Goal: Information Seeking & Learning: Learn about a topic

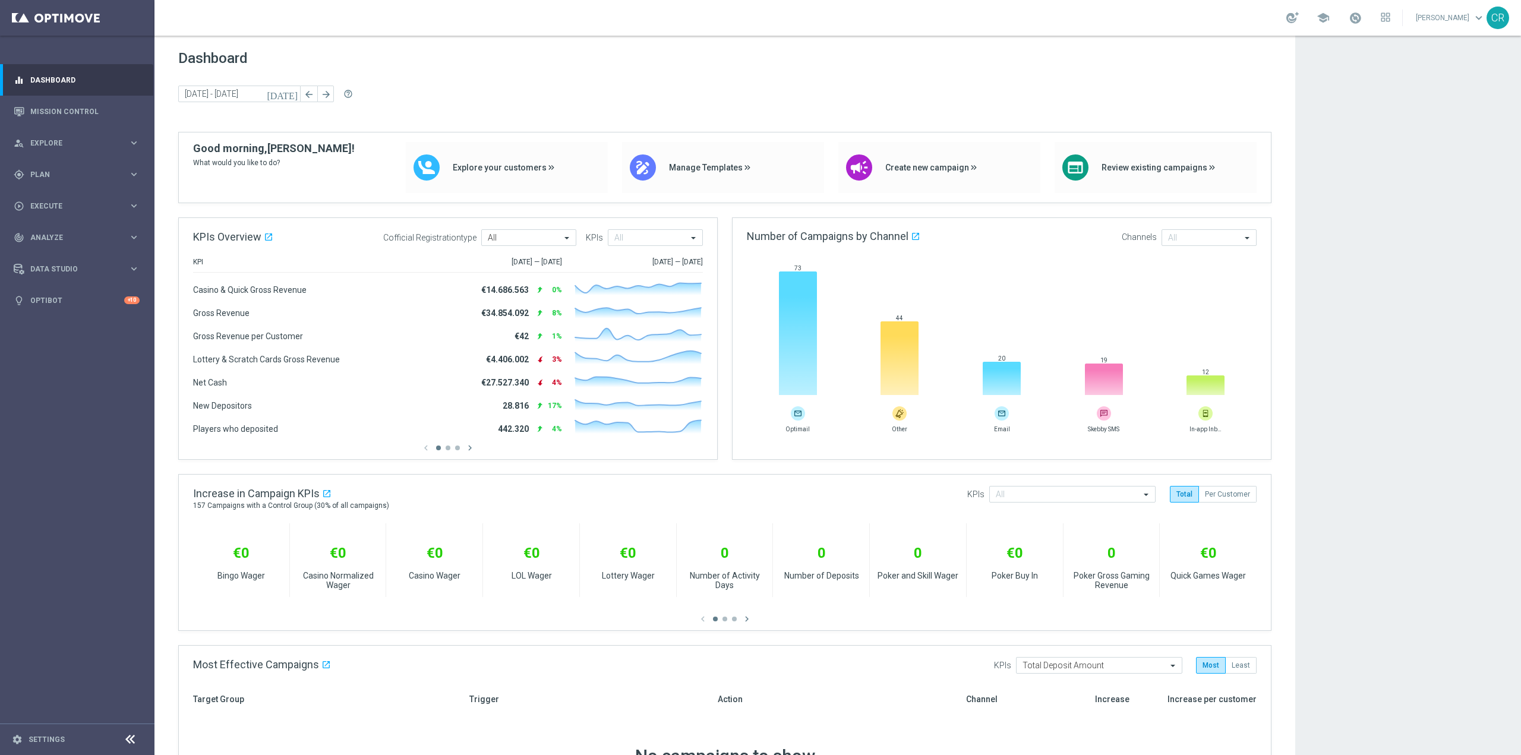
click at [729, 467] on gridster "Dashboard [DATE] [DATE] - [DATE] arrow_back arrow_forward help_outline KPIs Ove…" at bounding box center [725, 726] width 1141 height 1380
click at [73, 141] on span "Explore" at bounding box center [79, 143] width 98 height 7
click at [73, 171] on link "Customer Explorer" at bounding box center [77, 168] width 93 height 10
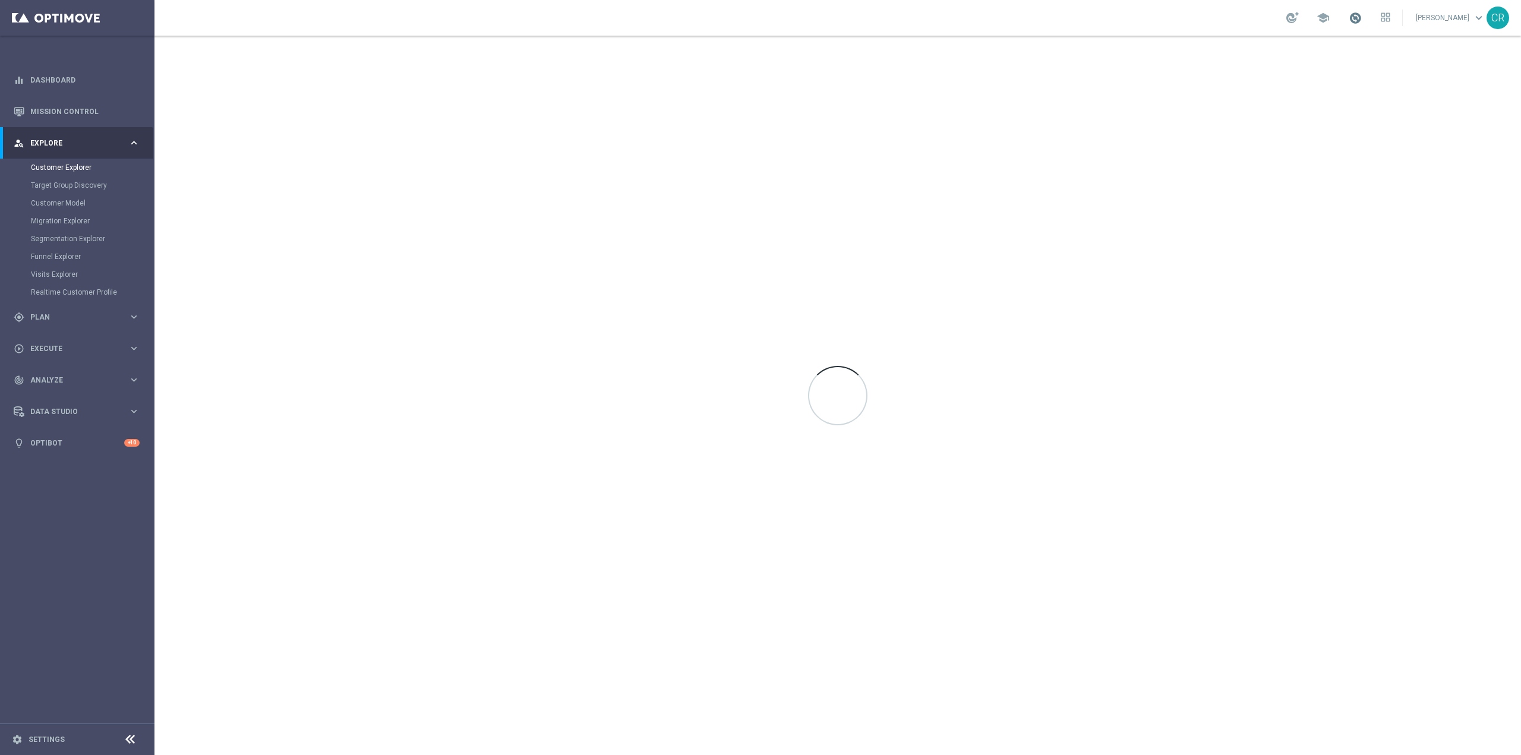
click at [1349, 18] on span at bounding box center [1355, 17] width 13 height 13
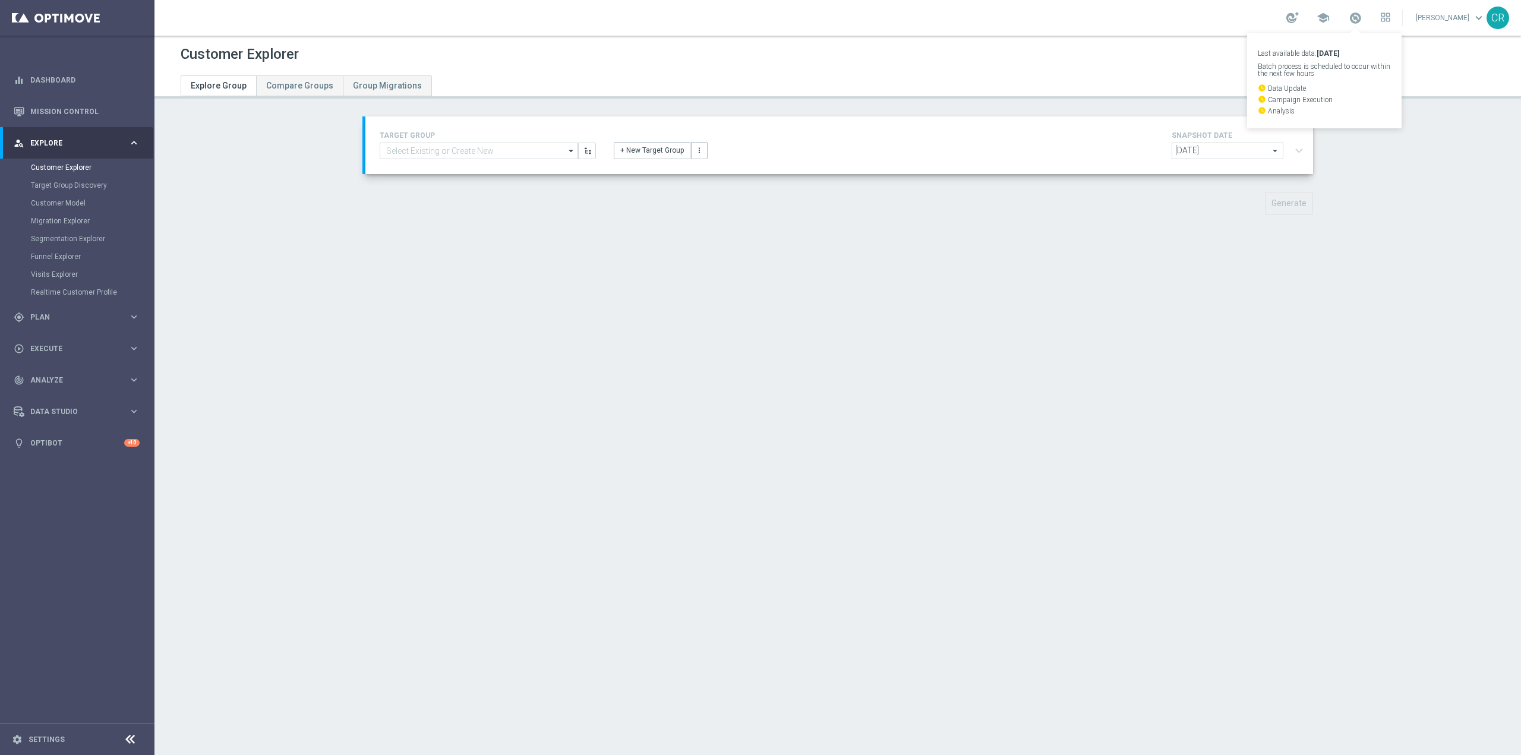
click at [959, 107] on div "Customer Explorer Explore Group Compare Groups Group Migrations TARGET GROUP ar…" at bounding box center [838, 396] width 1367 height 720
click at [1264, 150] on span "[DATE]" at bounding box center [1228, 150] width 111 height 15
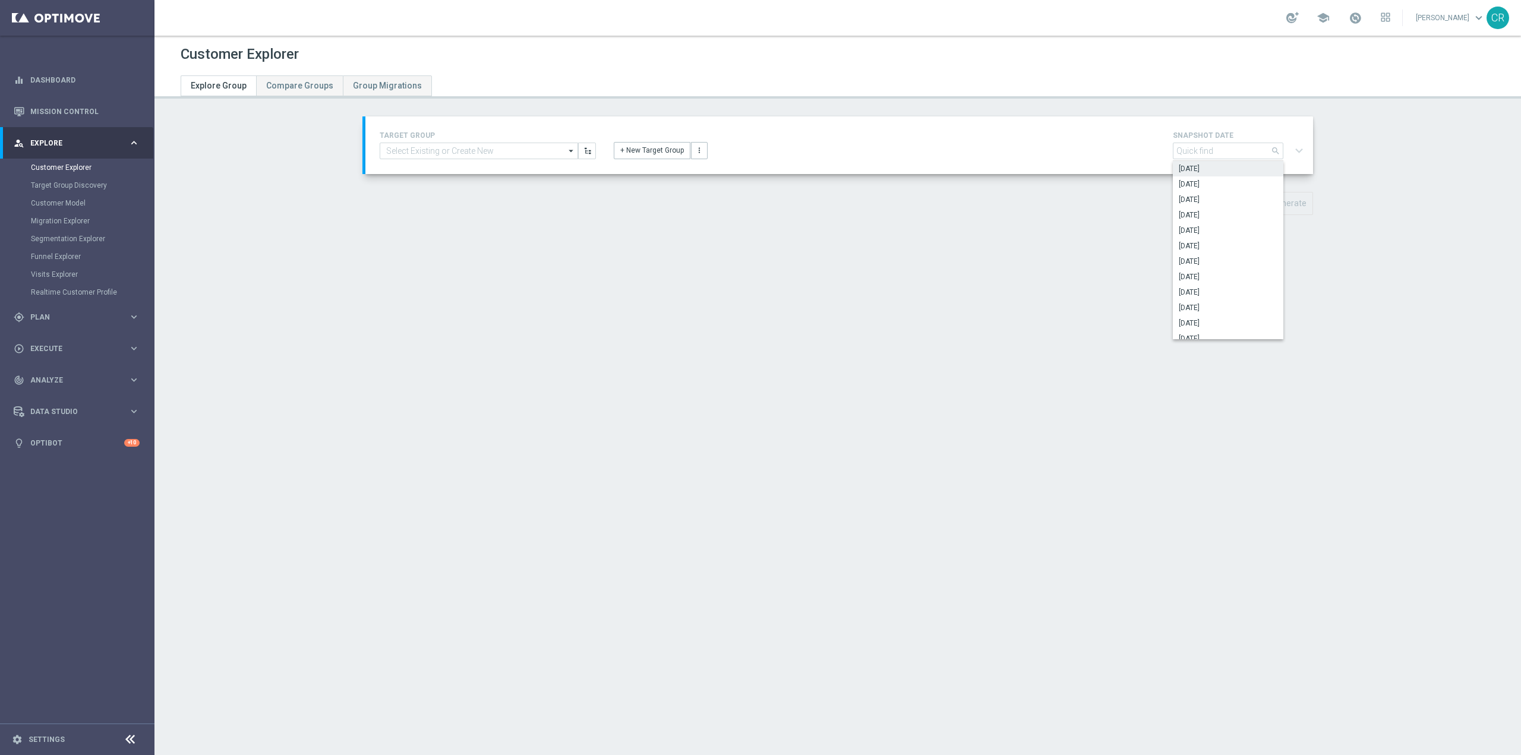
click at [1117, 156] on div "TARGET GROUP arrow_drop_down Show Selected 0 of 5029 01.02 reminder 2701 BIANCO…" at bounding box center [839, 145] width 937 height 34
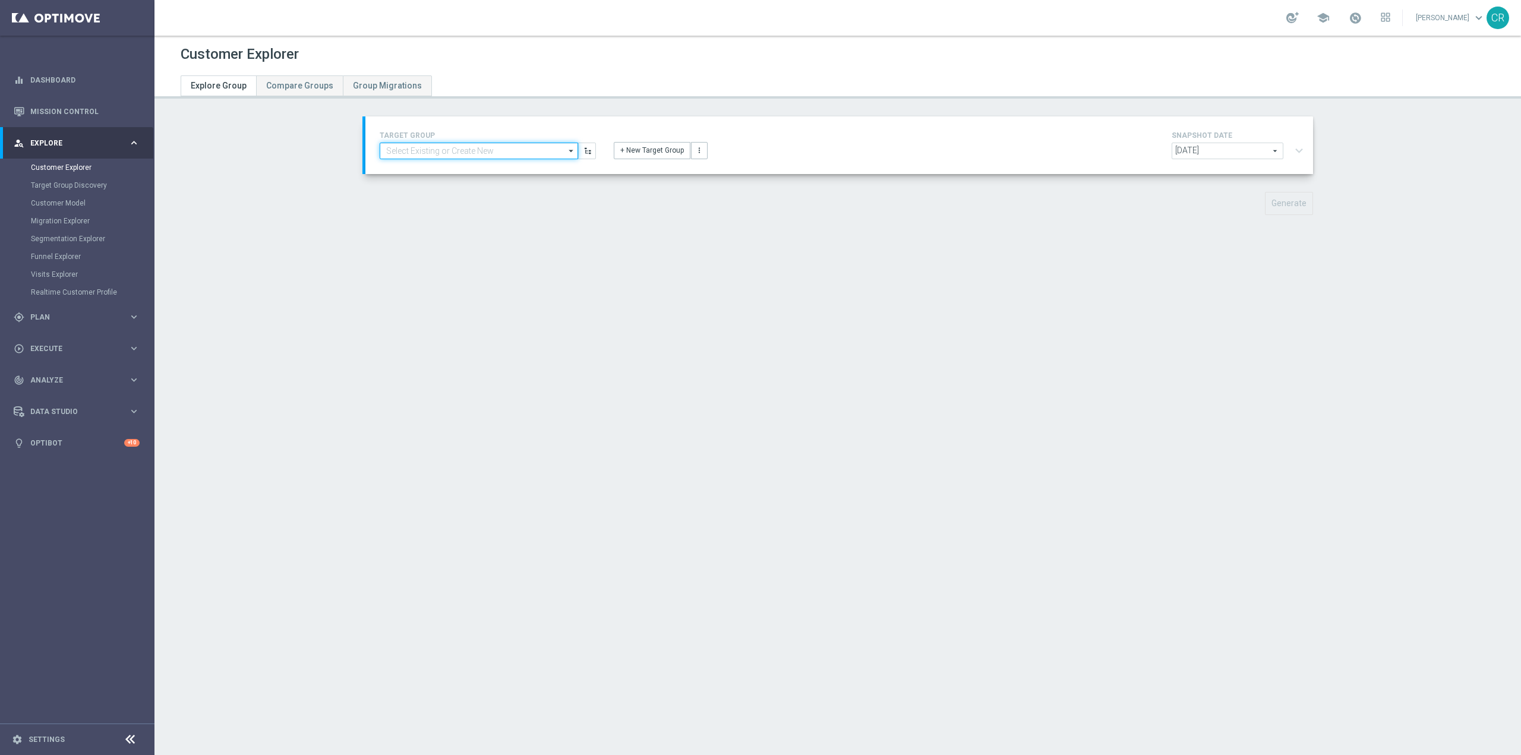
click at [527, 149] on input at bounding box center [479, 151] width 198 height 17
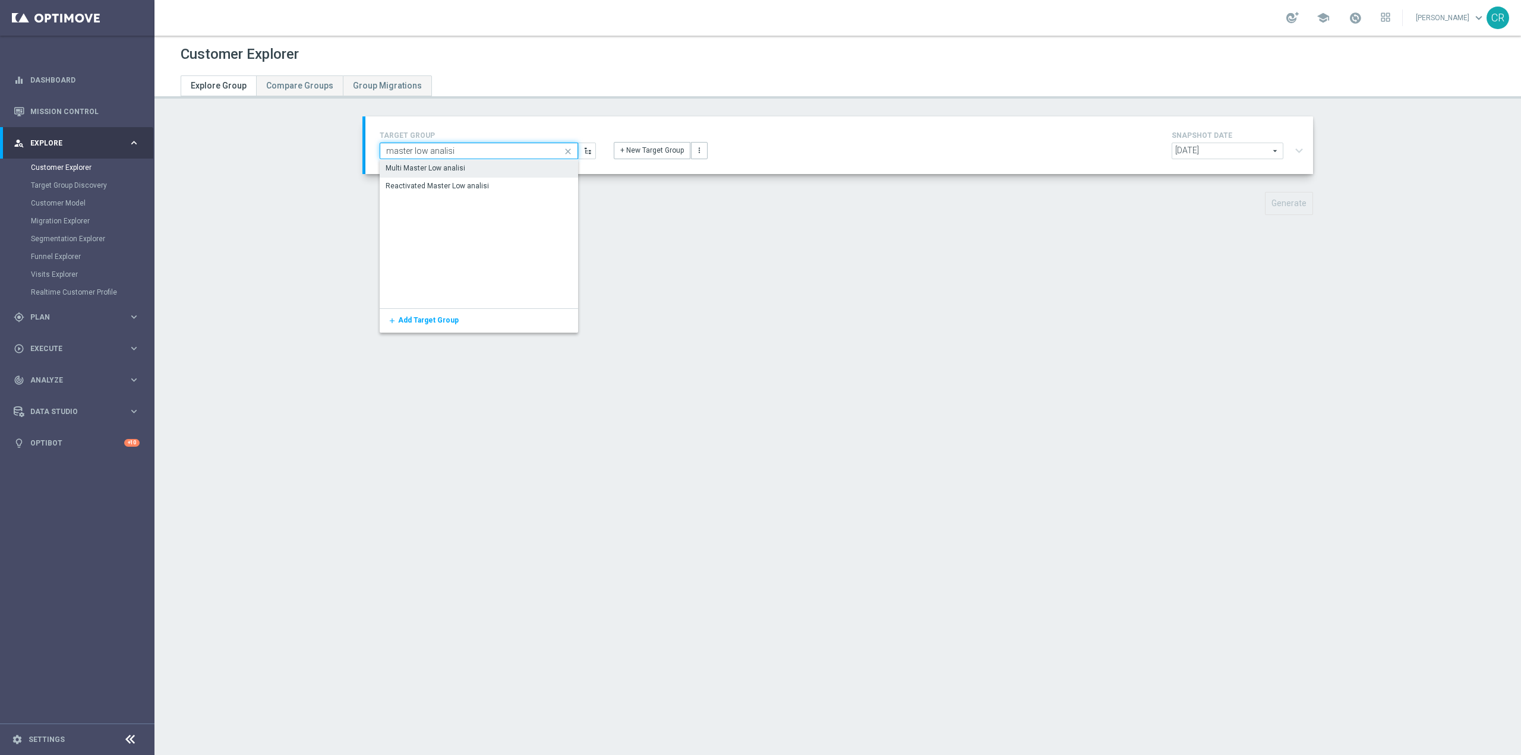
type input "master low analisi"
click at [502, 165] on div "Multi Master Low analisi" at bounding box center [479, 169] width 198 height 18
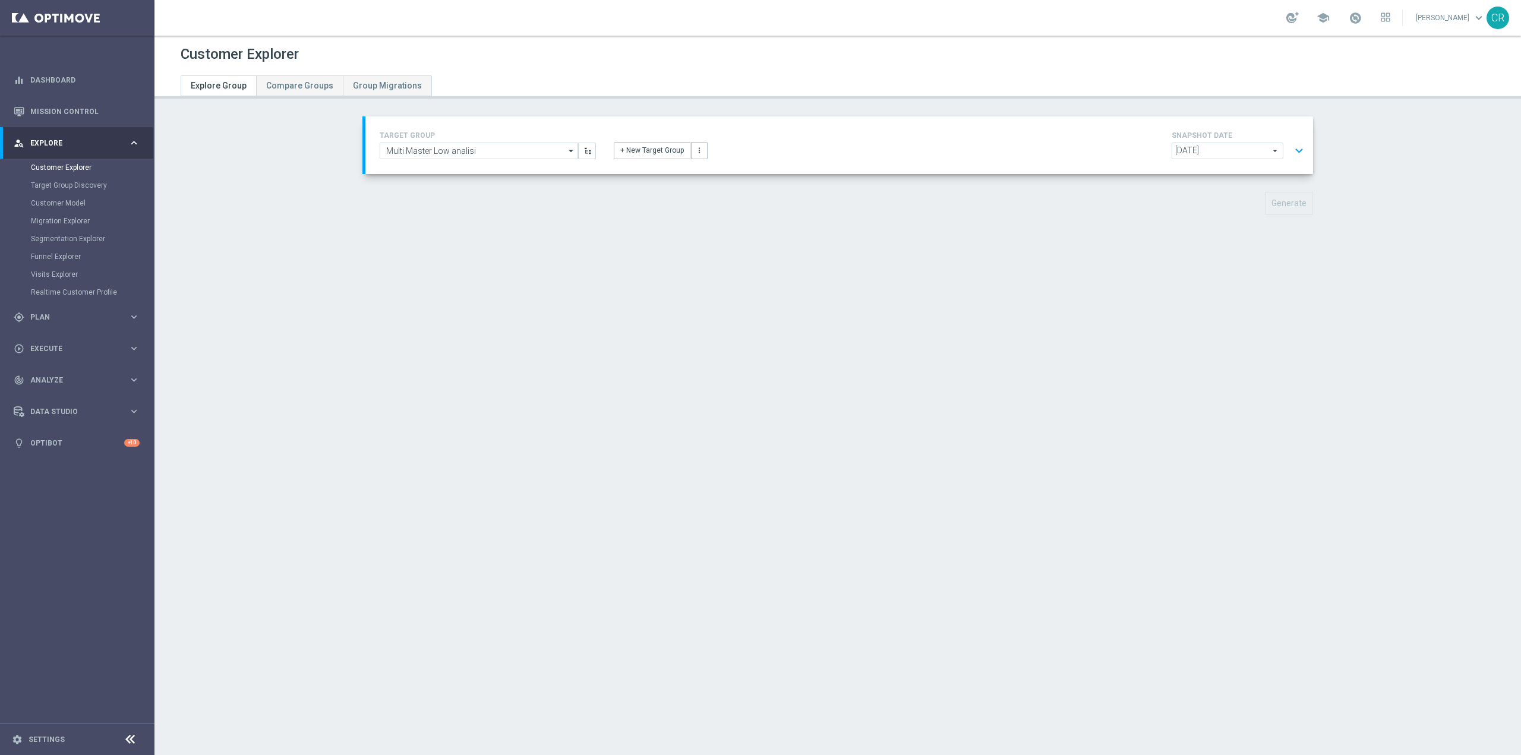
click at [1300, 152] on button "expand_more" at bounding box center [1299, 151] width 17 height 23
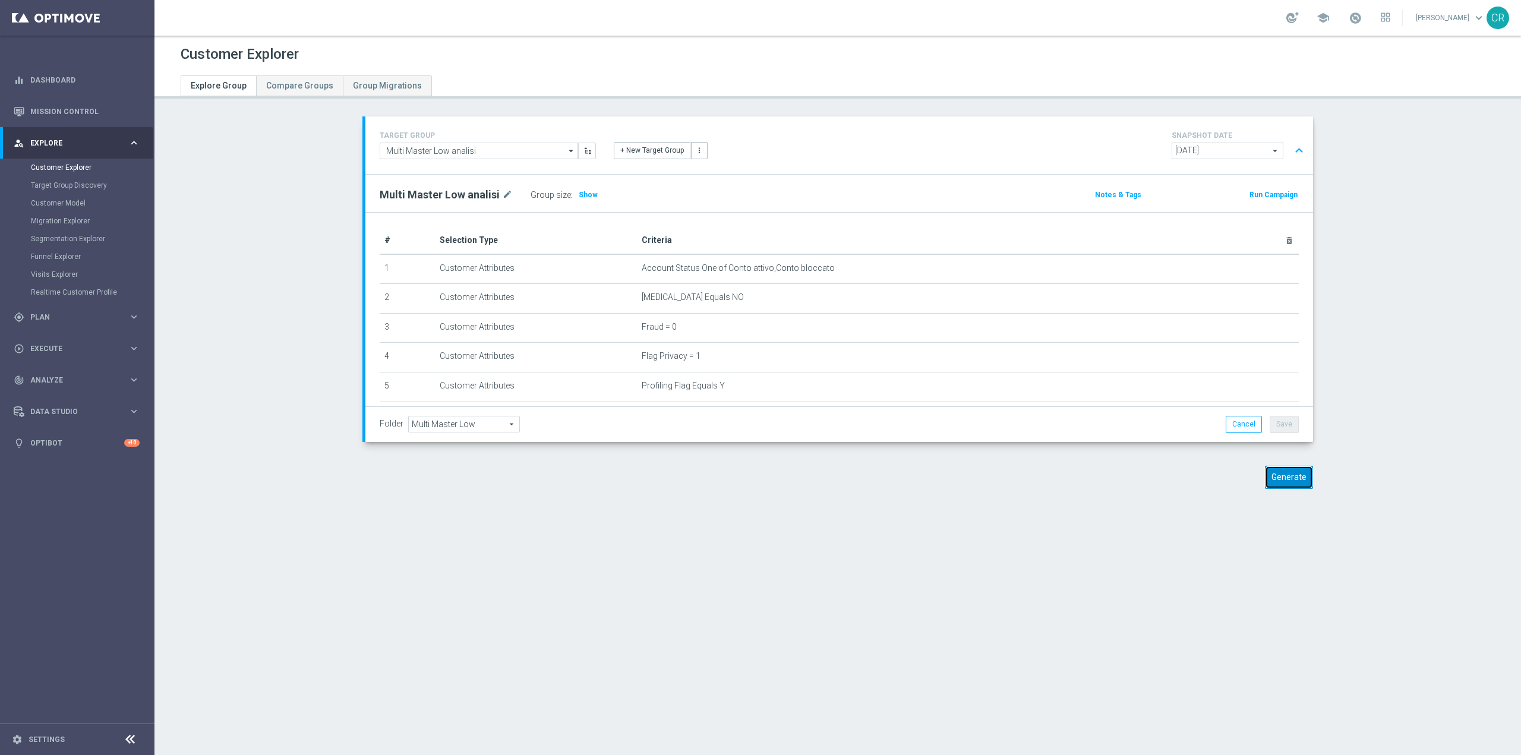
click at [1296, 480] on button "Generate" at bounding box center [1289, 477] width 48 height 23
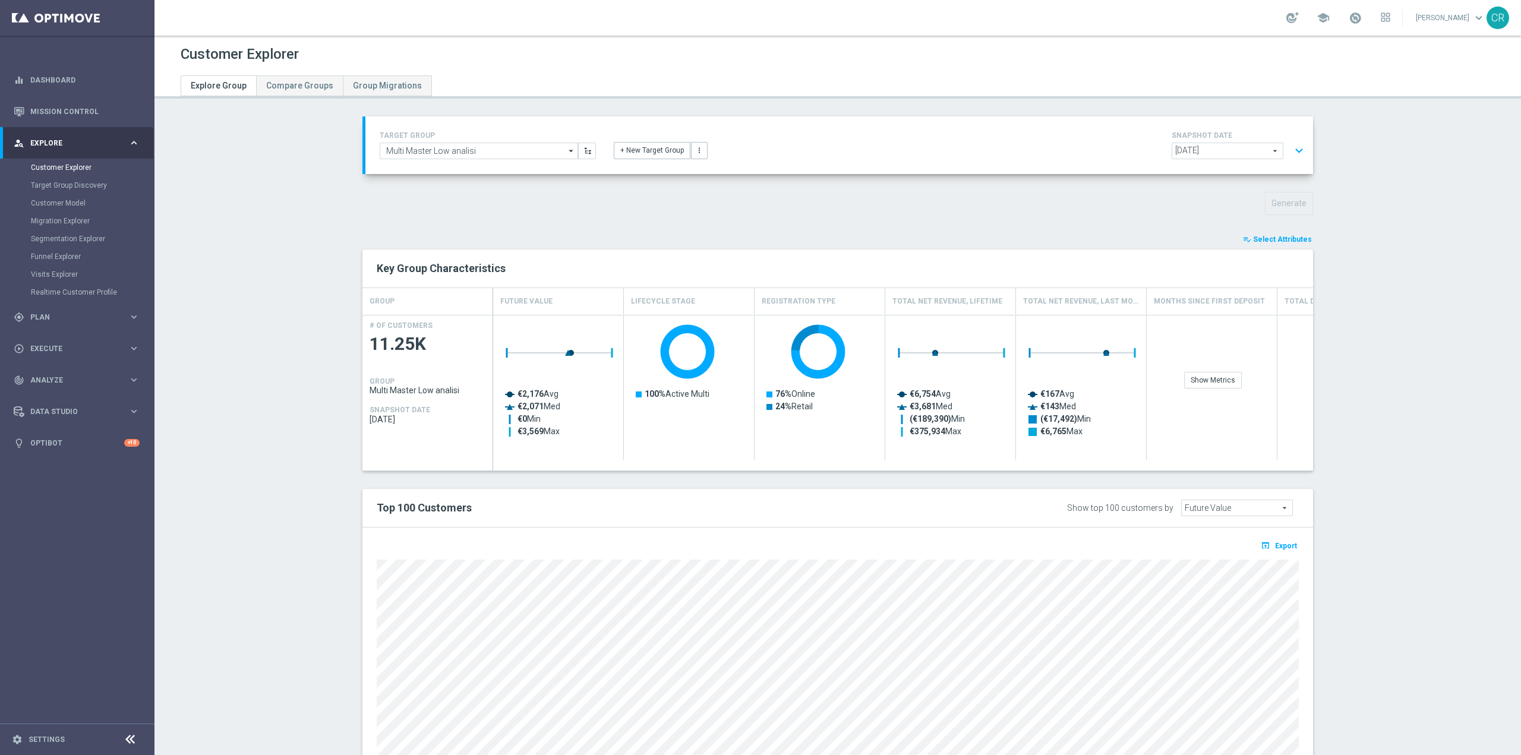
click at [311, 192] on section "TARGET GROUP Multi Master Low analisi Multi Master Low analisi arrow_drop_down …" at bounding box center [838, 475] width 1367 height 719
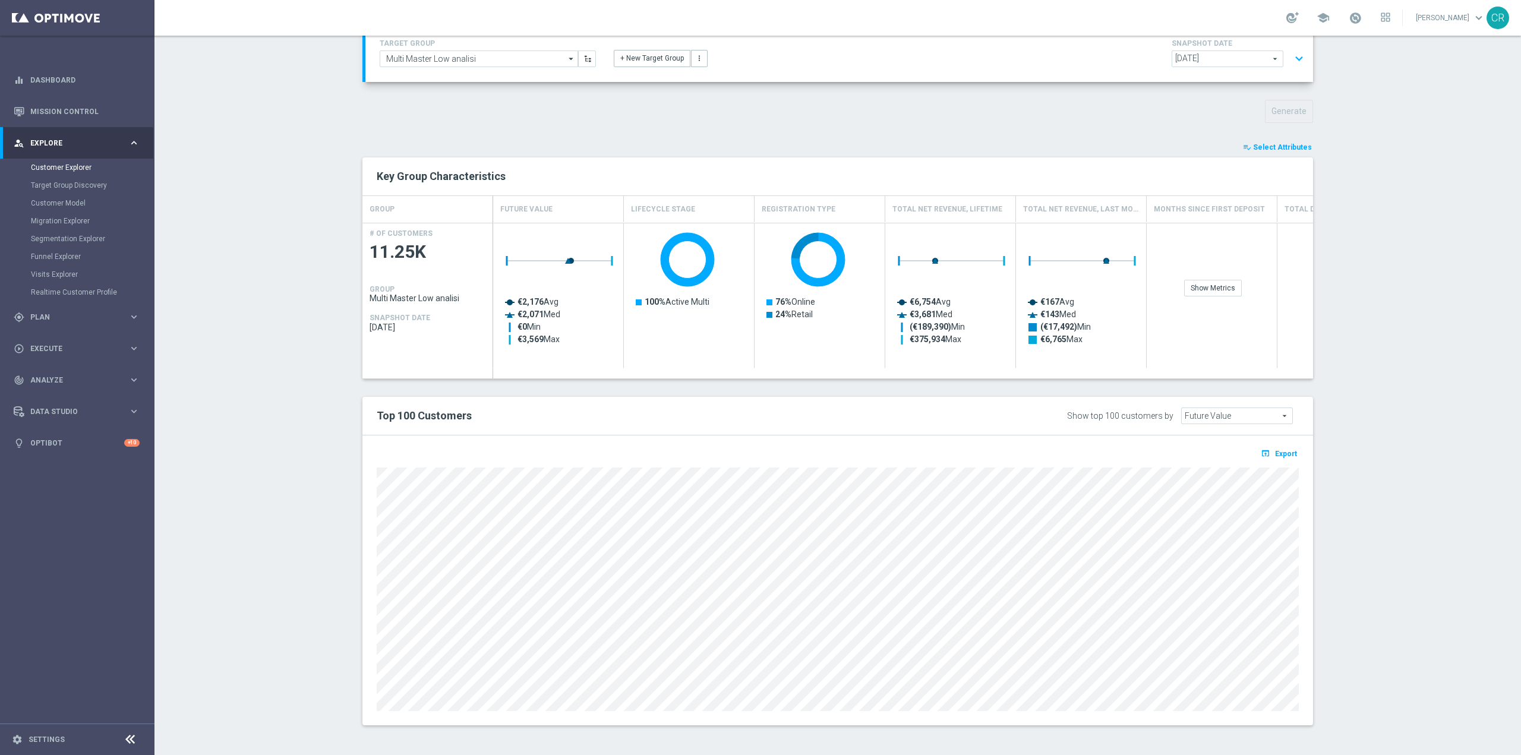
click at [1295, 148] on span "Select Attributes" at bounding box center [1282, 147] width 59 height 8
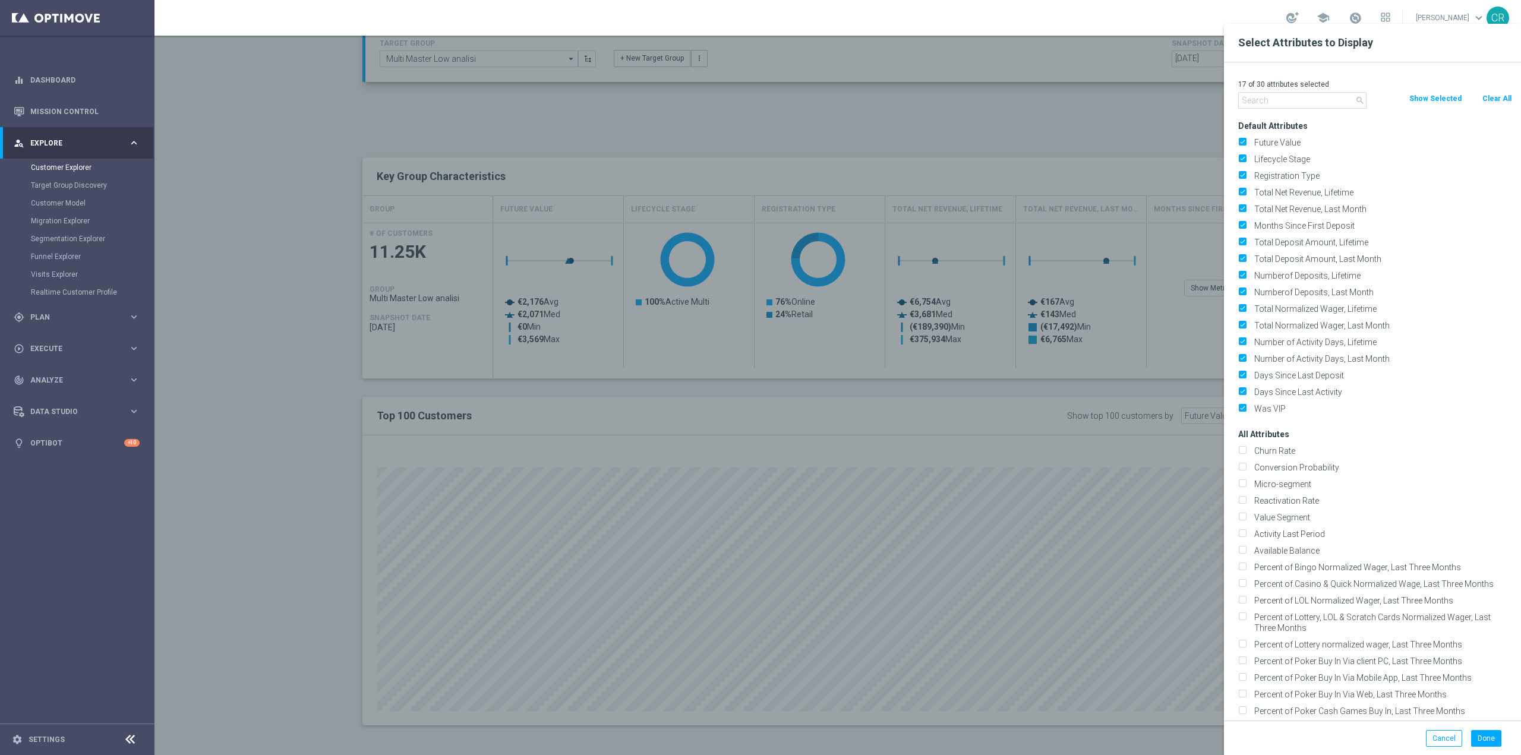
click at [1492, 97] on button "Clear All" at bounding box center [1497, 98] width 31 height 13
checkbox input "false"
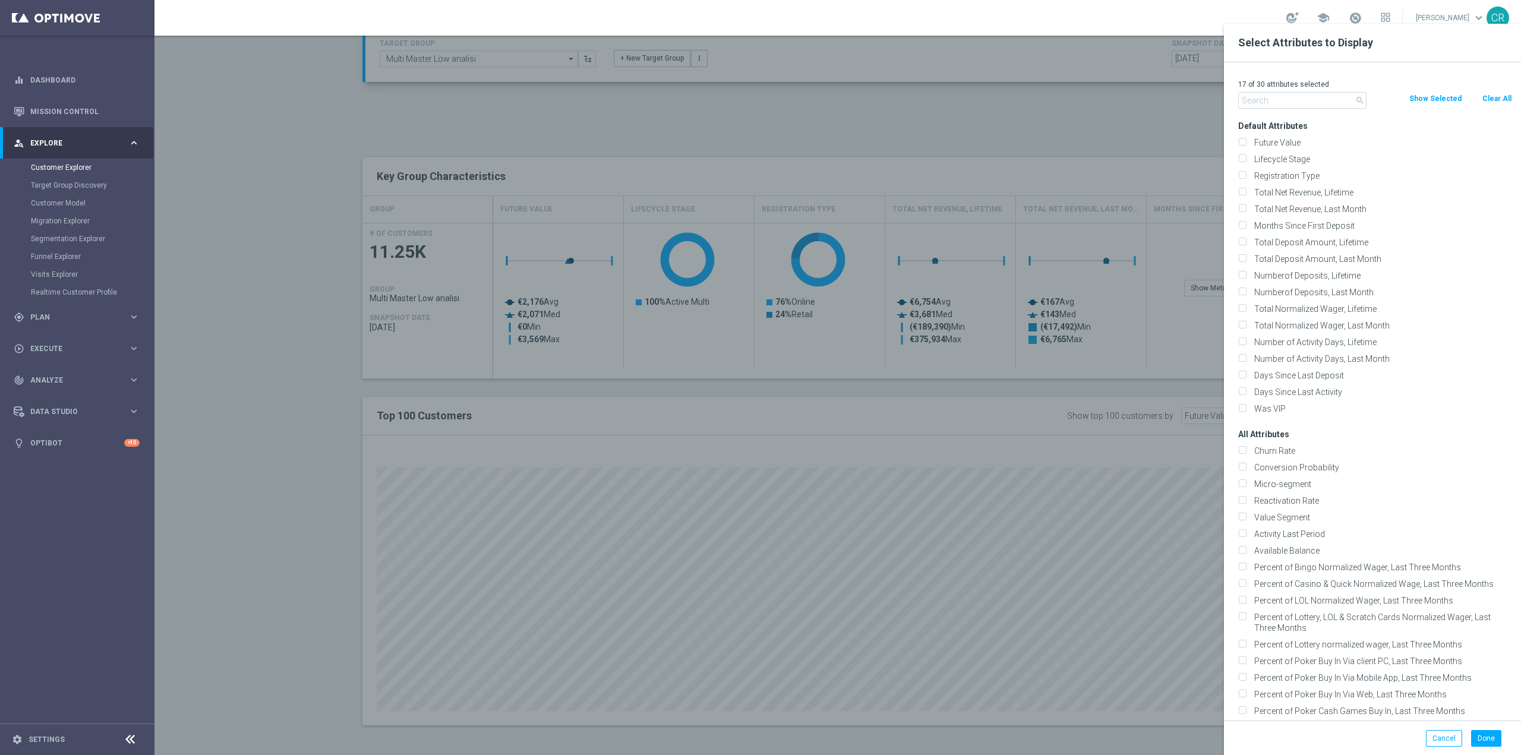
checkbox input "false"
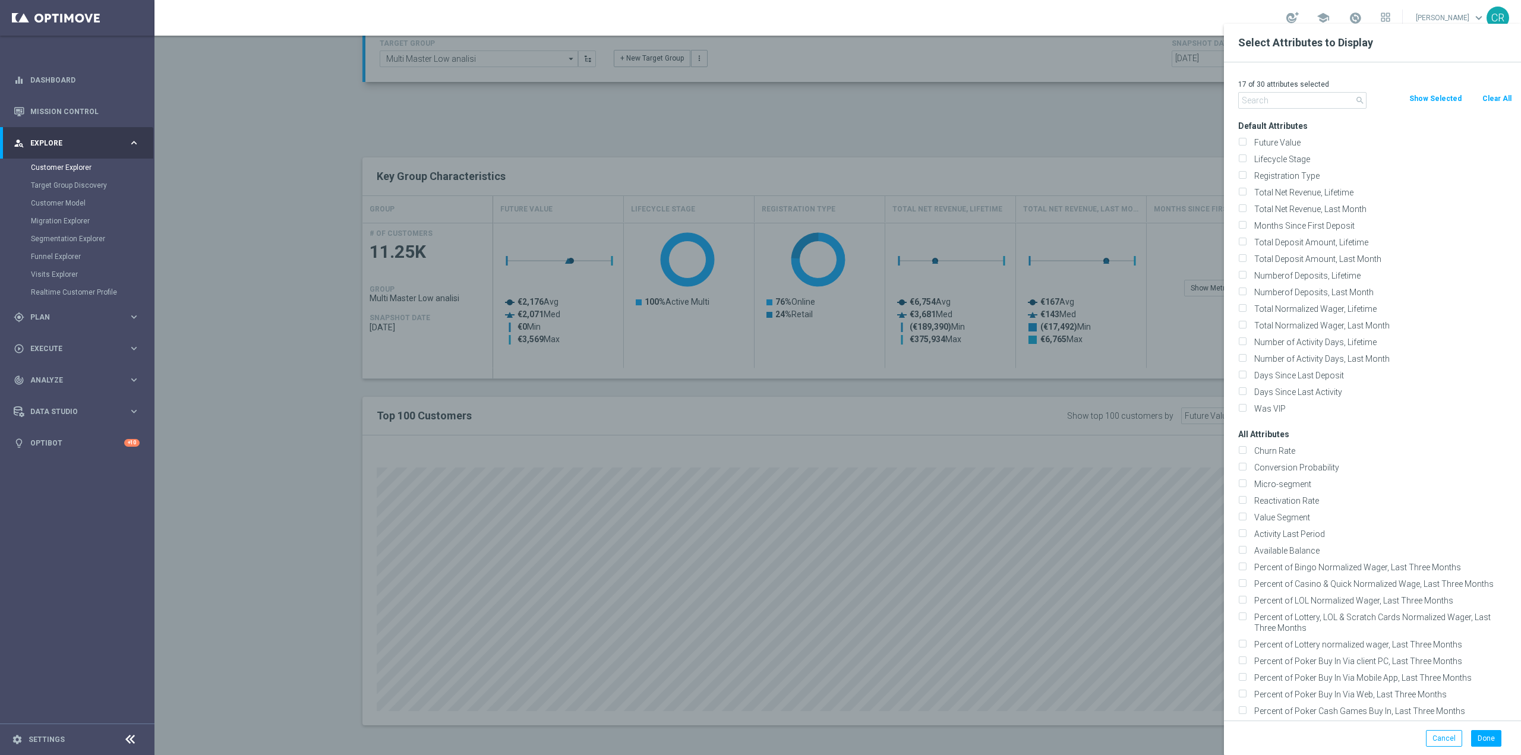
checkbox input "false"
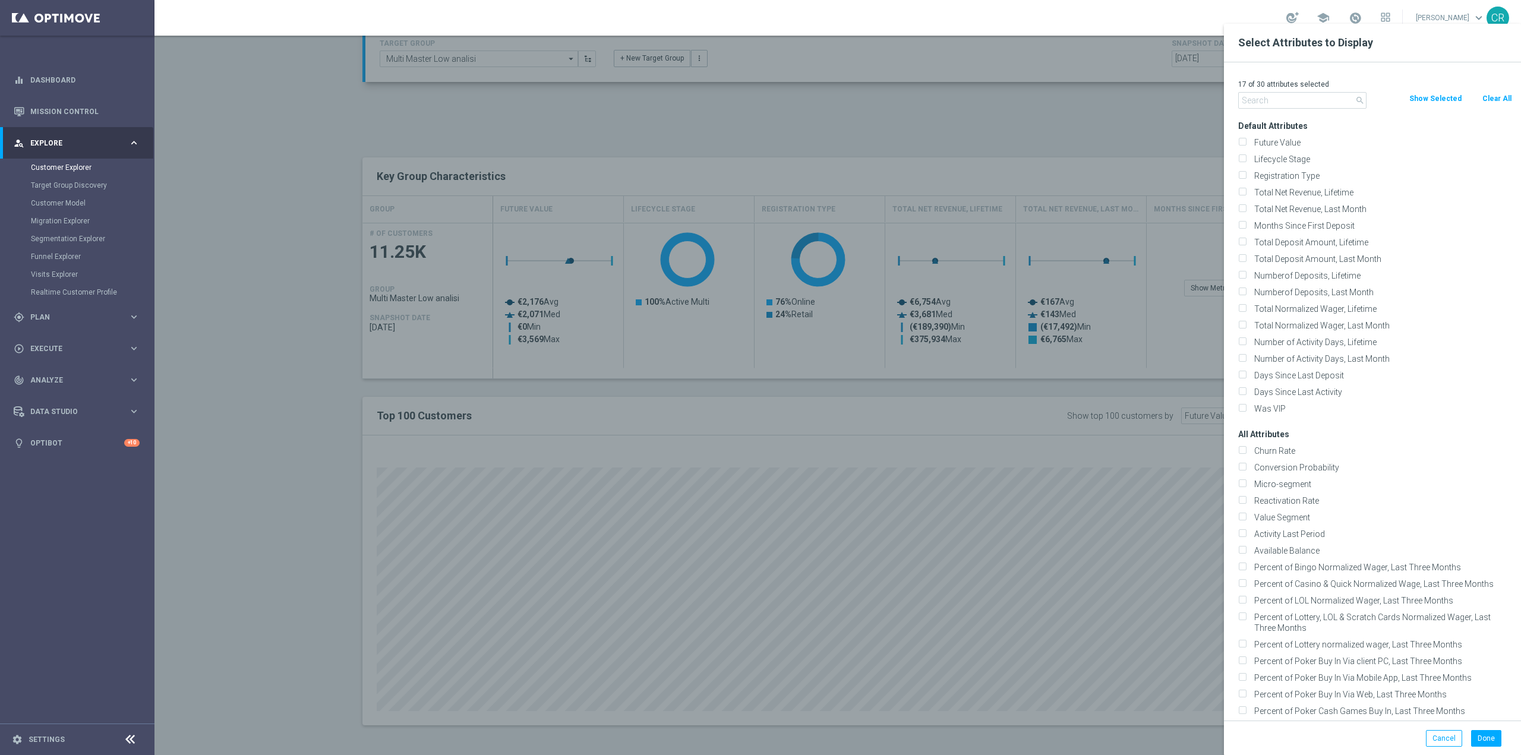
checkbox input "false"
click at [1242, 159] on input "Lifecycle Stage" at bounding box center [1243, 161] width 8 height 8
checkbox input "true"
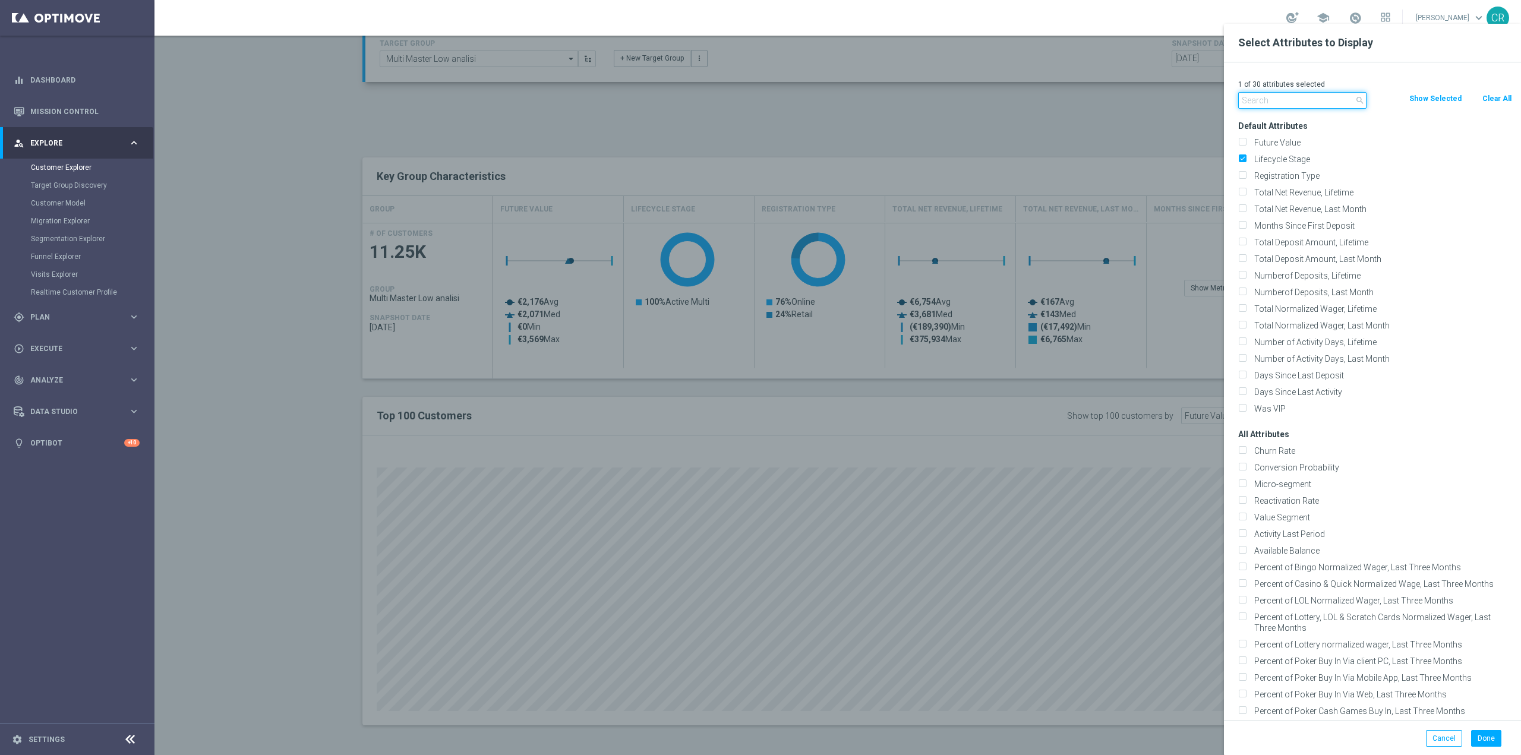
click at [1269, 106] on input "text" at bounding box center [1303, 100] width 128 height 17
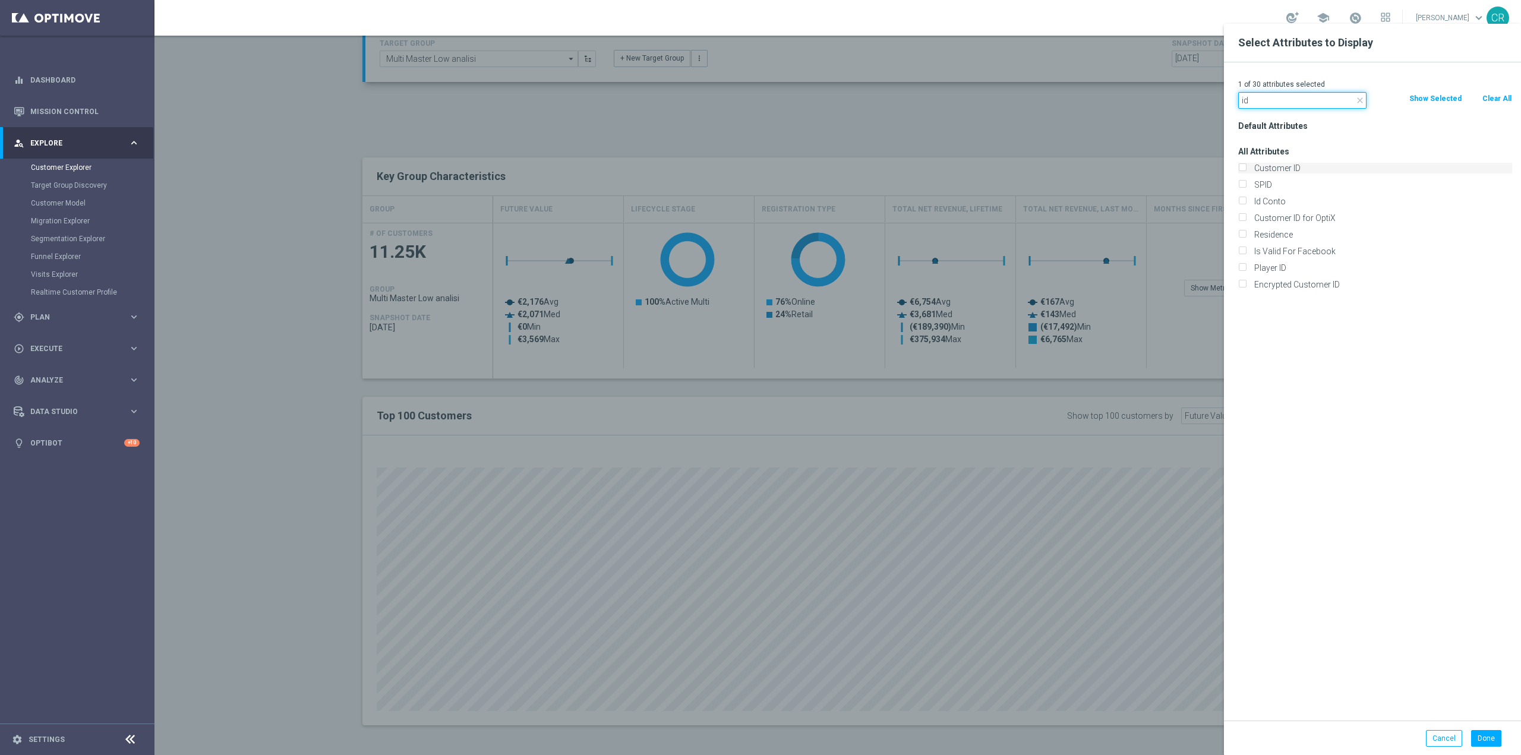
type input "id"
click at [1242, 171] on input "Customer ID" at bounding box center [1243, 170] width 8 height 8
checkbox input "true"
click at [1243, 200] on input "Id Conto" at bounding box center [1243, 203] width 8 height 8
checkbox input "true"
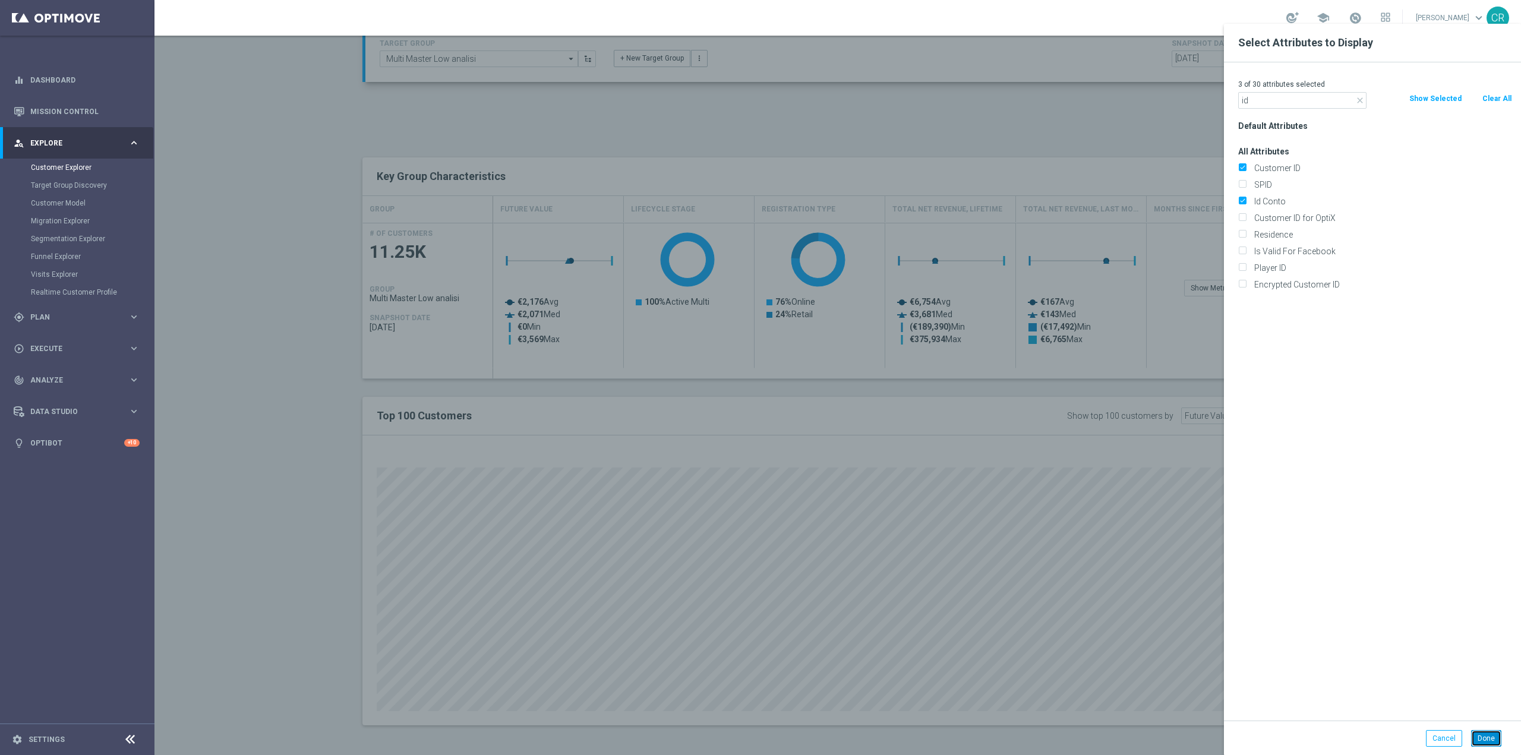
click at [1492, 739] on button "Done" at bounding box center [1487, 738] width 30 height 17
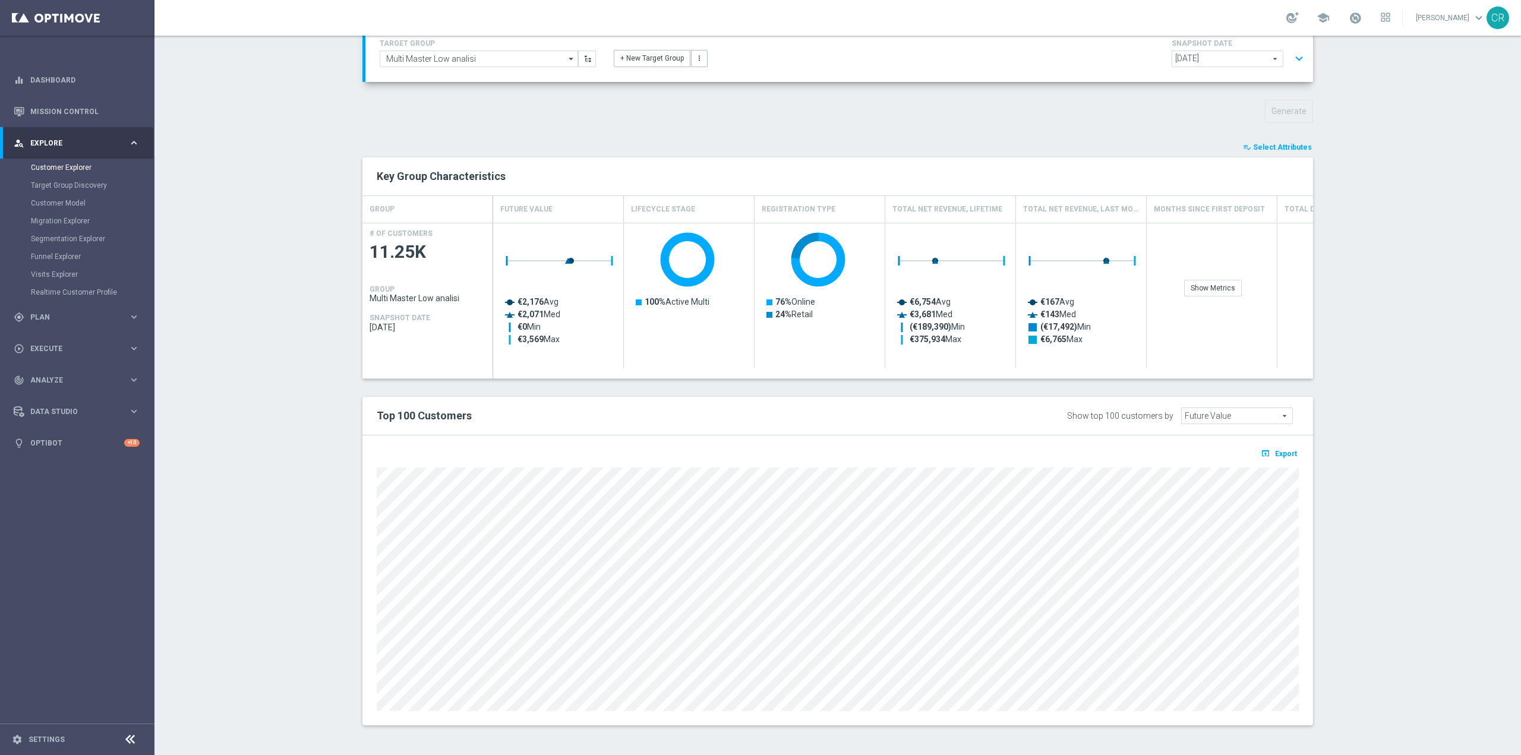
type input "Search"
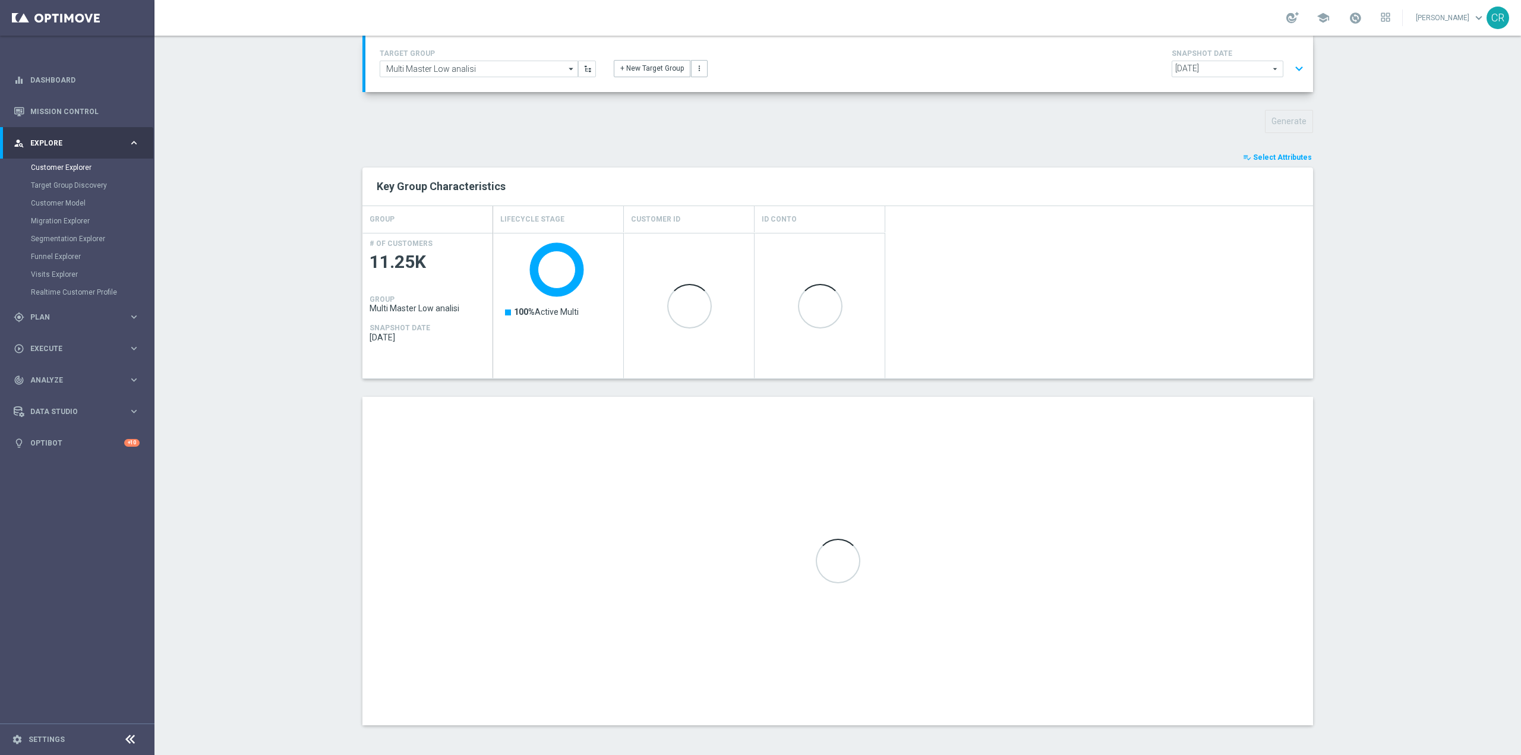
scroll to position [0, 0]
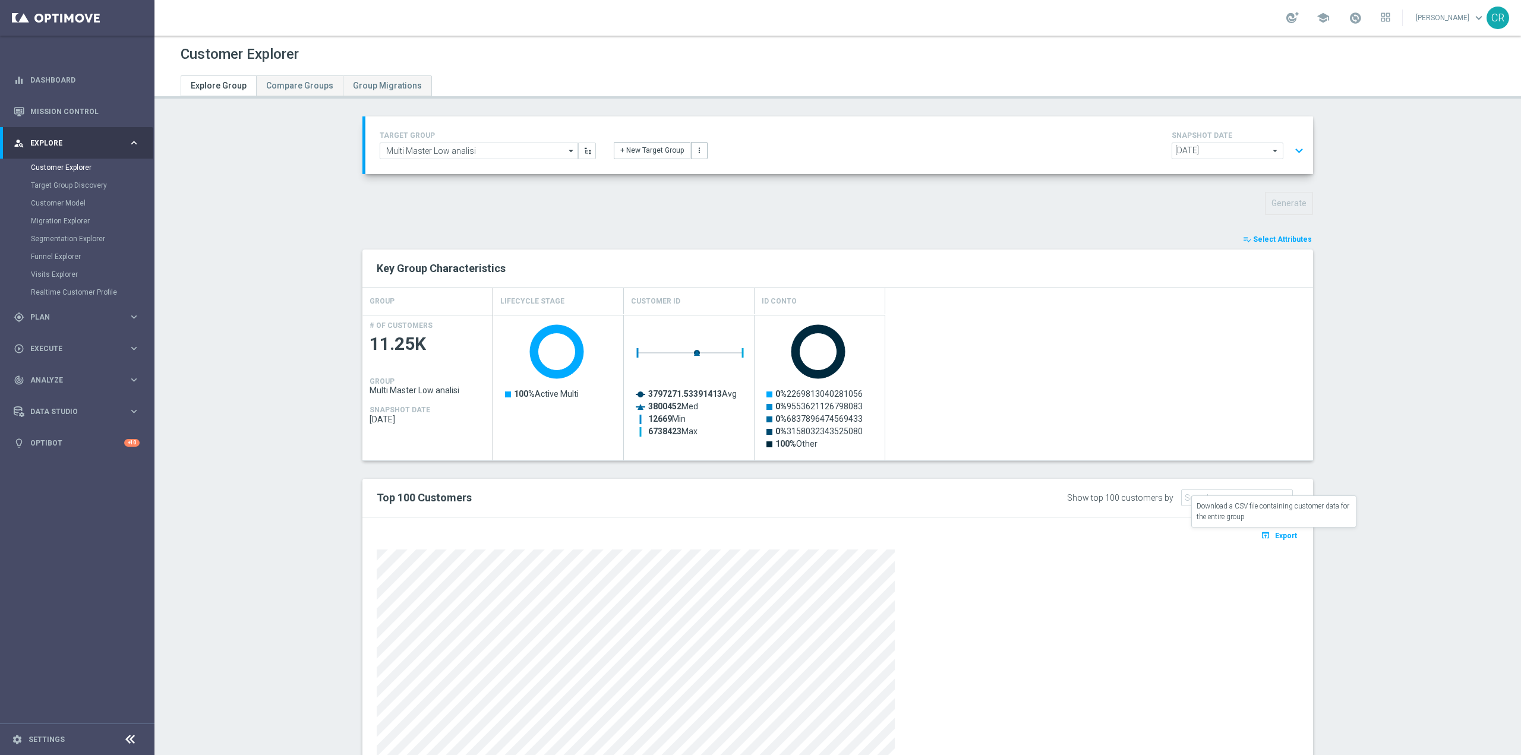
click at [1283, 535] on span "Export" at bounding box center [1286, 536] width 22 height 8
click at [1294, 147] on button "expand_more" at bounding box center [1299, 151] width 17 height 23
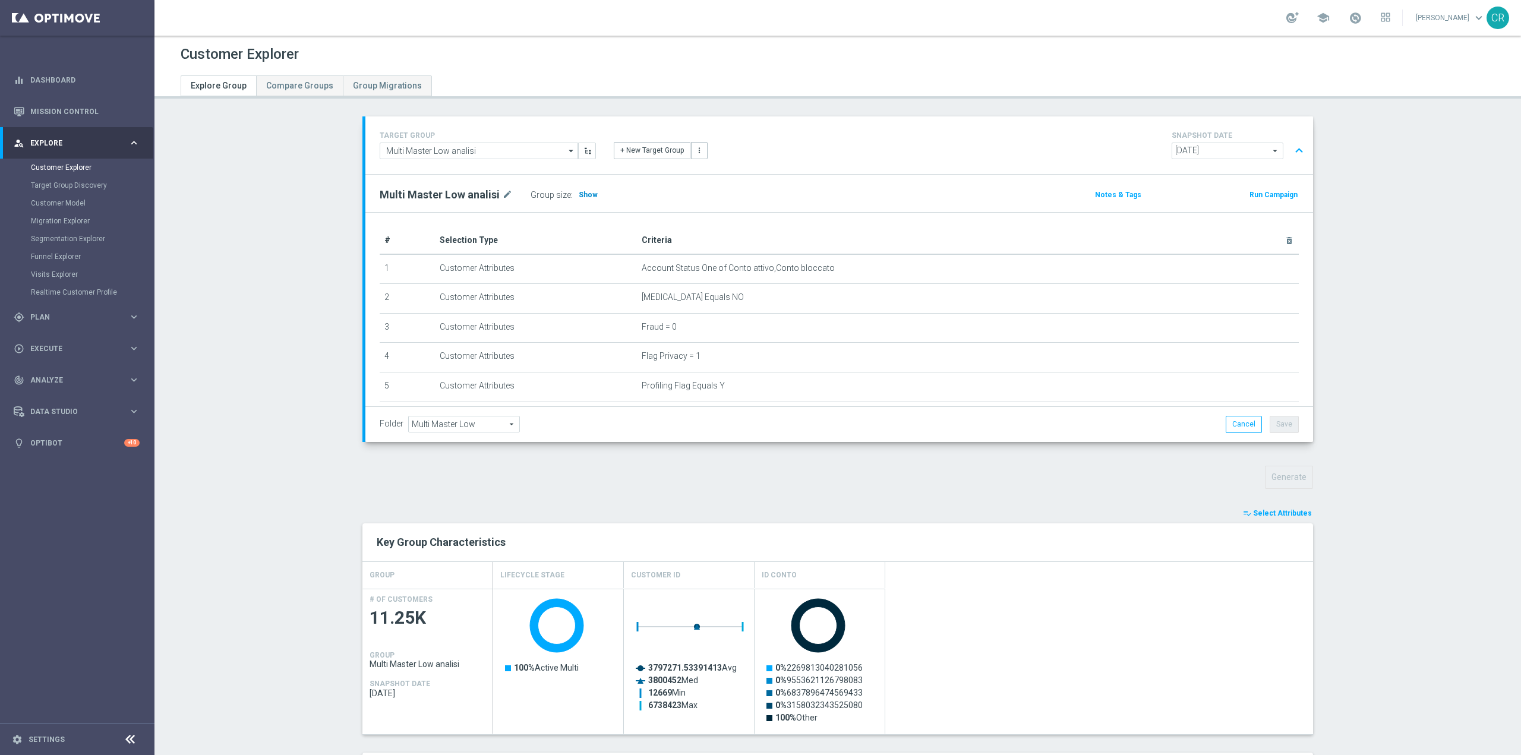
click at [579, 194] on span "Show" at bounding box center [588, 195] width 19 height 8
click at [1256, 269] on icon "delete_forever" at bounding box center [1261, 268] width 10 height 10
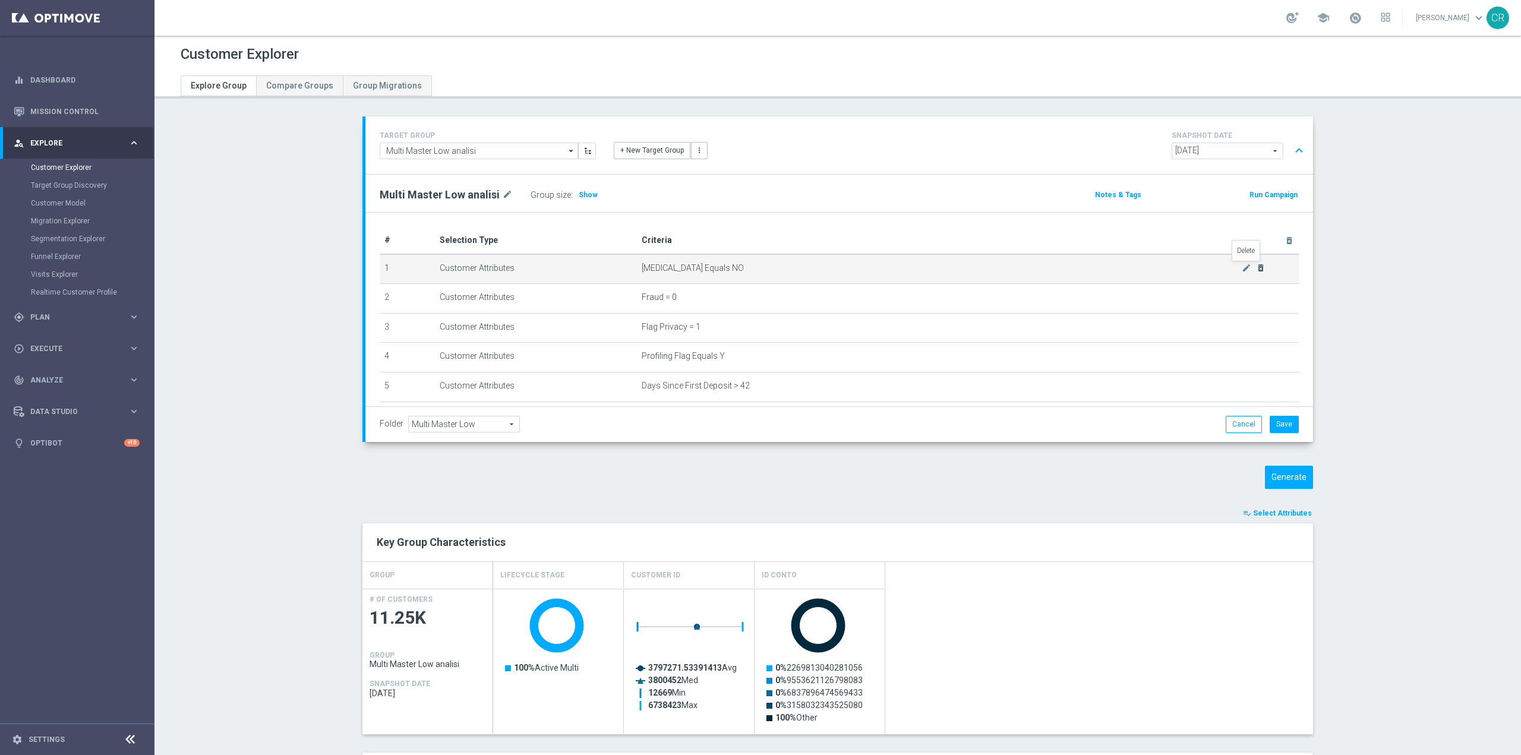
click at [1256, 269] on icon "delete_forever" at bounding box center [1261, 268] width 10 height 10
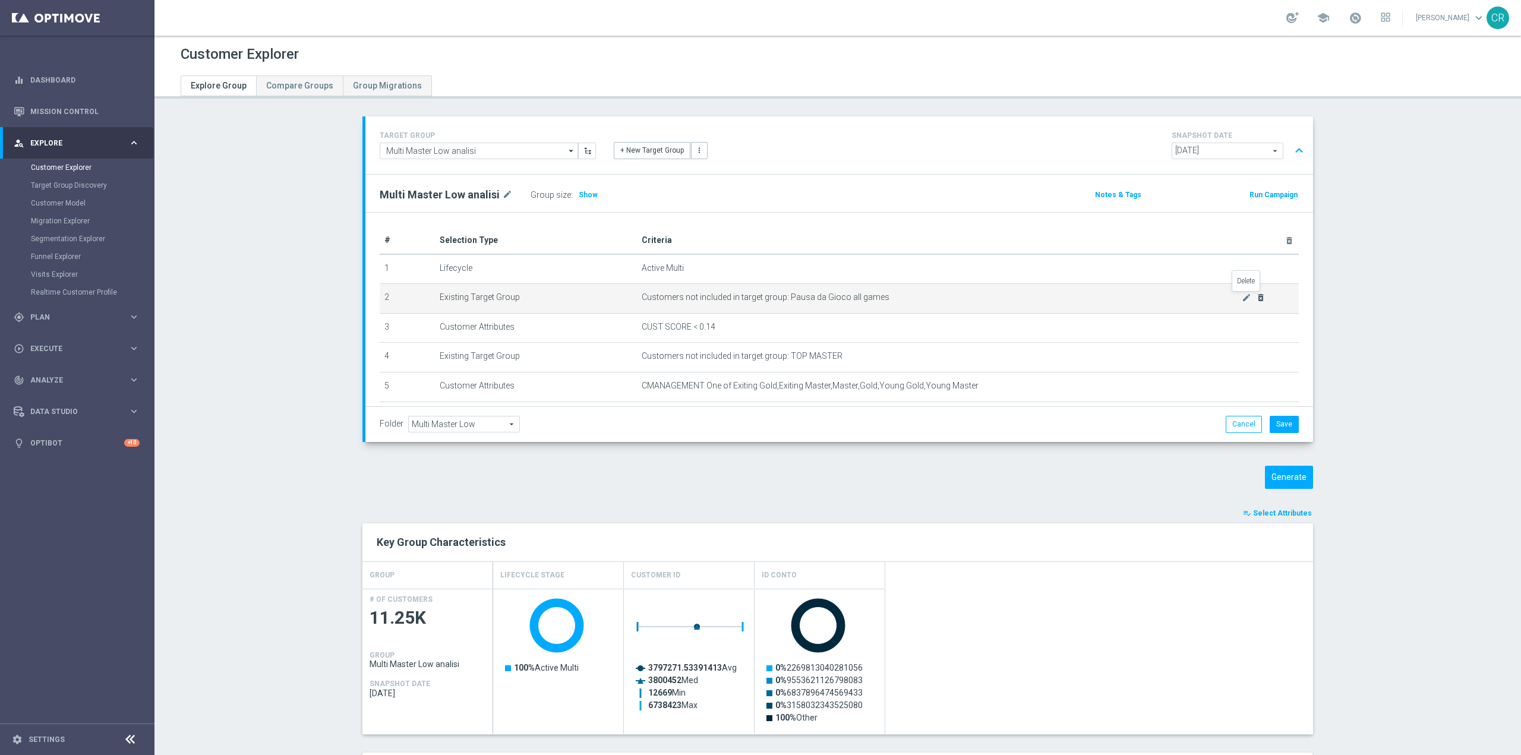
click at [1256, 295] on icon "delete_forever" at bounding box center [1261, 298] width 10 height 10
click at [1246, 295] on icon "mode_edit" at bounding box center [1247, 298] width 10 height 10
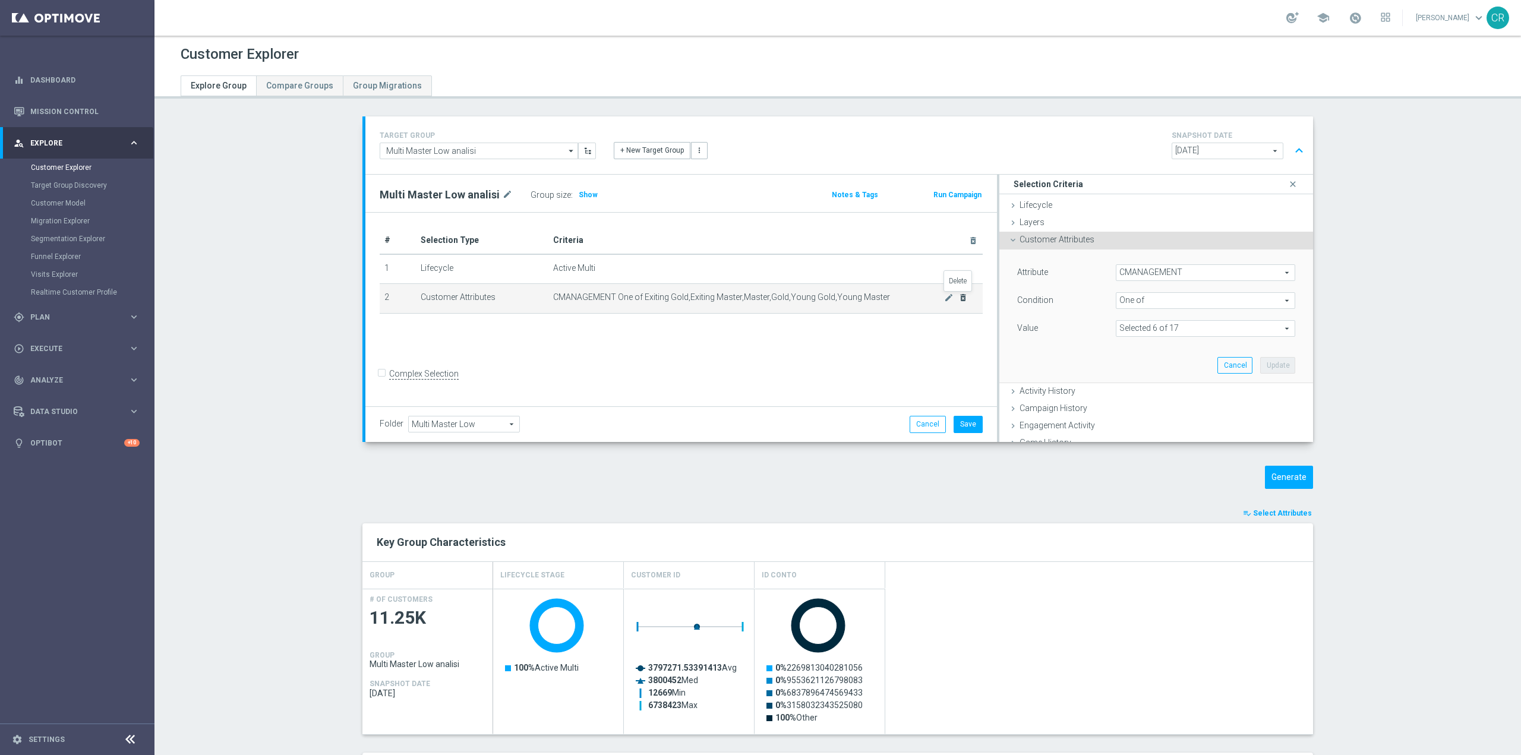
click at [959, 297] on icon "delete_forever" at bounding box center [964, 298] width 10 height 10
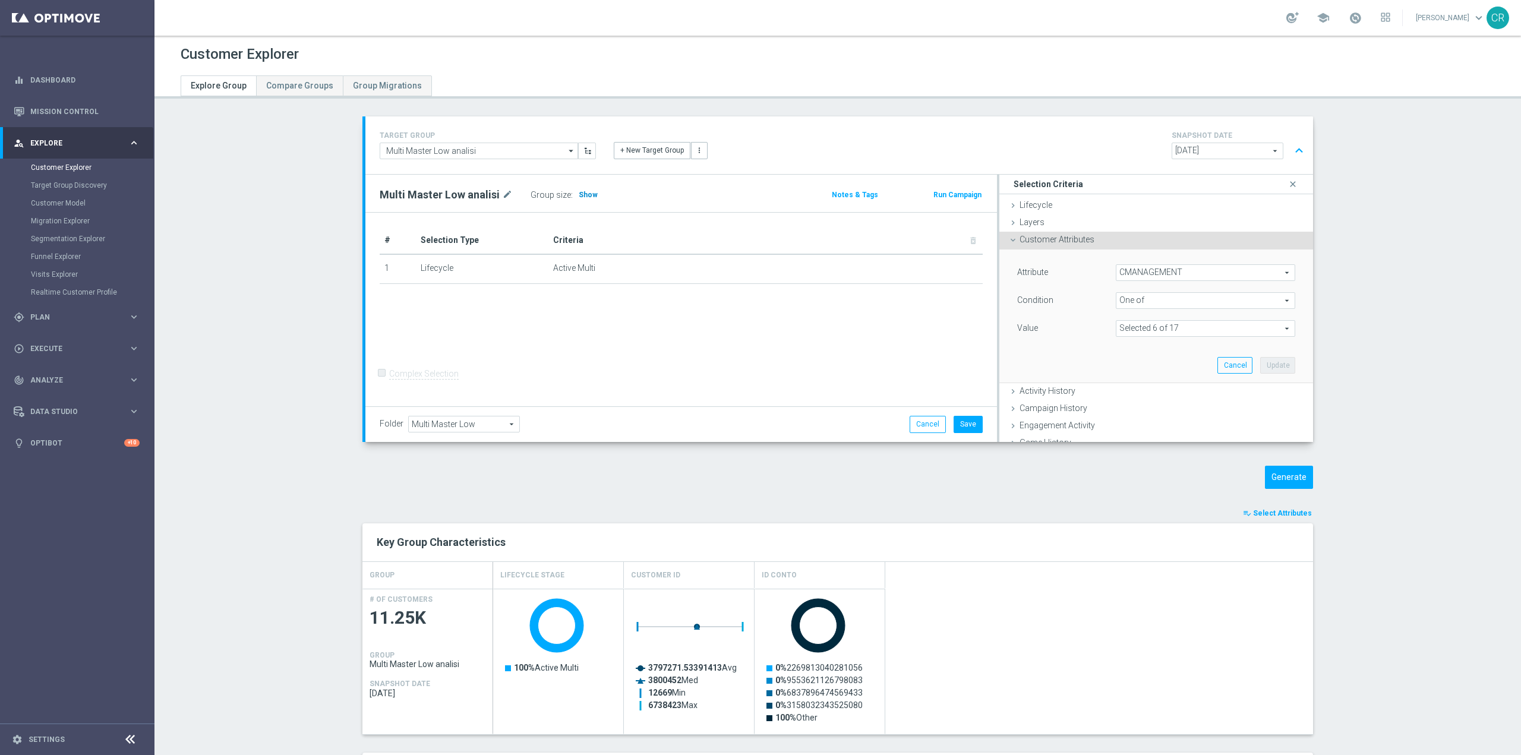
click at [579, 195] on span "Show" at bounding box center [588, 195] width 19 height 8
click at [1287, 184] on icon "close" at bounding box center [1293, 185] width 12 height 16
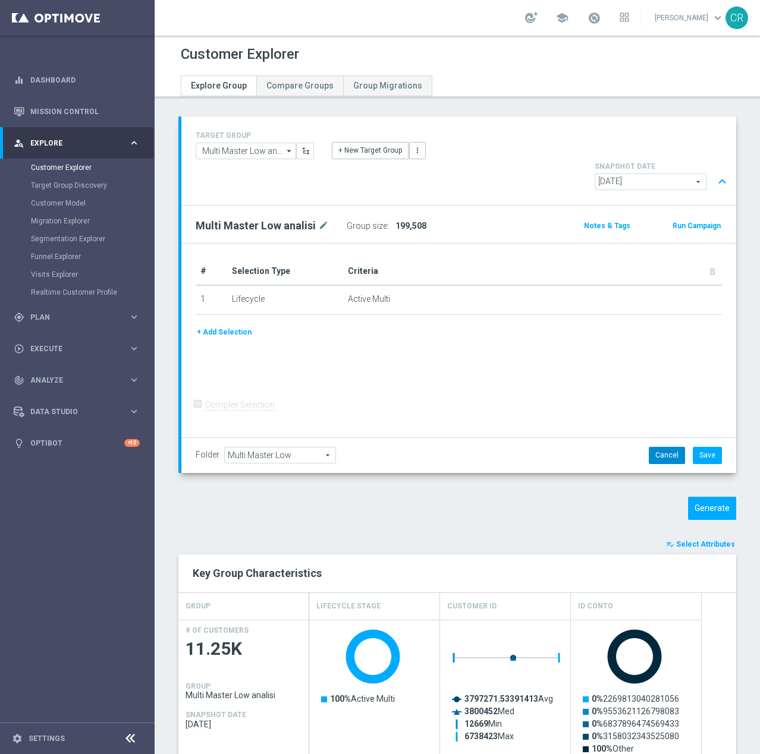
click at [649, 447] on button "Cancel" at bounding box center [666, 455] width 36 height 17
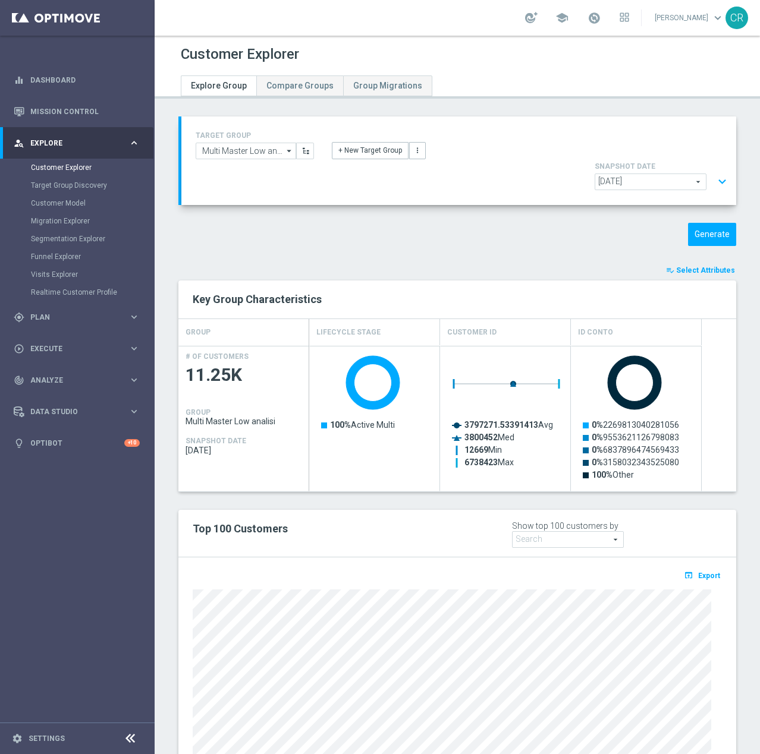
click at [713, 171] on button "expand_more" at bounding box center [721, 182] width 17 height 23
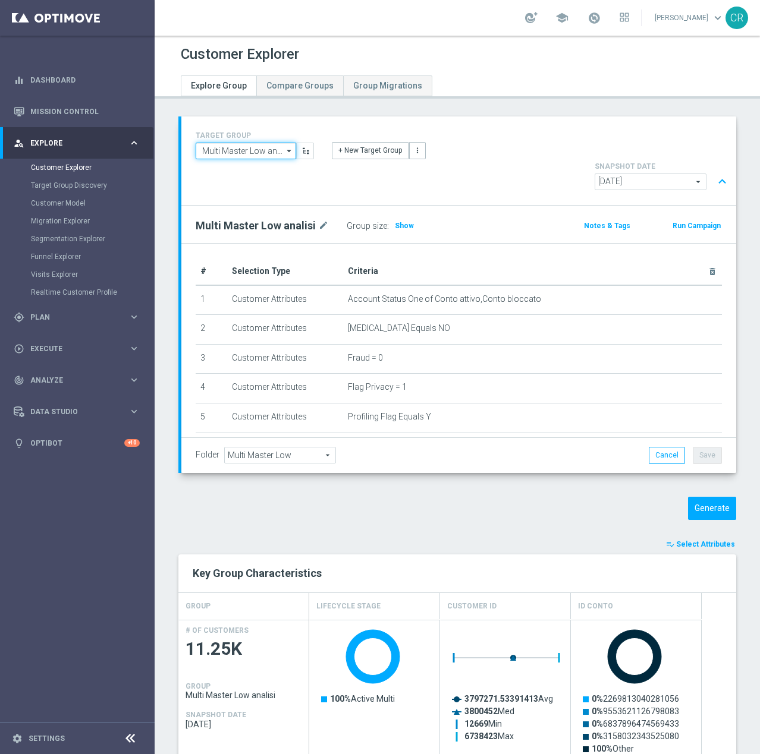
click at [242, 150] on input "Multi Master Low analisi" at bounding box center [246, 151] width 100 height 17
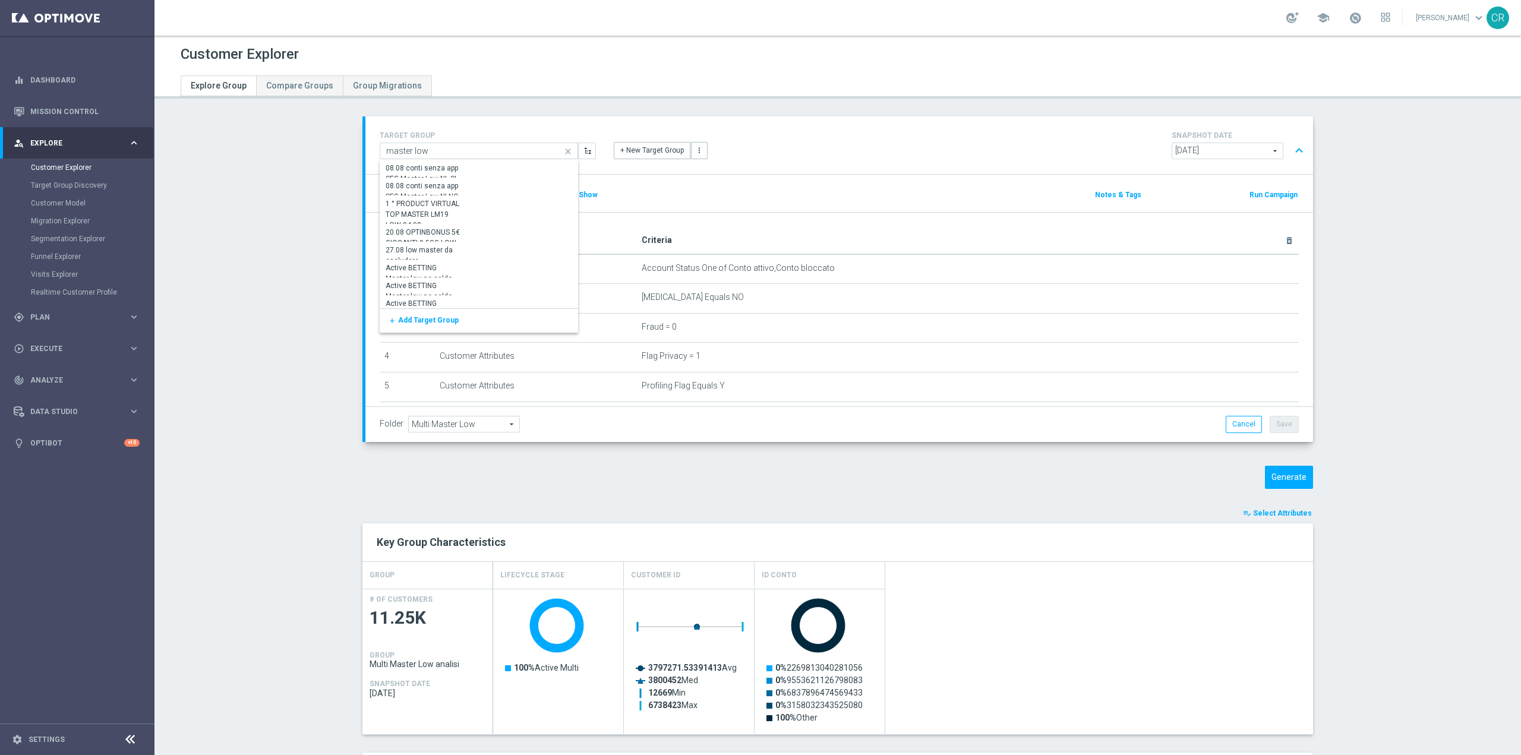
click at [818, 118] on div "TARGET GROUP master low Multi Master Low analisi close Show Selected 0 of NaN 0…" at bounding box center [840, 145] width 948 height 58
type input "Multi Master Low analisi"
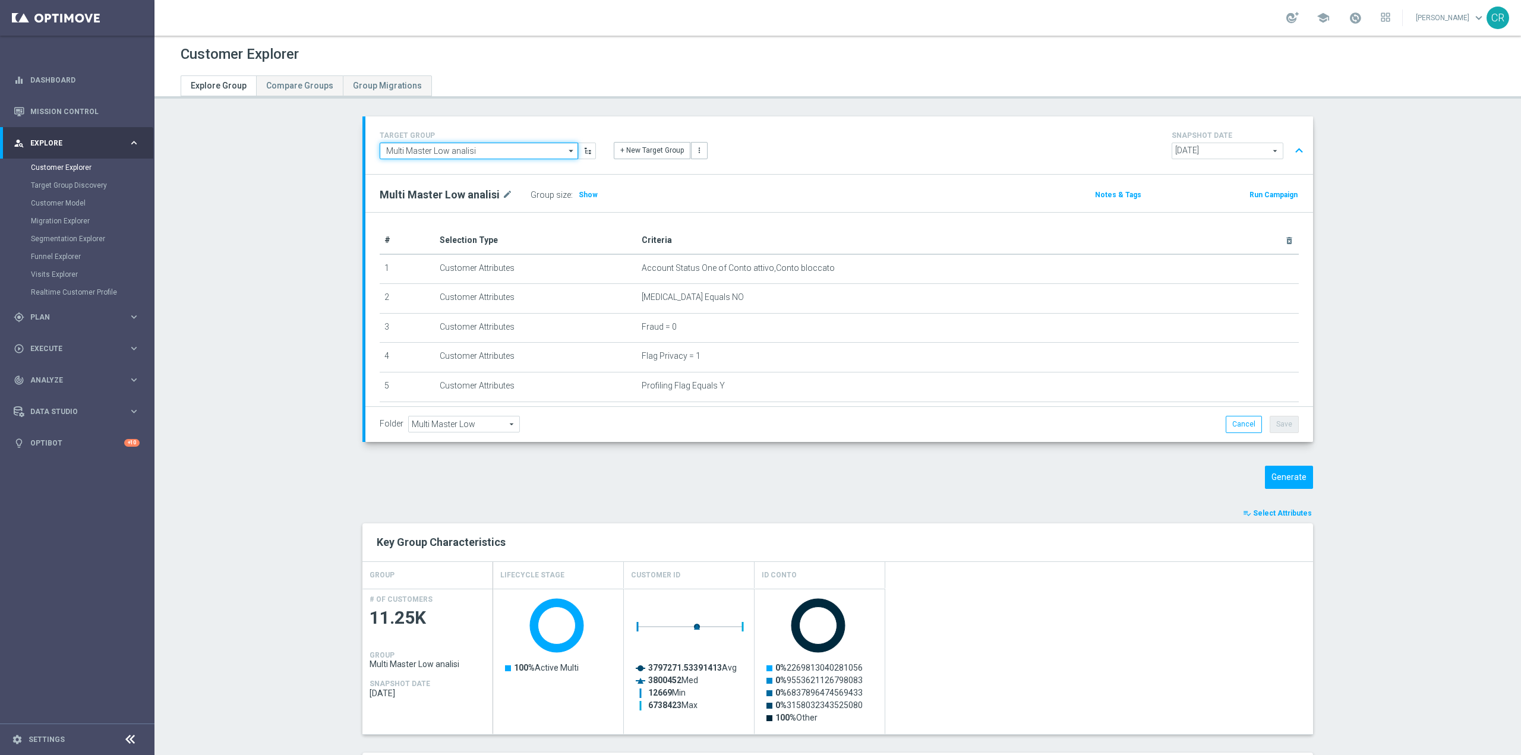
click at [529, 154] on input "Multi Master Low analisi" at bounding box center [479, 151] width 198 height 17
click at [467, 179] on div "Reactivated Master Low analisi" at bounding box center [479, 186] width 198 height 17
type input "Reactivated Master Low analisi"
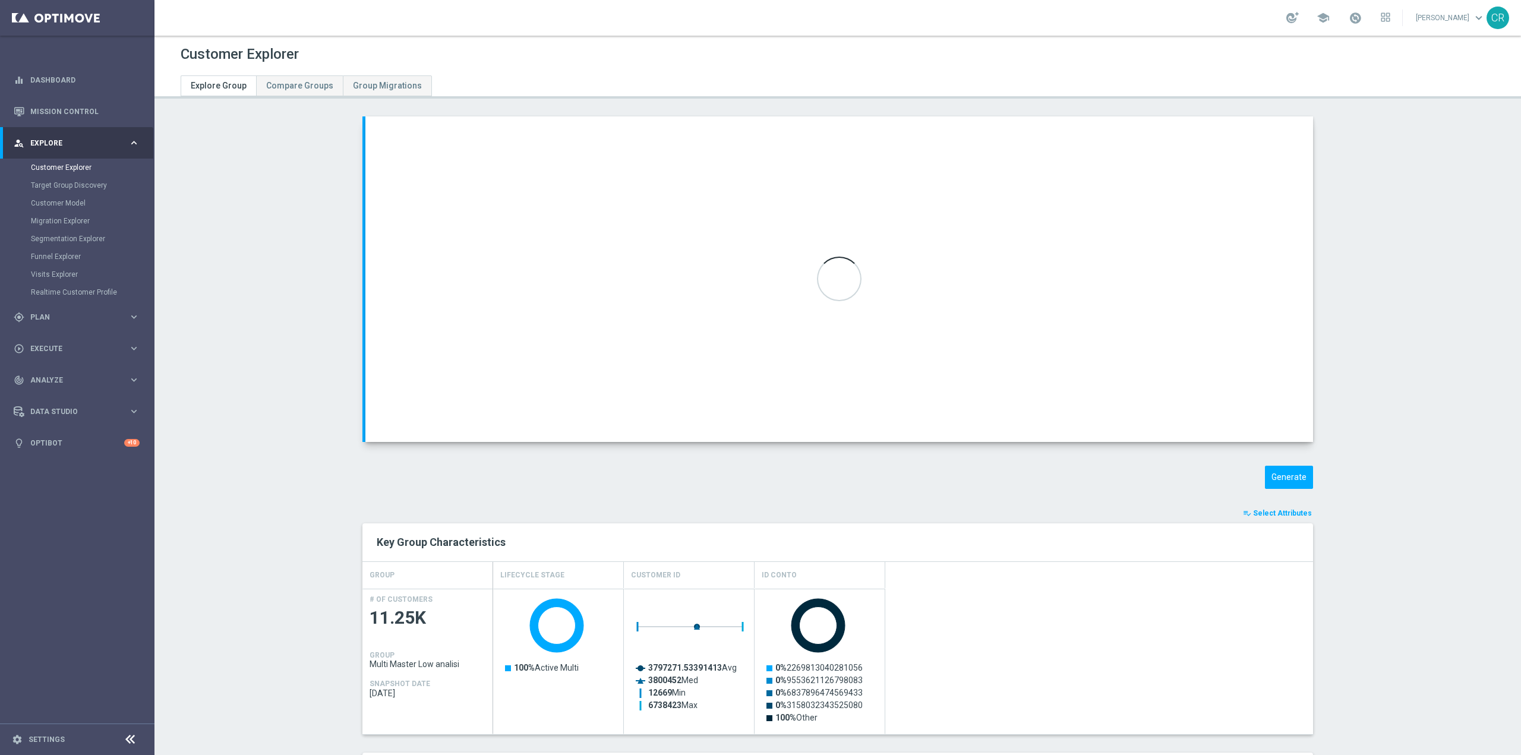
type input "Reactivated Master Low"
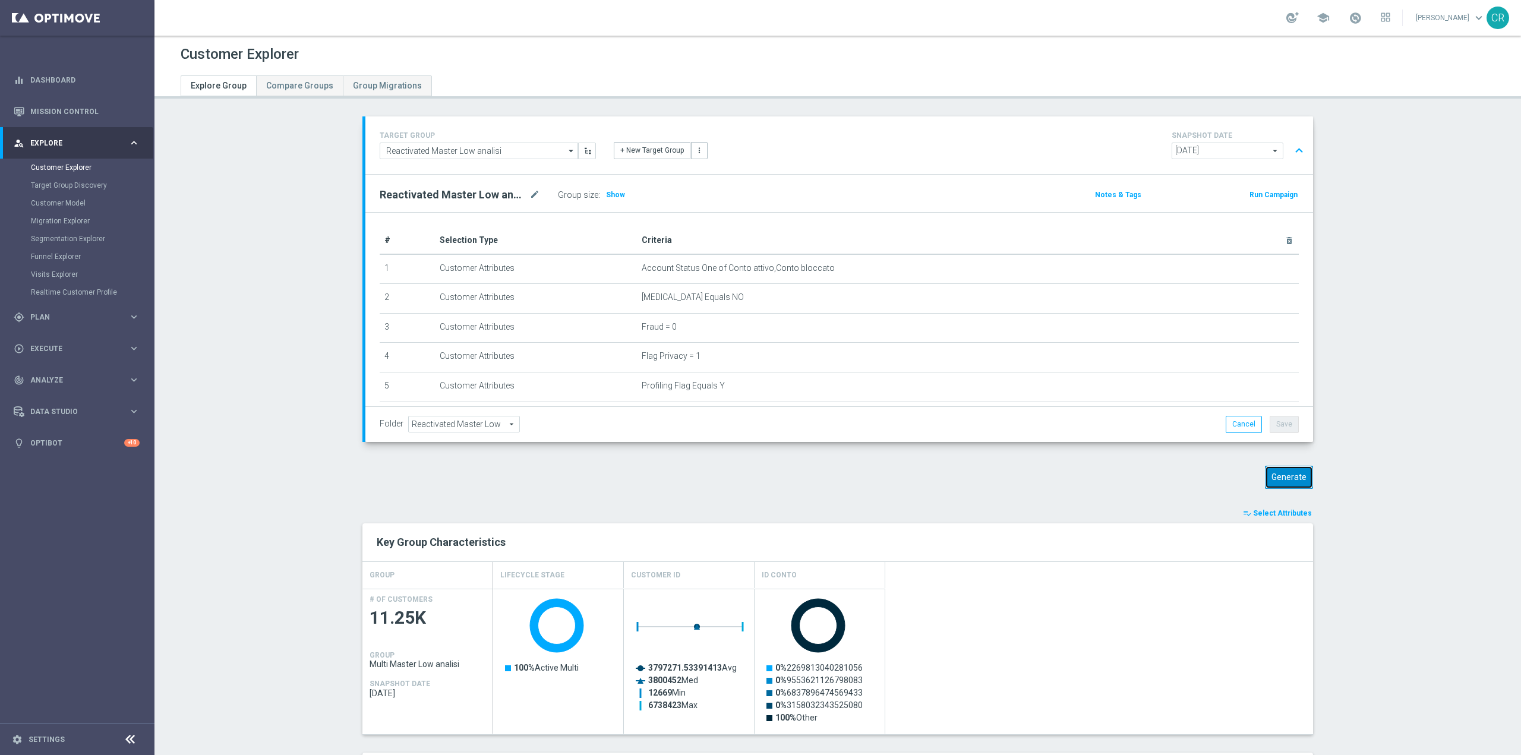
click at [1300, 481] on button "Generate" at bounding box center [1289, 477] width 48 height 23
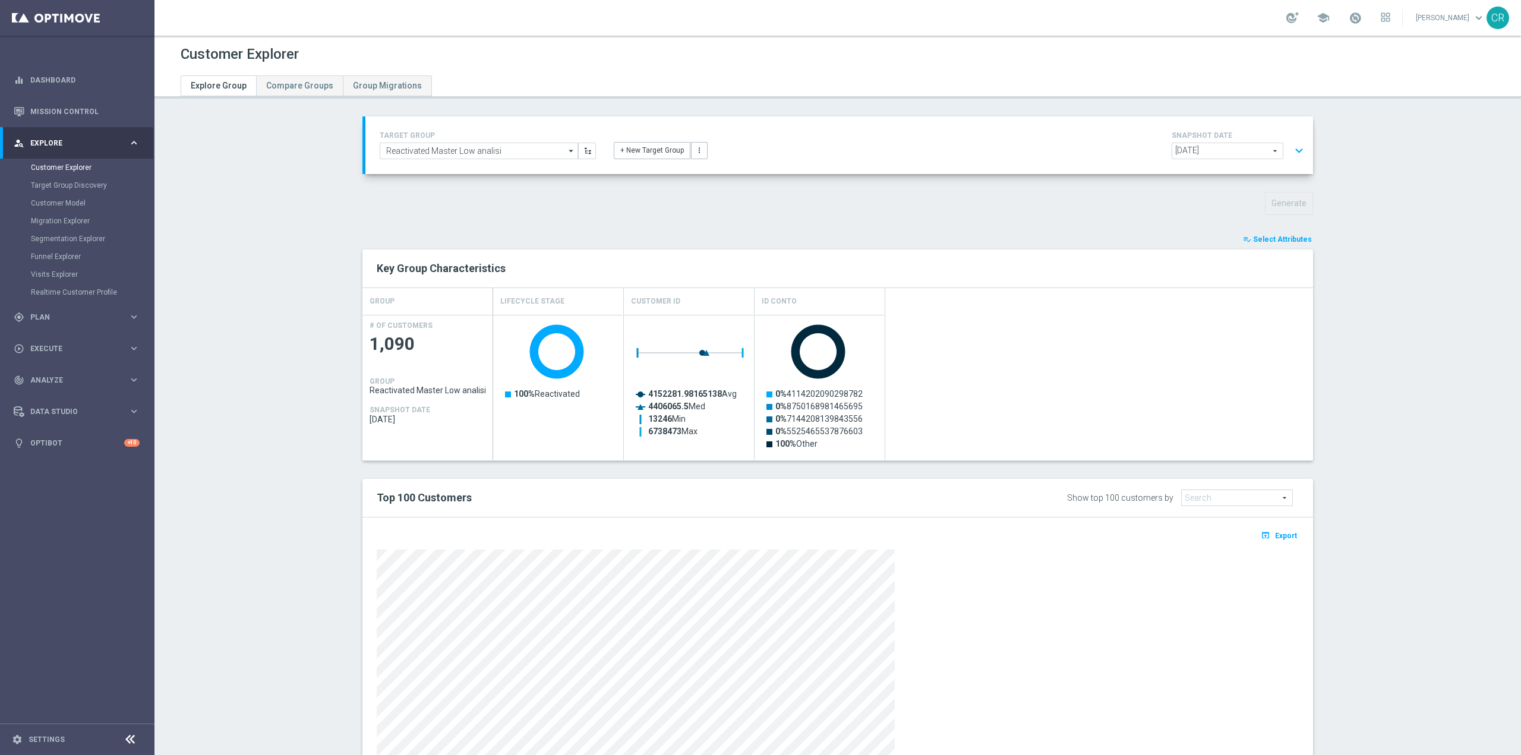
click at [1297, 150] on button "expand_more" at bounding box center [1299, 151] width 17 height 23
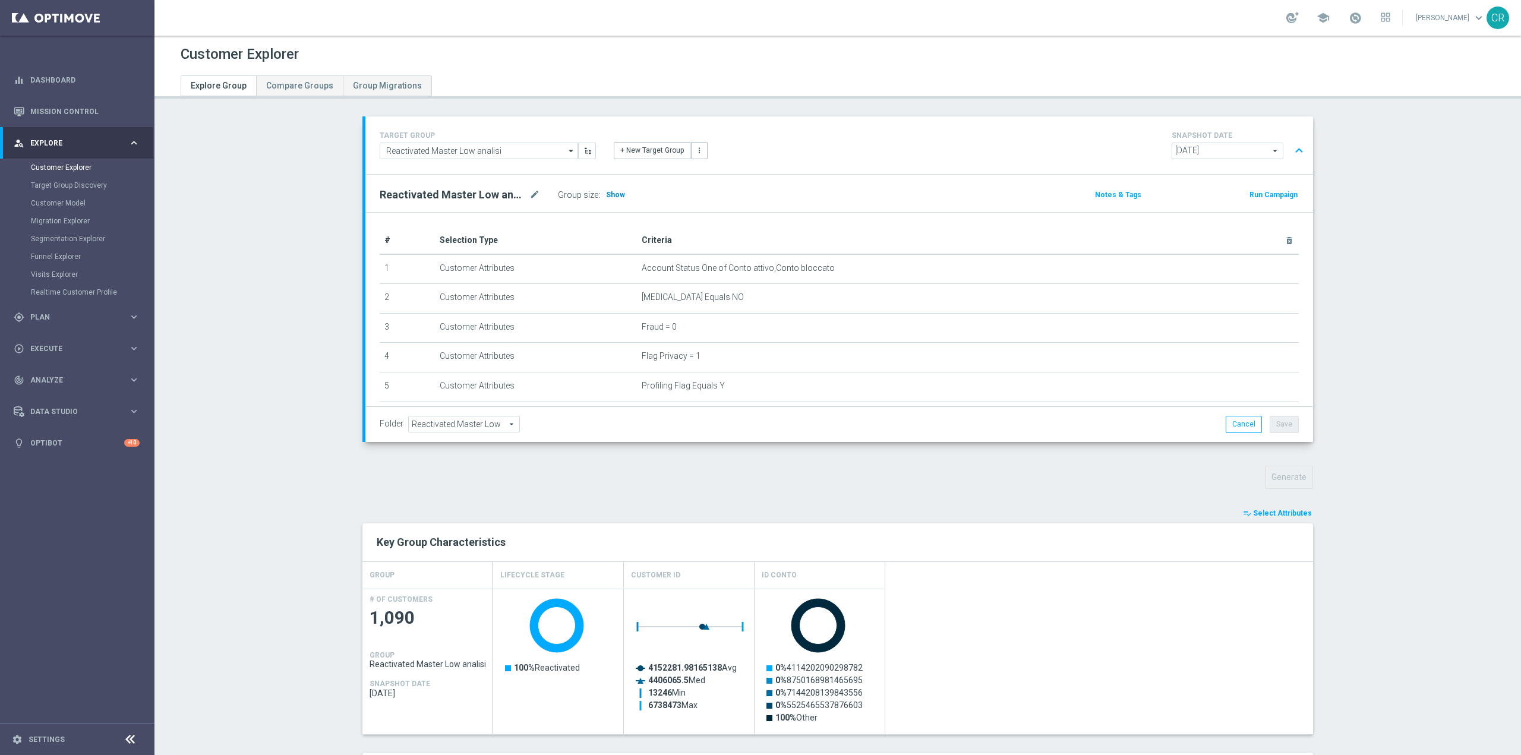
click at [609, 198] on span "Show" at bounding box center [615, 195] width 19 height 8
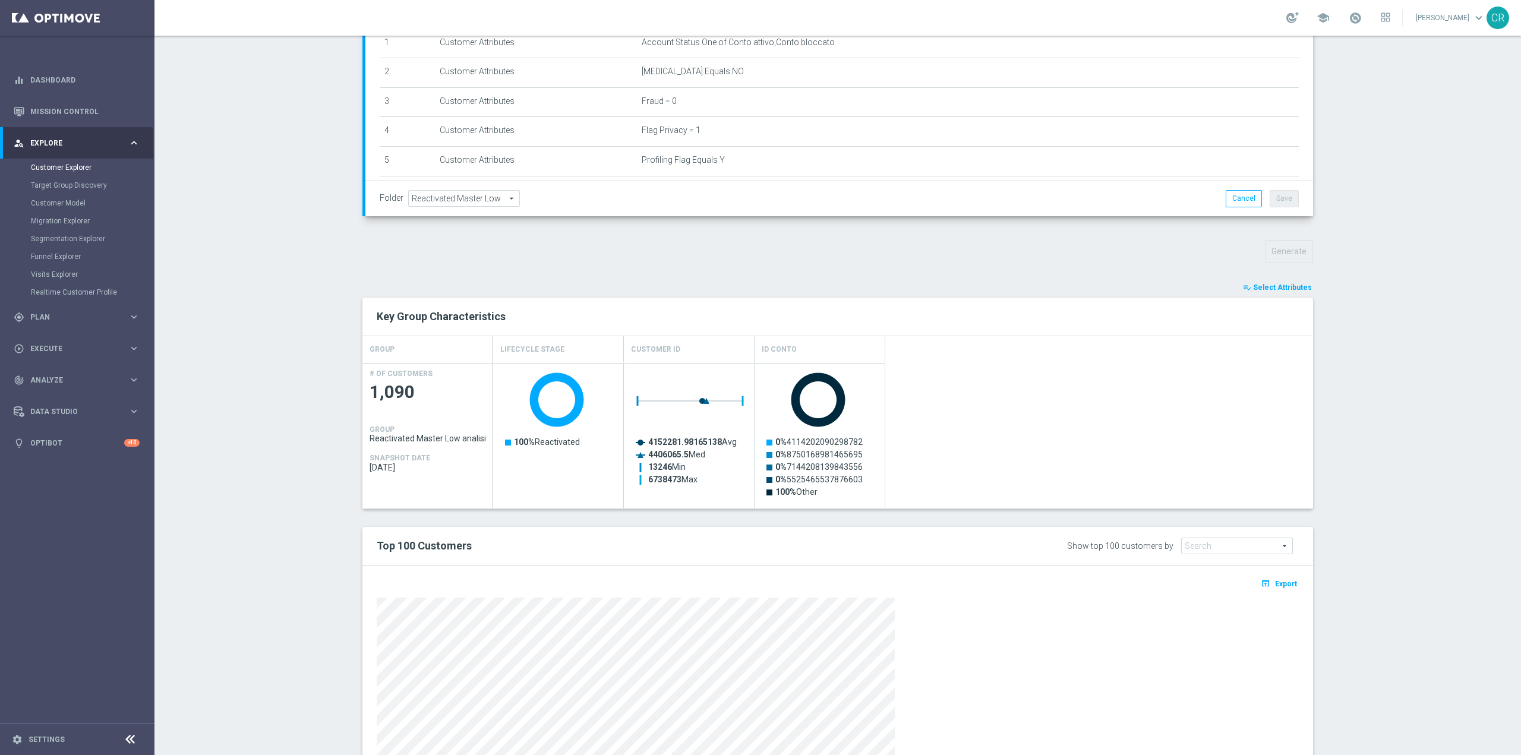
scroll to position [178, 0]
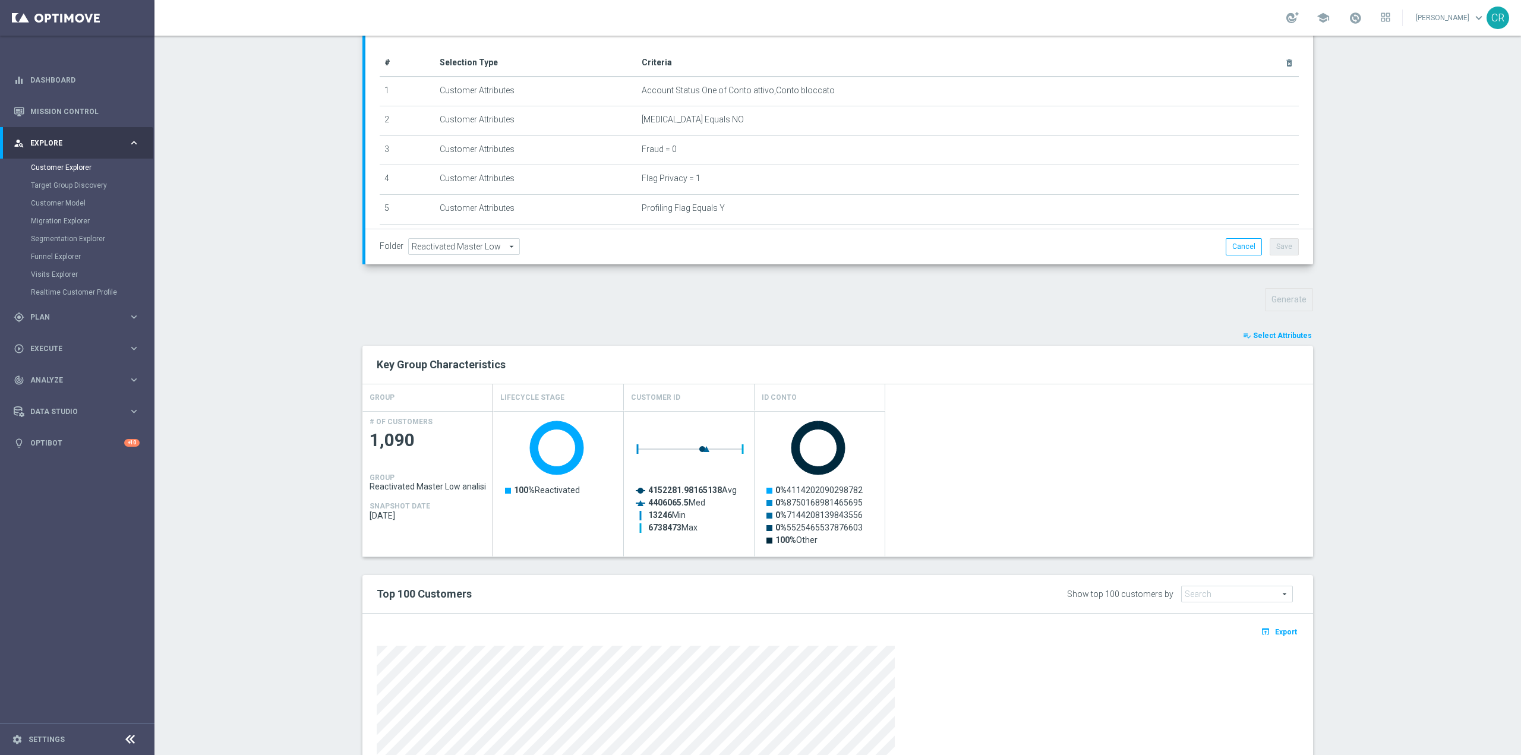
click at [1293, 328] on div "TARGET GROUP Reactivated Master Low analisi Reactivated Master Low analisi arro…" at bounding box center [838, 430] width 998 height 983
click at [1293, 330] on button "playlist_add_check Select Attributes" at bounding box center [1277, 335] width 71 height 13
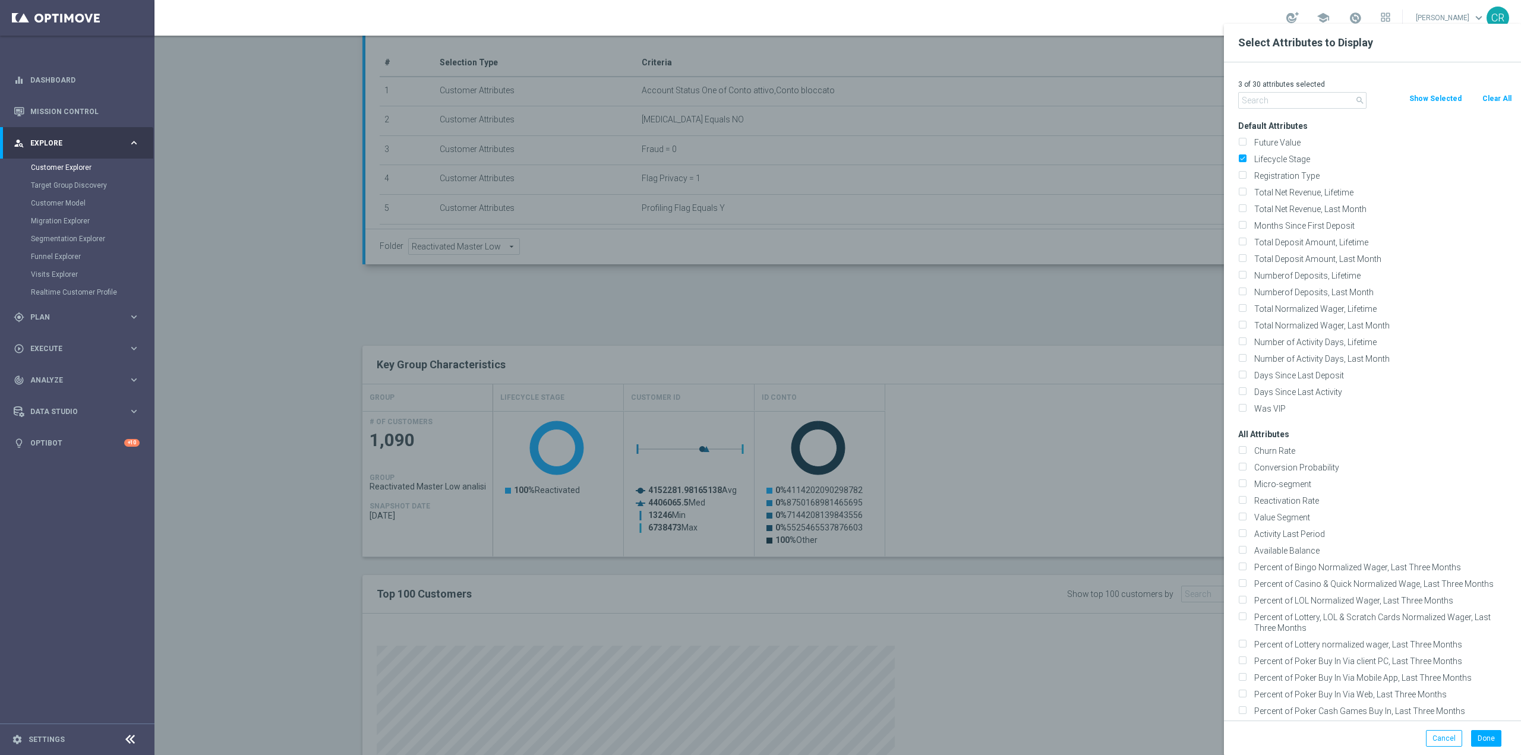
click at [985, 338] on div at bounding box center [915, 401] width 1521 height 755
click at [1078, 517] on div at bounding box center [915, 401] width 1521 height 755
click at [1458, 738] on button "Cancel" at bounding box center [1444, 738] width 36 height 17
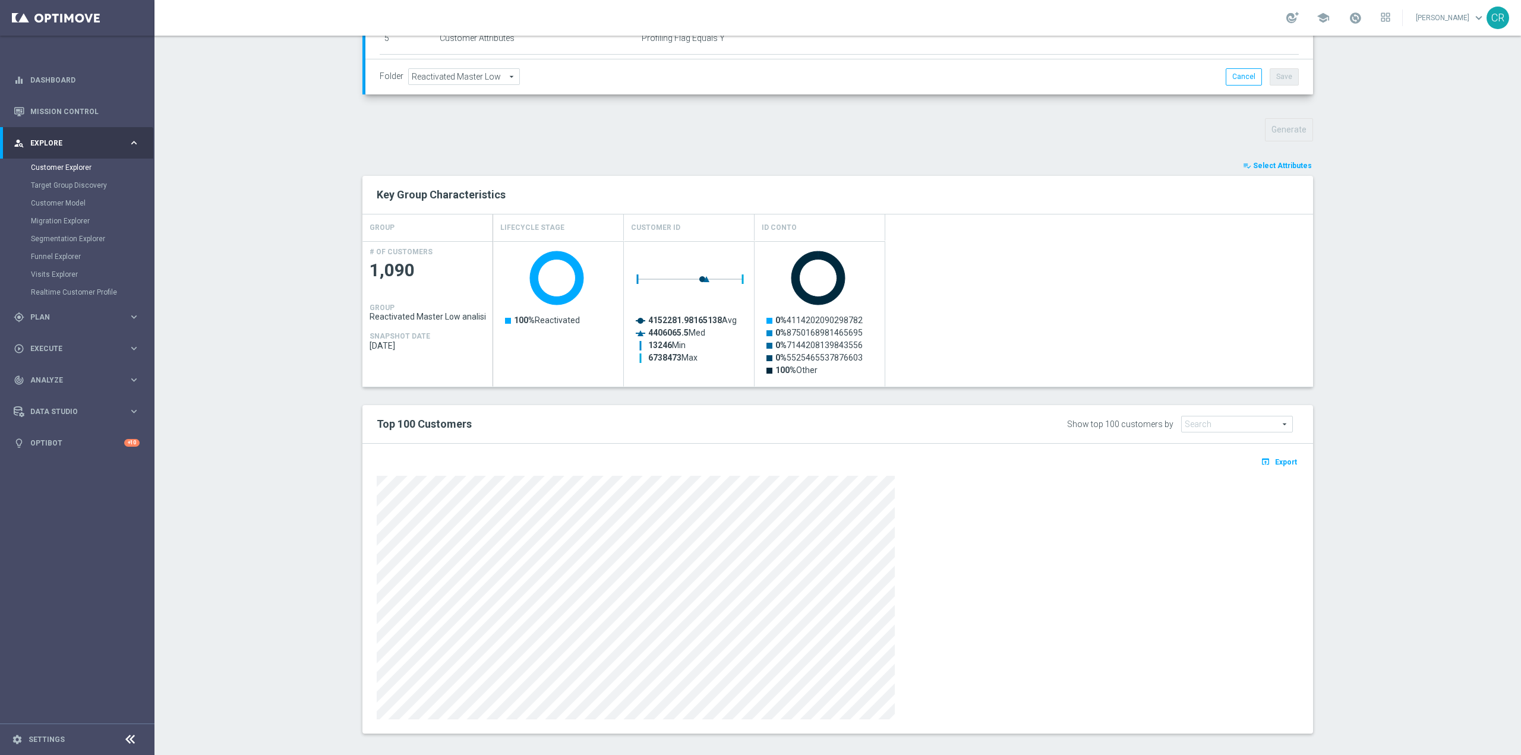
scroll to position [356, 0]
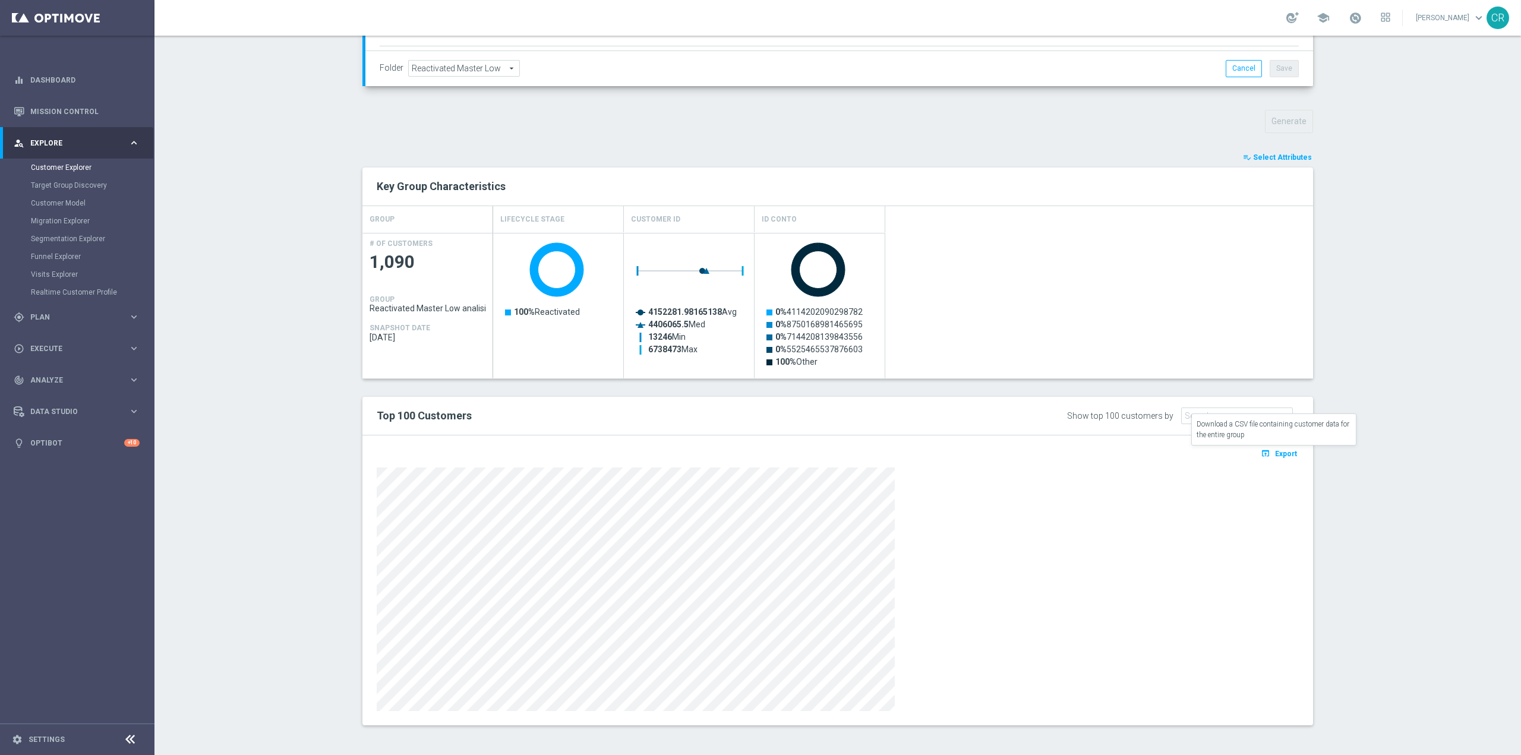
click at [1269, 454] on button "open_in_browser Export" at bounding box center [1279, 453] width 40 height 15
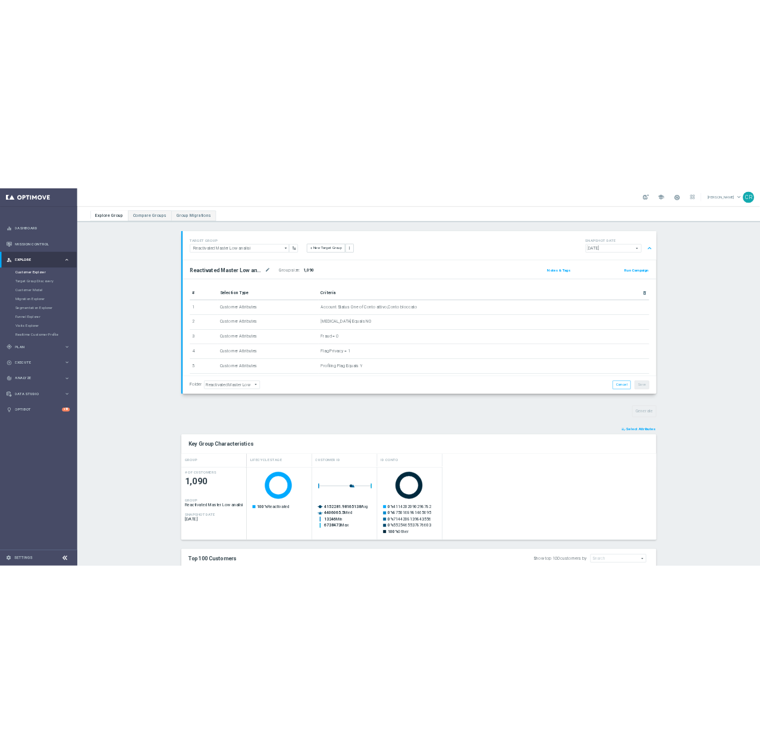
scroll to position [0, 0]
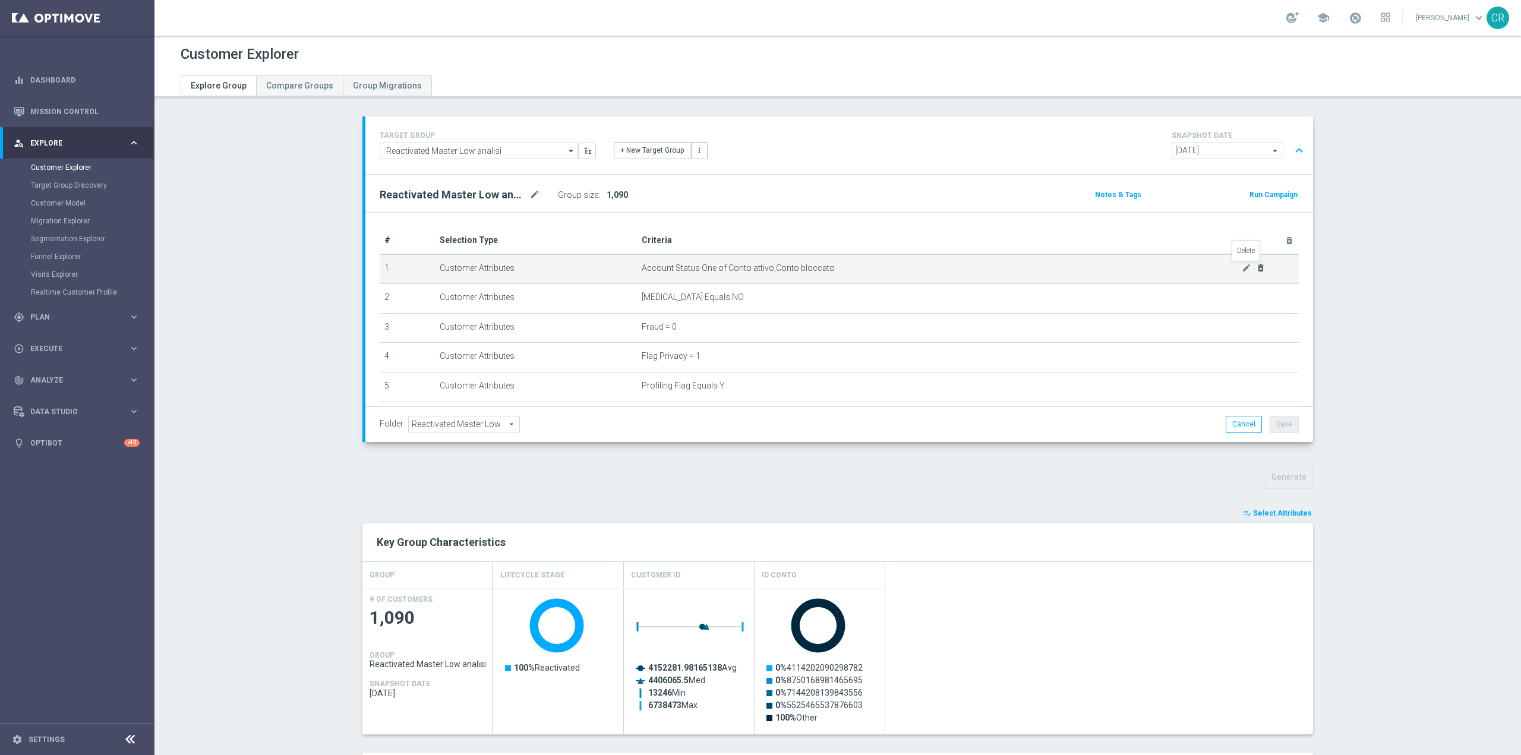
click at [1256, 272] on icon "delete_forever" at bounding box center [1261, 268] width 10 height 10
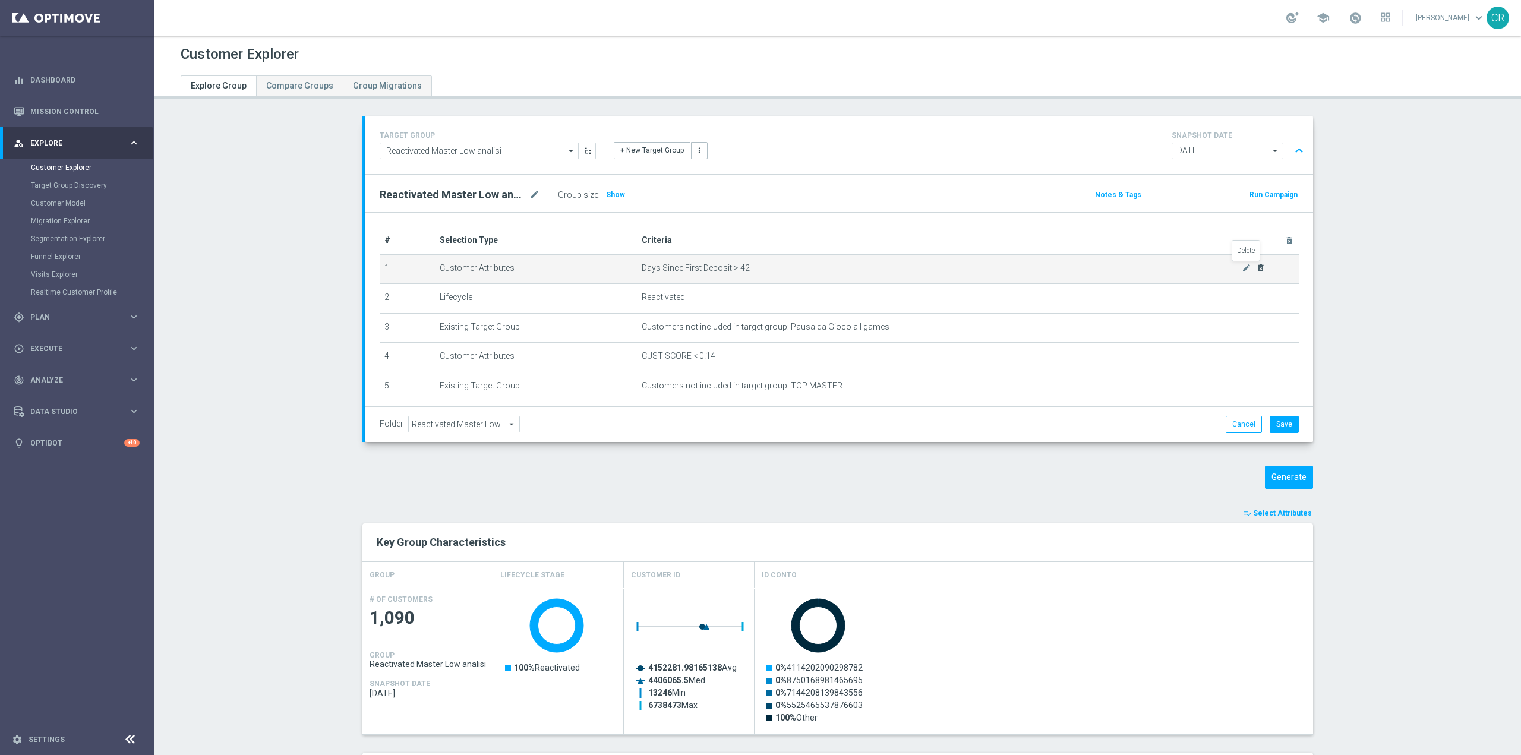
click at [1256, 272] on icon "delete_forever" at bounding box center [1261, 268] width 10 height 10
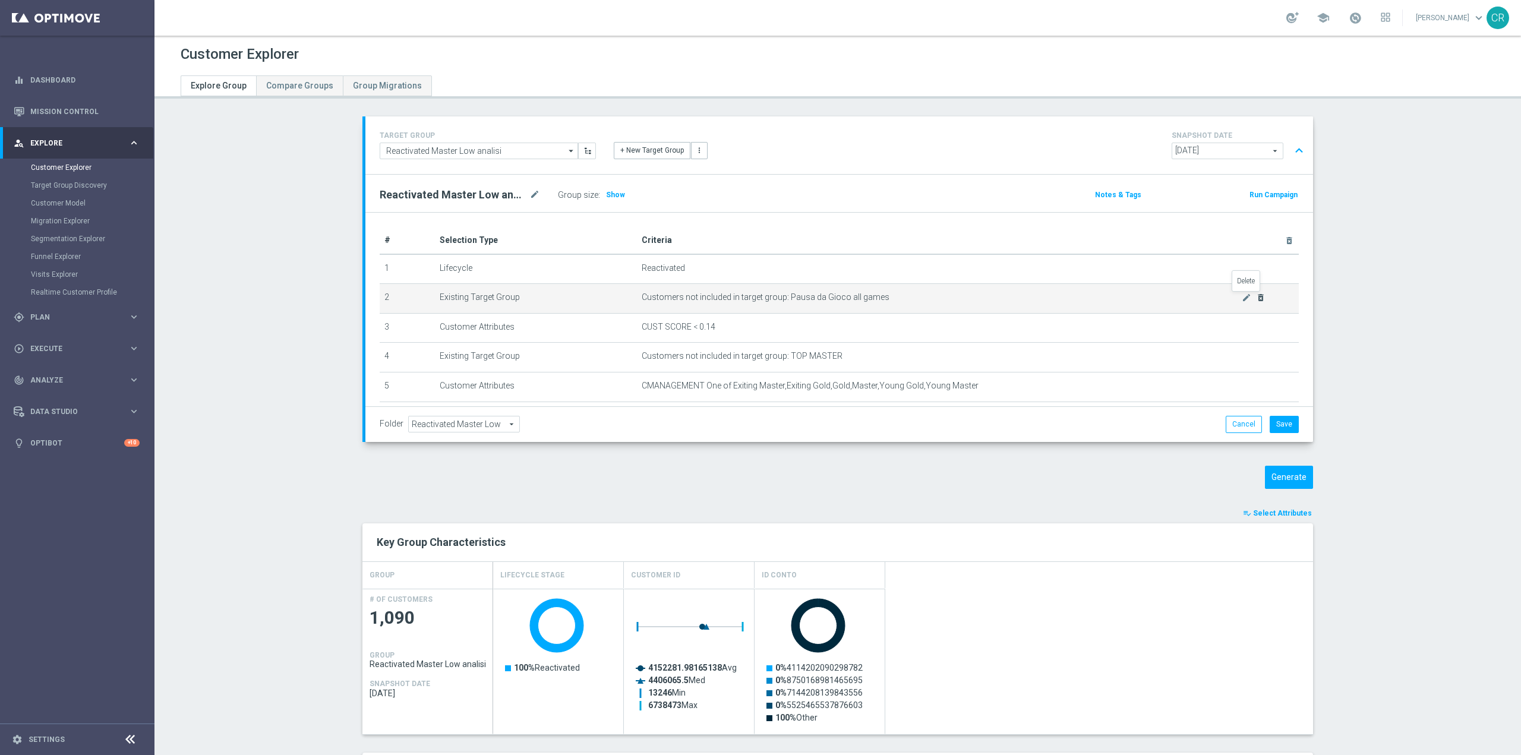
click at [1256, 298] on icon "delete_forever" at bounding box center [1261, 298] width 10 height 10
click at [1258, 297] on icon "delete_forever" at bounding box center [1261, 298] width 10 height 10
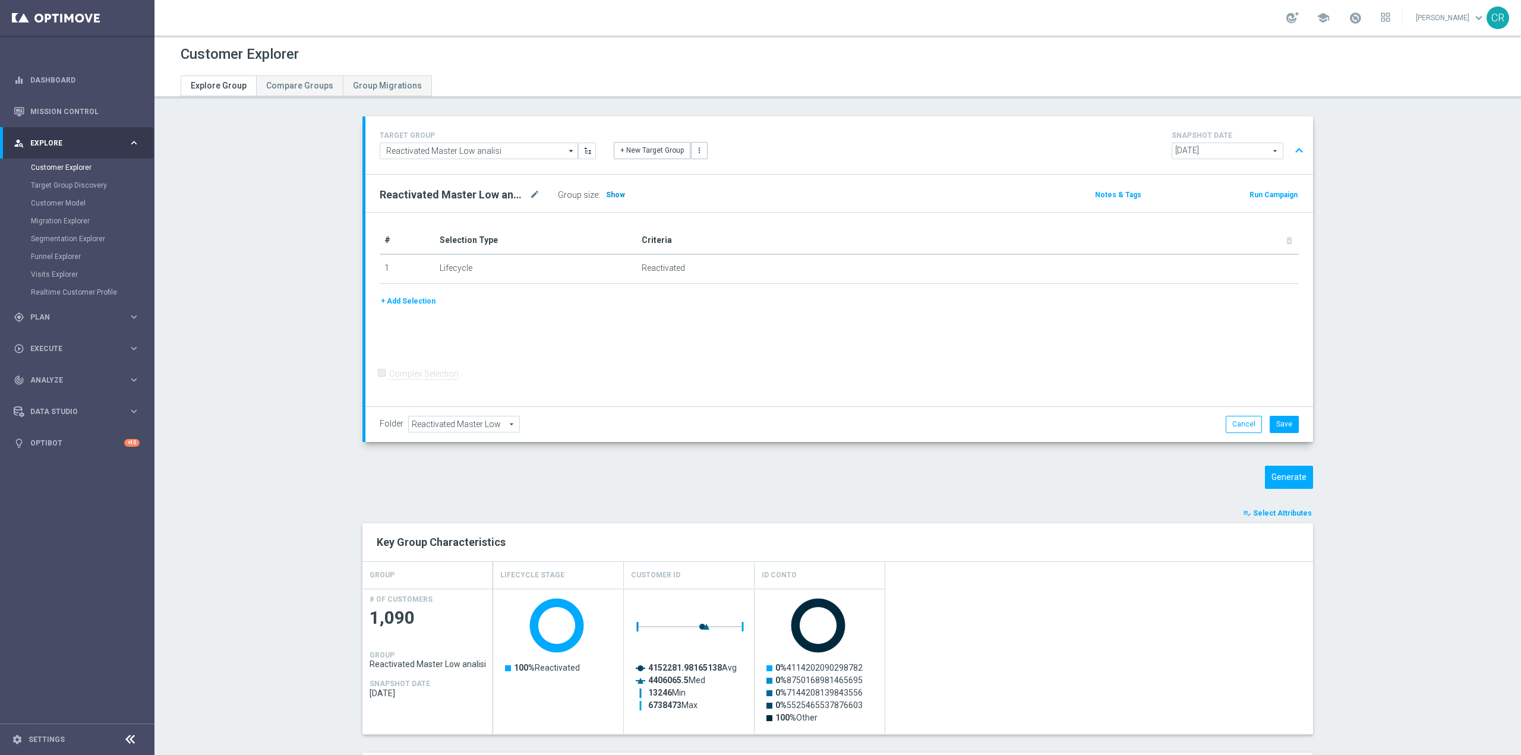
click at [606, 193] on span "Show" at bounding box center [615, 195] width 19 height 8
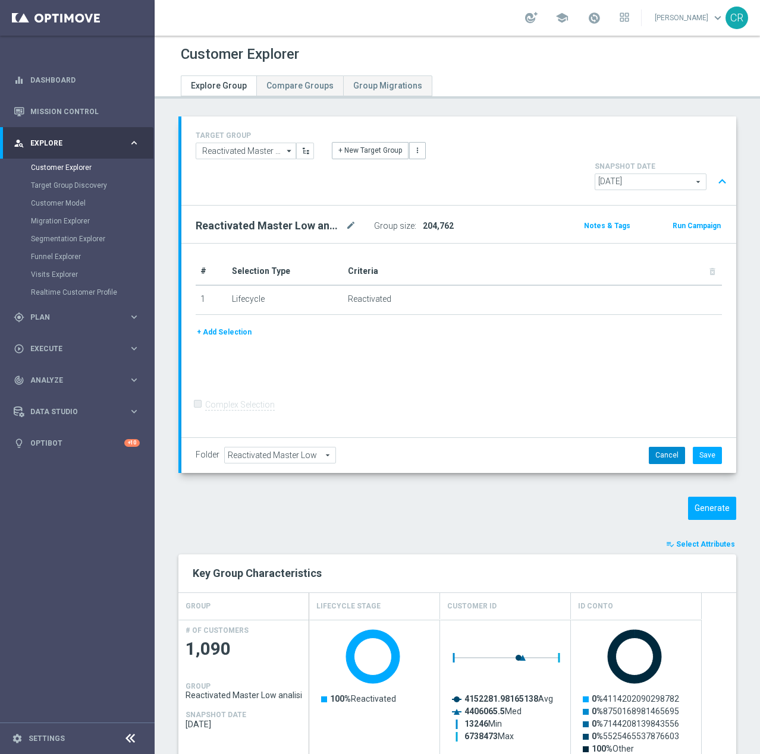
click at [656, 447] on button "Cancel" at bounding box center [666, 455] width 36 height 17
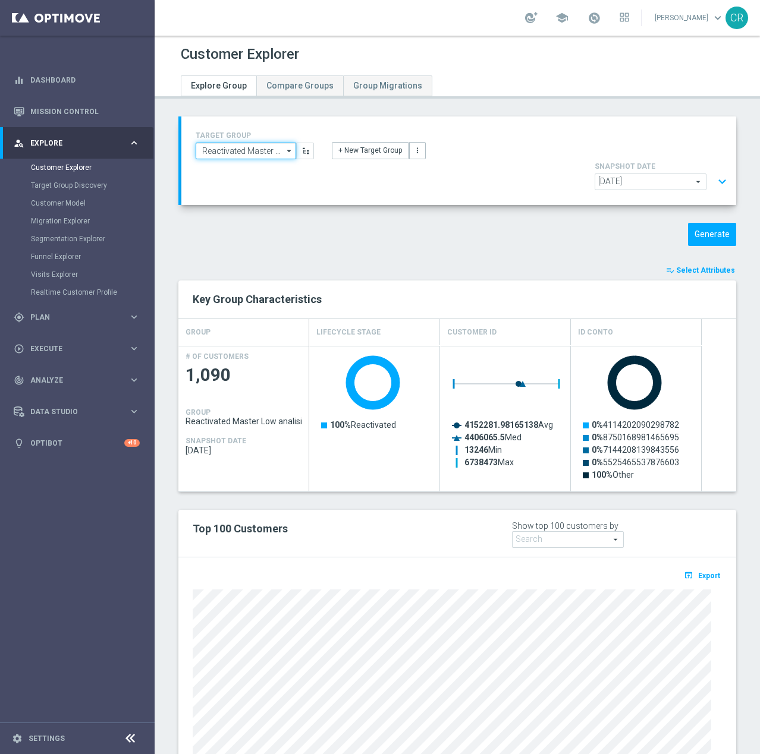
click at [263, 146] on input "Reactivated Master Low analisi" at bounding box center [246, 151] width 100 height 17
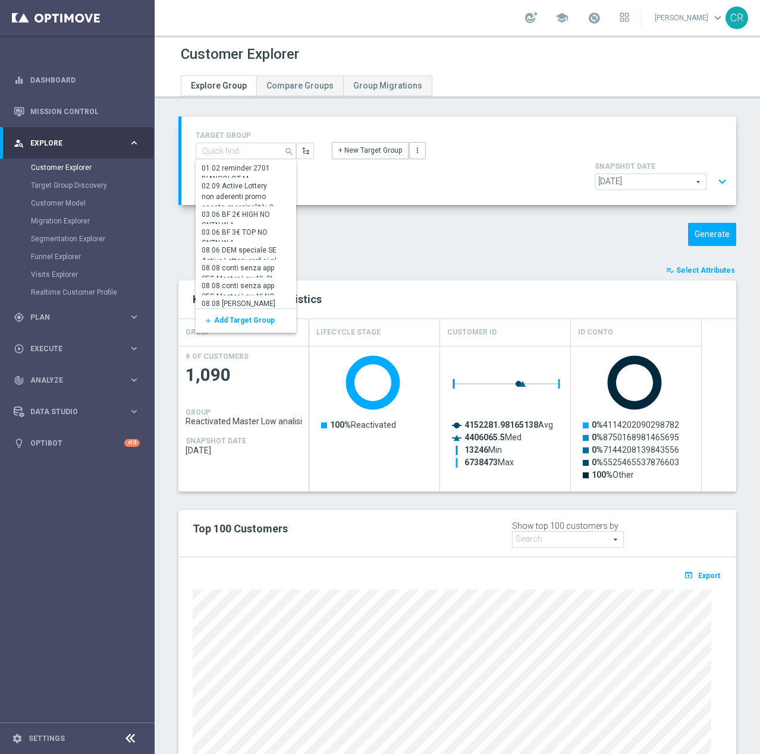
click at [465, 223] on div "Generate" at bounding box center [456, 234] width 575 height 23
type input "Reactivated Master Low analisi"
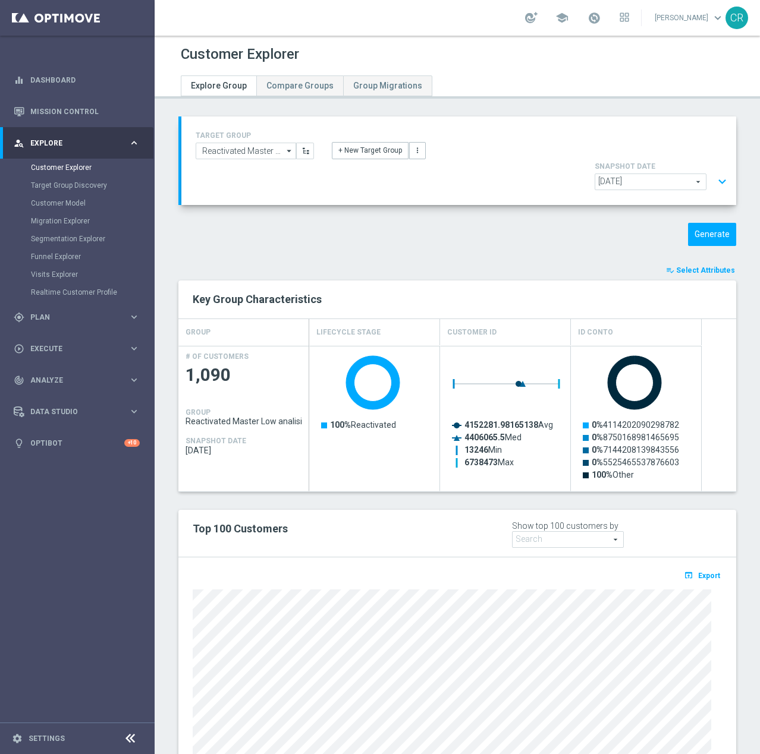
click at [713, 171] on button "expand_more" at bounding box center [721, 182] width 17 height 23
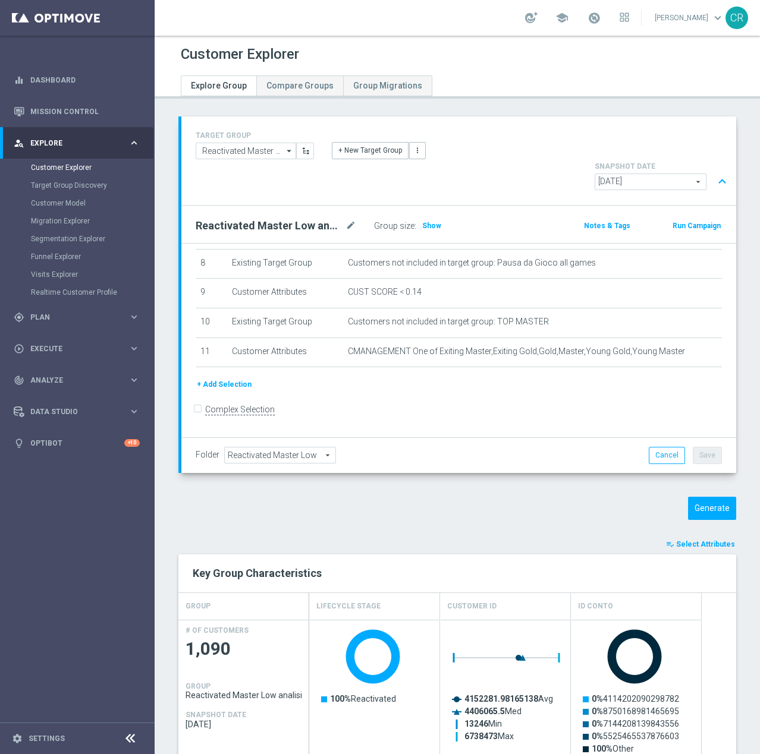
scroll to position [244, 0]
click at [521, 497] on div "Generate" at bounding box center [456, 508] width 575 height 23
click at [687, 286] on icon "mode_edit" at bounding box center [692, 291] width 10 height 10
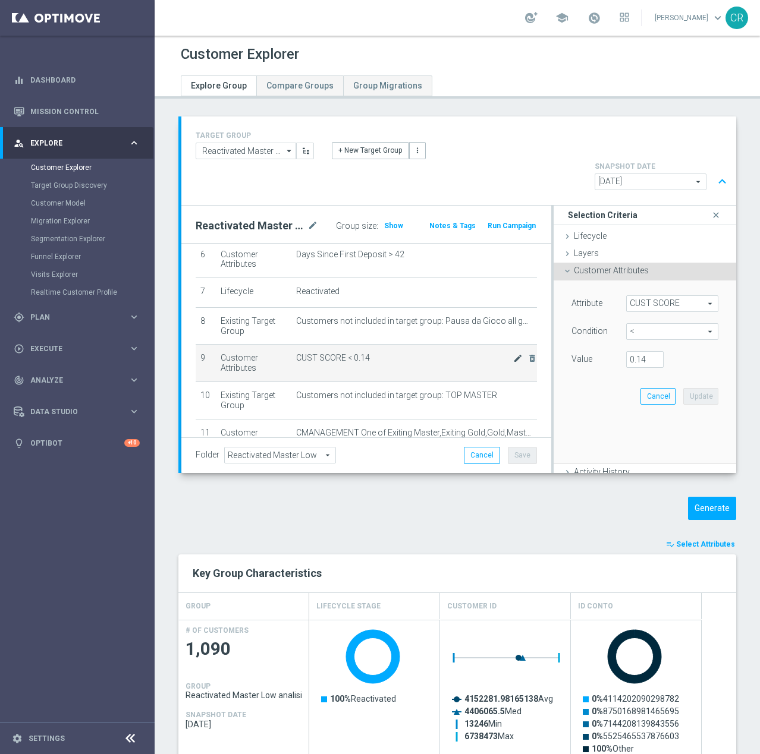
scroll to position [286, 0]
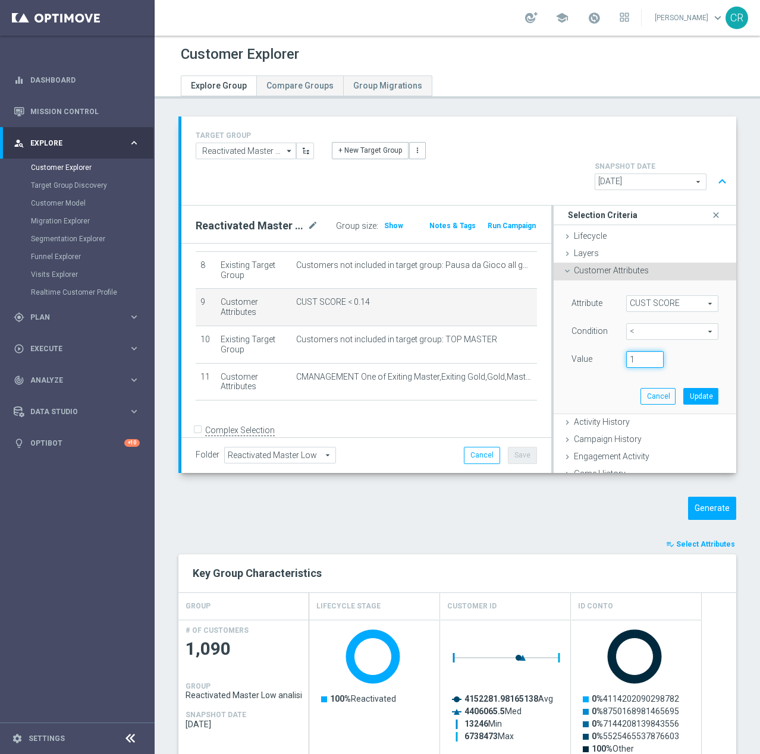
type input "1"
click at [639, 351] on input "1" at bounding box center [644, 359] width 37 height 17
type input "0"
type input "0.15"
click at [683, 388] on button "Update" at bounding box center [700, 396] width 35 height 17
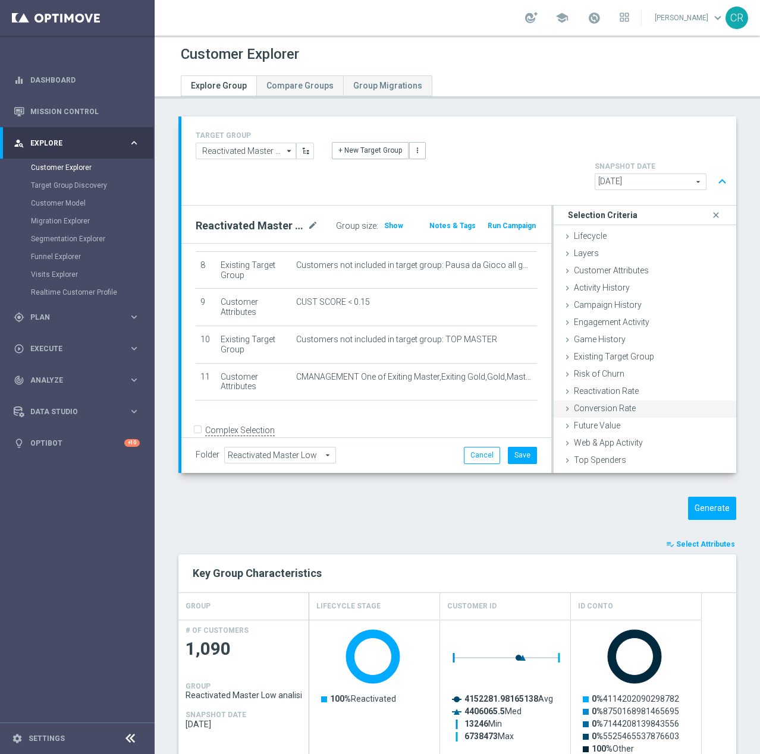
scroll to position [49, 0]
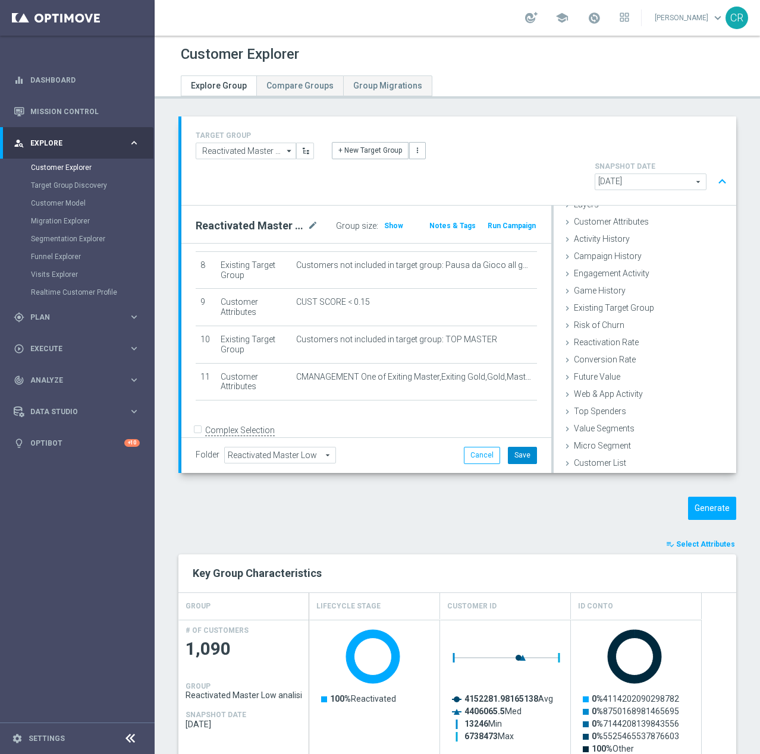
click at [524, 447] on button "Save" at bounding box center [522, 455] width 29 height 17
click at [721, 497] on button "Generate" at bounding box center [712, 508] width 48 height 23
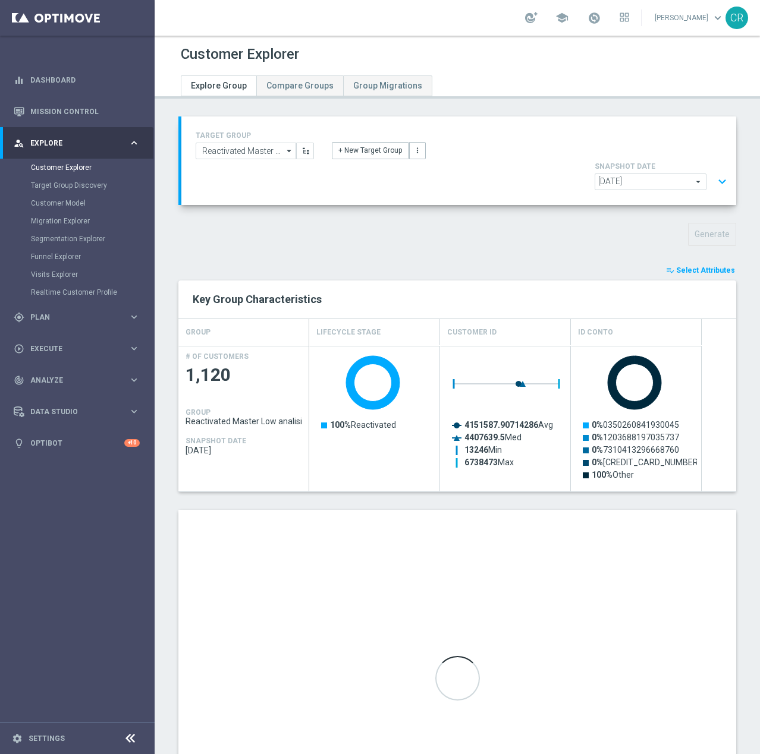
click at [717, 171] on button "expand_more" at bounding box center [721, 182] width 17 height 23
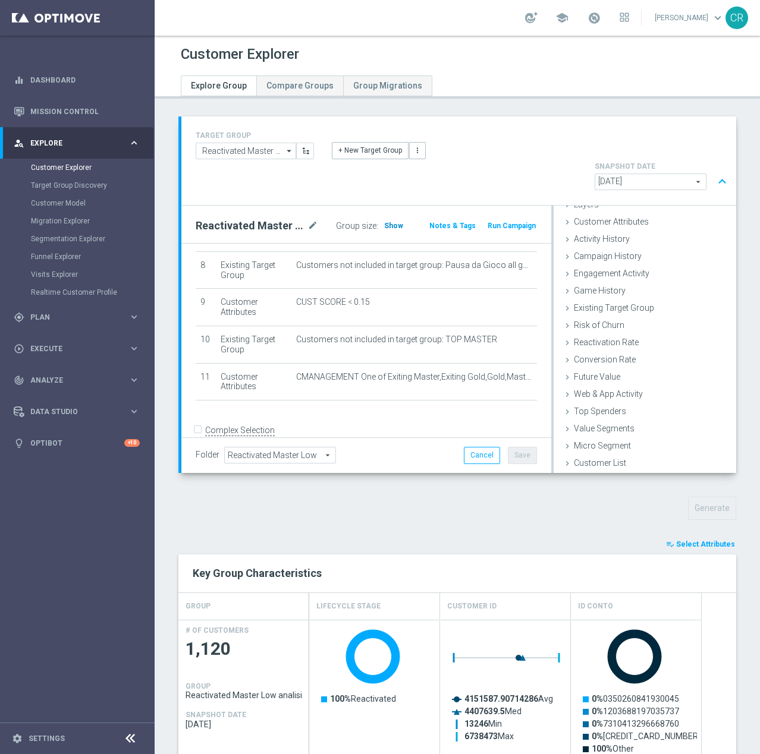
click at [393, 222] on span "Show" at bounding box center [393, 226] width 19 height 8
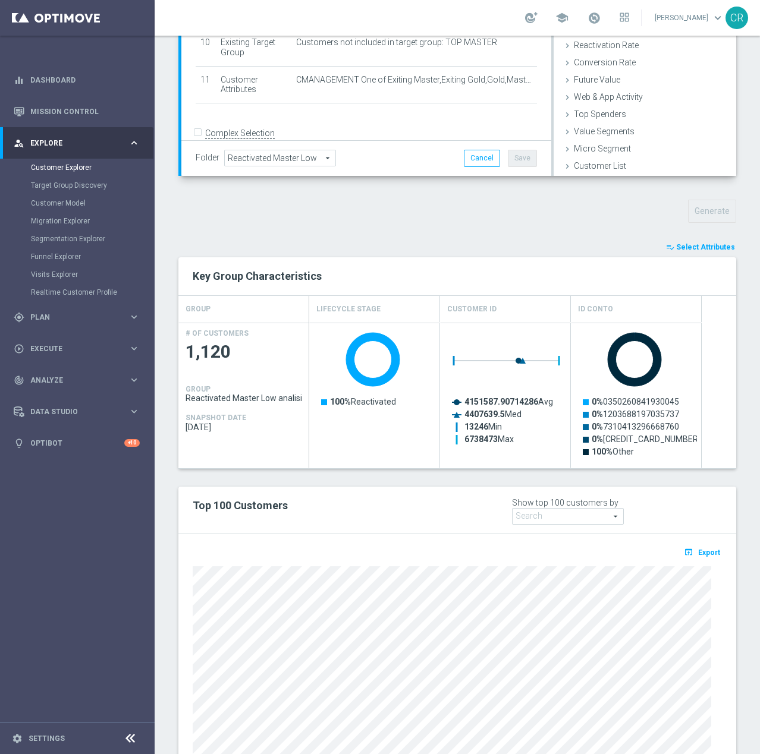
scroll to position [290, 0]
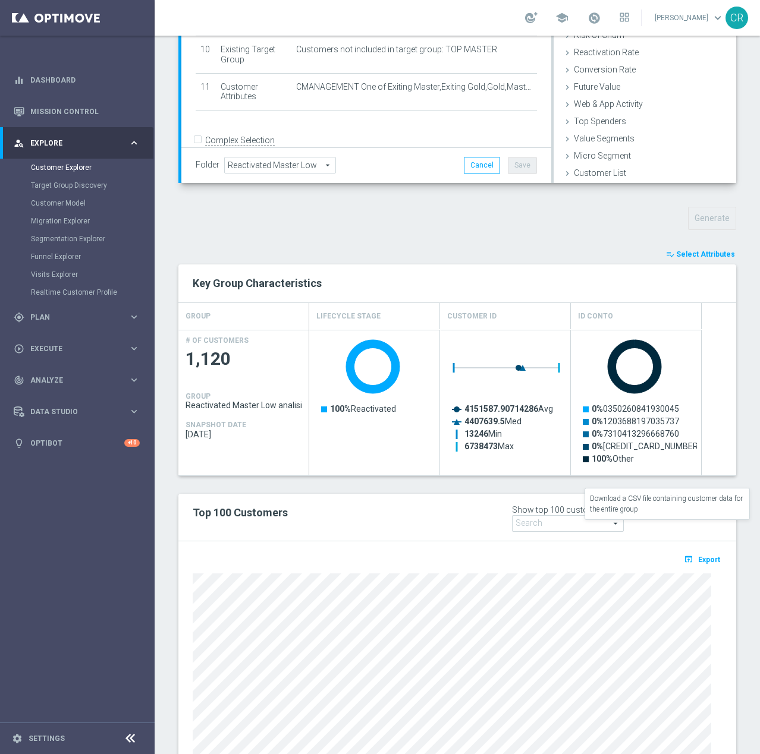
click at [698, 556] on span "Export" at bounding box center [709, 560] width 22 height 8
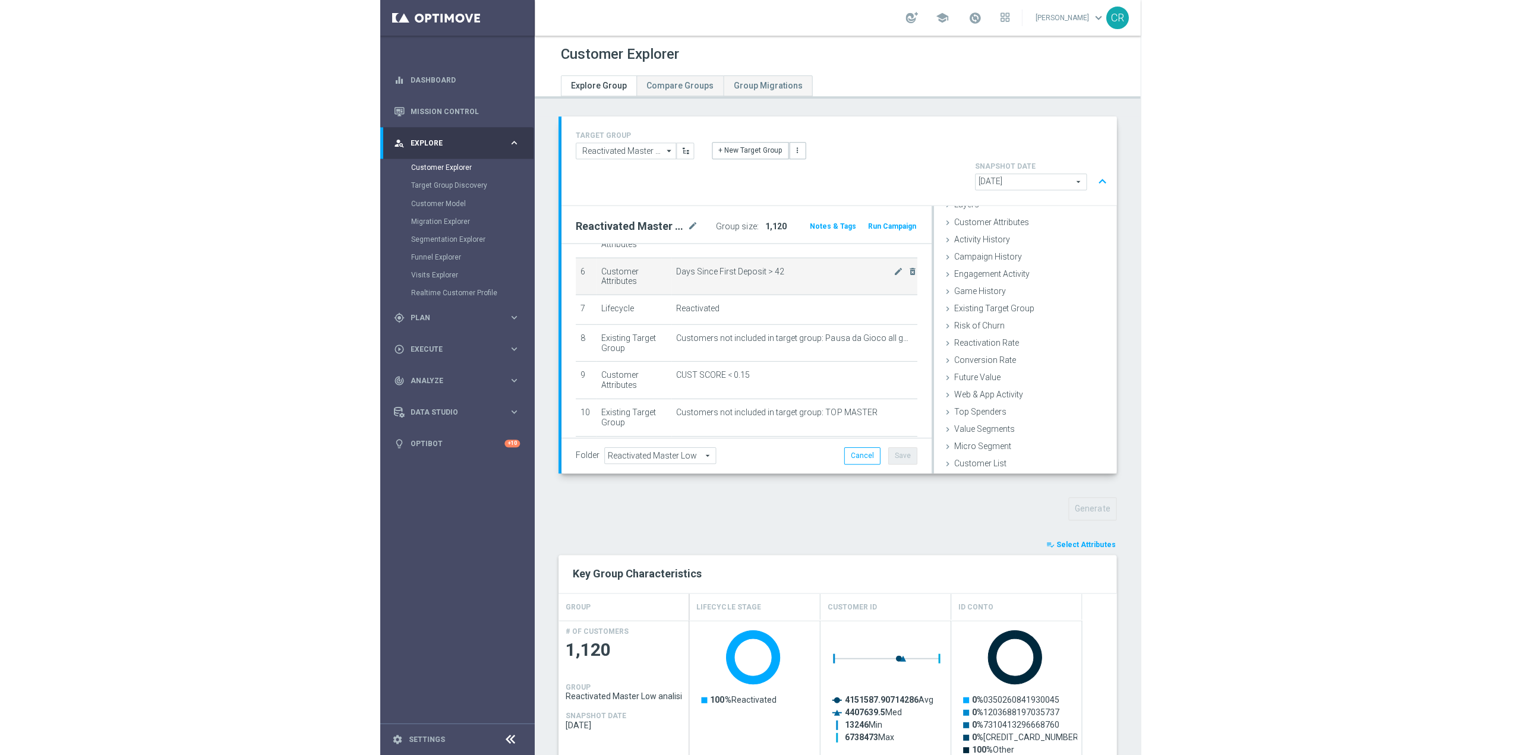
scroll to position [0, 0]
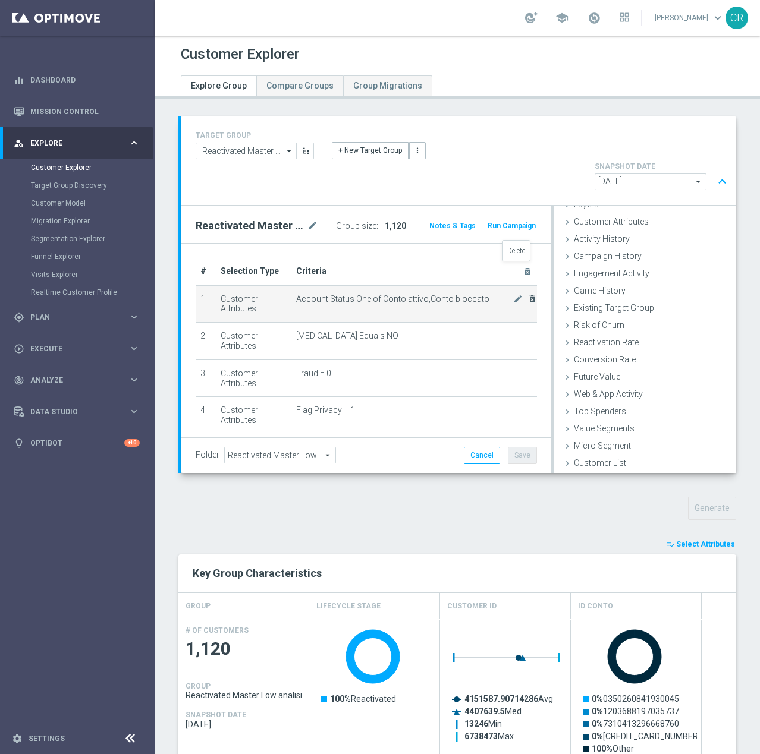
click at [527, 294] on icon "delete_forever" at bounding box center [532, 299] width 10 height 10
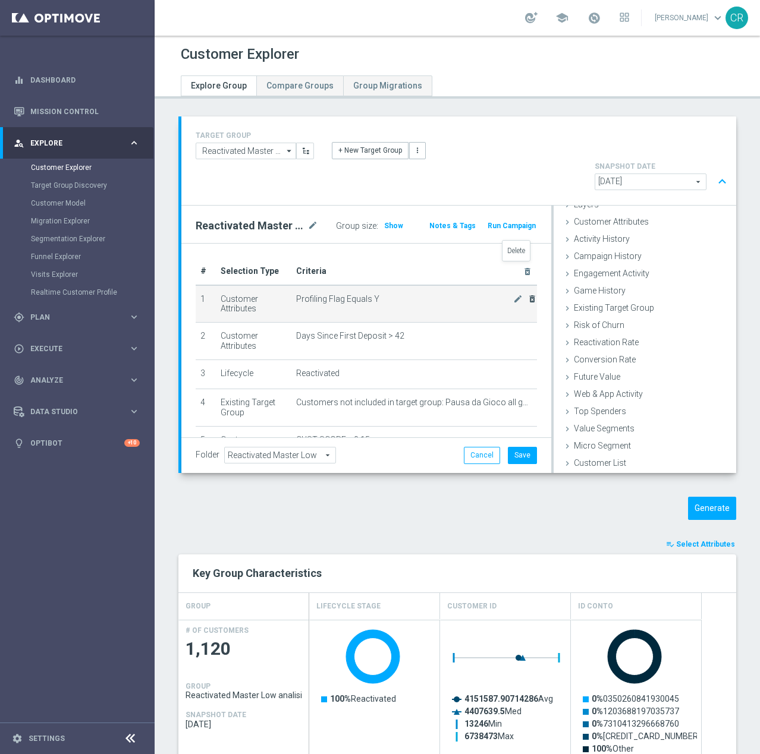
click at [527, 294] on icon "delete_forever" at bounding box center [532, 299] width 10 height 10
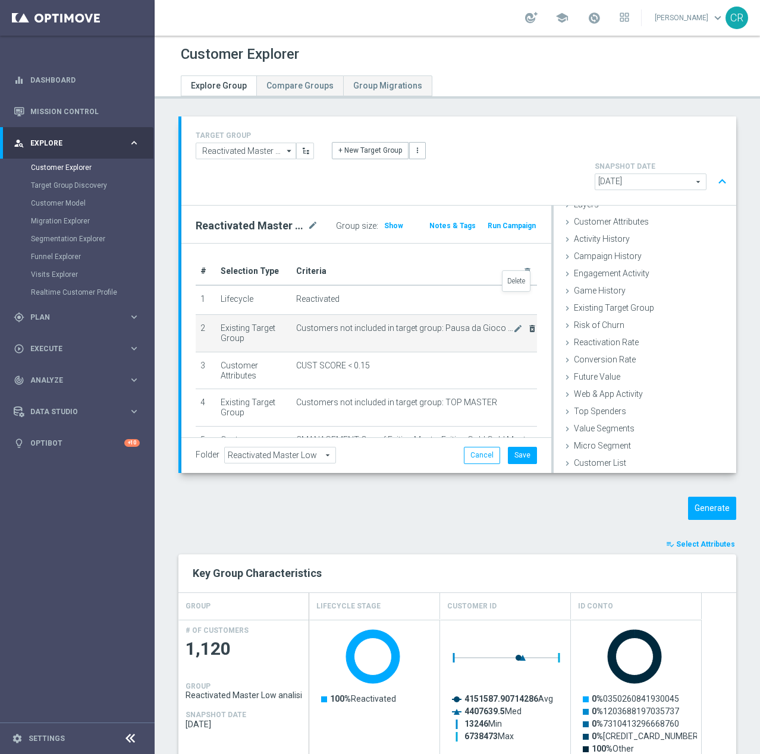
click at [527, 324] on icon "delete_forever" at bounding box center [532, 329] width 10 height 10
click at [530, 324] on icon "delete_forever" at bounding box center [532, 329] width 10 height 10
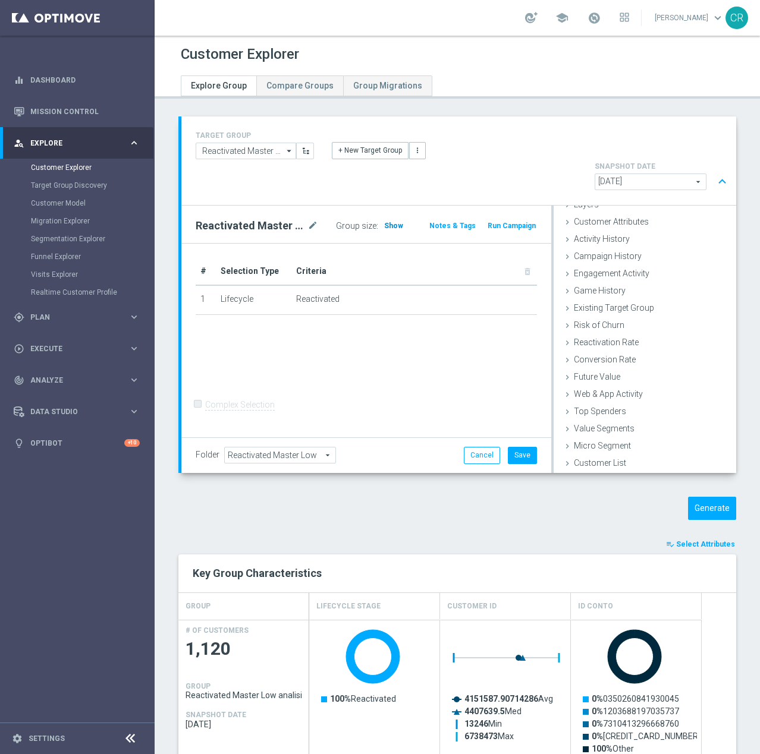
click at [393, 222] on span "Show" at bounding box center [393, 226] width 19 height 8
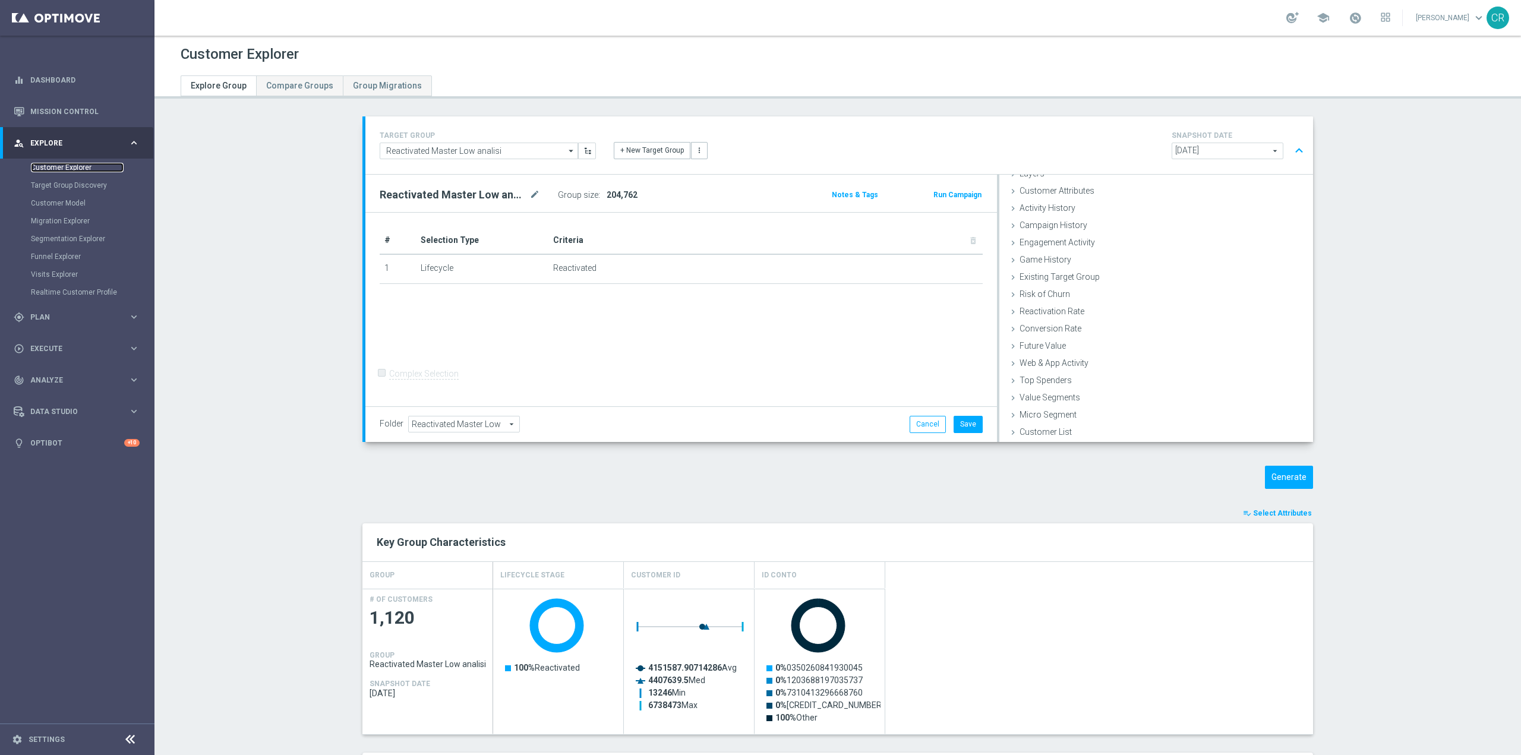
click at [36, 166] on link "Customer Explorer" at bounding box center [77, 168] width 93 height 10
click at [57, 183] on link "Target Group Discovery" at bounding box center [77, 186] width 93 height 10
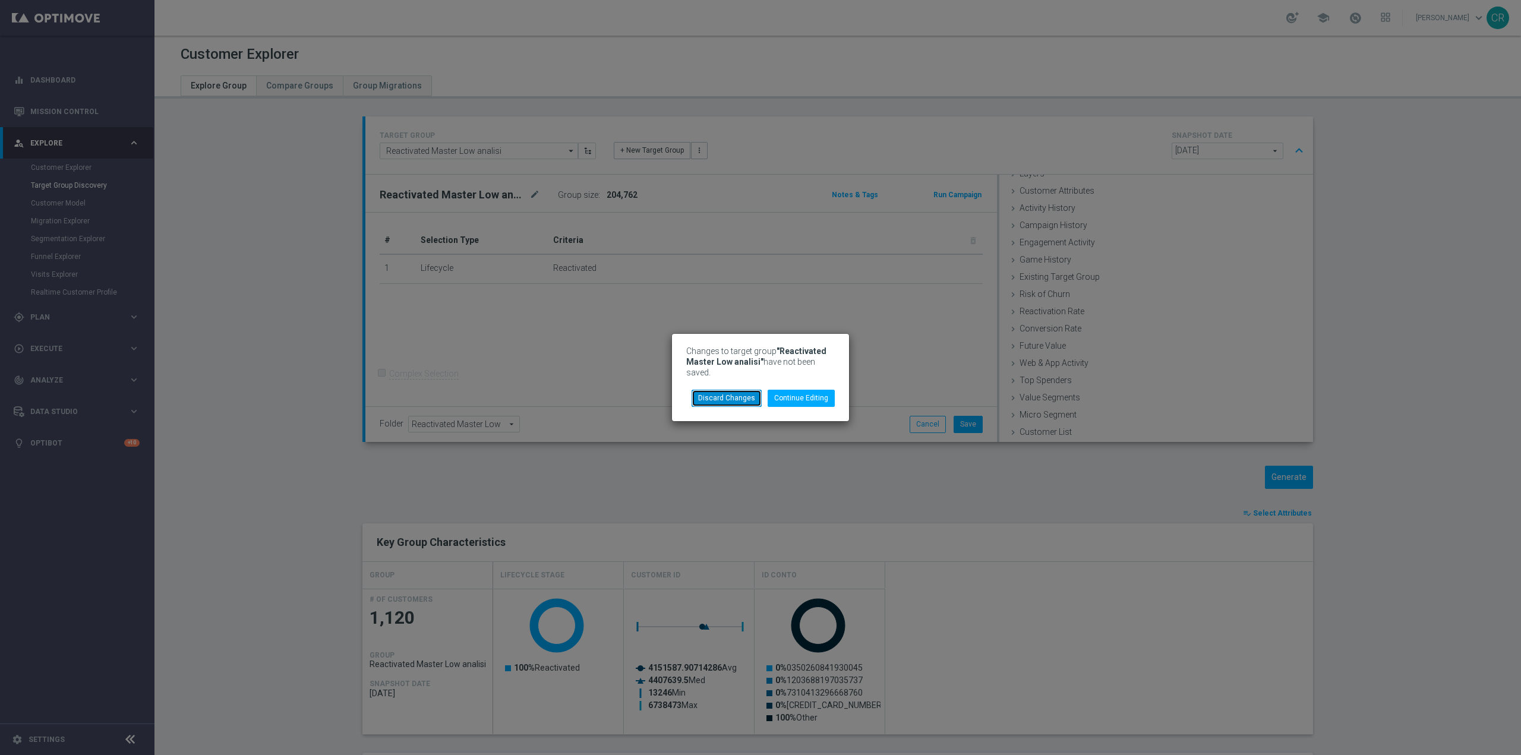
click at [745, 394] on button "Discard Changes" at bounding box center [727, 398] width 70 height 17
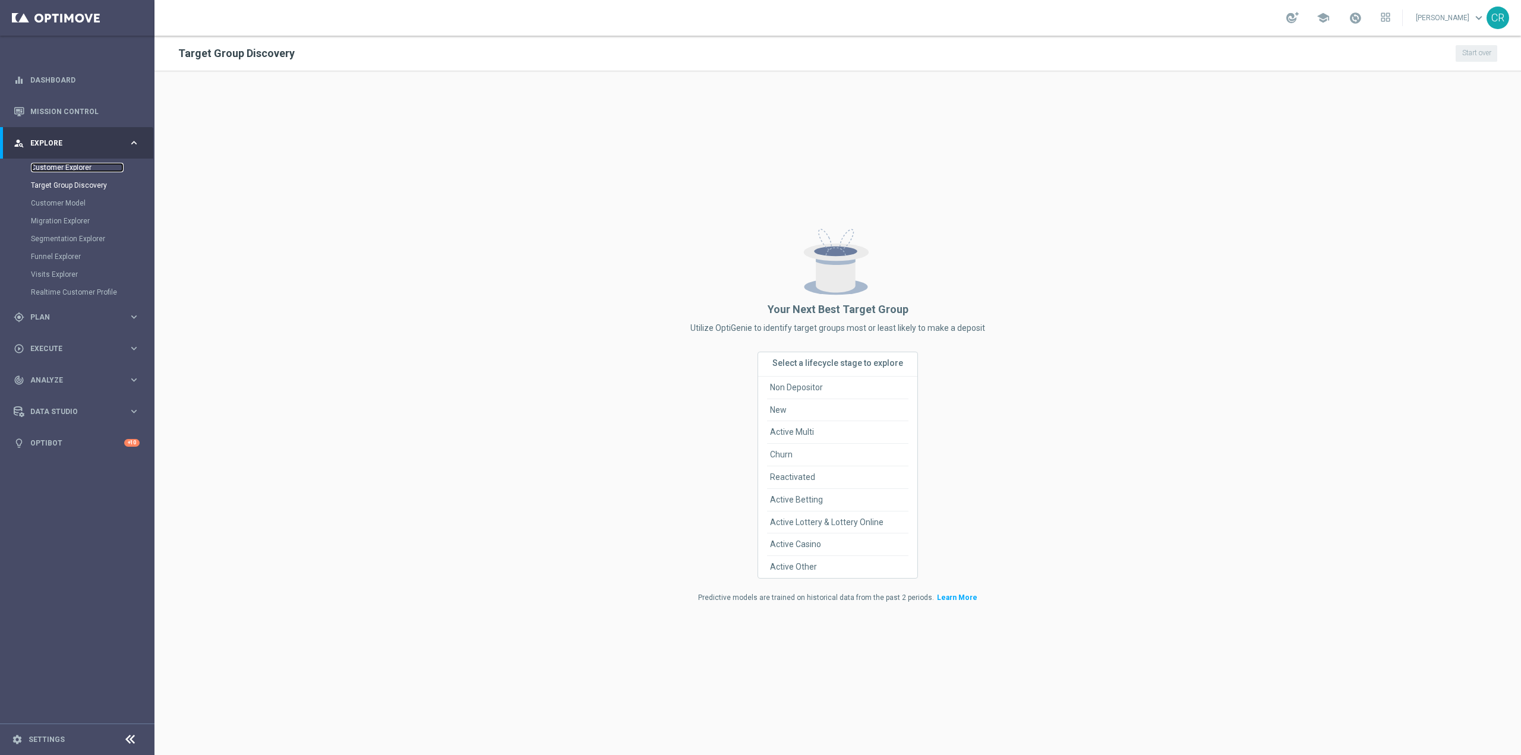
click at [62, 166] on link "Customer Explorer" at bounding box center [77, 168] width 93 height 10
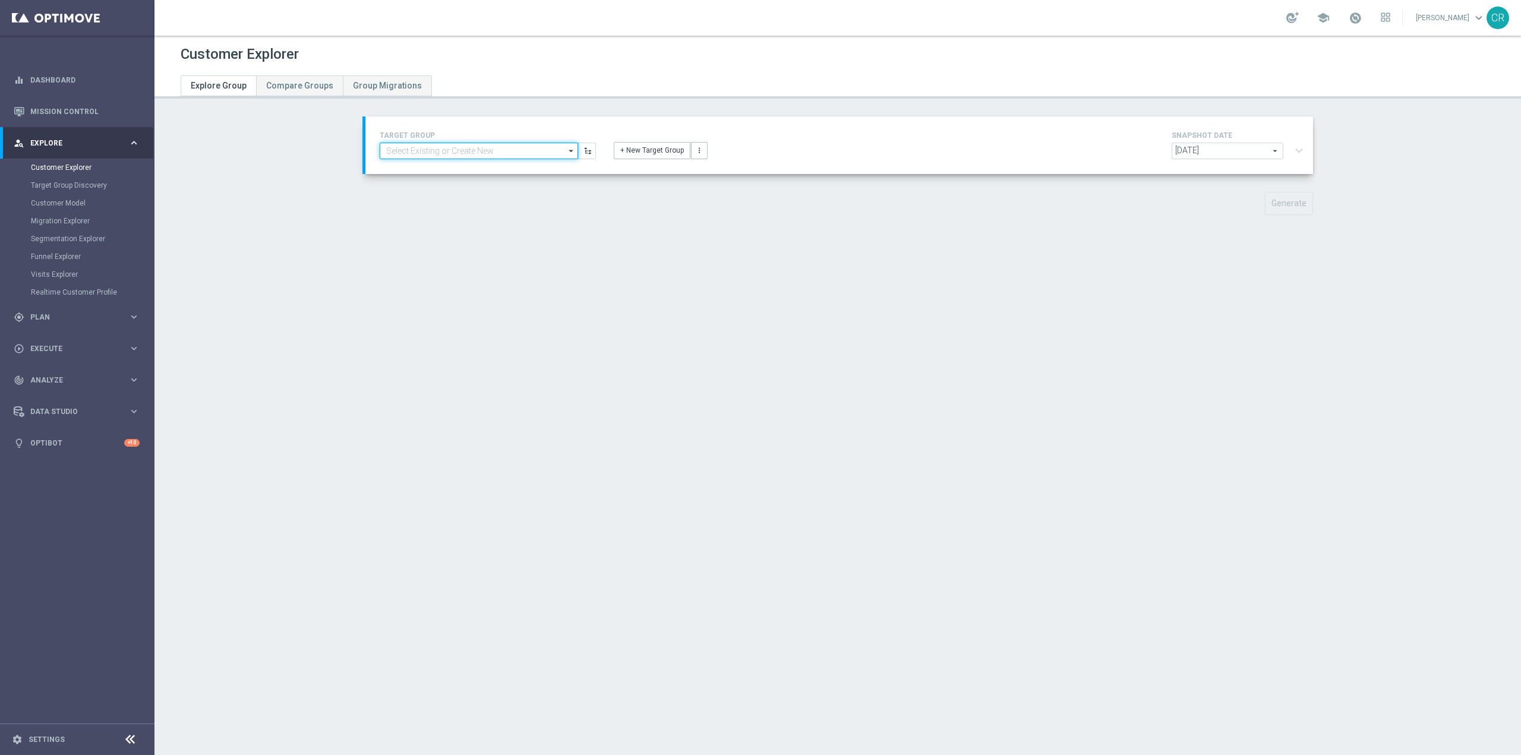
click at [467, 151] on input at bounding box center [479, 151] width 198 height 17
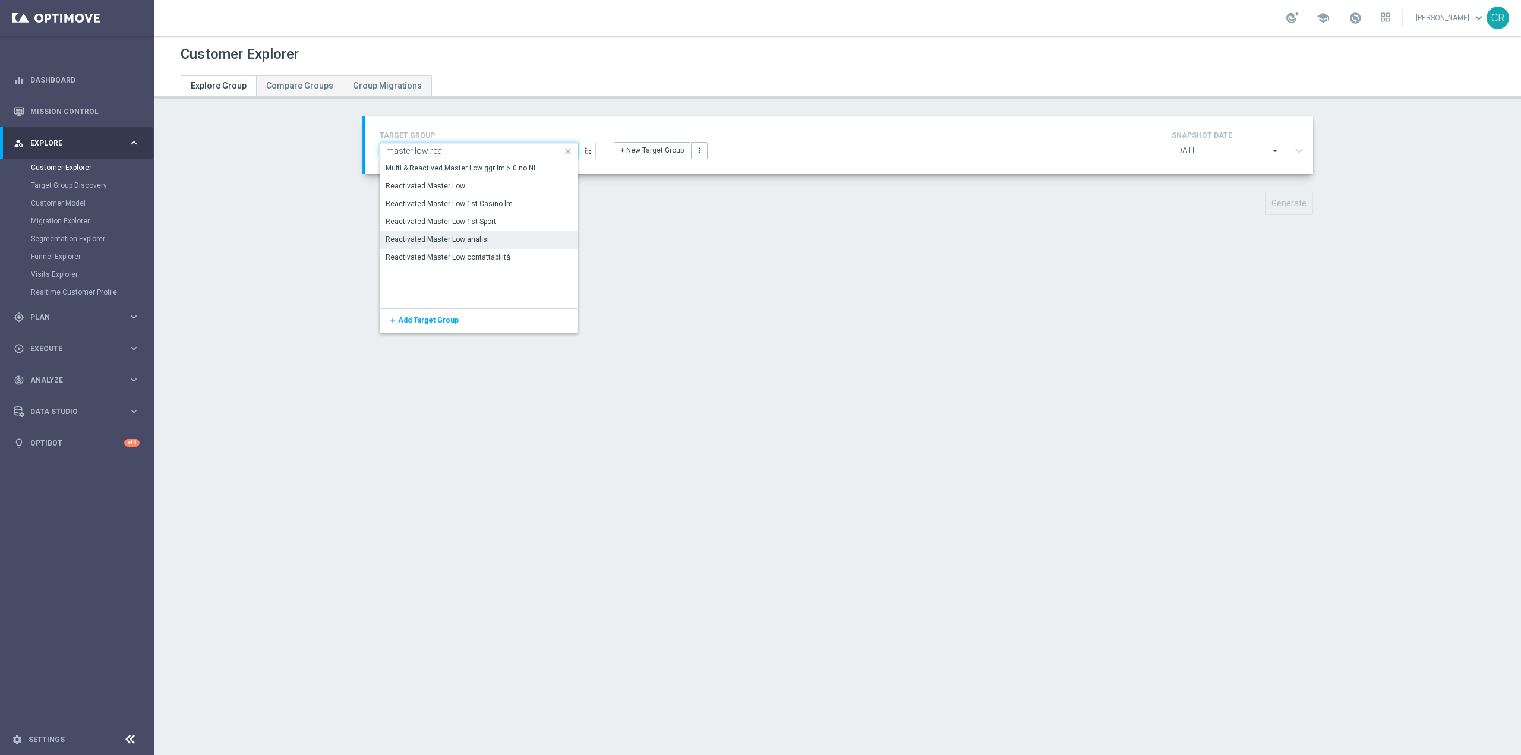
type input "master low rea"
click at [508, 241] on div "Reactivated Master Low analisi" at bounding box center [479, 239] width 198 height 17
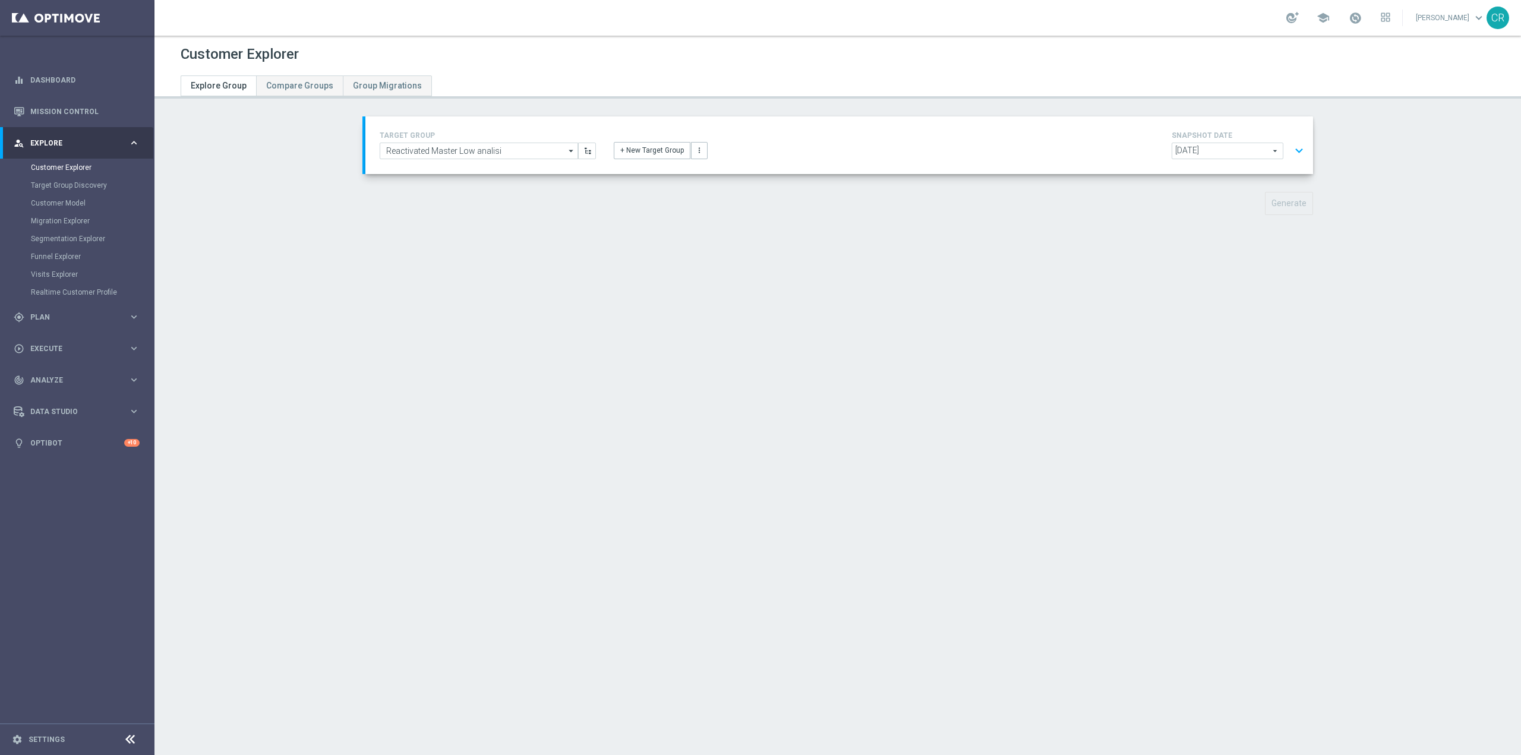
click at [1301, 148] on button "expand_more" at bounding box center [1299, 151] width 17 height 23
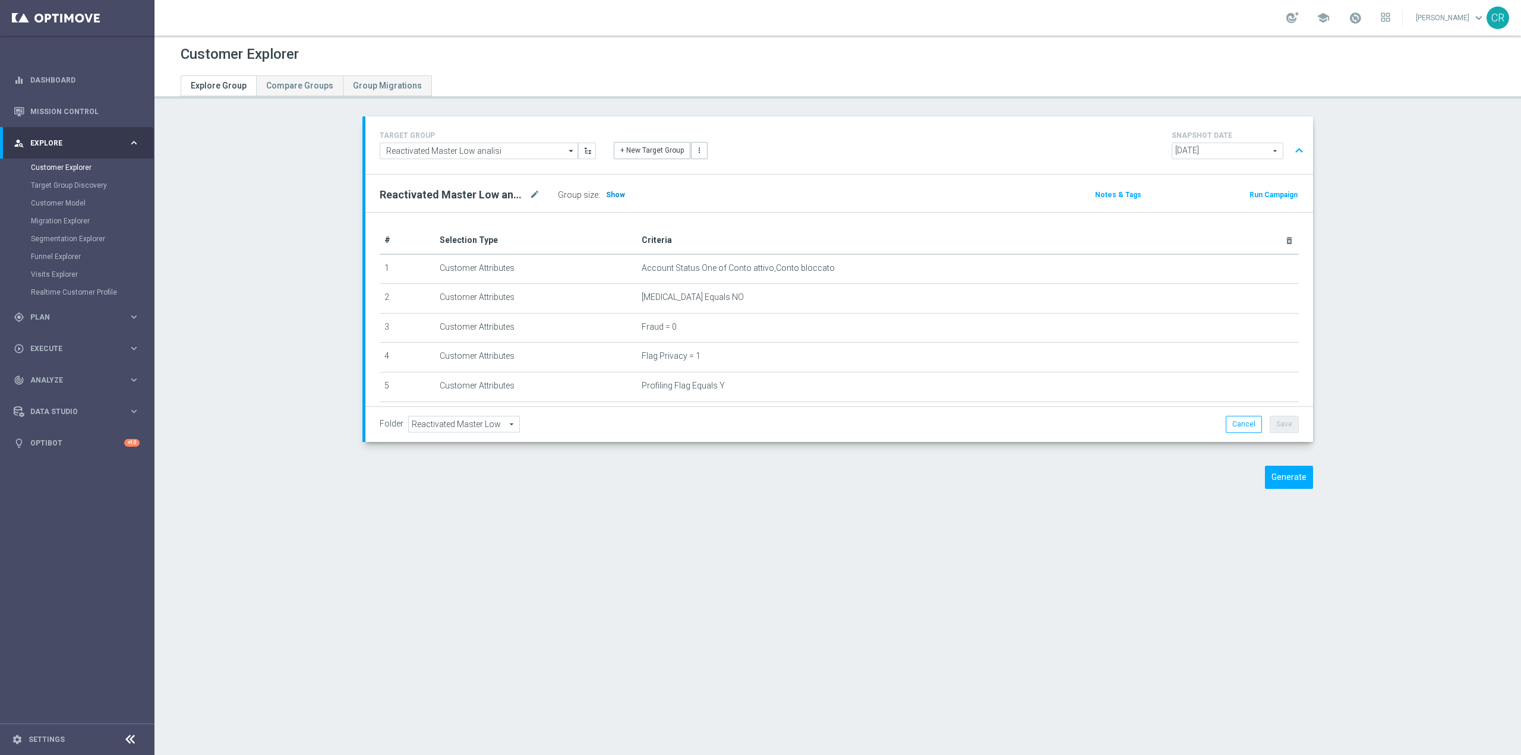
click at [606, 193] on span "Show" at bounding box center [615, 195] width 19 height 8
click at [982, 630] on div "Customer Explorer Explore Group Compare Groups Group Migrations TARGET GROUP Re…" at bounding box center [838, 396] width 1367 height 720
click at [1256, 266] on icon "delete_forever" at bounding box center [1261, 268] width 10 height 10
click at [1084, 152] on div "TARGET GROUP Reactivated Master Low analisi Reactivated Master Low analisi arro…" at bounding box center [839, 145] width 937 height 34
click at [858, 547] on div "Customer Explorer Explore Group Compare Groups Group Migrations TARGET GROUP Re…" at bounding box center [838, 396] width 1367 height 720
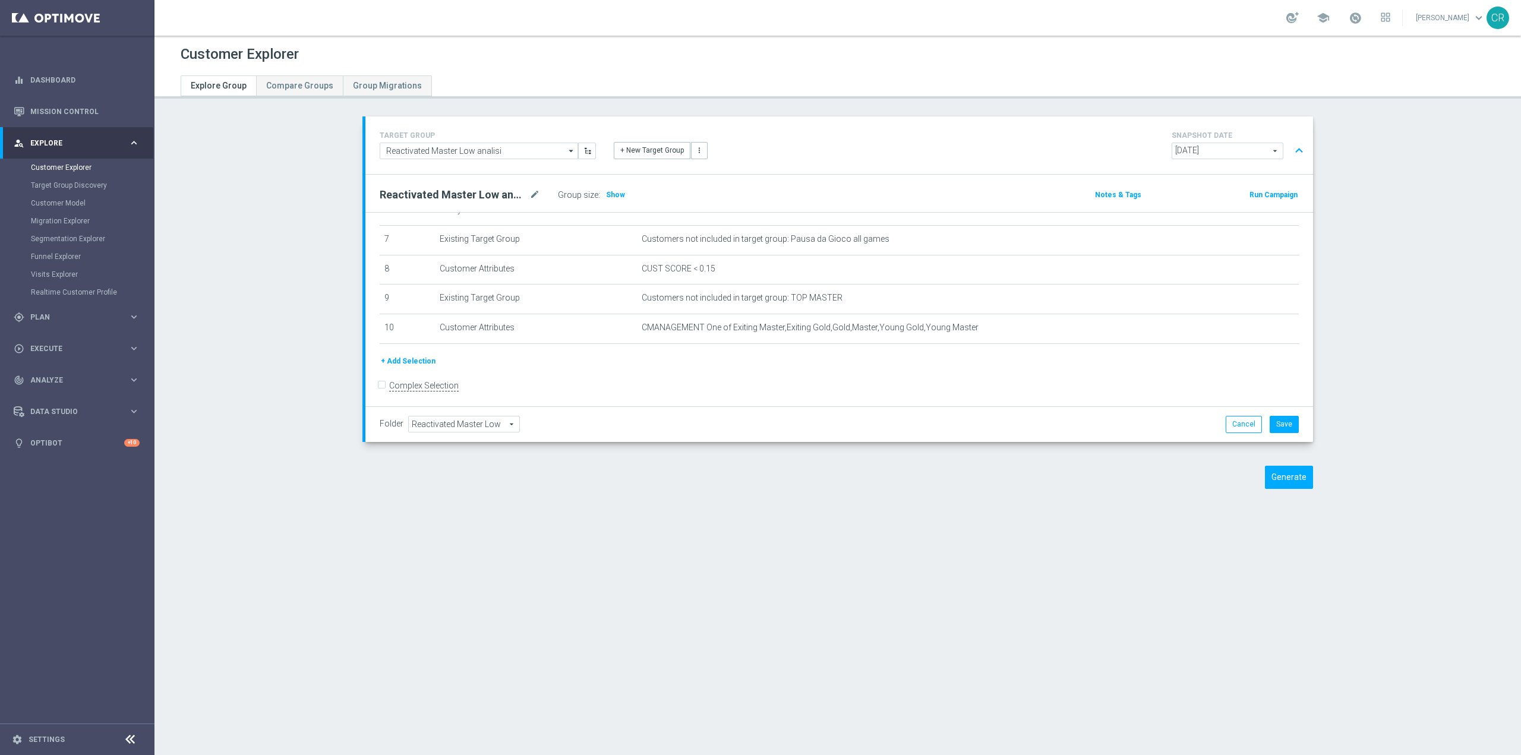
scroll to position [213, 0]
click at [868, 266] on span "CUST SCORE < 0.15" at bounding box center [942, 261] width 600 height 10
click at [617, 198] on span "Show" at bounding box center [615, 195] width 19 height 8
click at [1077, 561] on div "Customer Explorer Explore Group Compare Groups Group Migrations TARGET GROUP Re…" at bounding box center [838, 396] width 1367 height 720
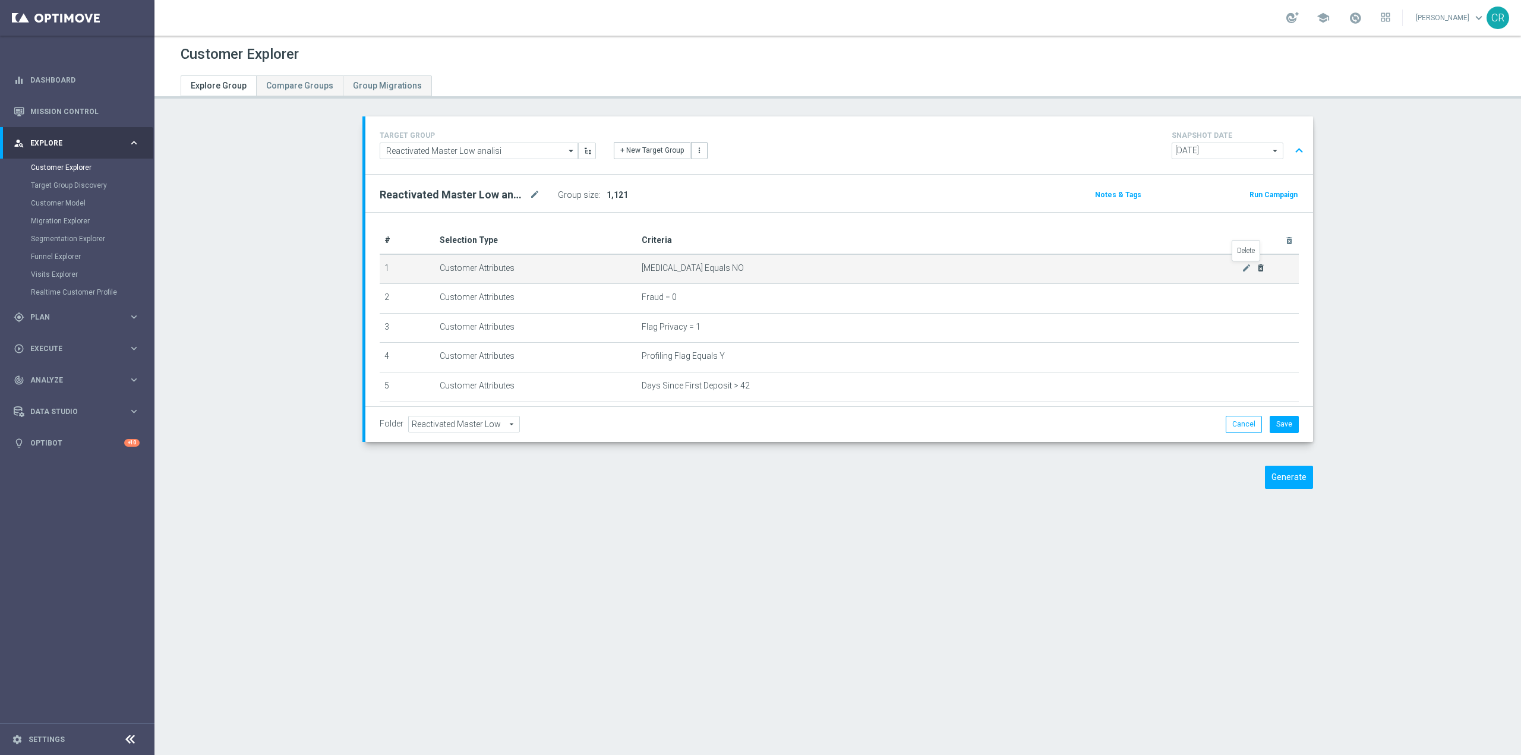
click at [1256, 266] on icon "delete_forever" at bounding box center [1261, 268] width 10 height 10
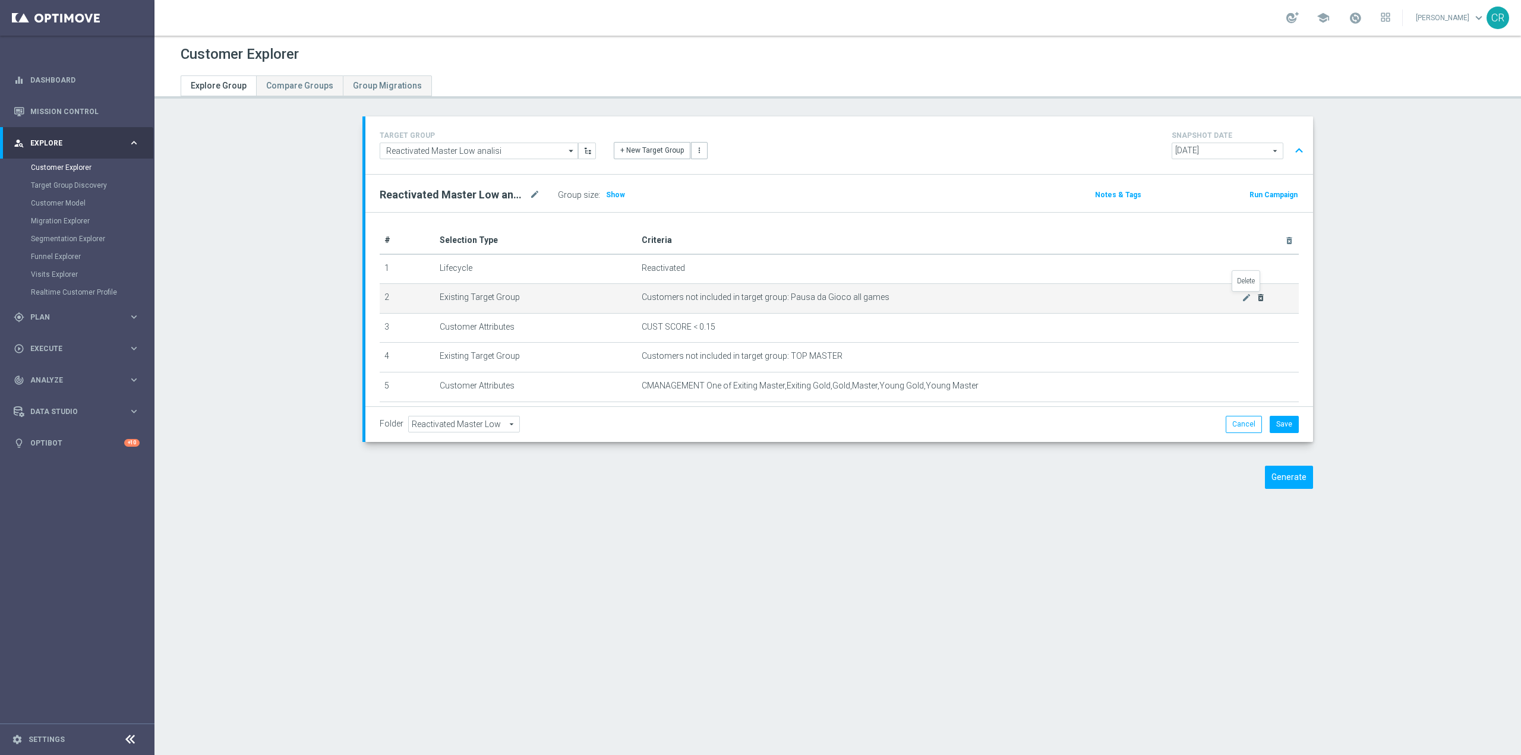
click at [1256, 299] on icon "delete_forever" at bounding box center [1261, 298] width 10 height 10
click at [1258, 297] on icon "delete_forever" at bounding box center [1261, 298] width 10 height 10
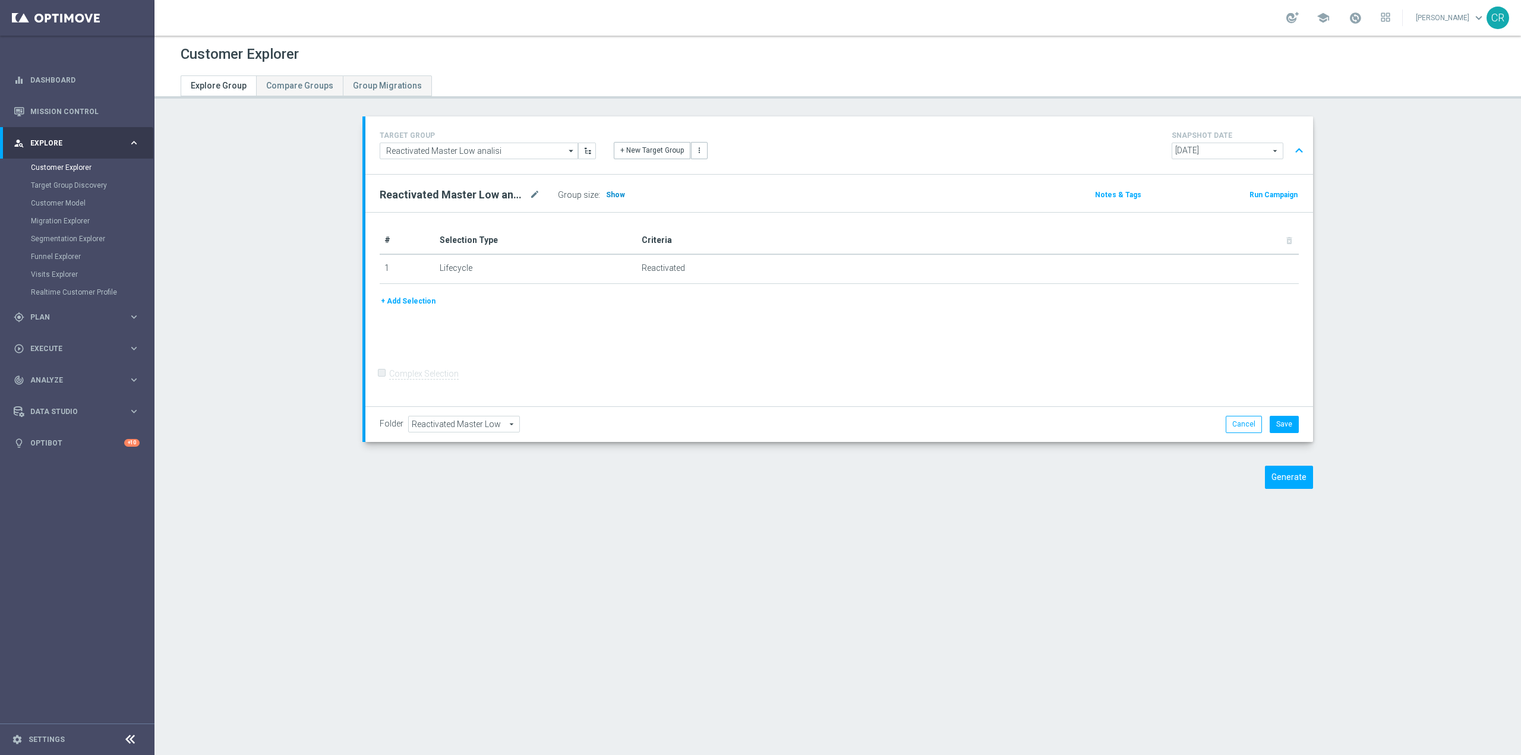
click at [615, 198] on span "Show" at bounding box center [615, 195] width 19 height 8
click at [1250, 424] on button "Cancel" at bounding box center [1244, 424] width 36 height 17
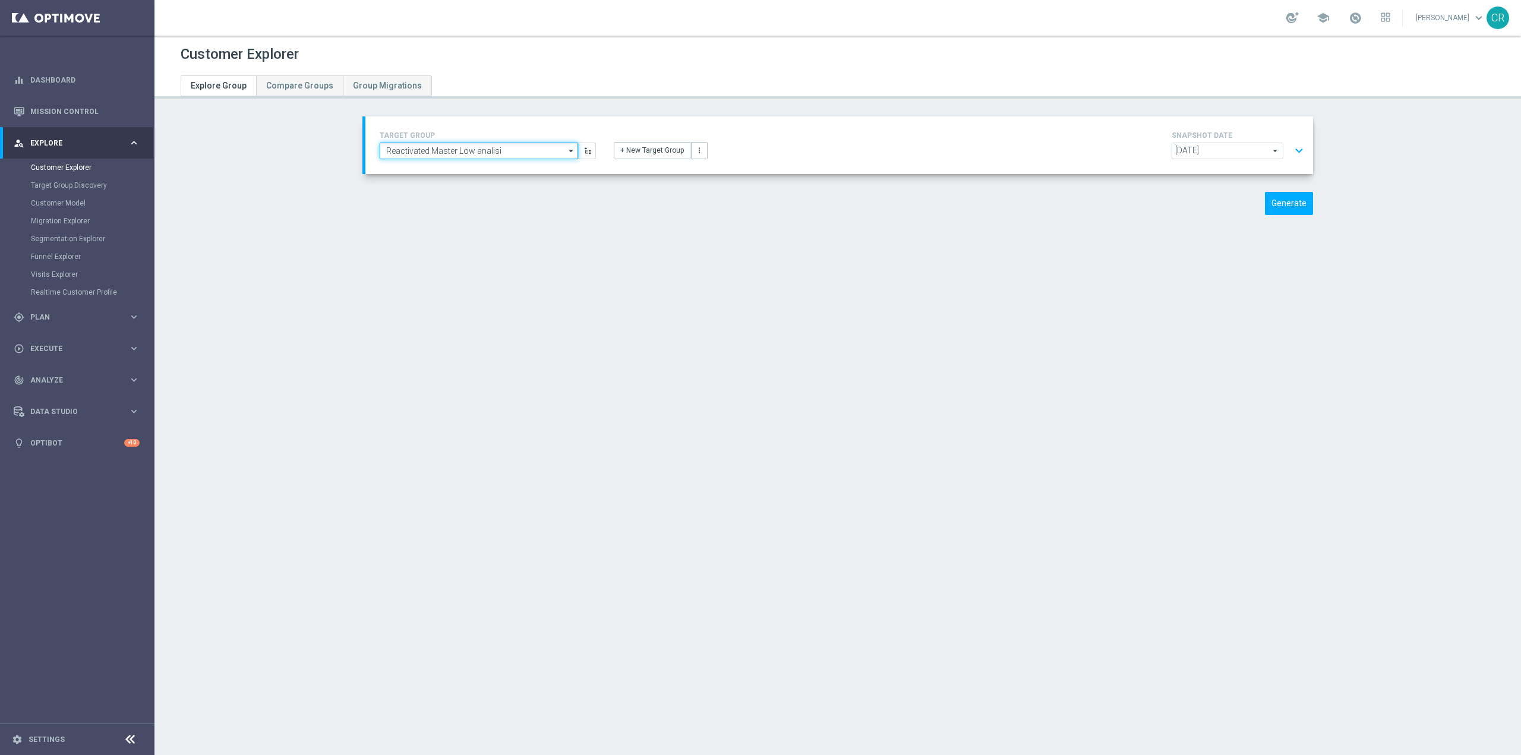
click at [508, 147] on input "Reactivated Master Low analisi" at bounding box center [479, 151] width 198 height 17
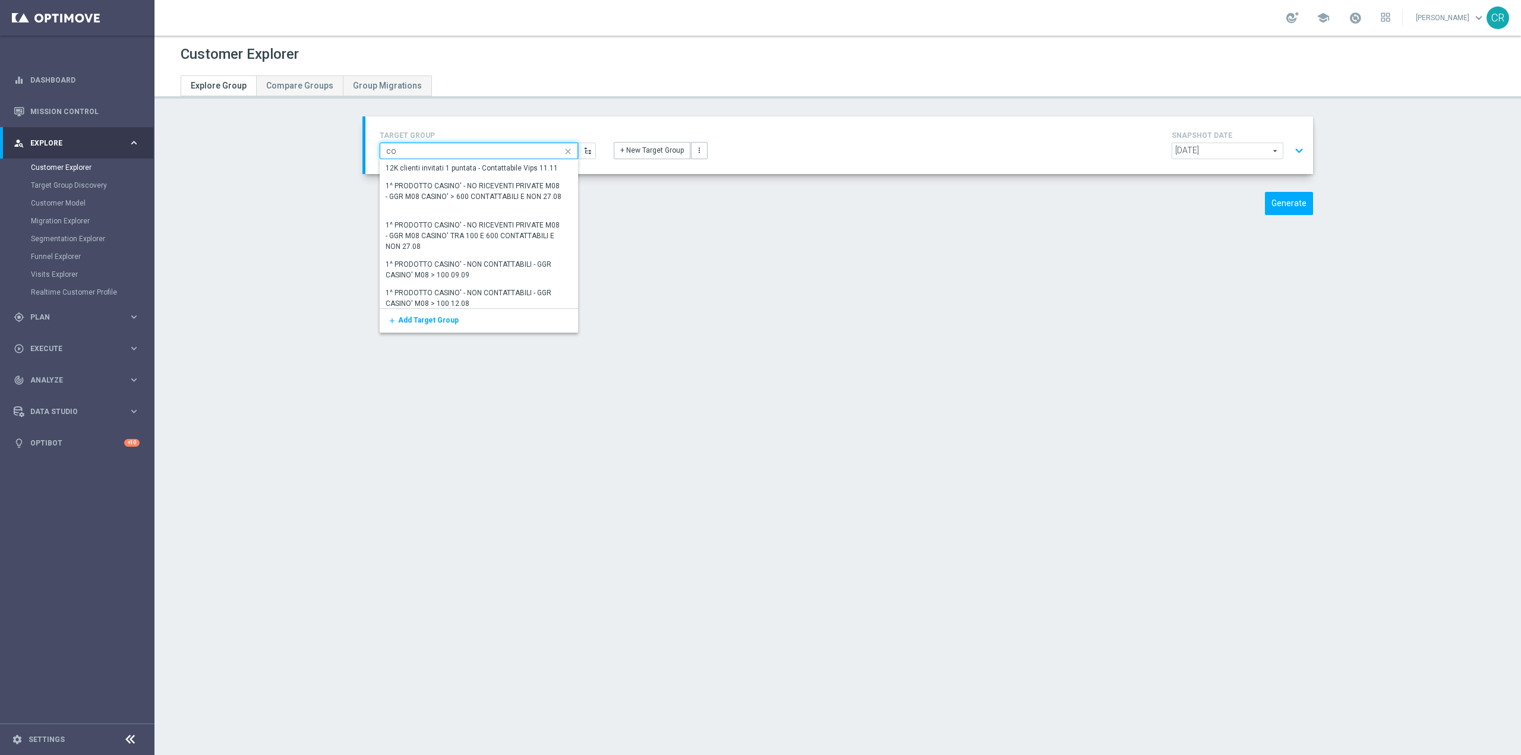
type input "c"
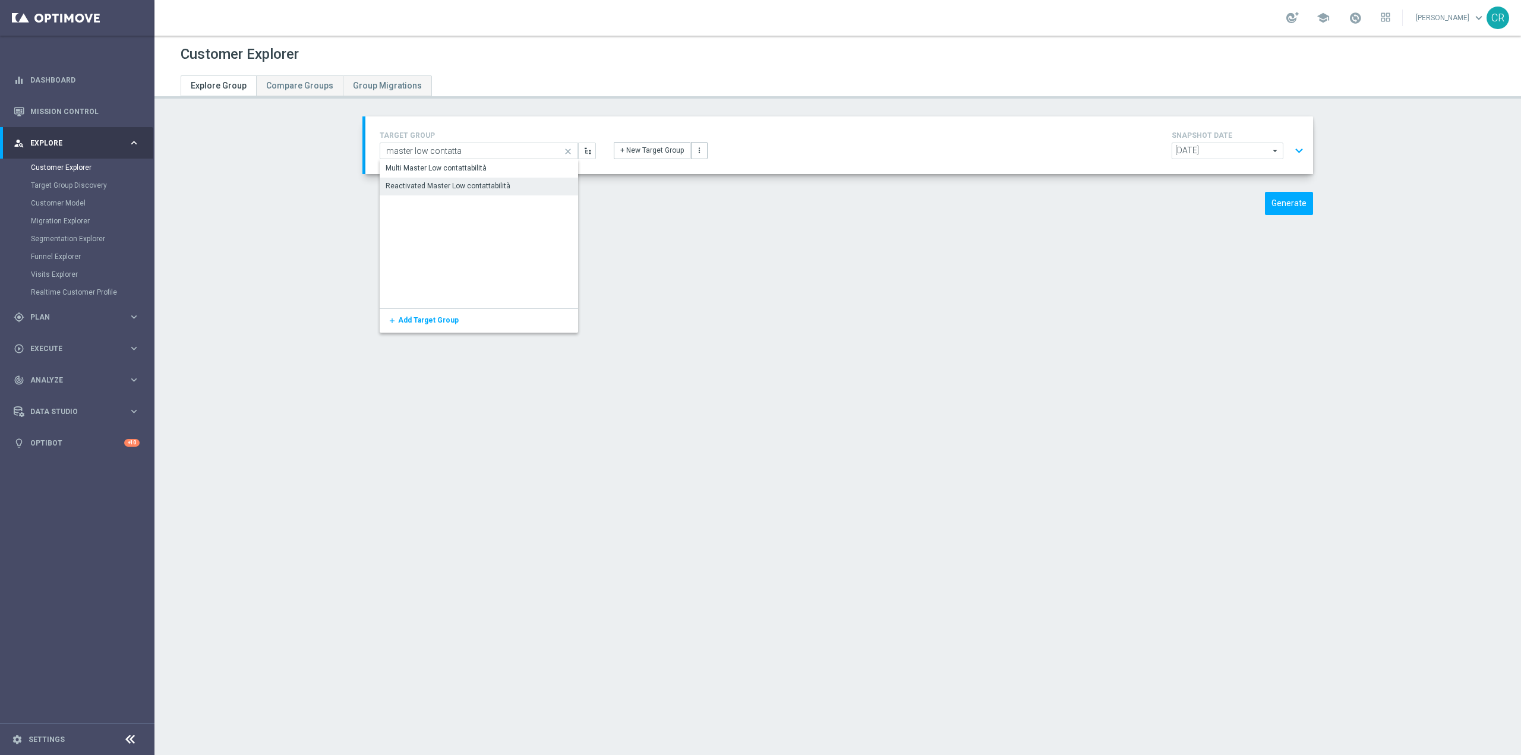
click at [525, 188] on div "Reactivated Master Low contattabilità" at bounding box center [479, 186] width 198 height 17
type input "Reactivated Master Low contattabilità"
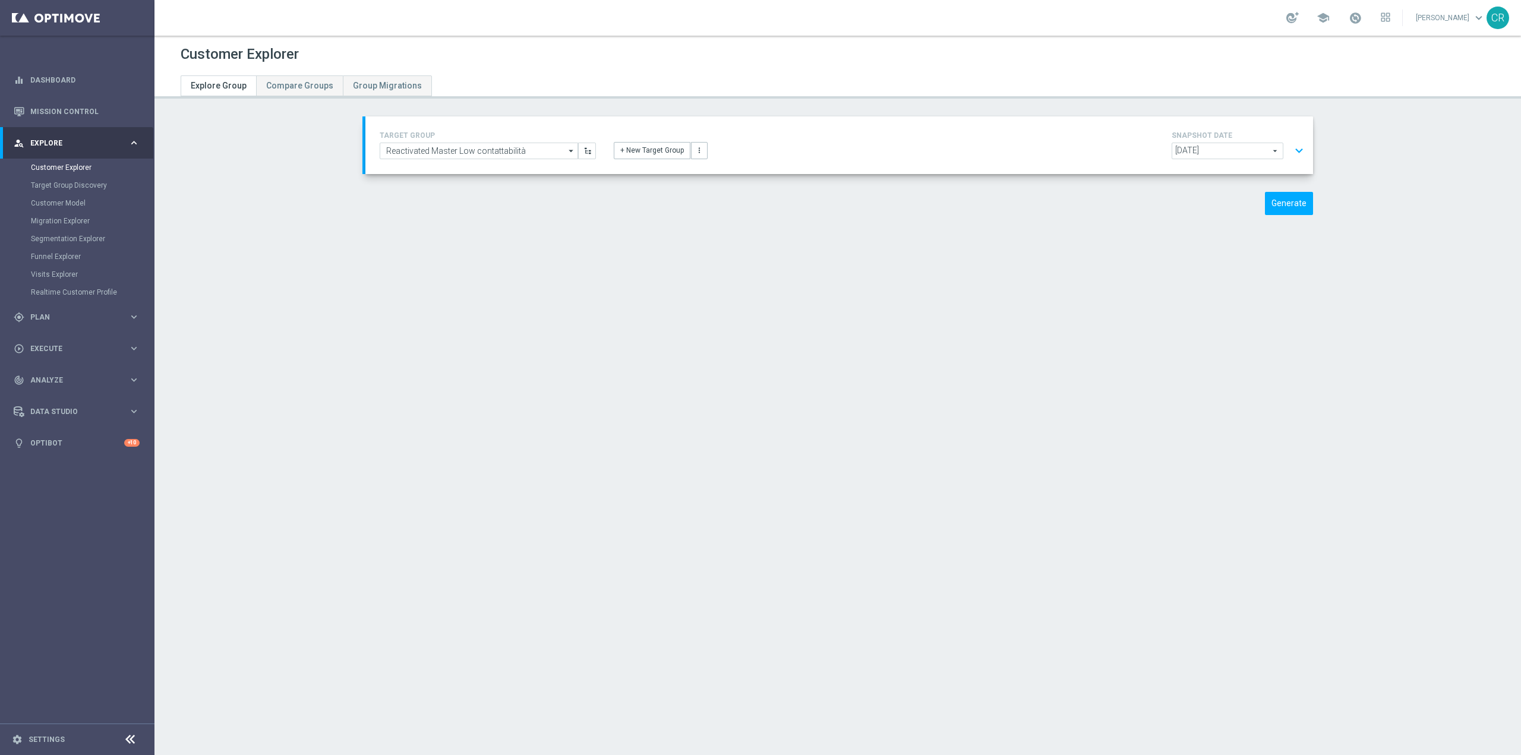
click at [1294, 145] on button "expand_more" at bounding box center [1299, 151] width 17 height 23
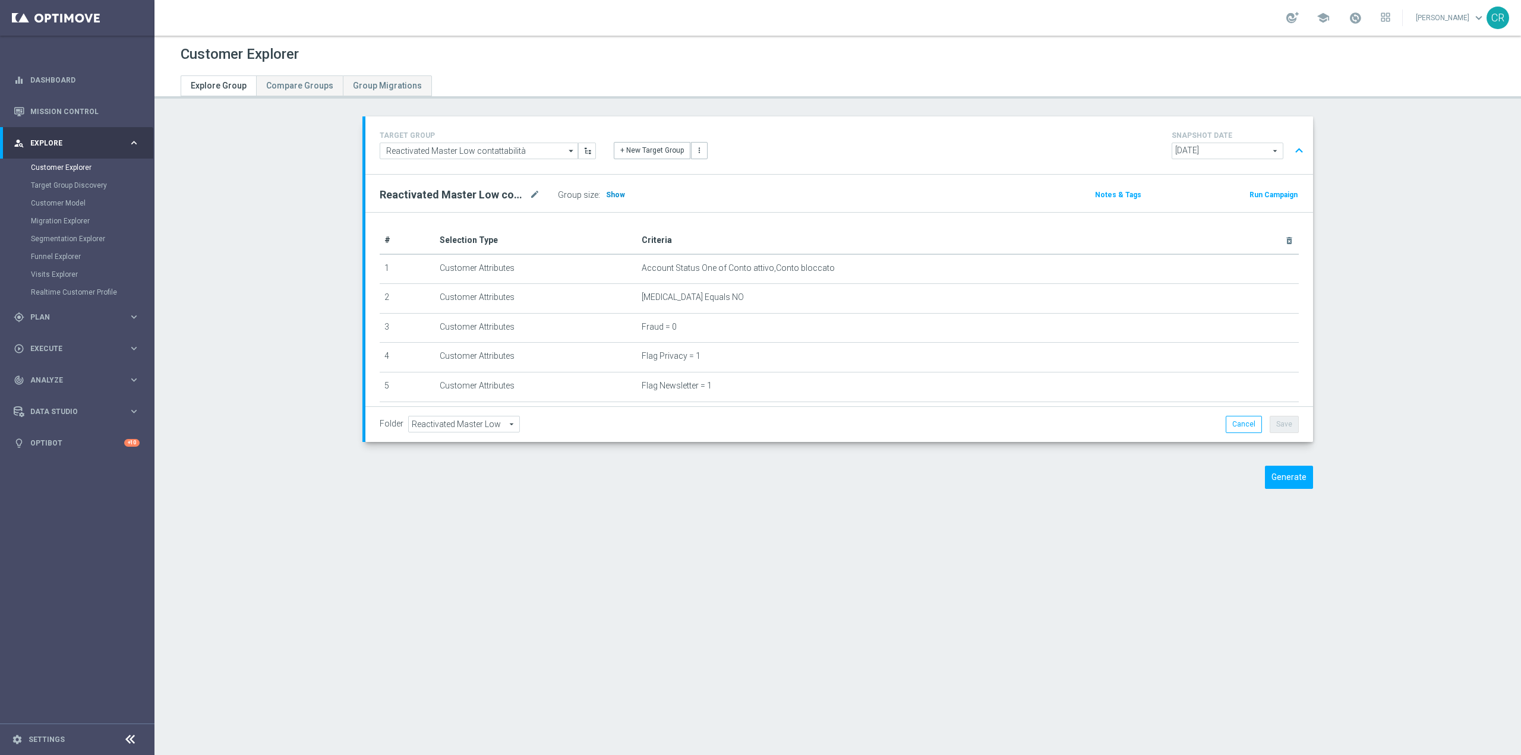
click at [607, 194] on span "Show" at bounding box center [615, 195] width 19 height 8
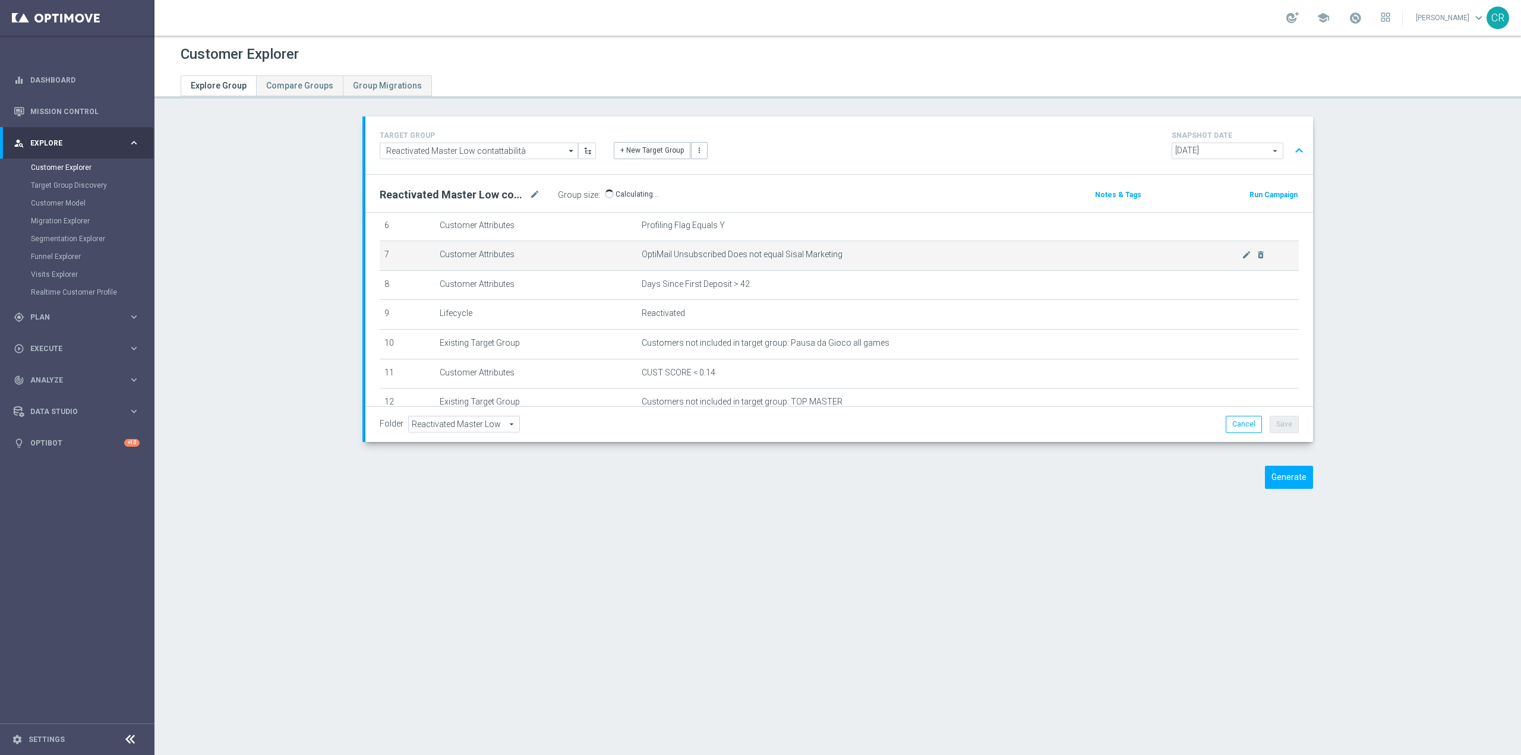
scroll to position [238, 0]
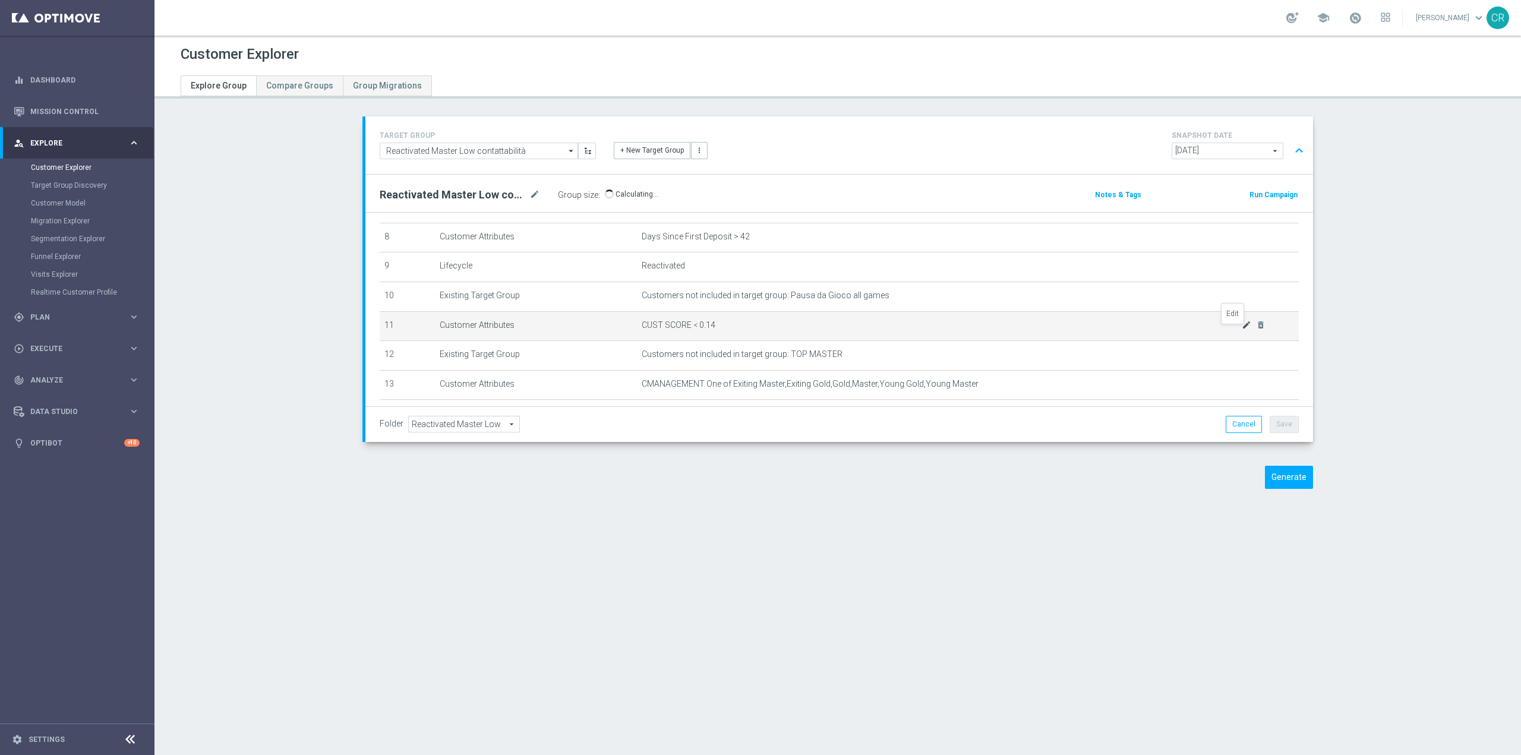
click at [1242, 330] on icon "mode_edit" at bounding box center [1247, 325] width 10 height 10
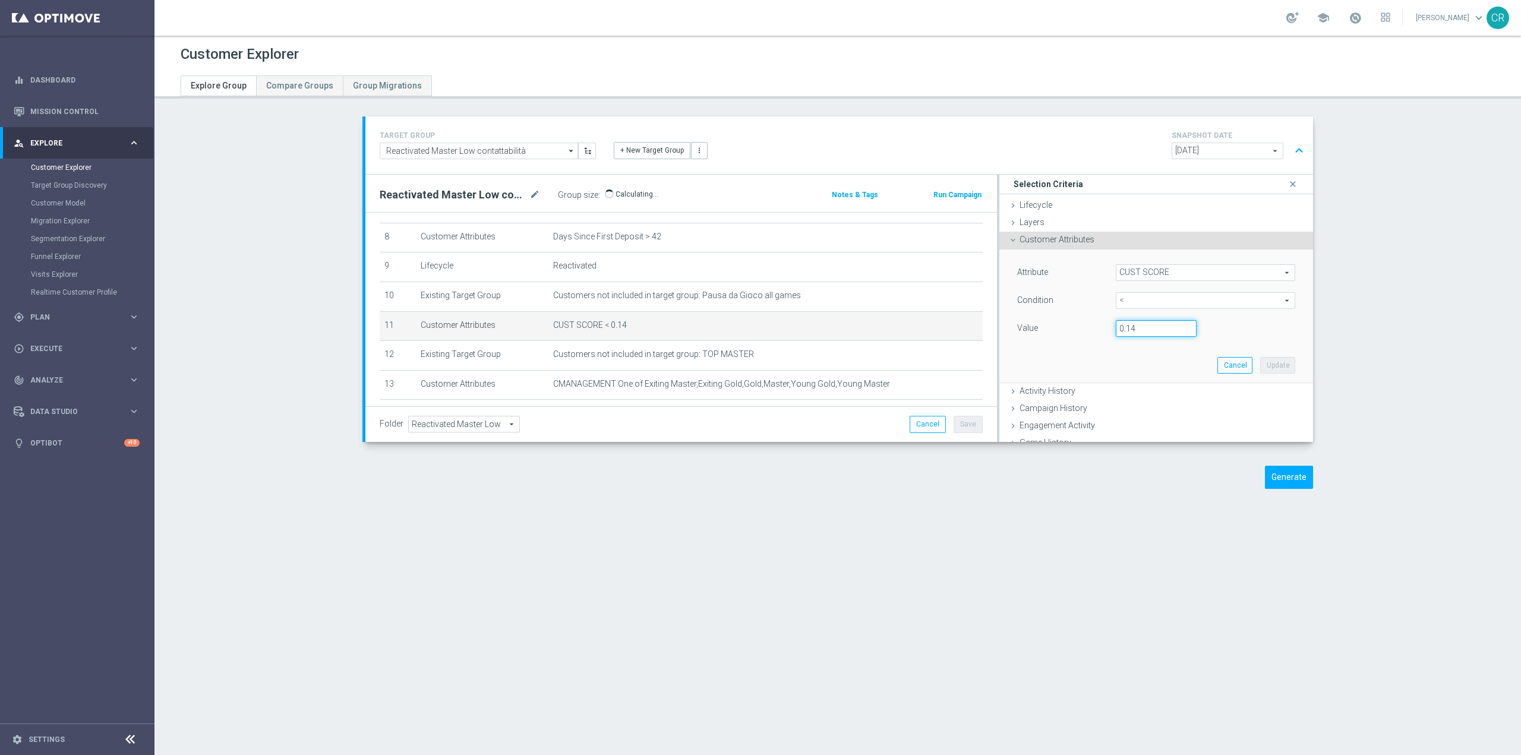
click at [1161, 334] on input "0.14" at bounding box center [1156, 328] width 81 height 17
type input "0.15"
click at [1263, 370] on button "Update" at bounding box center [1278, 365] width 35 height 17
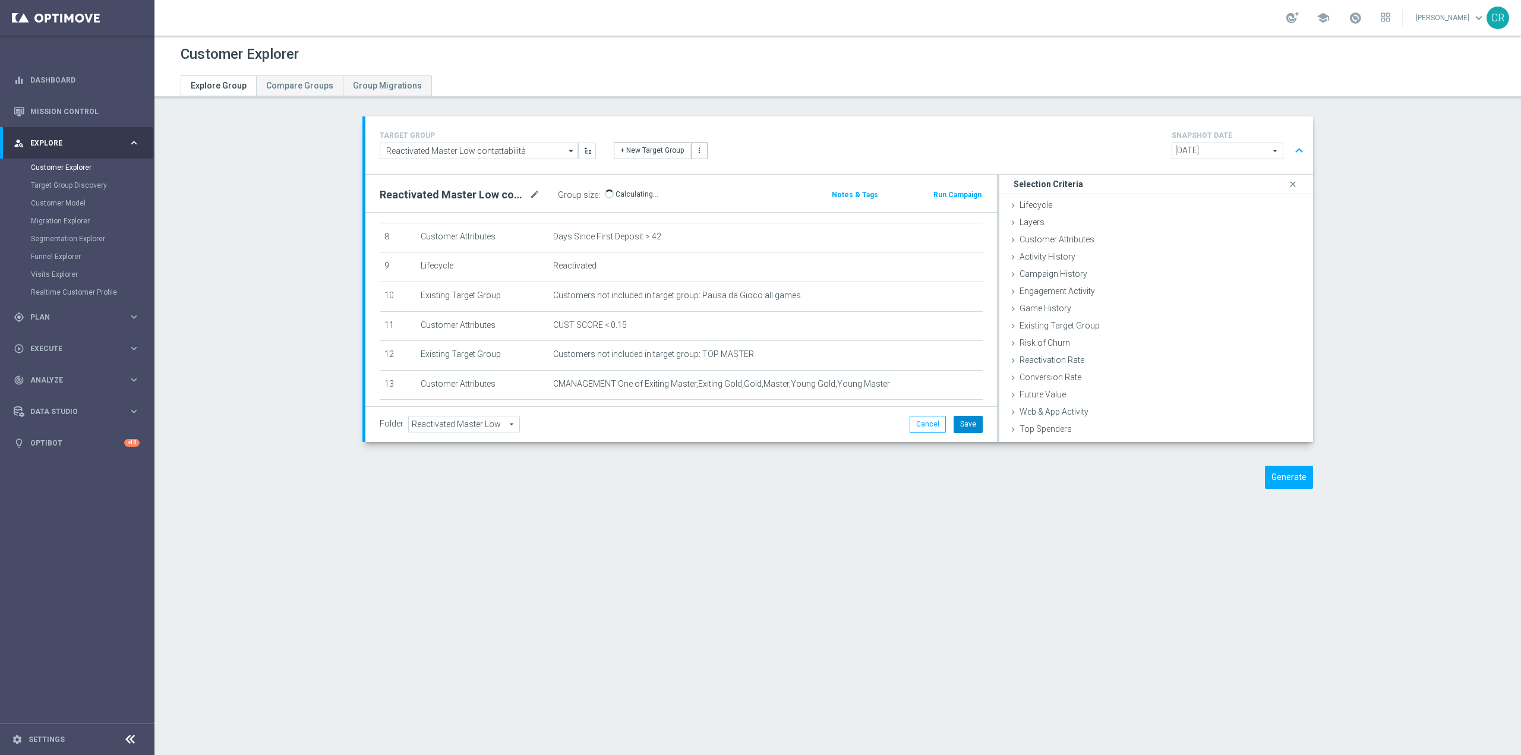
click at [966, 421] on button "Save" at bounding box center [968, 424] width 29 height 17
drag, startPoint x: 600, startPoint y: 195, endPoint x: 616, endPoint y: 195, distance: 16.0
click at [616, 195] on div "Group size : 959" at bounding box center [617, 195] width 119 height 17
click at [610, 192] on span "959" at bounding box center [614, 195] width 14 height 10
click at [950, 595] on div "Customer Explorer Explore Group Compare Groups Group Migrations TARGET GROUP Re…" at bounding box center [838, 396] width 1367 height 720
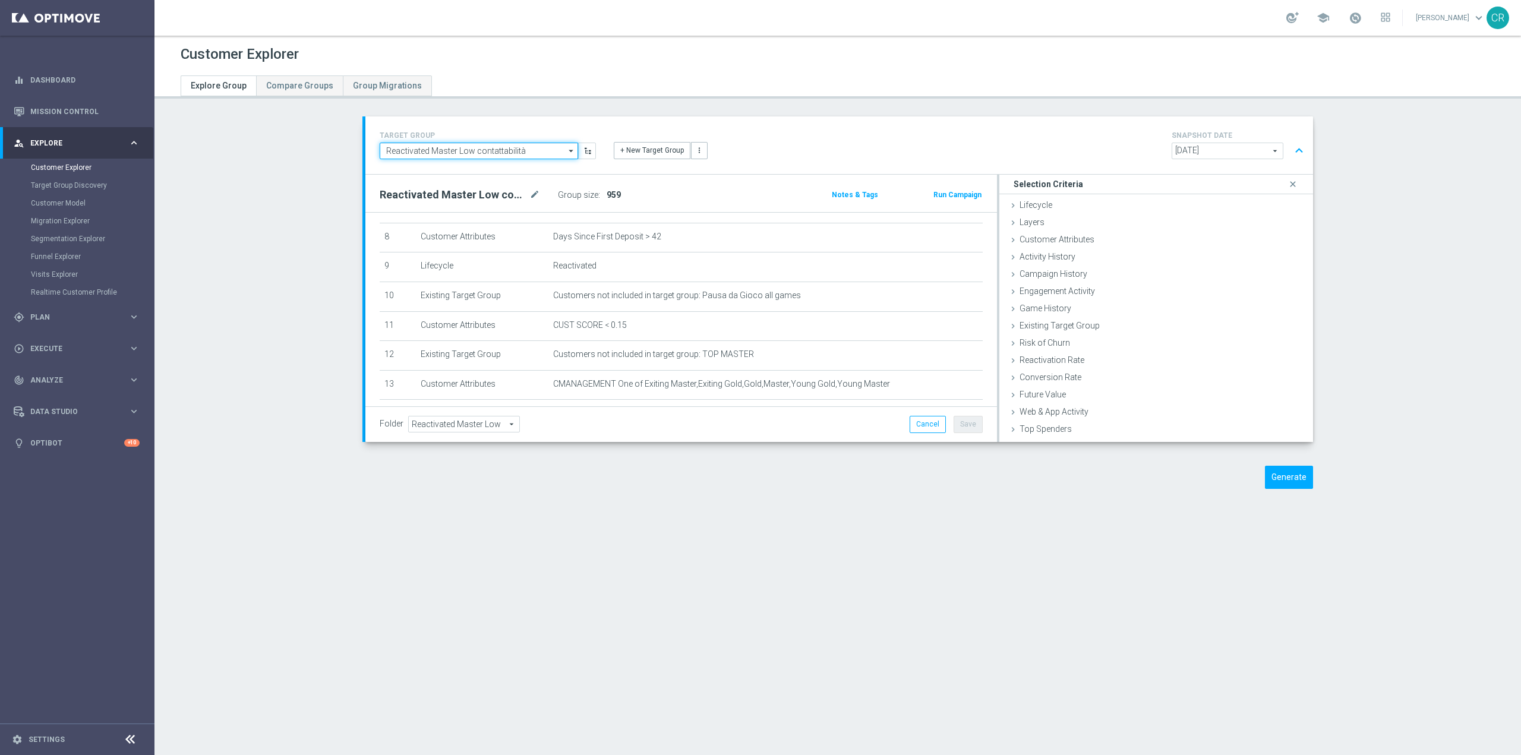
click at [522, 147] on input "Reactivated Master Low contattabilità" at bounding box center [479, 151] width 198 height 17
click at [515, 172] on div "Multi Master Low analisi" at bounding box center [479, 168] width 198 height 17
type input "Multi Master Low analisi"
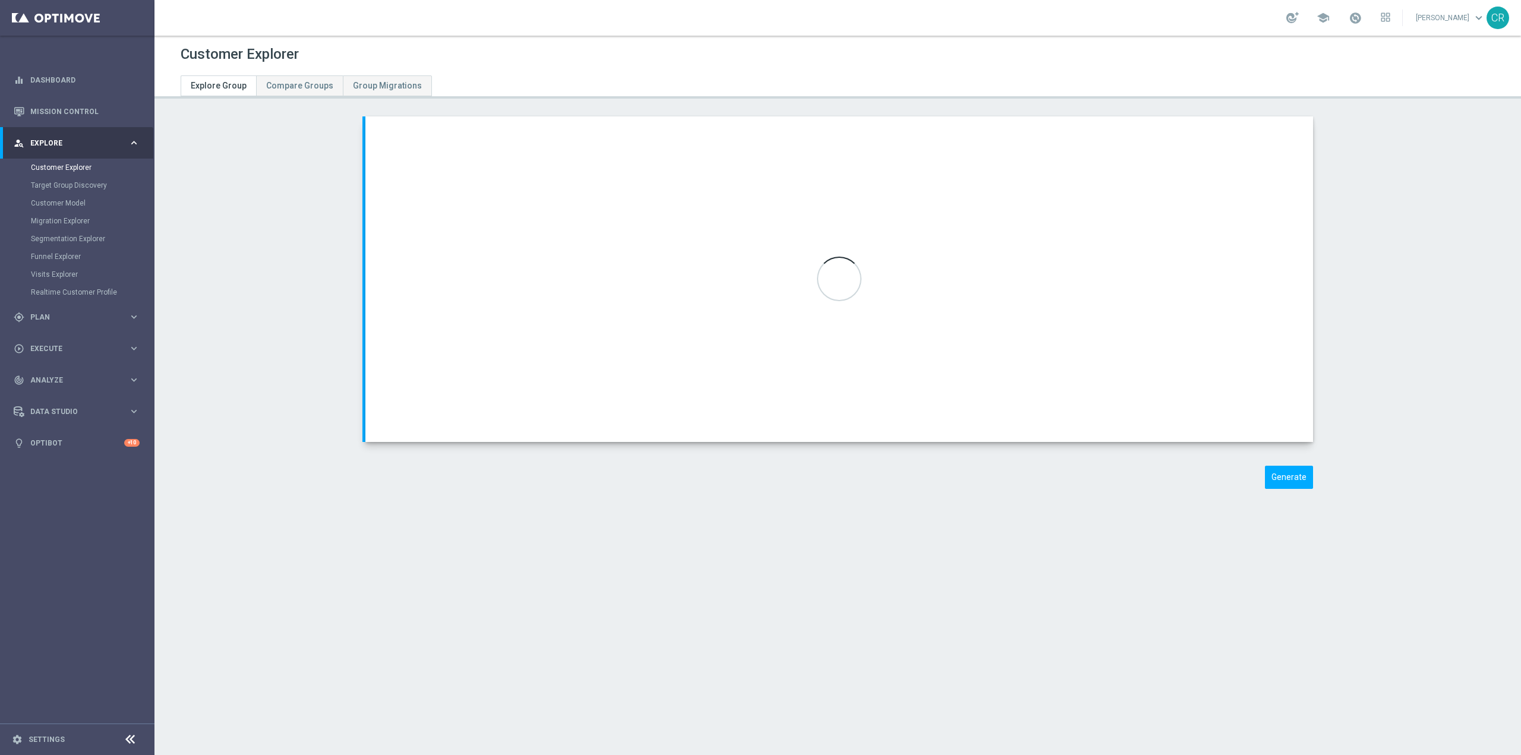
type input "Multi Master Low"
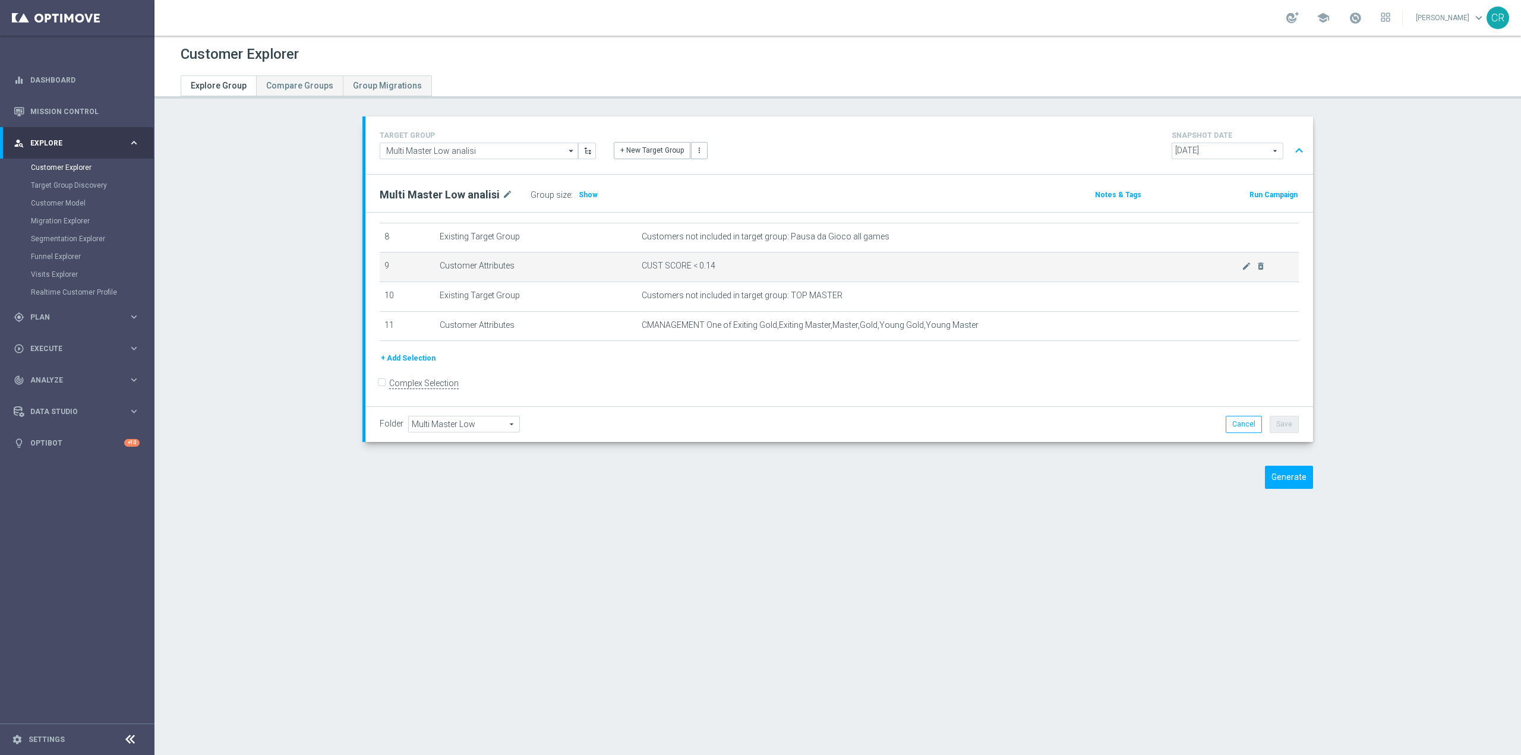
scroll to position [238, 0]
click at [1242, 271] on icon "mode_edit" at bounding box center [1247, 266] width 10 height 10
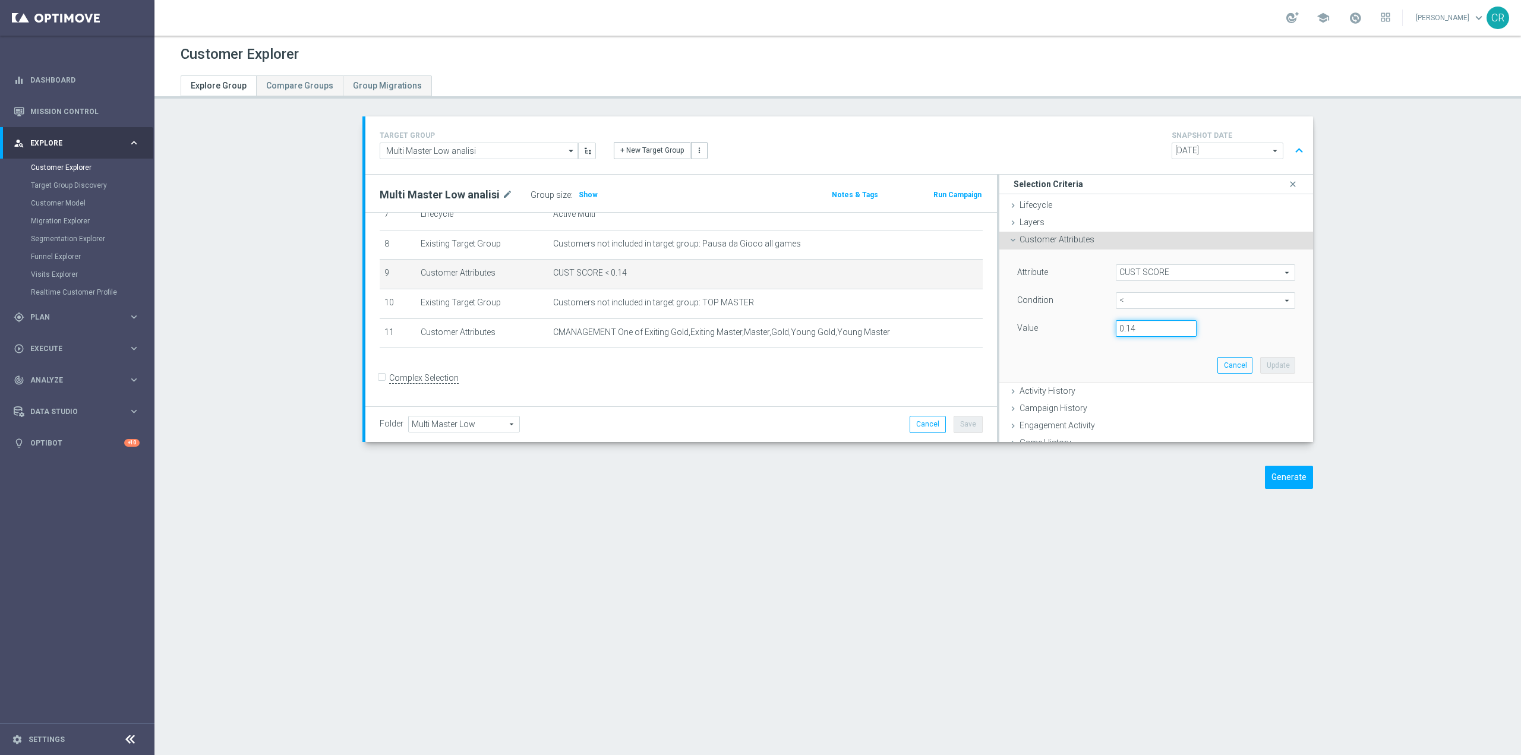
click at [1152, 330] on input "0.14" at bounding box center [1156, 328] width 81 height 17
type input "0.15"
click at [1268, 367] on button "Update" at bounding box center [1278, 365] width 35 height 17
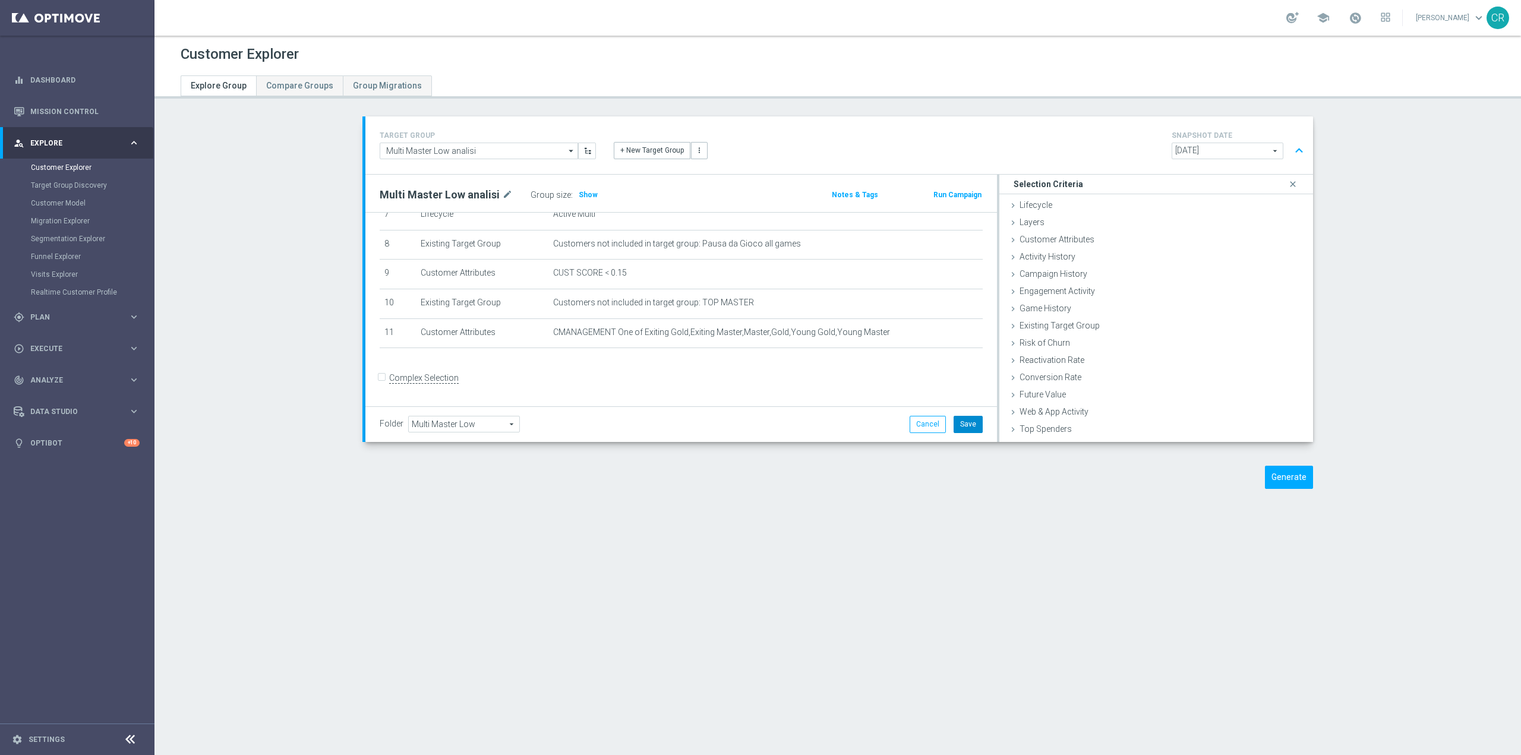
click at [961, 427] on button "Save" at bounding box center [968, 424] width 29 height 17
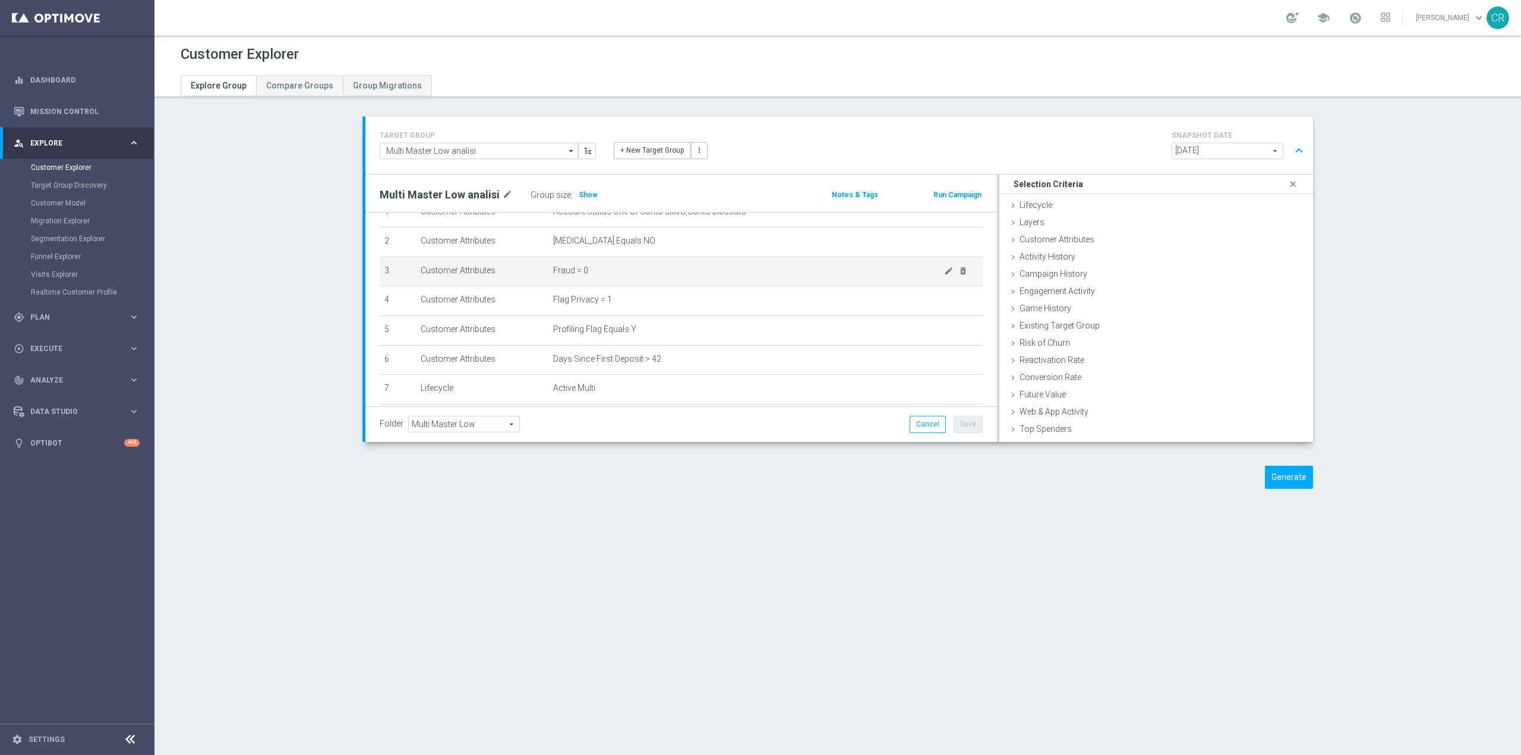
scroll to position [52, 0]
click at [270, 462] on section "TARGET GROUP Multi Master Low analisi Multi Master Low analisi arrow_drop_down …" at bounding box center [838, 311] width 1367 height 390
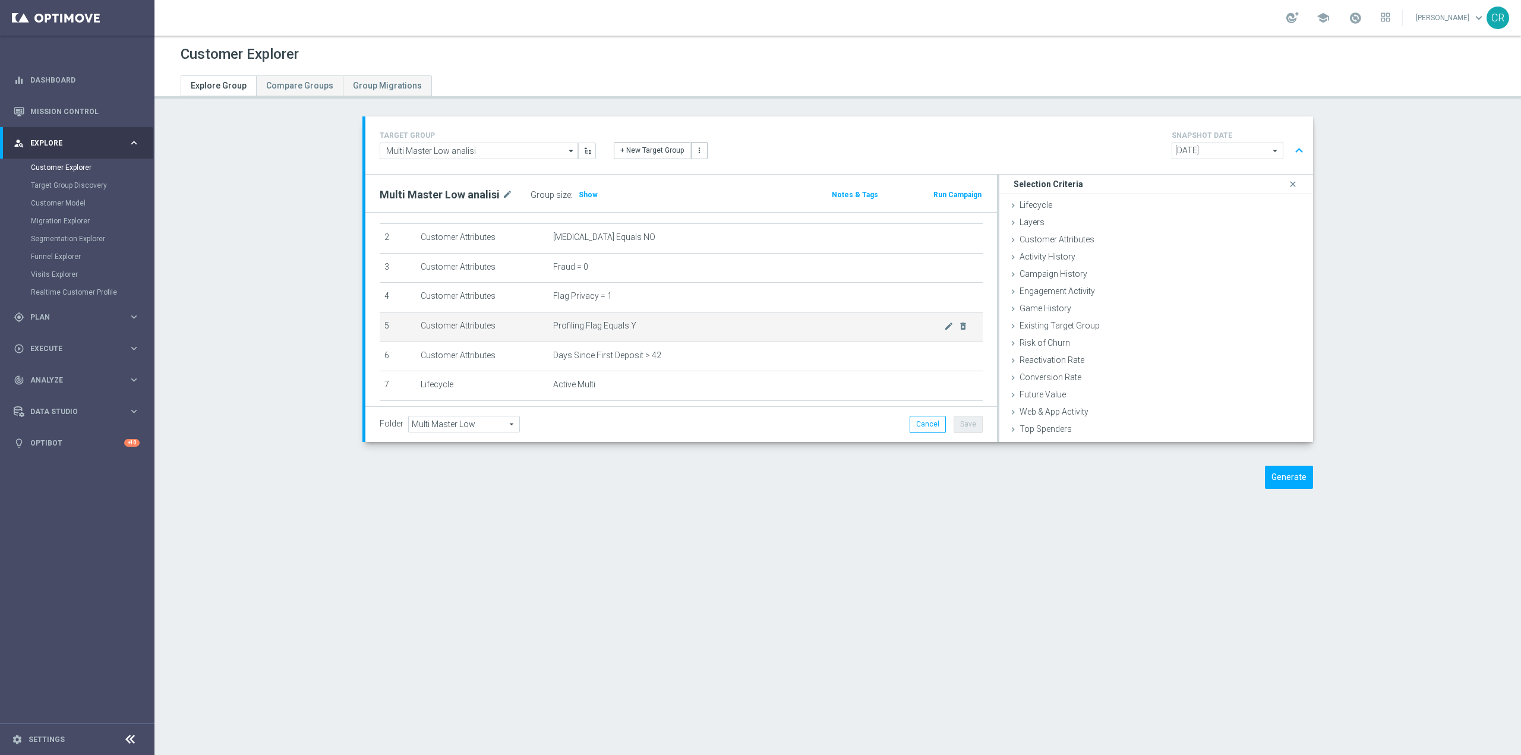
scroll to position [0, 0]
click at [579, 195] on span "Show" at bounding box center [588, 195] width 19 height 8
click at [901, 701] on div "Customer Explorer Explore Group Compare Groups Group Migrations TARGET GROUP Mu…" at bounding box center [838, 396] width 1367 height 720
click at [1290, 477] on button "Generate" at bounding box center [1289, 477] width 48 height 23
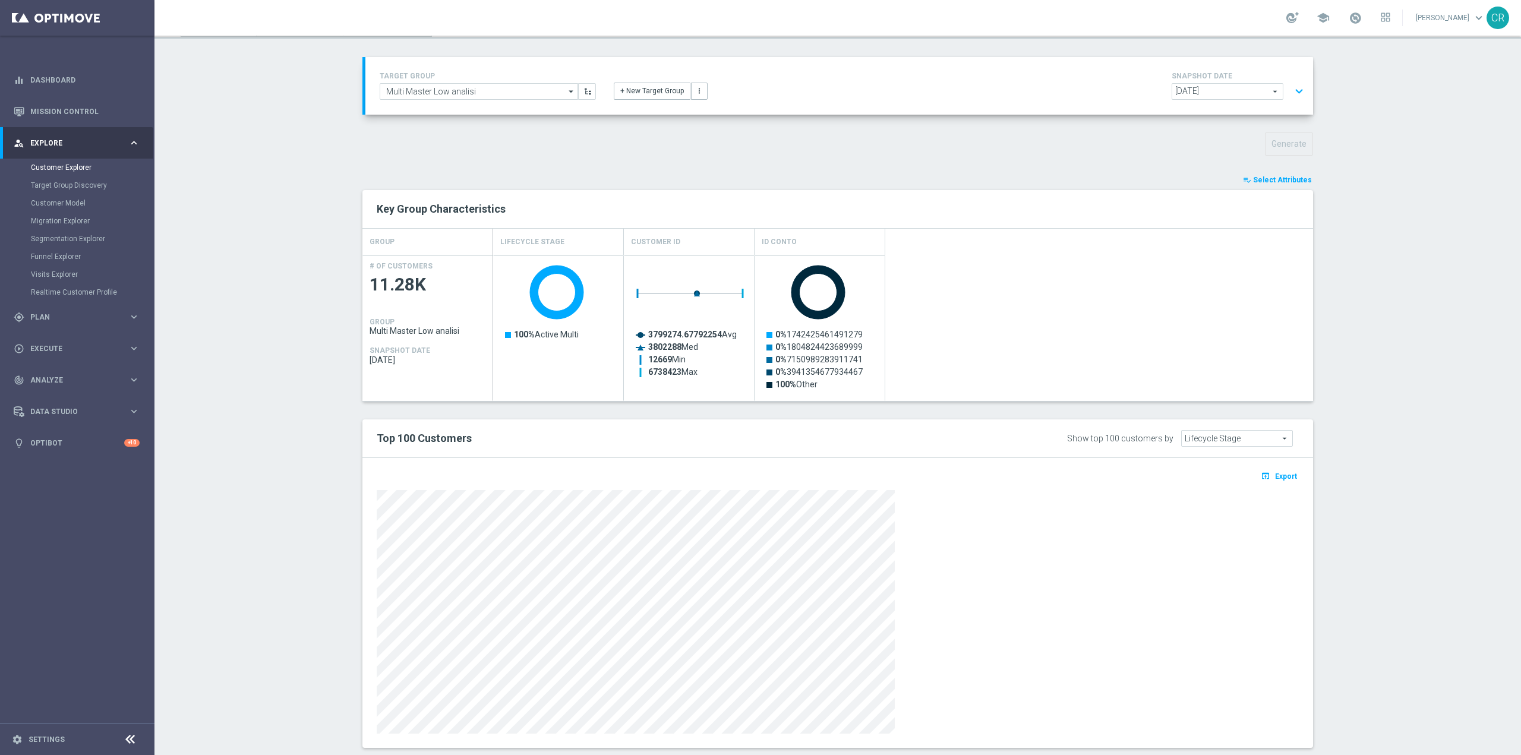
scroll to position [0, 0]
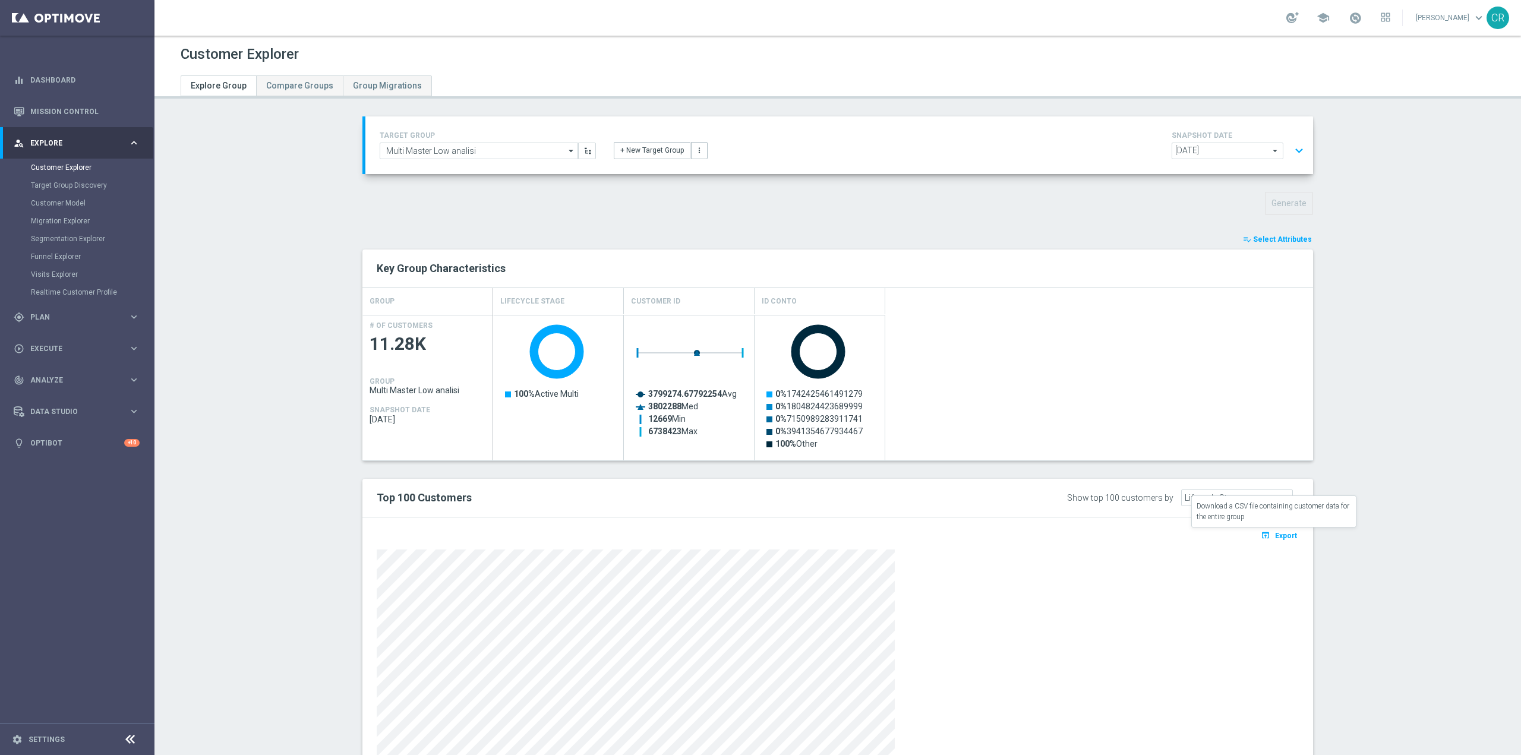
click at [1278, 536] on span "Export" at bounding box center [1286, 536] width 22 height 8
click at [1292, 152] on button "expand_more" at bounding box center [1299, 151] width 17 height 23
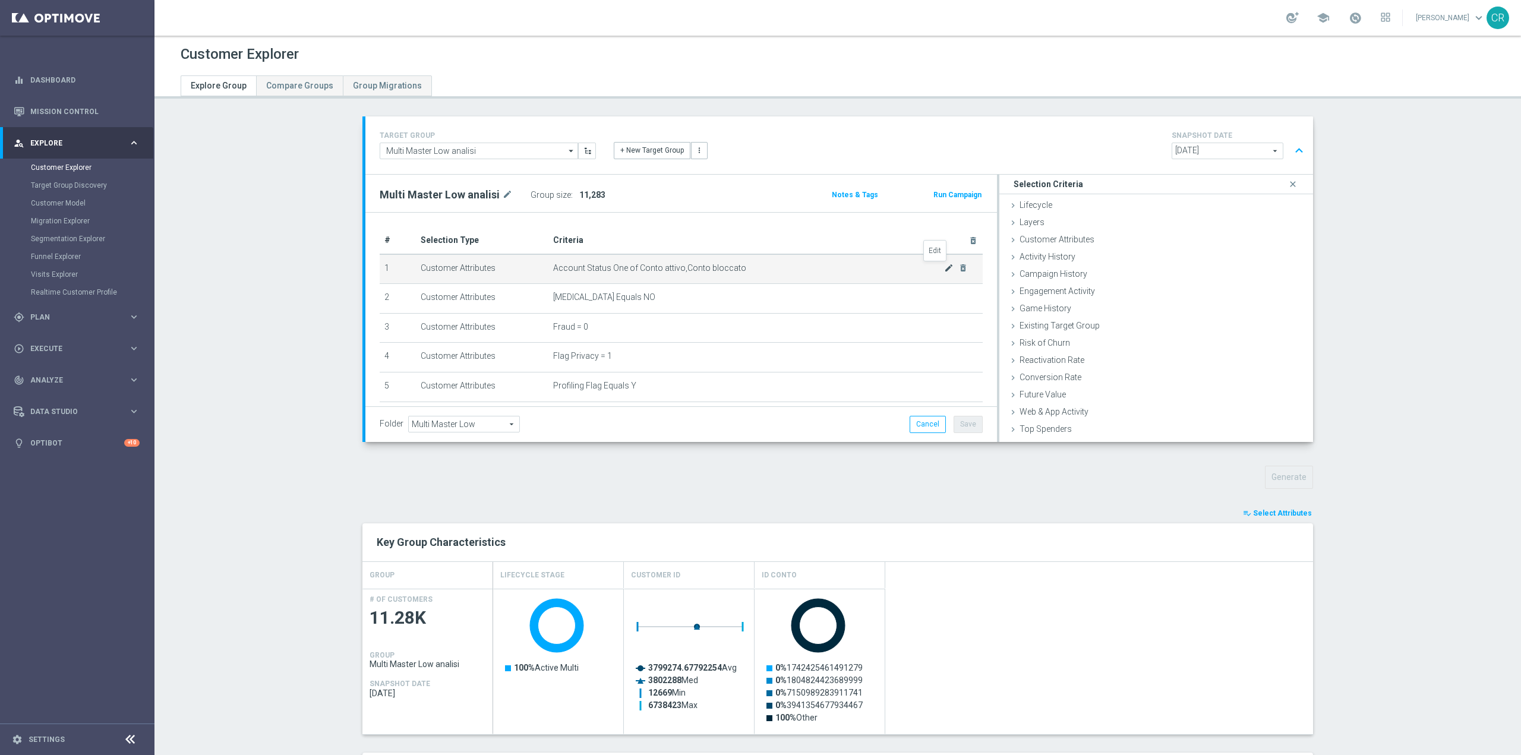
click at [944, 269] on icon "mode_edit" at bounding box center [949, 268] width 10 height 10
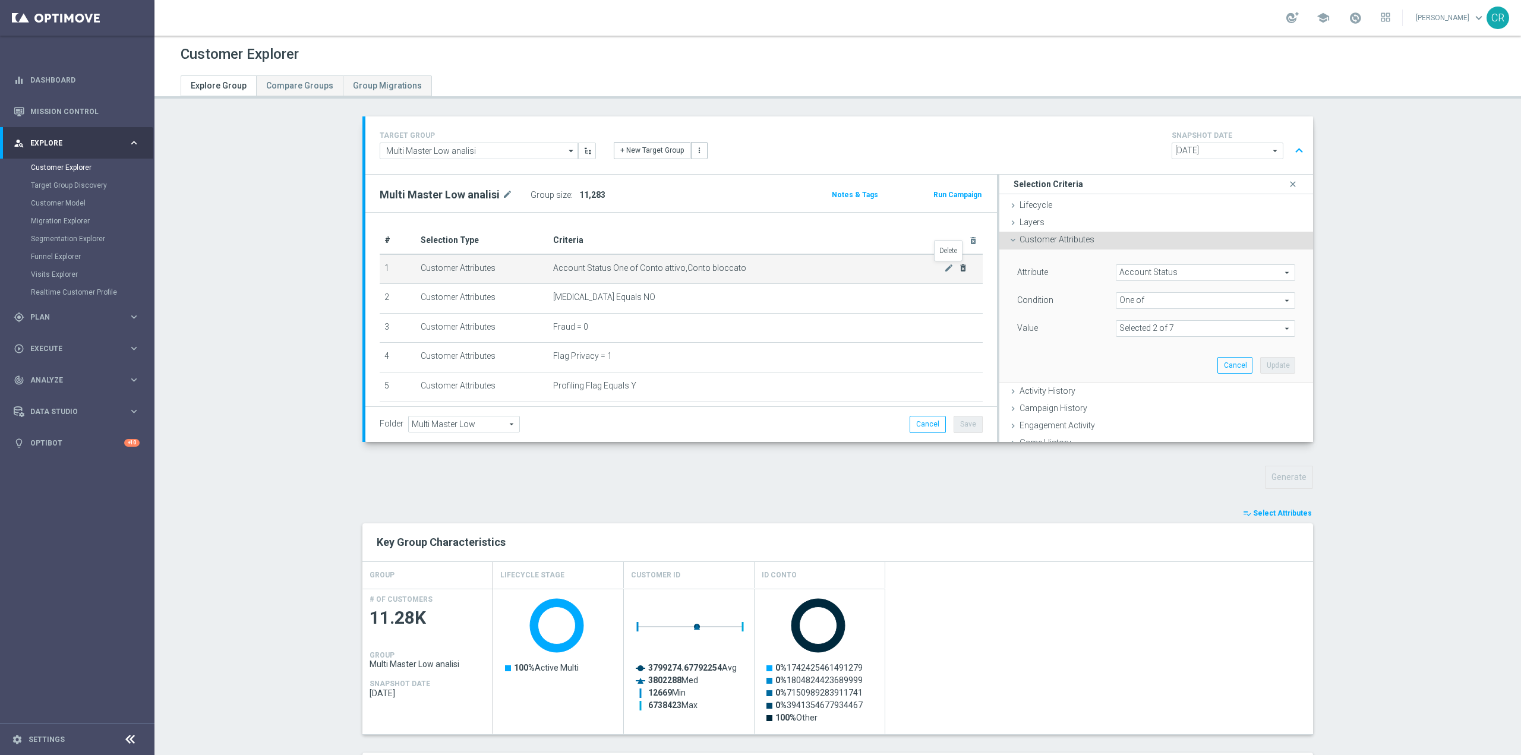
click at [959, 266] on icon "delete_forever" at bounding box center [964, 268] width 10 height 10
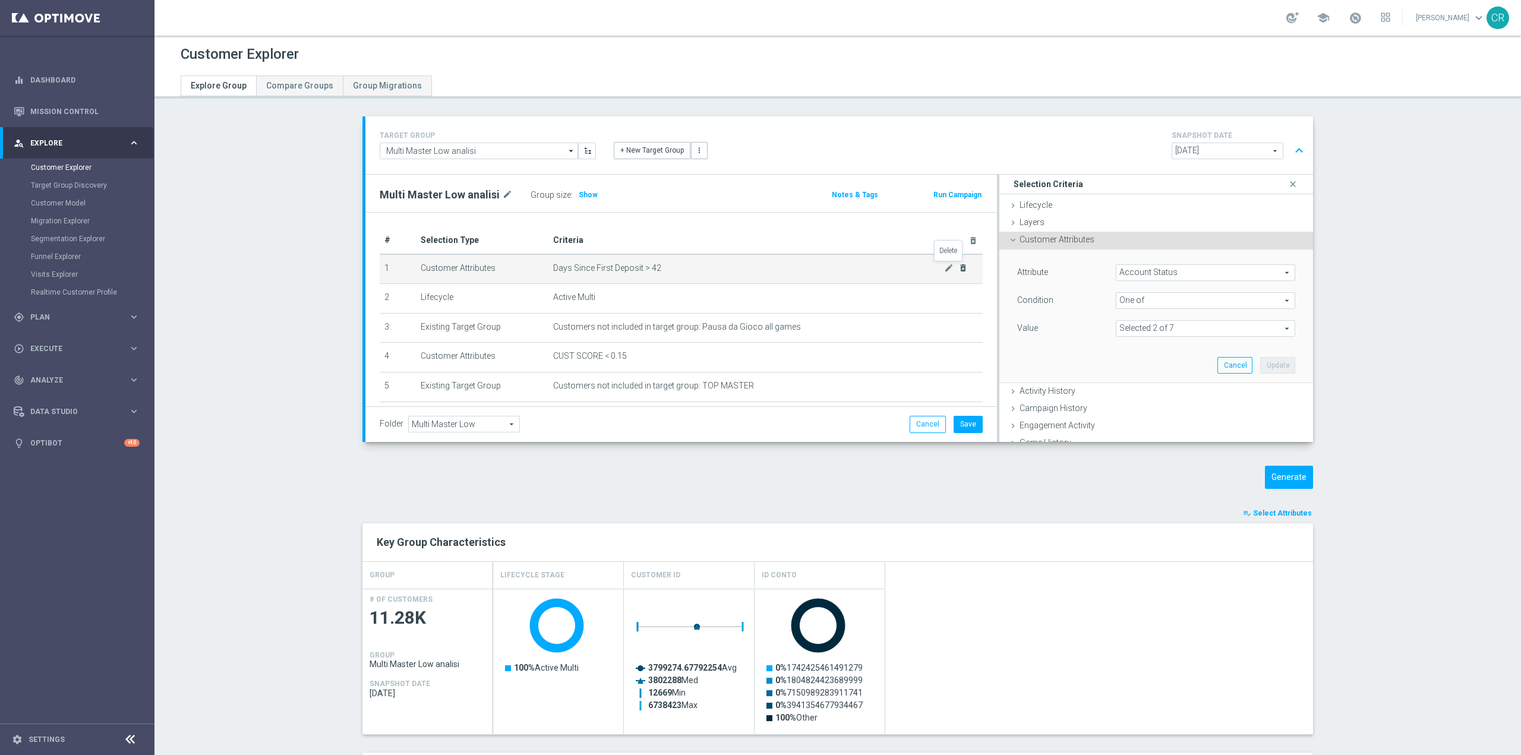
click at [959, 266] on icon "delete_forever" at bounding box center [964, 268] width 10 height 10
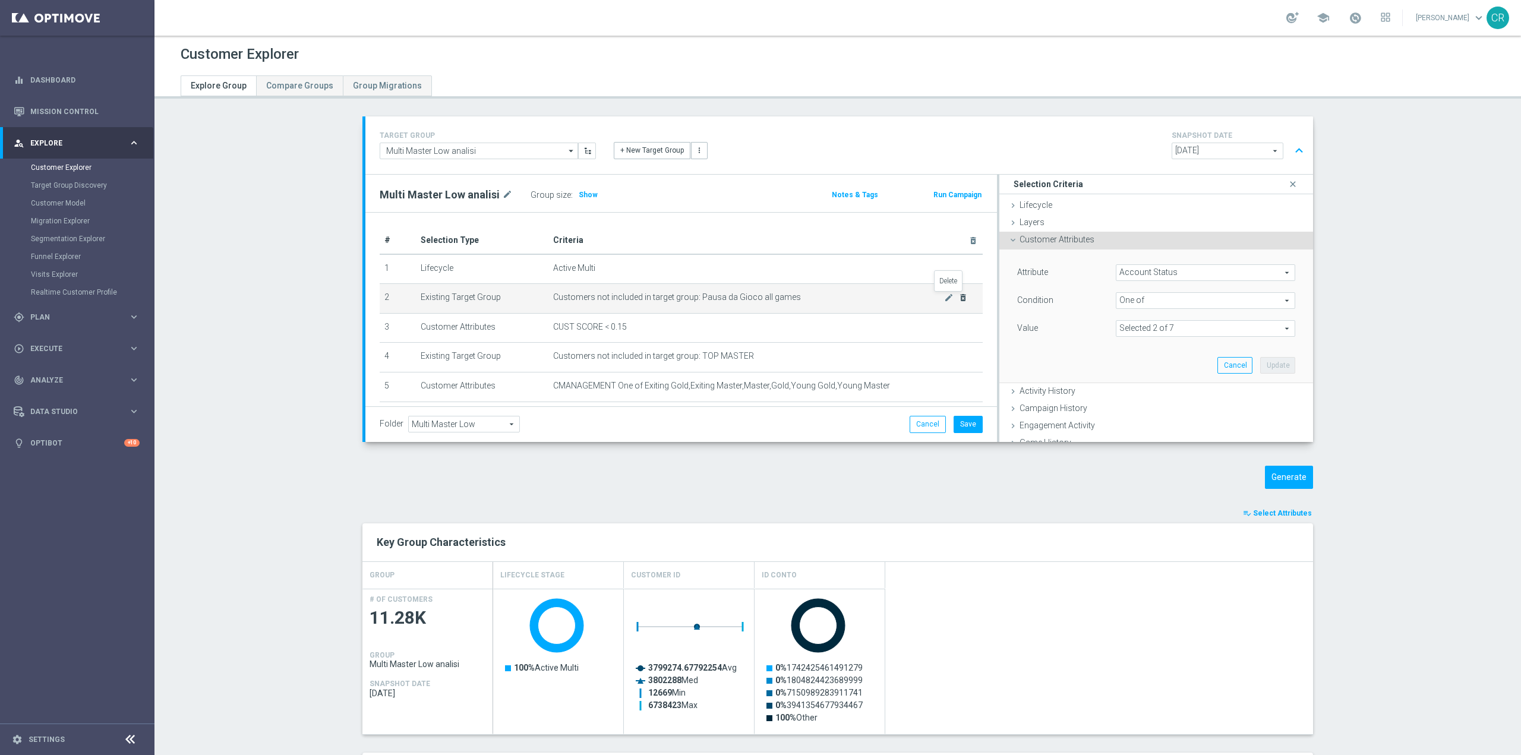
click at [959, 295] on icon "delete_forever" at bounding box center [964, 298] width 10 height 10
click at [960, 296] on icon "delete_forever" at bounding box center [964, 298] width 10 height 10
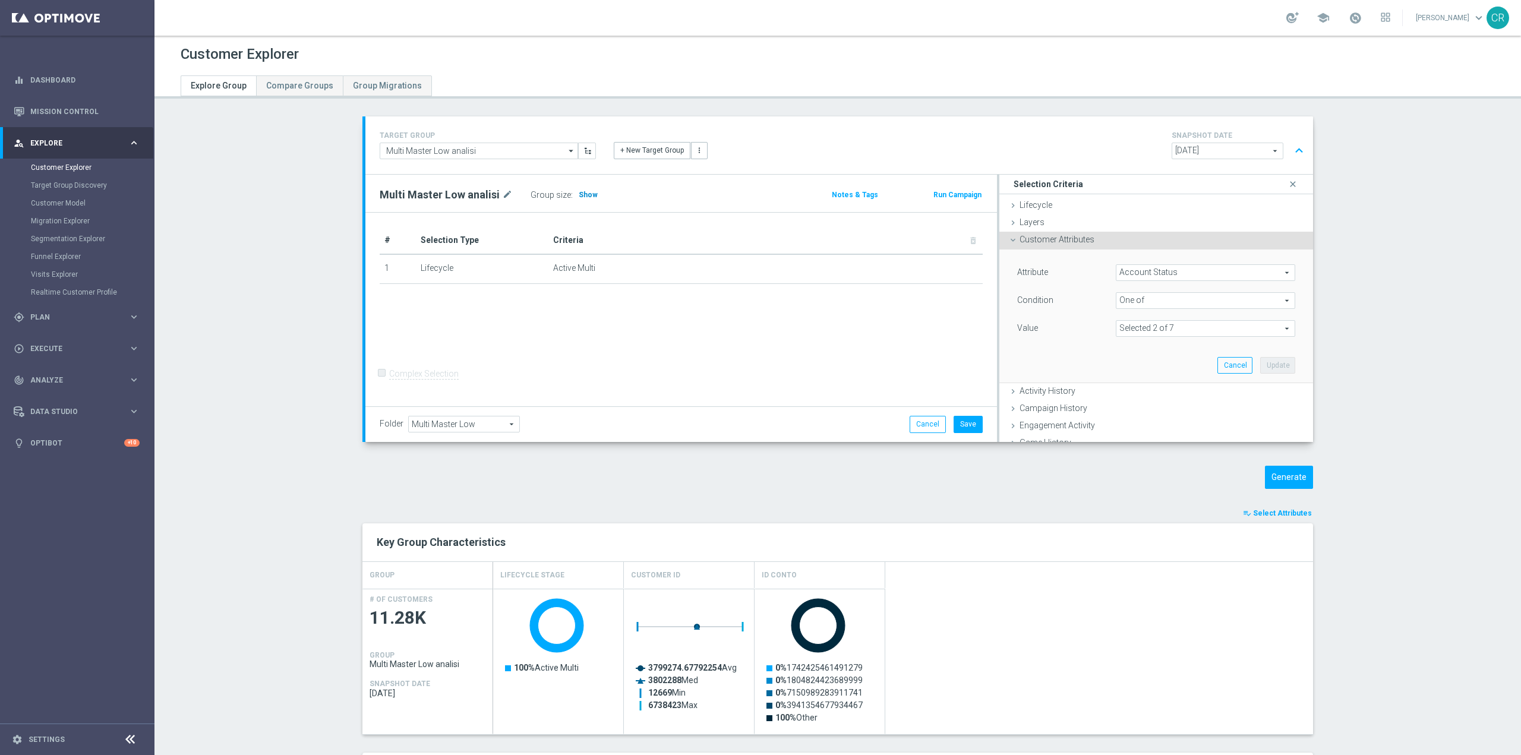
click at [579, 193] on span "Show" at bounding box center [588, 195] width 19 height 8
click at [225, 385] on section "TARGET GROUP Multi Master Low analisi Multi Master Low analisi arrow_drop_down …" at bounding box center [838, 607] width 1367 height 983
click at [902, 152] on div "+ New Target Group more_vert" at bounding box center [839, 143] width 469 height 31
click at [481, 144] on input "Multi Master Low analisi" at bounding box center [479, 151] width 198 height 17
type input "m"
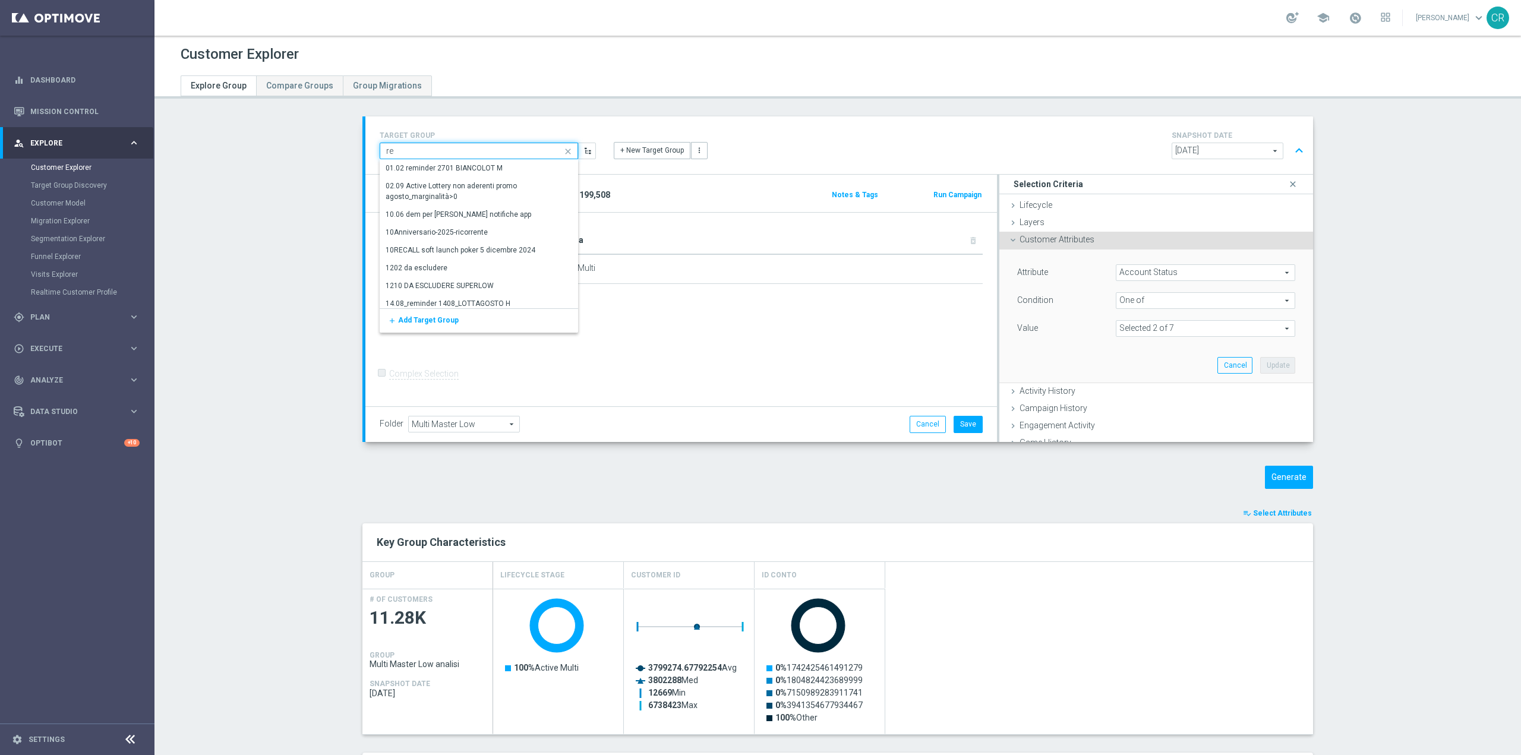
type input "r"
type input "m"
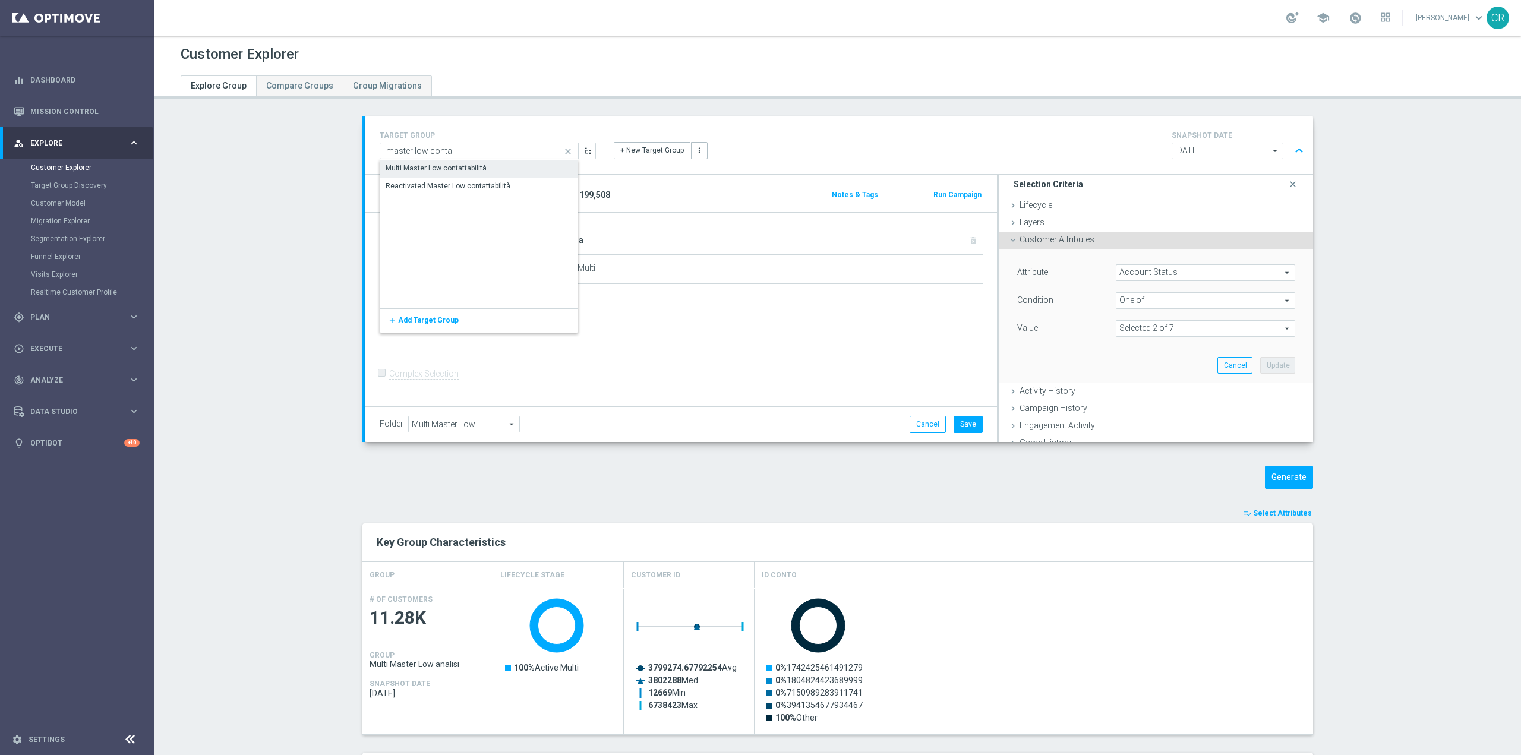
click at [485, 169] on div "Multi Master Low contattabilità" at bounding box center [479, 168] width 198 height 17
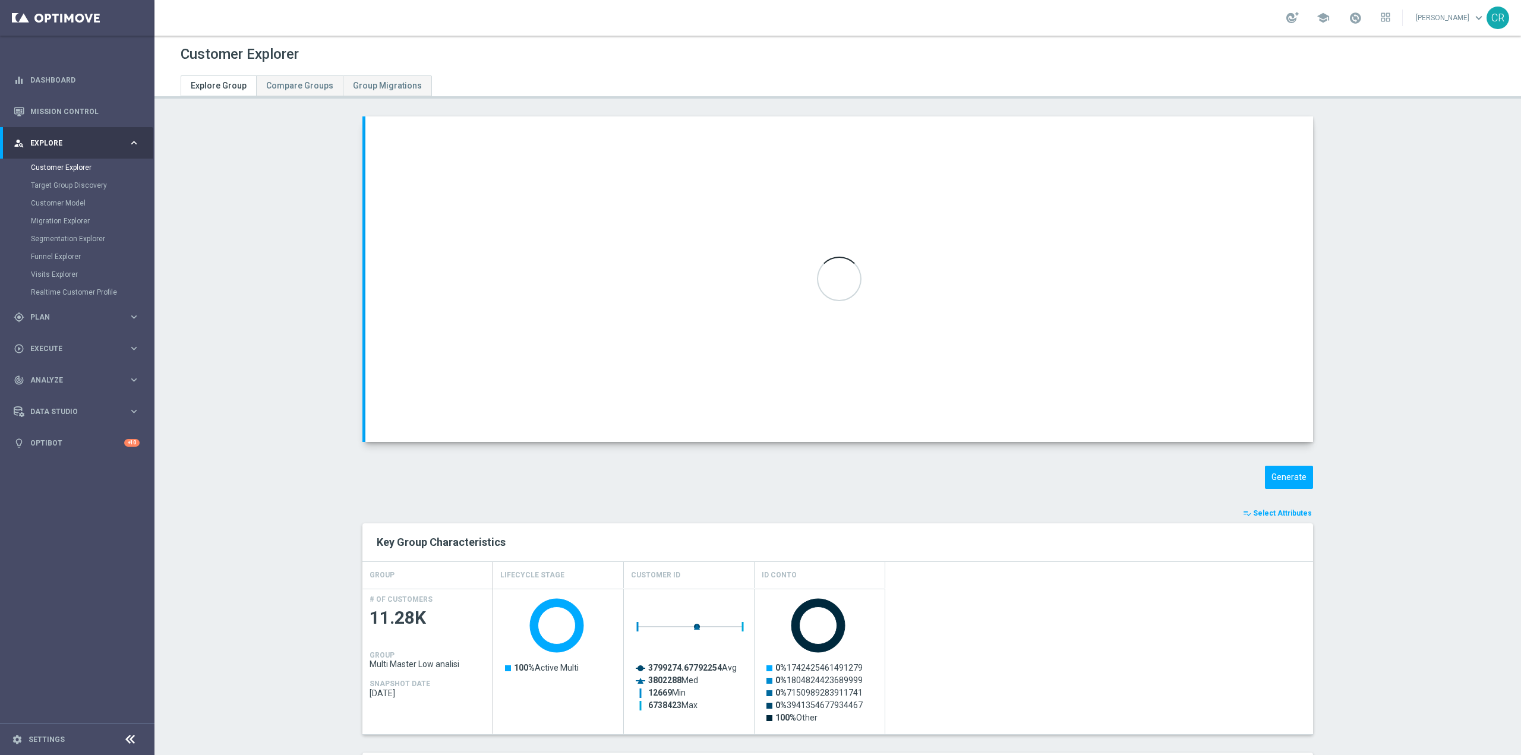
type input "Multi Master Low contattabilità"
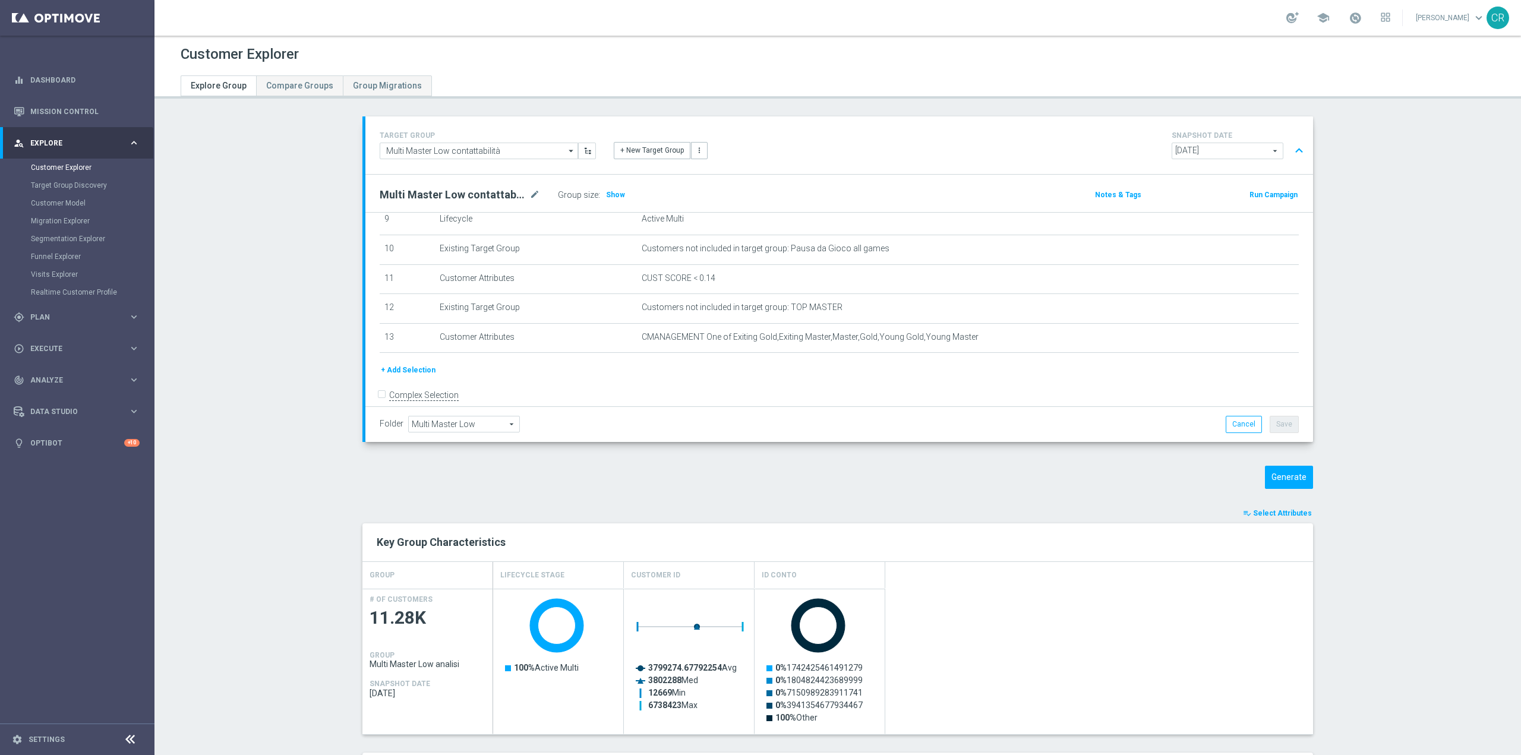
scroll to position [297, 0]
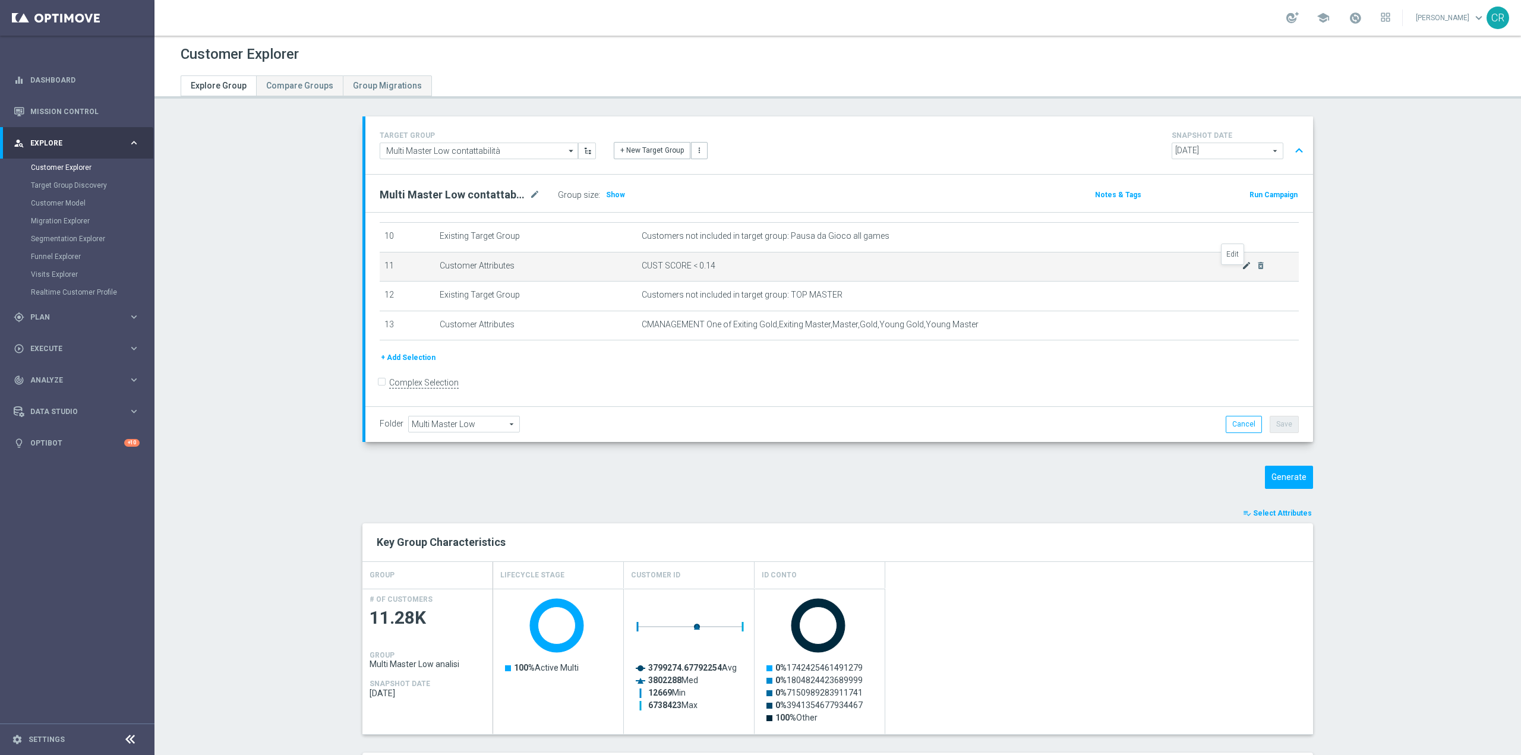
click at [1242, 269] on icon "mode_edit" at bounding box center [1247, 266] width 10 height 10
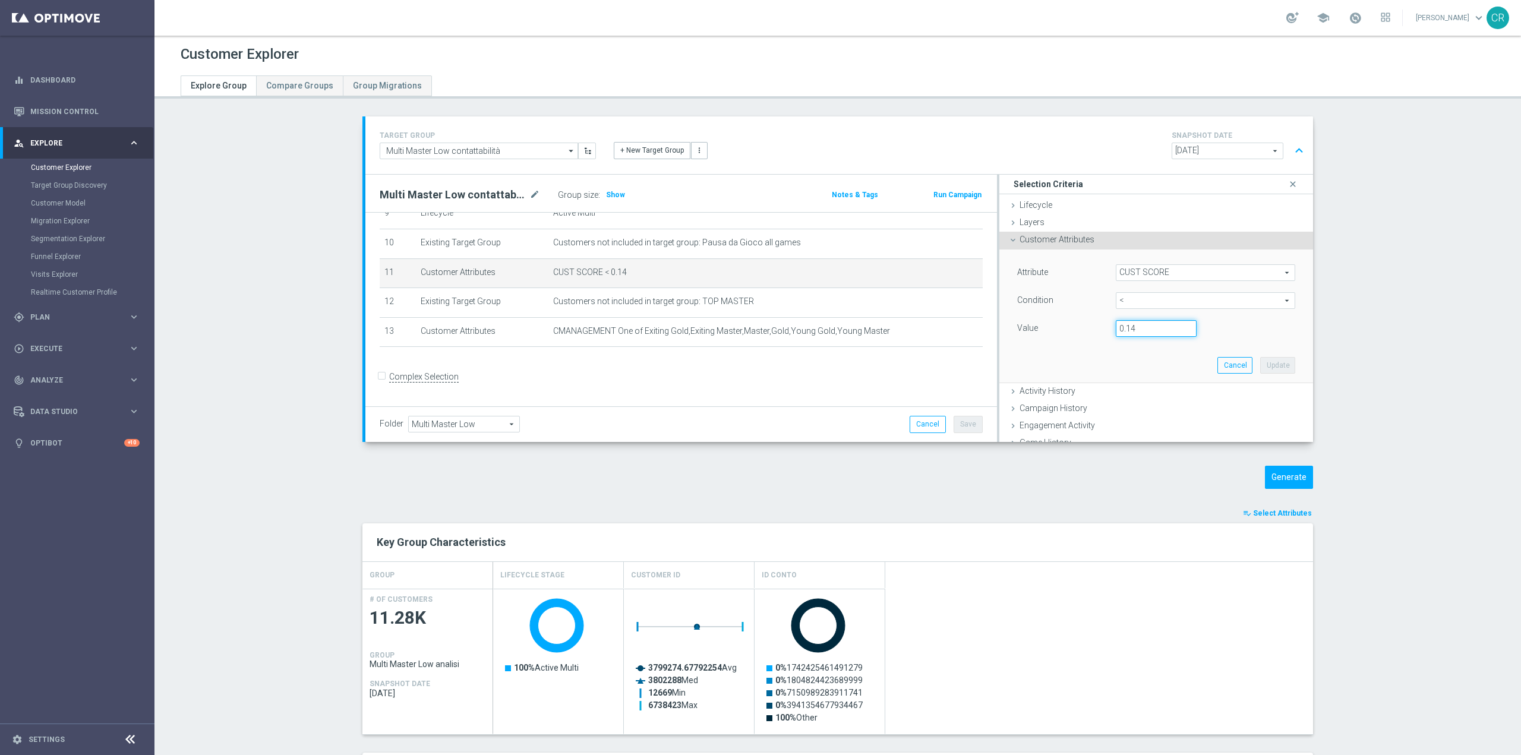
click at [1152, 334] on input "0.14" at bounding box center [1156, 328] width 81 height 17
type input "0.15"
click at [1261, 366] on button "Update" at bounding box center [1278, 365] width 35 height 17
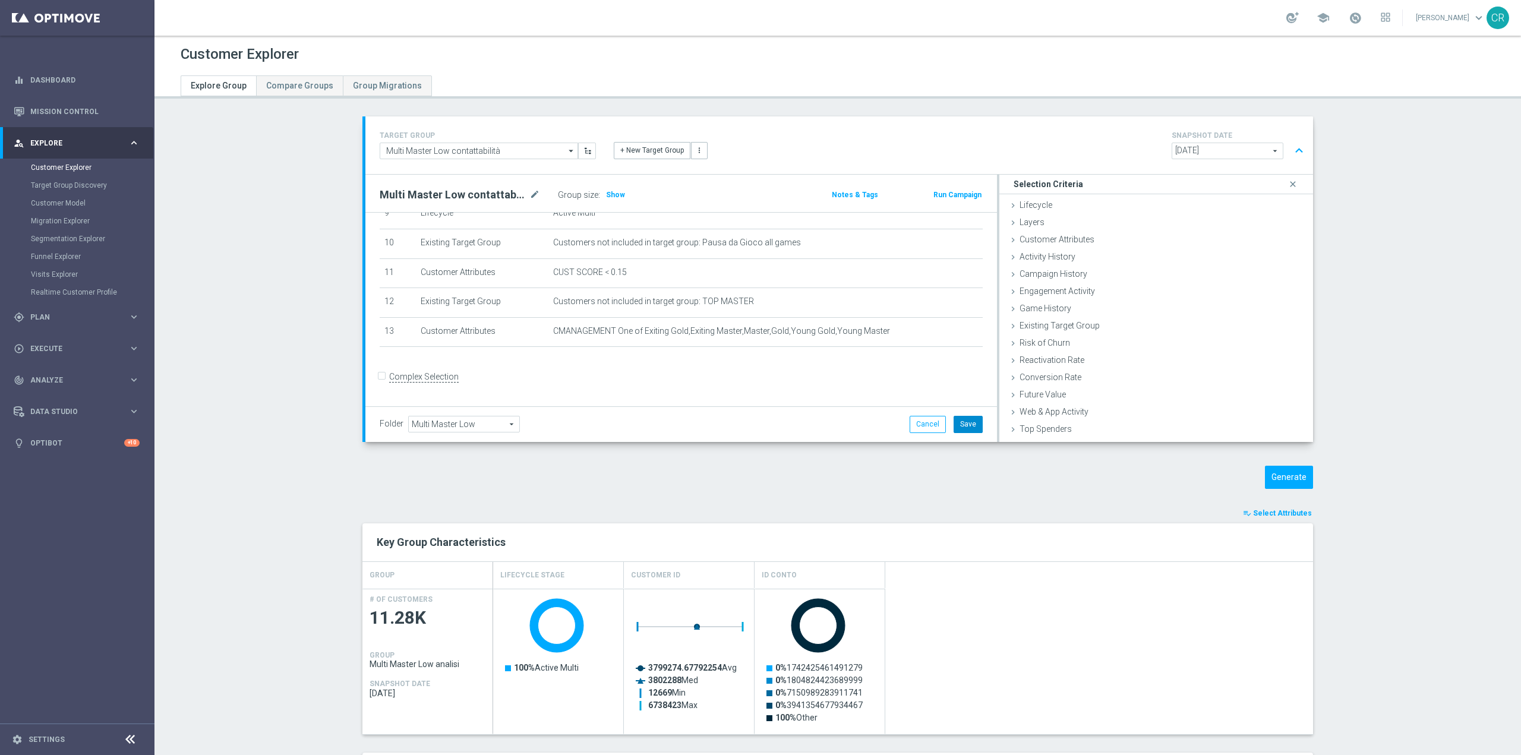
click at [966, 420] on button "Save" at bounding box center [968, 424] width 29 height 17
click at [613, 191] on span "Show" at bounding box center [615, 195] width 19 height 8
click at [719, 106] on div "Customer Explorer Explore Group Compare Groups Group Migrations TARGET GROUP Mu…" at bounding box center [838, 396] width 1367 height 720
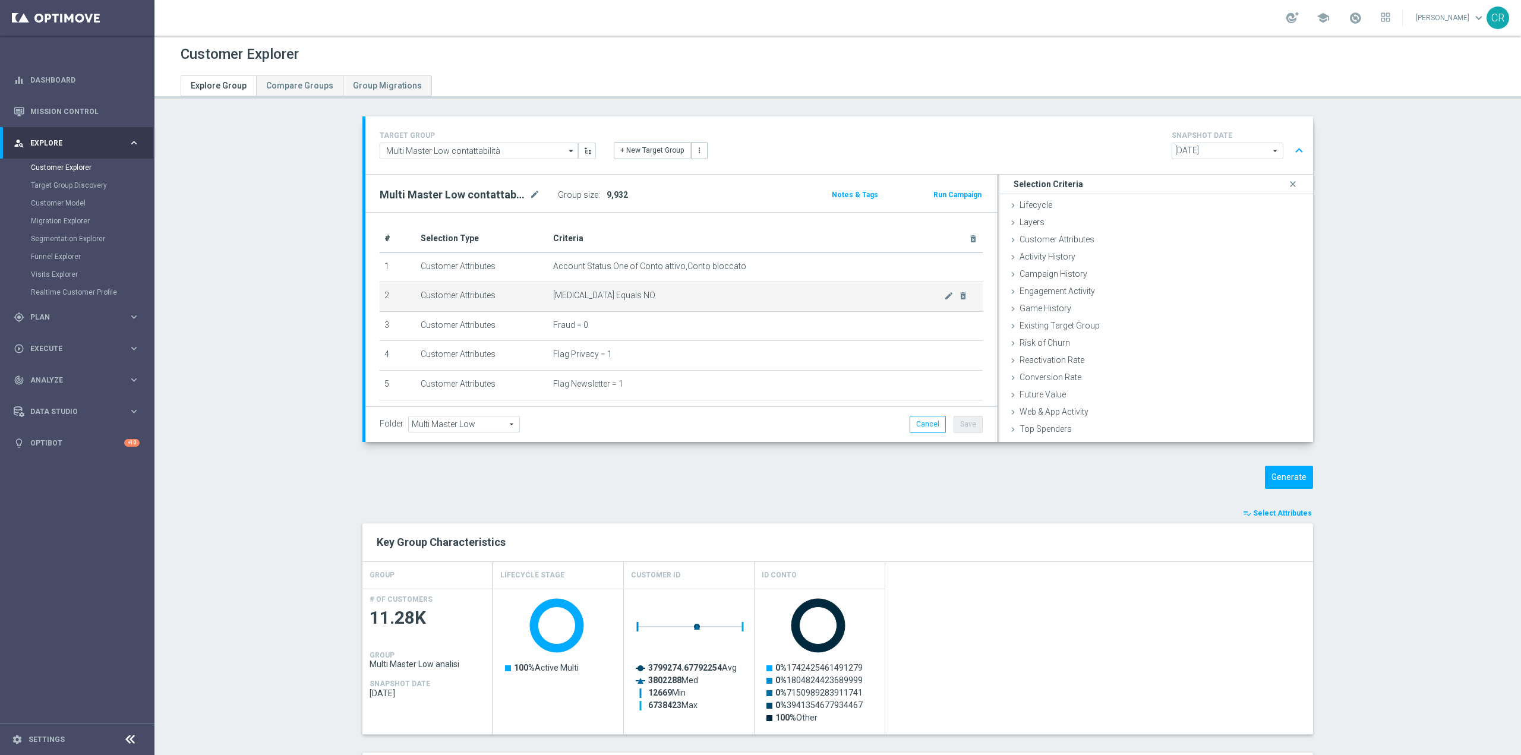
scroll to position [0, 0]
click at [509, 155] on input "Multi Master Low contattabilità" at bounding box center [479, 151] width 198 height 17
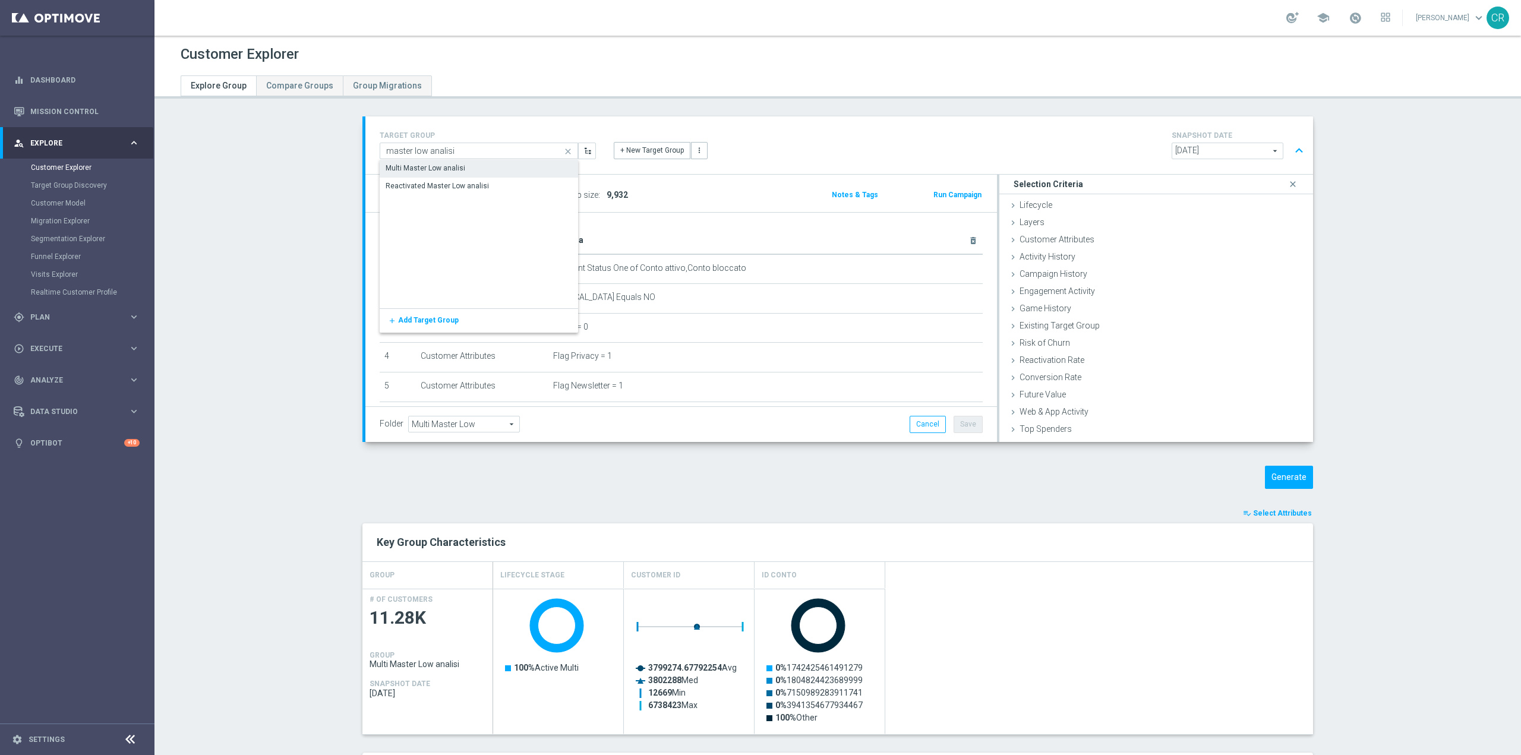
click at [503, 167] on div "Multi Master Low analisi" at bounding box center [479, 168] width 198 height 17
type input "Multi Master Low analisi"
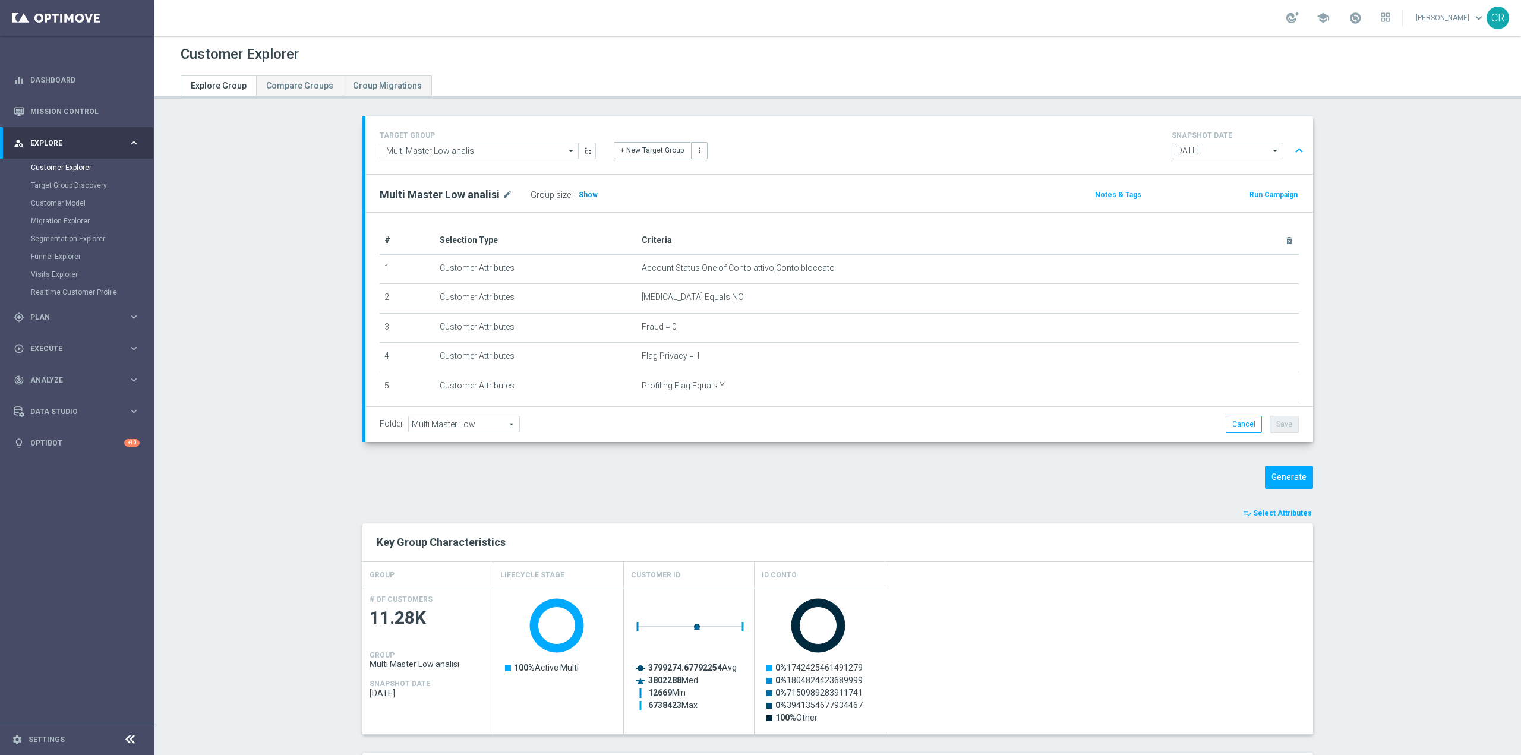
click at [581, 198] on span "Show" at bounding box center [588, 195] width 19 height 8
click at [754, 138] on div "+ New Target Group more_vert" at bounding box center [839, 143] width 469 height 31
click at [205, 414] on section "TARGET GROUP Multi Master Low analisi Multi Master Low analisi arrow_drop_down …" at bounding box center [838, 607] width 1367 height 983
click at [50, 82] on link "Dashboard" at bounding box center [84, 79] width 109 height 31
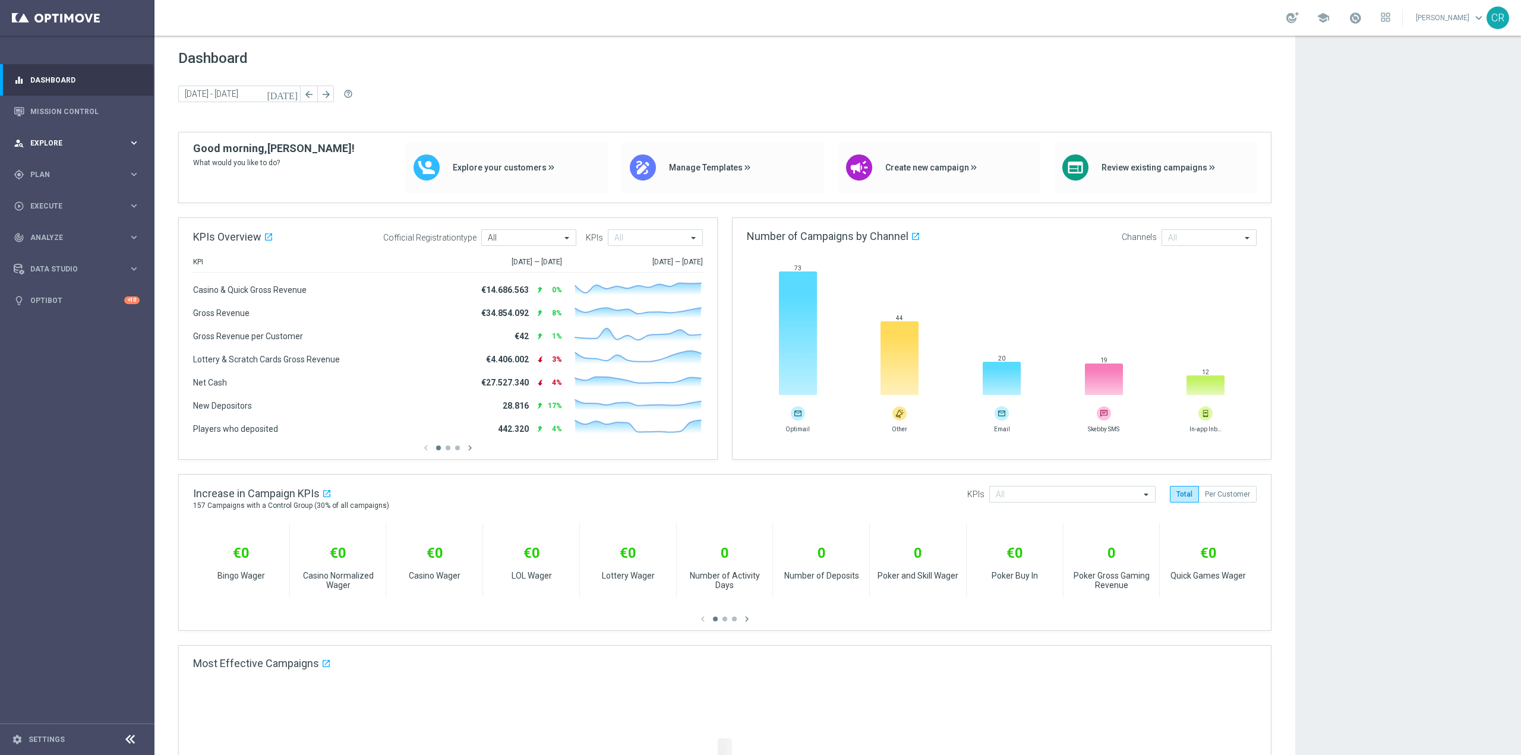
click at [47, 138] on div "person_search Explore" at bounding box center [71, 143] width 115 height 11
click at [51, 168] on link "Customer Explorer" at bounding box center [77, 168] width 93 height 10
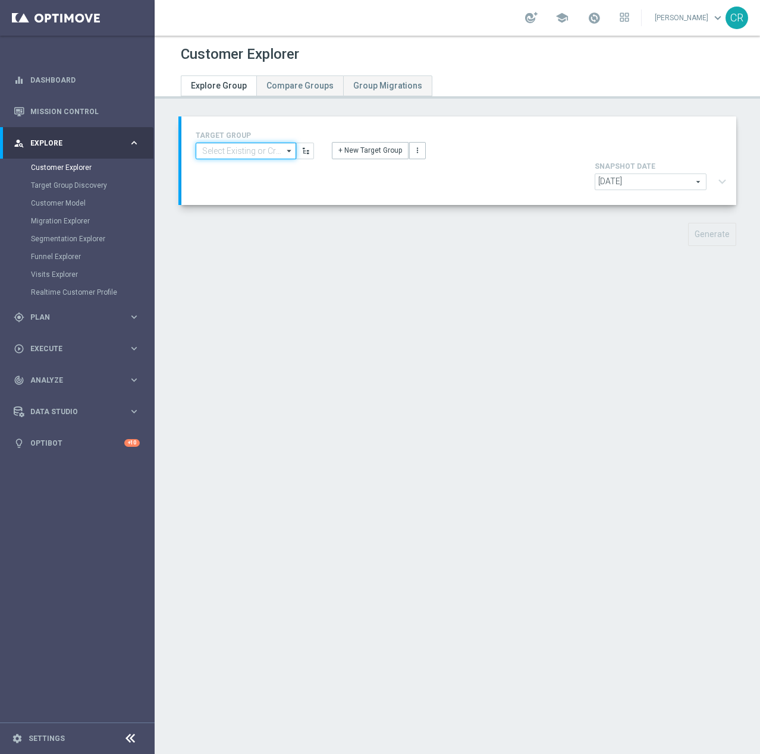
click at [233, 152] on input at bounding box center [246, 151] width 100 height 17
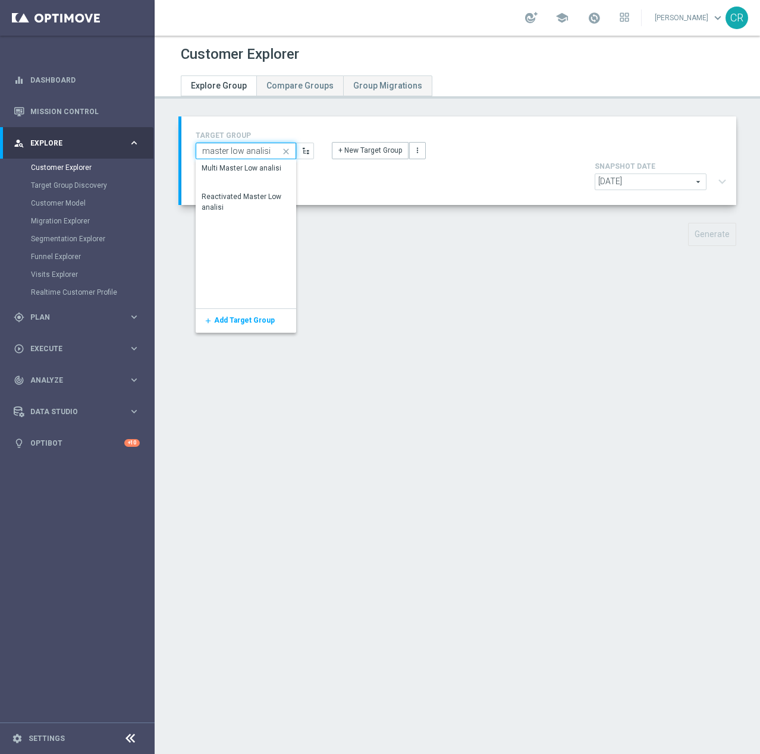
type input "master low analisi"
click at [240, 175] on div "Multi Master Low analisi" at bounding box center [245, 168] width 98 height 17
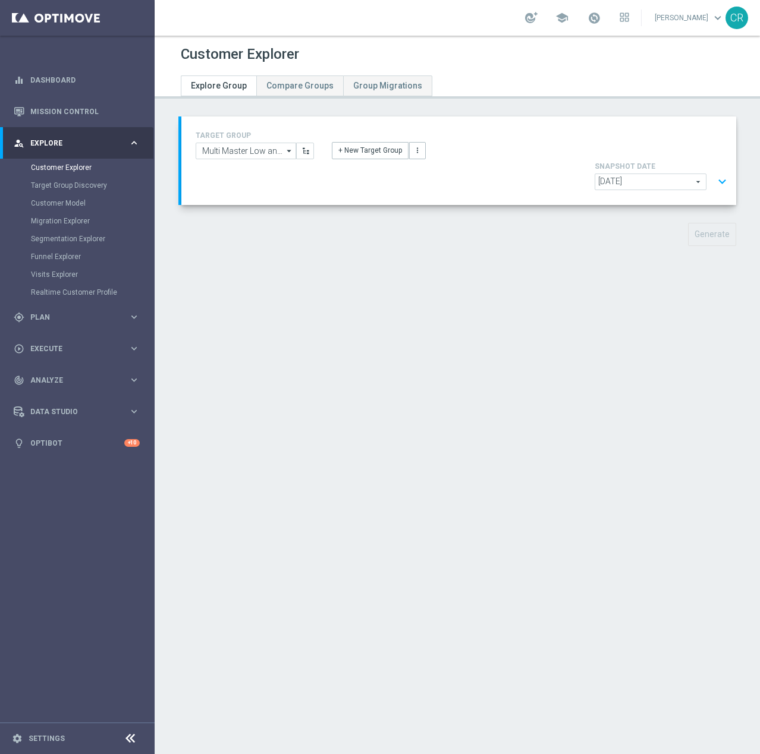
click at [716, 171] on button "expand_more" at bounding box center [721, 182] width 17 height 23
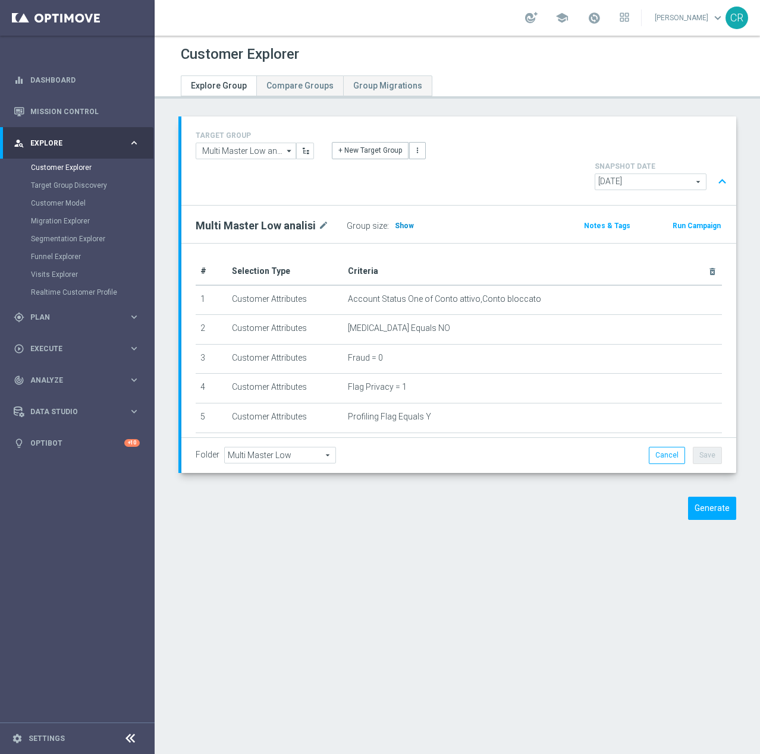
click at [404, 222] on span "Show" at bounding box center [404, 226] width 19 height 8
click at [717, 497] on button "Generate" at bounding box center [712, 508] width 48 height 23
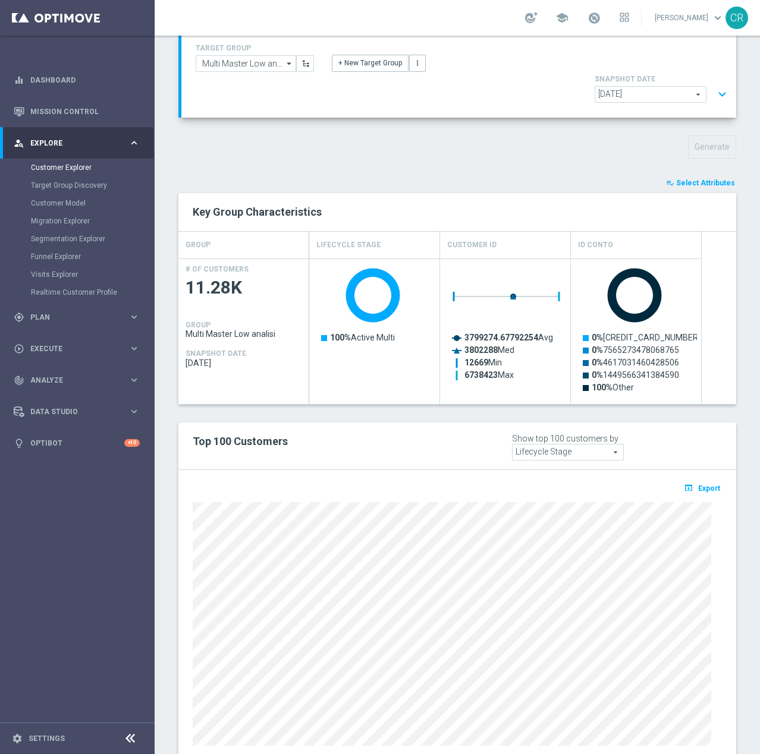
scroll to position [92, 0]
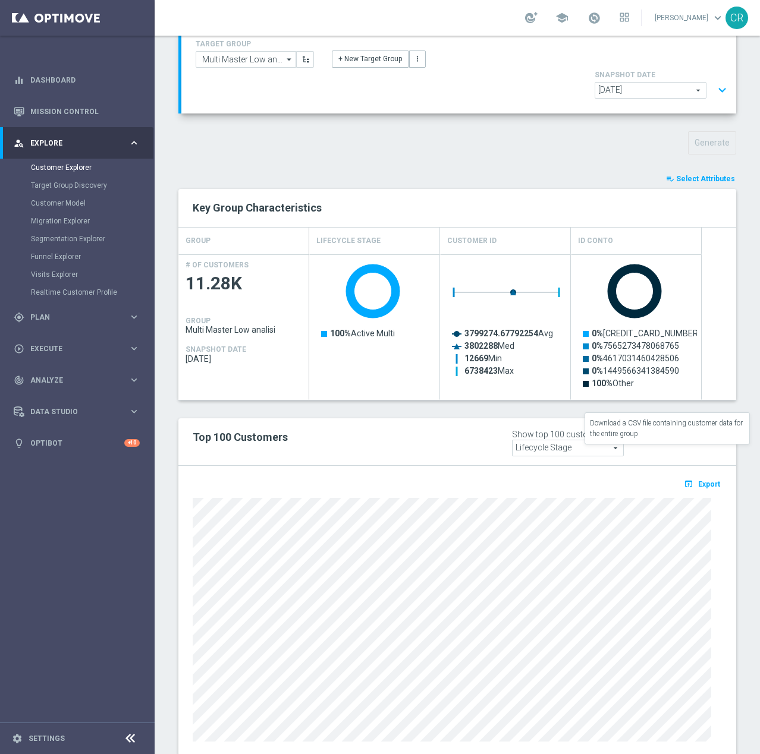
click at [701, 480] on span "Export" at bounding box center [709, 484] width 22 height 8
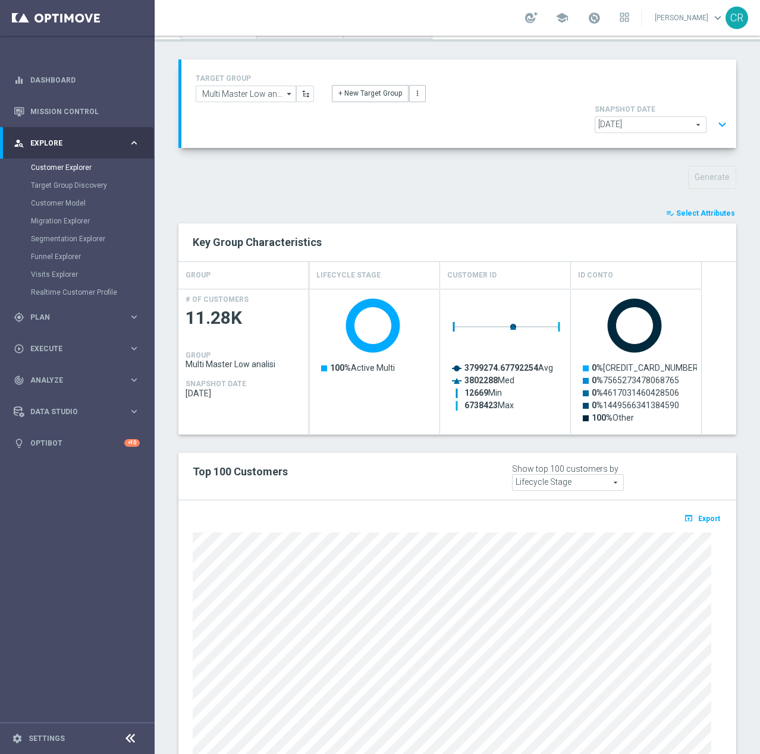
scroll to position [0, 0]
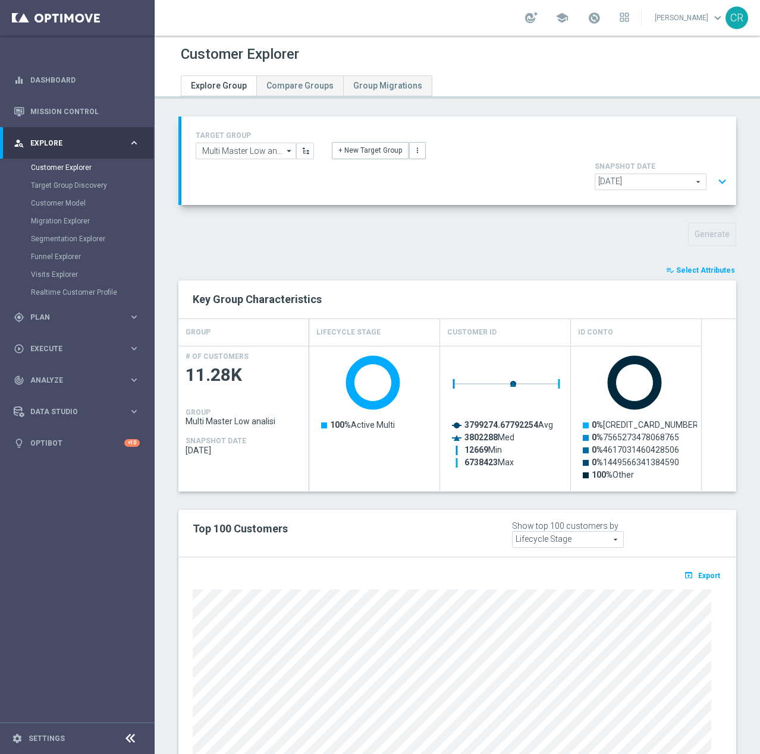
click at [713, 171] on button "expand_more" at bounding box center [721, 182] width 17 height 23
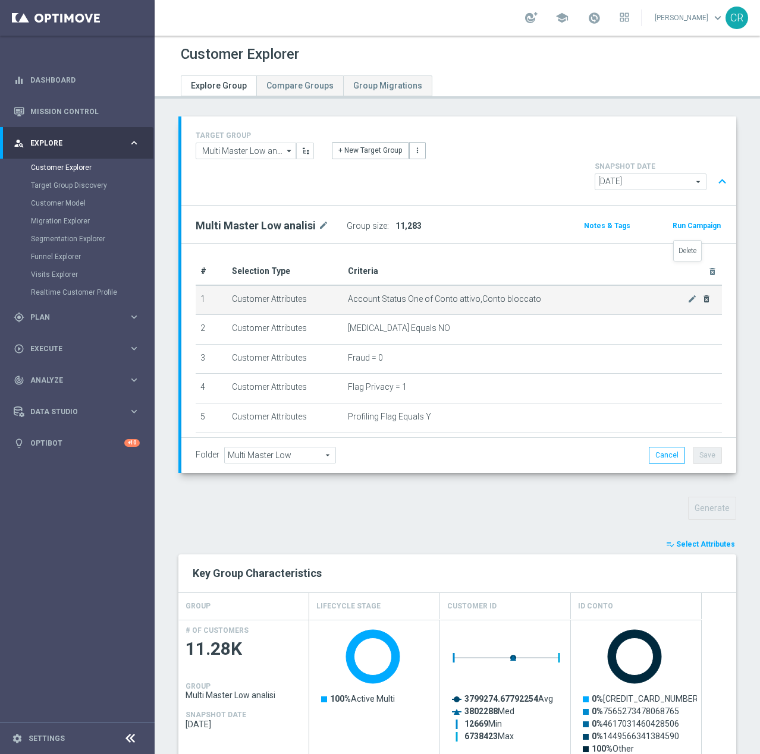
click at [701, 294] on icon "delete_forever" at bounding box center [706, 299] width 10 height 10
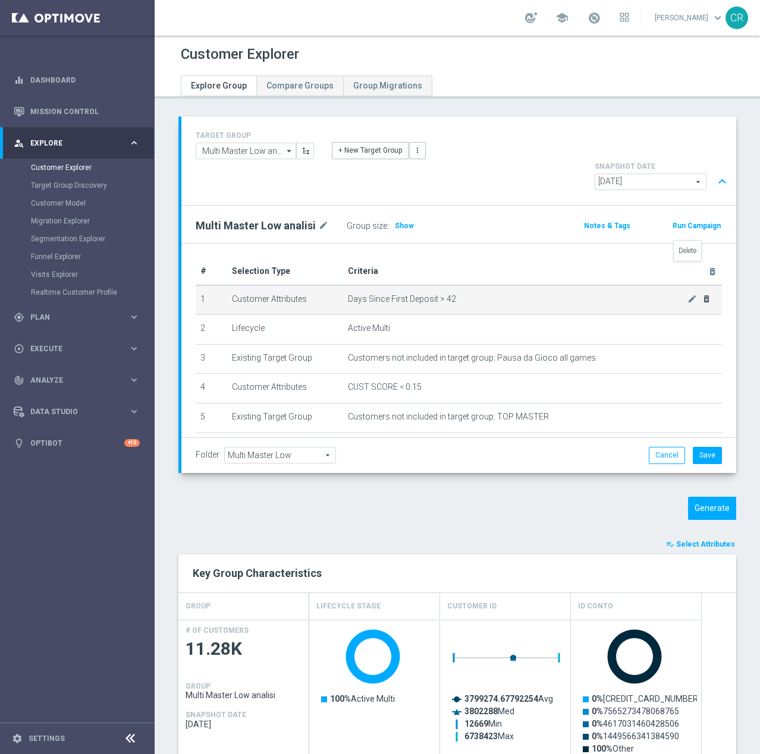
click at [701, 294] on icon "delete_forever" at bounding box center [706, 299] width 10 height 10
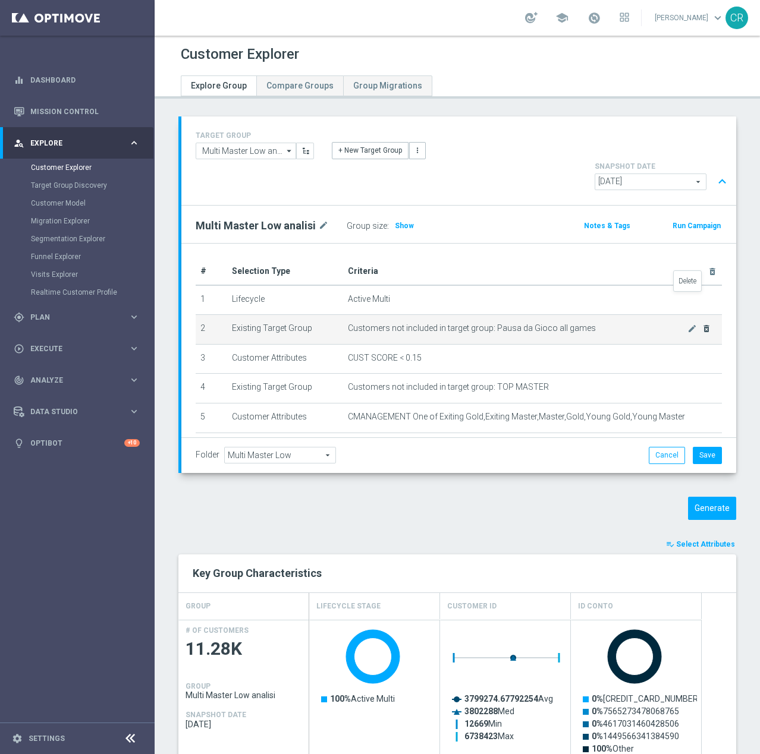
click at [701, 324] on icon "delete_forever" at bounding box center [706, 329] width 10 height 10
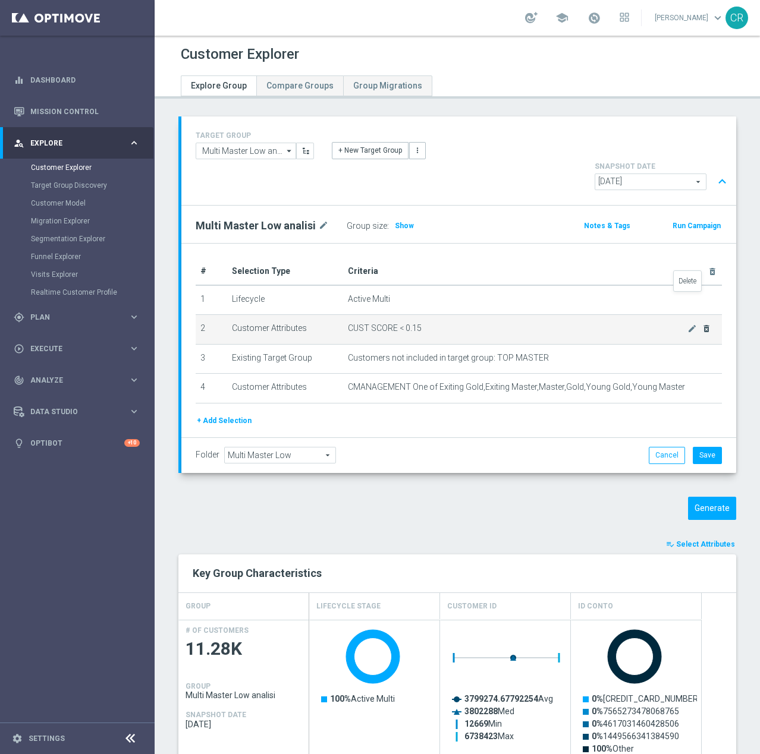
click at [701, 324] on icon "delete_forever" at bounding box center [706, 329] width 10 height 10
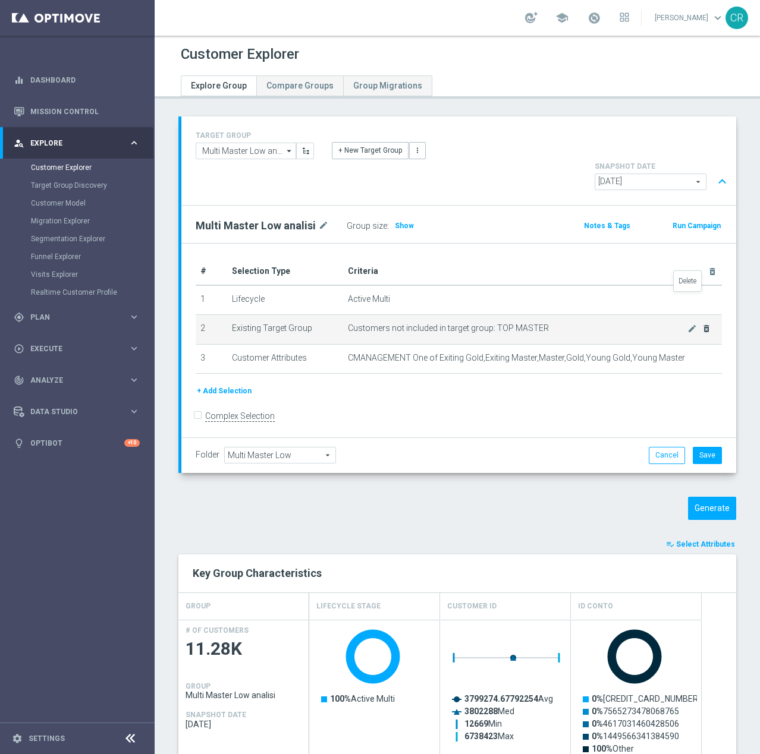
click at [701, 324] on icon "delete_forever" at bounding box center [706, 329] width 10 height 10
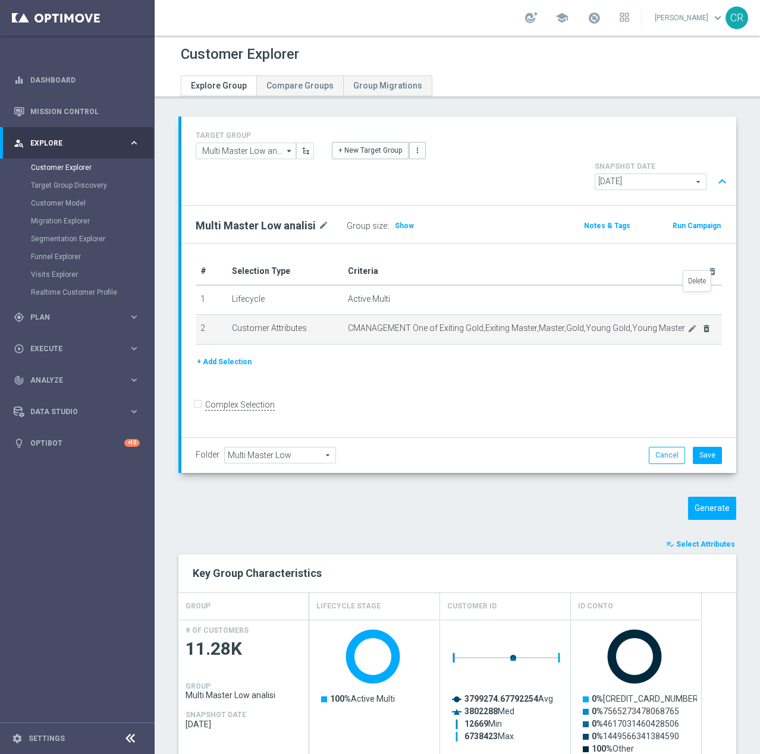
click at [701, 324] on icon "delete_forever" at bounding box center [706, 329] width 10 height 10
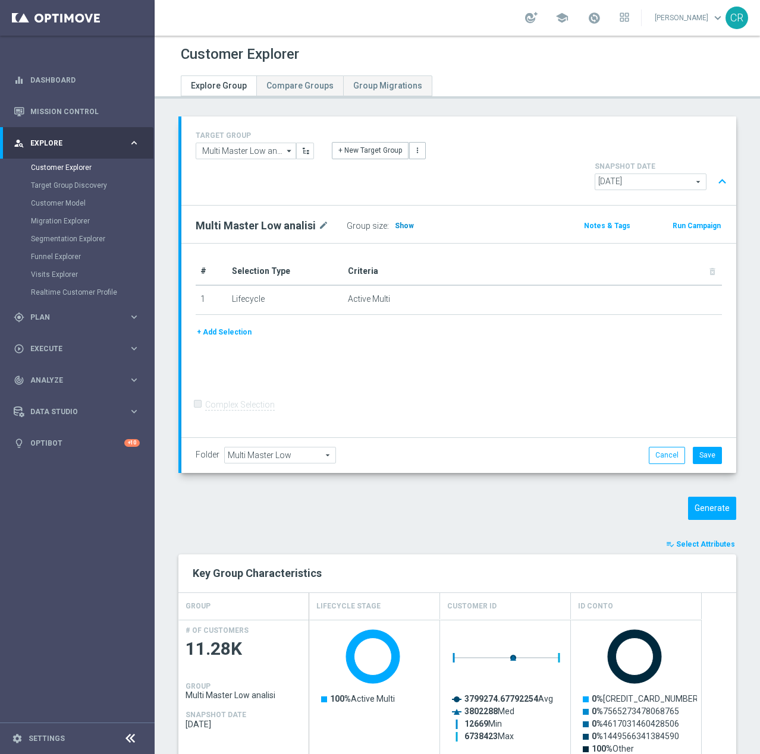
click at [399, 222] on span "Show" at bounding box center [404, 226] width 19 height 8
click at [272, 144] on input "Multi Master Low analisi" at bounding box center [246, 151] width 100 height 17
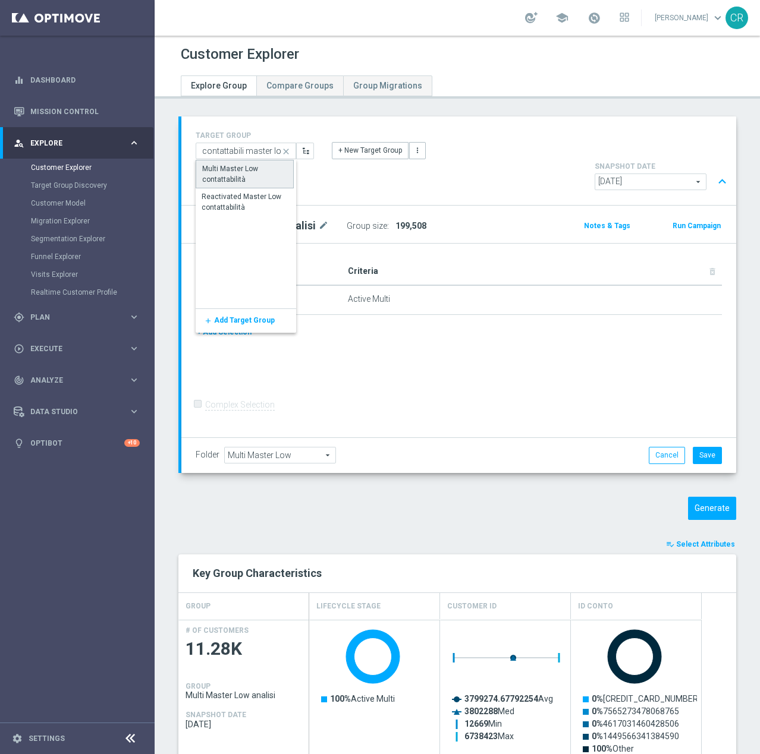
click at [260, 169] on div "Multi Master Low contattabilità" at bounding box center [244, 173] width 85 height 21
type input "Multi Master Low contattabilità"
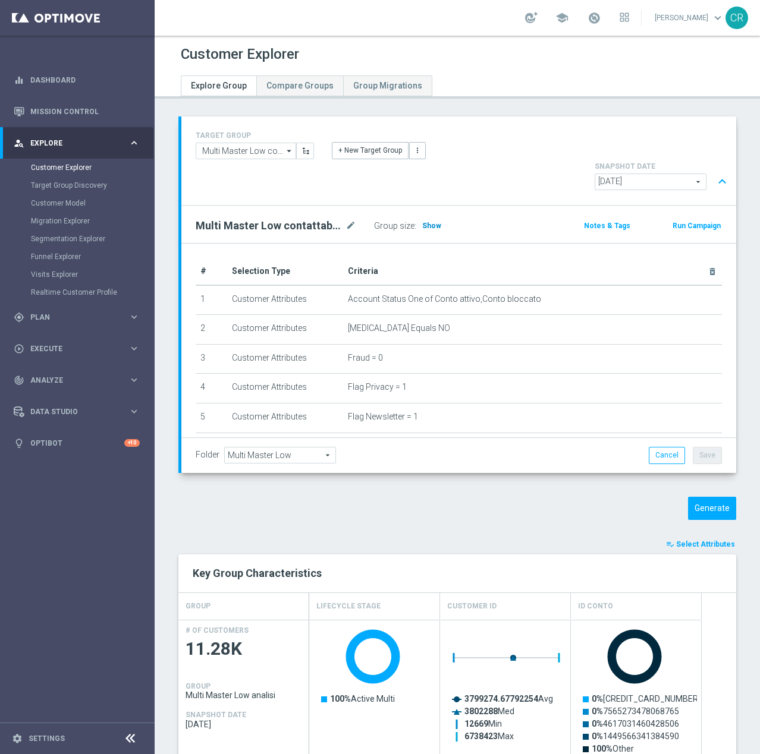
click at [433, 222] on span "Show" at bounding box center [431, 226] width 19 height 8
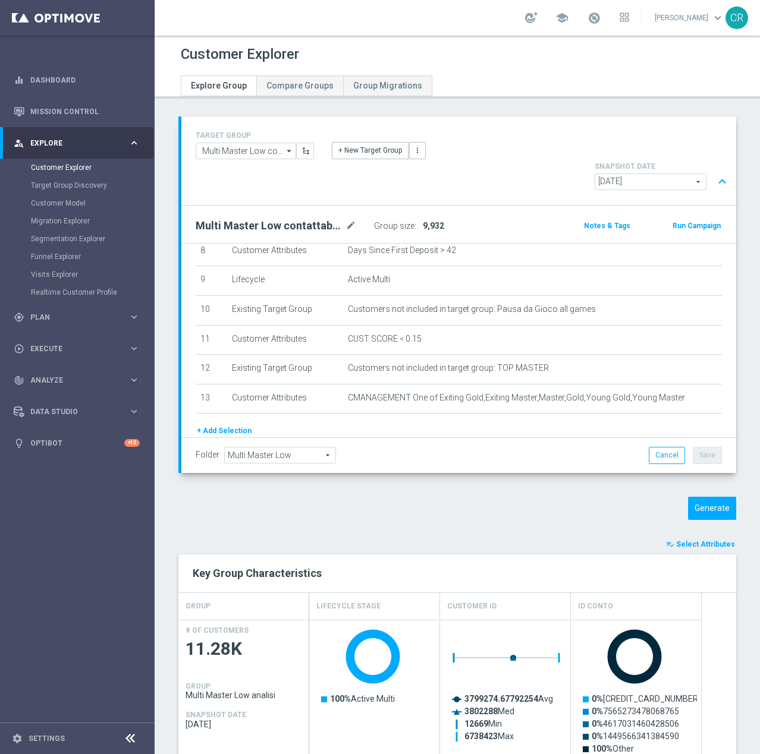
scroll to position [297, 0]
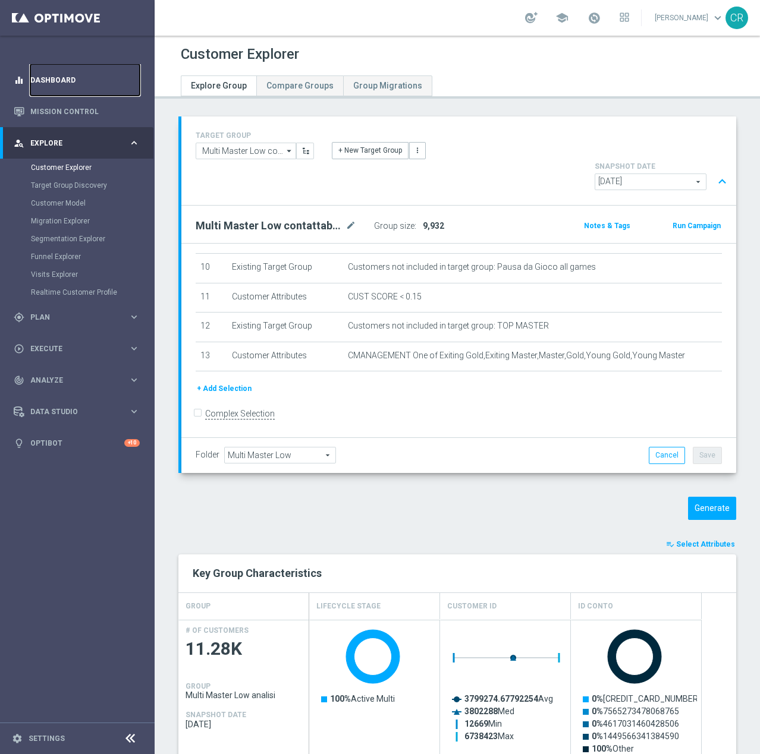
click at [58, 83] on link "Dashboard" at bounding box center [84, 79] width 109 height 31
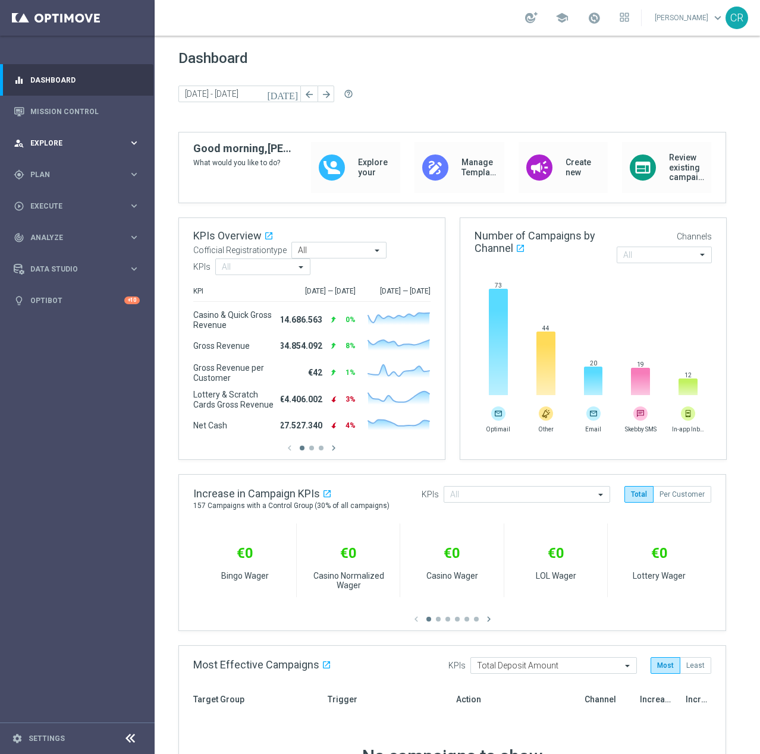
click at [55, 142] on span "Explore" at bounding box center [79, 143] width 98 height 7
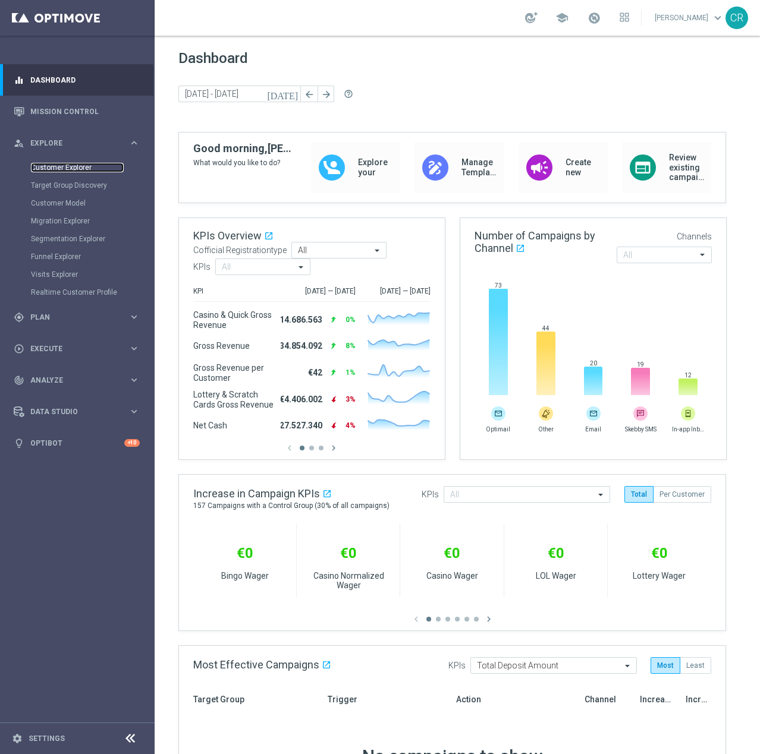
click at [55, 163] on link "Customer Explorer" at bounding box center [77, 168] width 93 height 10
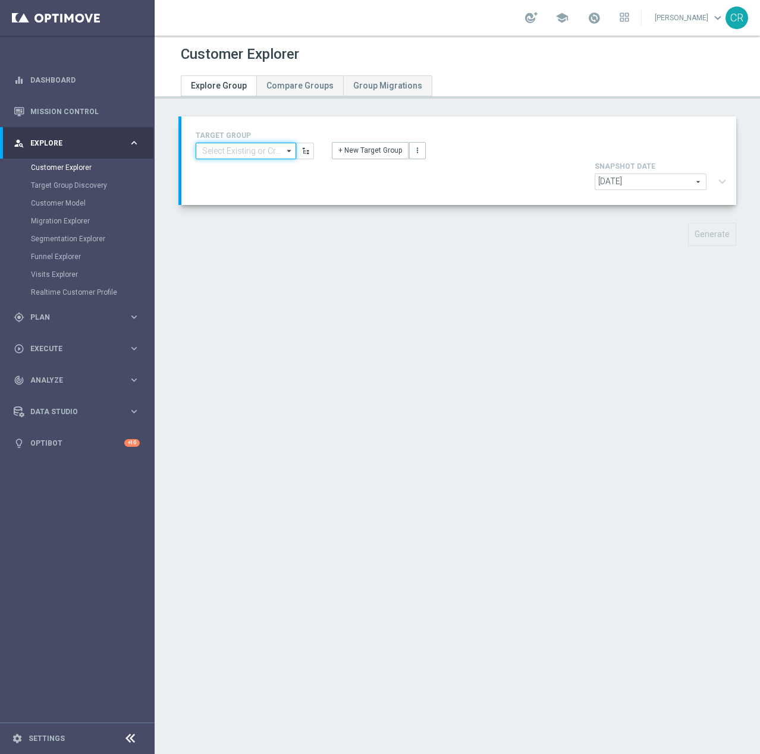
click at [228, 146] on input at bounding box center [246, 151] width 100 height 17
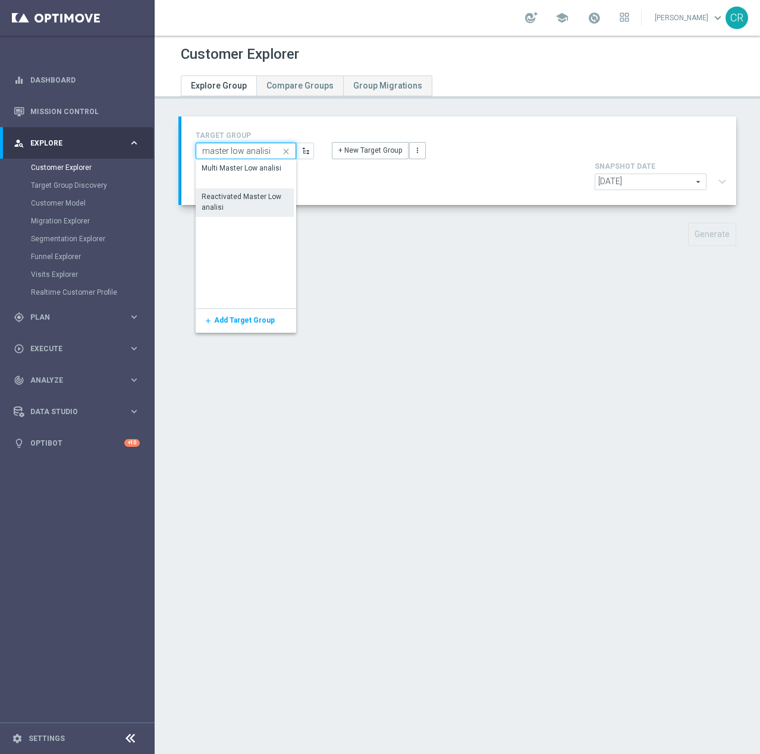
type input "master low analisi"
click at [228, 200] on div "Reactivated Master Low analisi" at bounding box center [244, 202] width 85 height 21
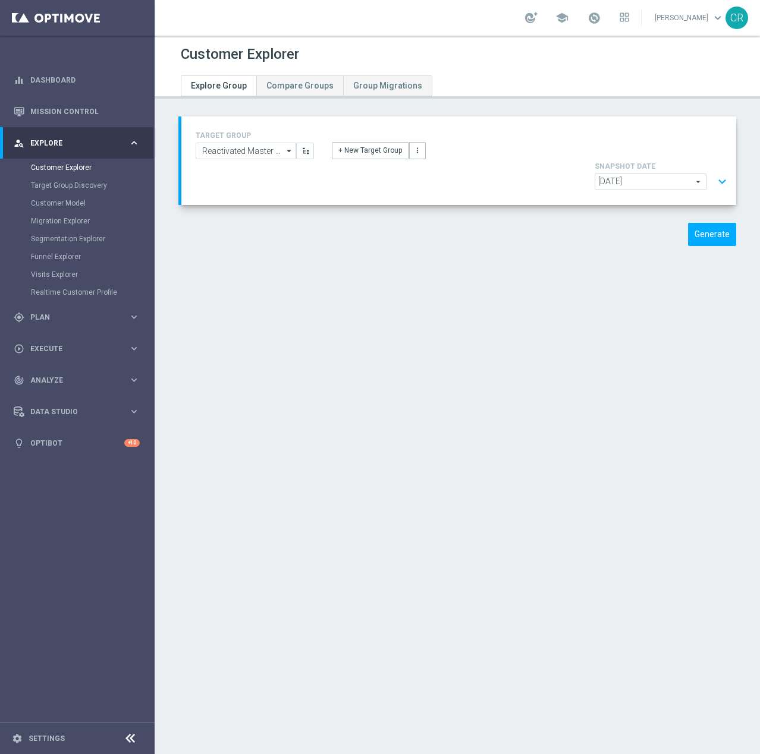
click at [716, 171] on button "expand_more" at bounding box center [721, 182] width 17 height 23
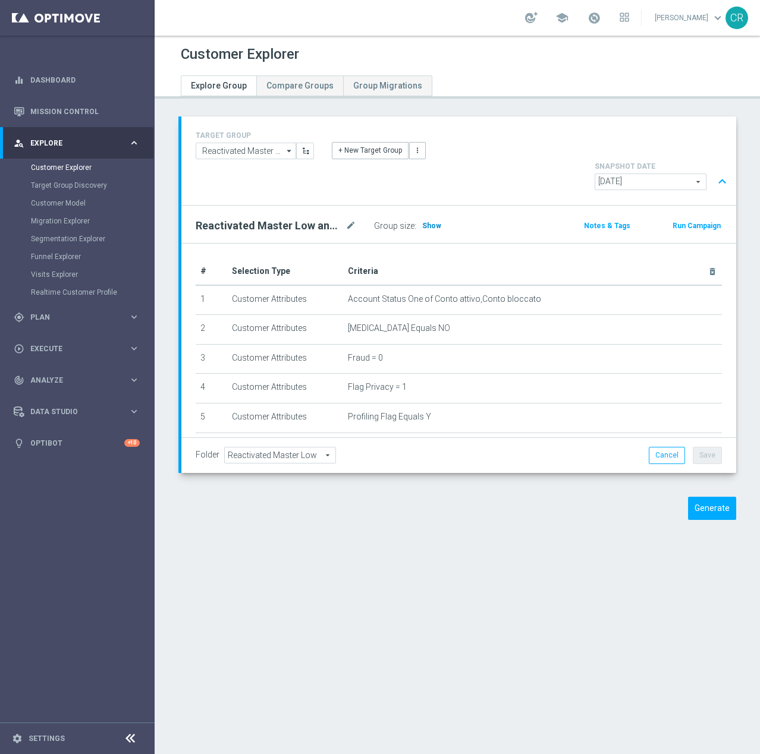
click at [435, 222] on span "Show" at bounding box center [431, 226] width 19 height 8
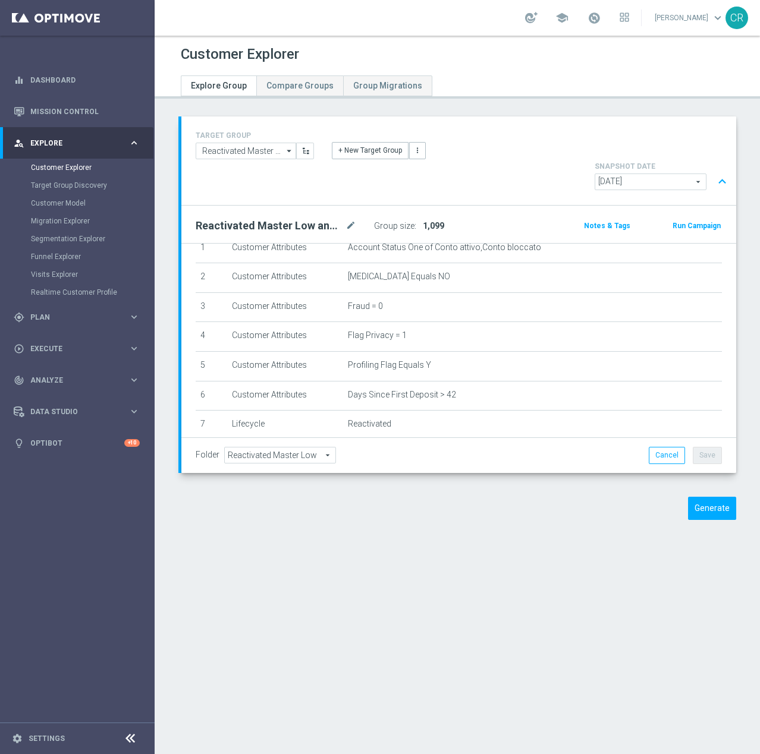
scroll to position [244, 0]
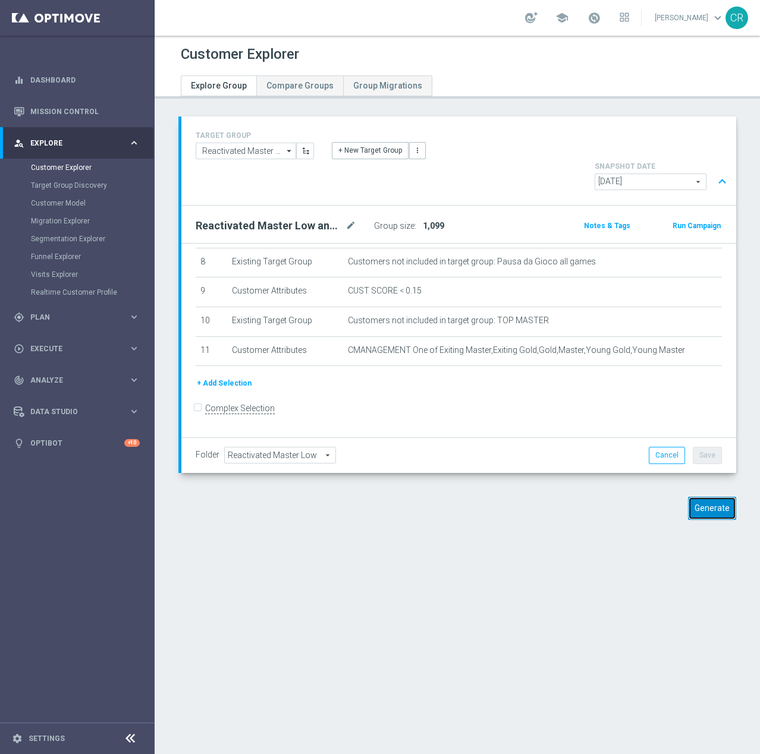
click at [696, 497] on button "Generate" at bounding box center [712, 508] width 48 height 23
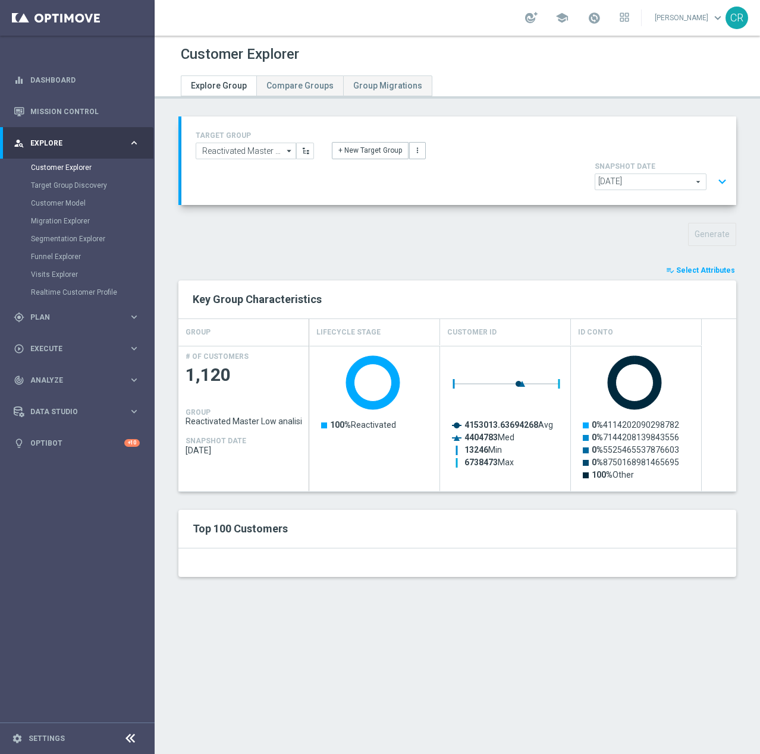
click at [184, 678] on div "Customer Explorer Explore Group Compare Groups Group Migrations TARGET GROUP Re…" at bounding box center [457, 395] width 605 height 719
click at [714, 171] on button "expand_more" at bounding box center [721, 182] width 17 height 23
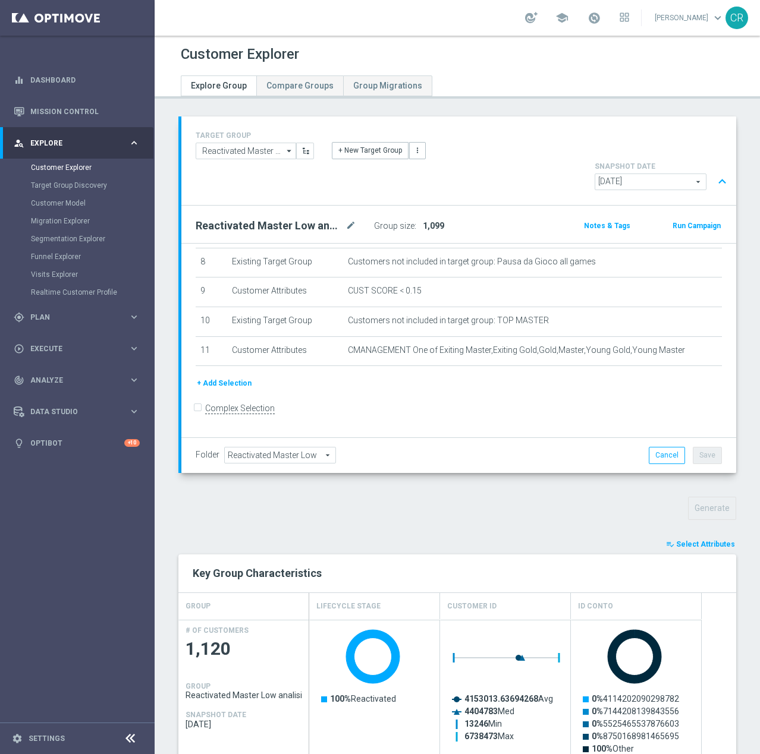
click at [586, 502] on div "TARGET GROUP Reactivated Master Low analisi Reactivated Master Low analisi arro…" at bounding box center [457, 492] width 605 height 752
click at [51, 80] on link "Dashboard" at bounding box center [84, 79] width 109 height 31
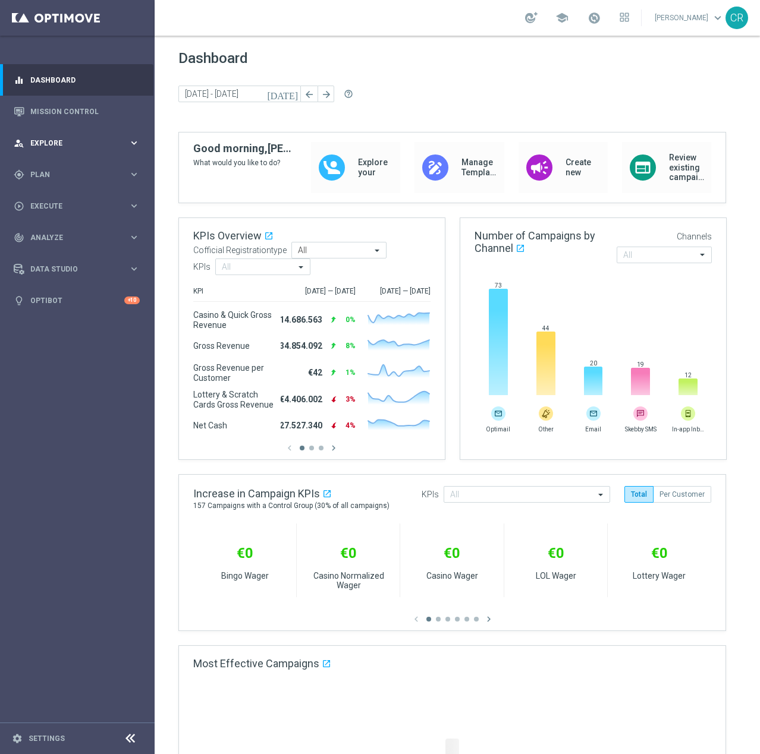
click at [56, 142] on span "Explore" at bounding box center [79, 143] width 98 height 7
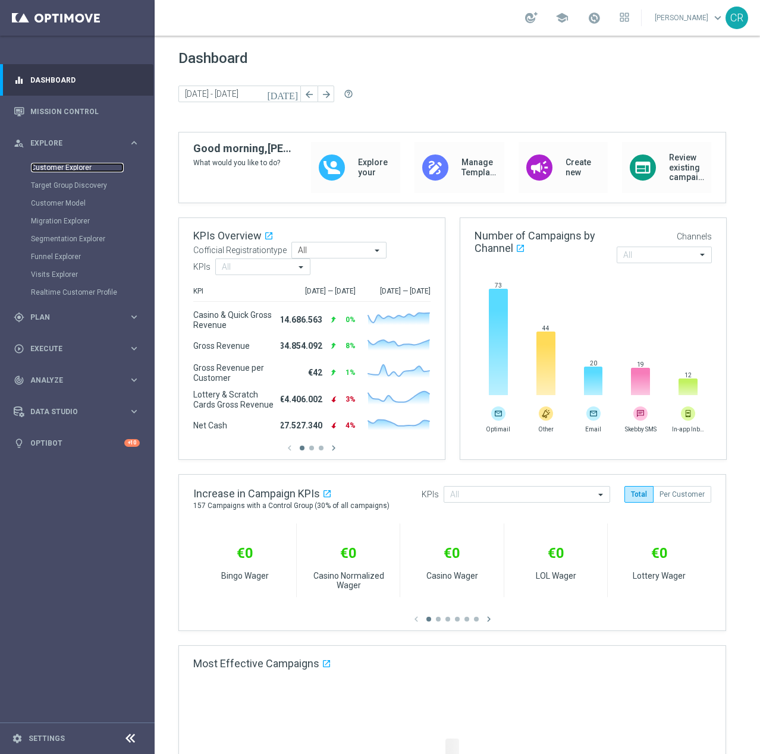
click at [59, 171] on link "Customer Explorer" at bounding box center [77, 168] width 93 height 10
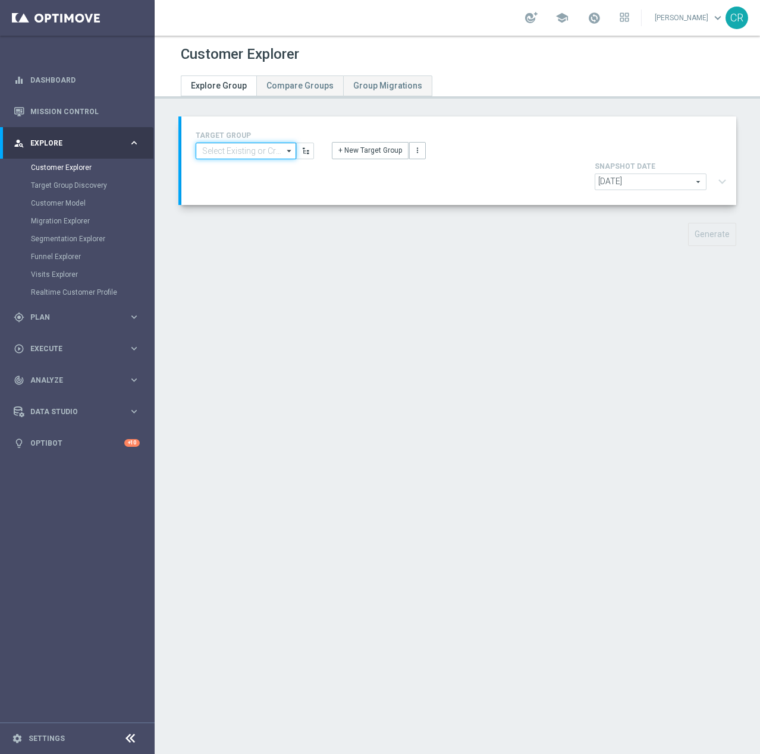
click at [243, 150] on input at bounding box center [246, 151] width 100 height 17
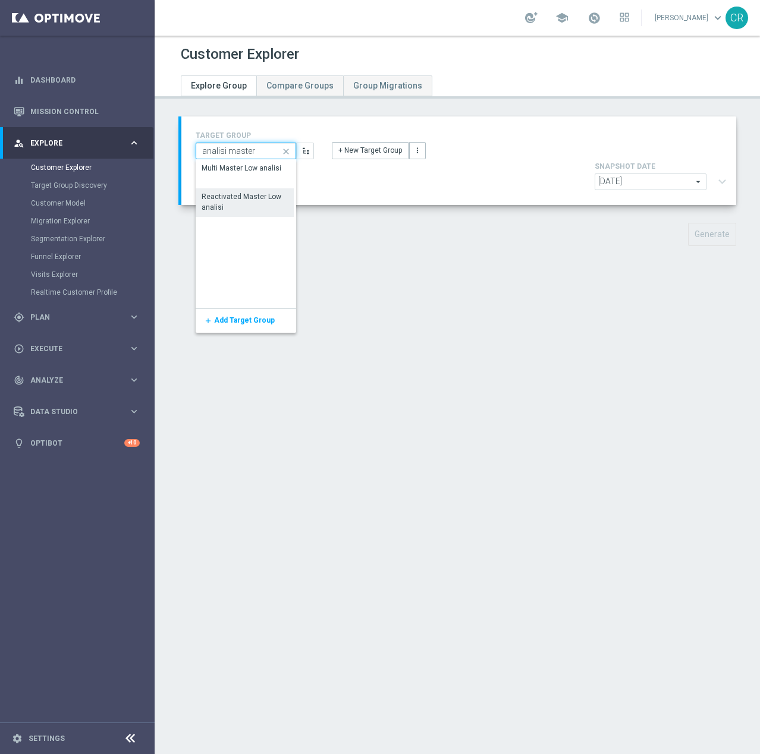
type input "analisi master"
click at [232, 199] on div "Reactivated Master Low analisi" at bounding box center [244, 201] width 86 height 21
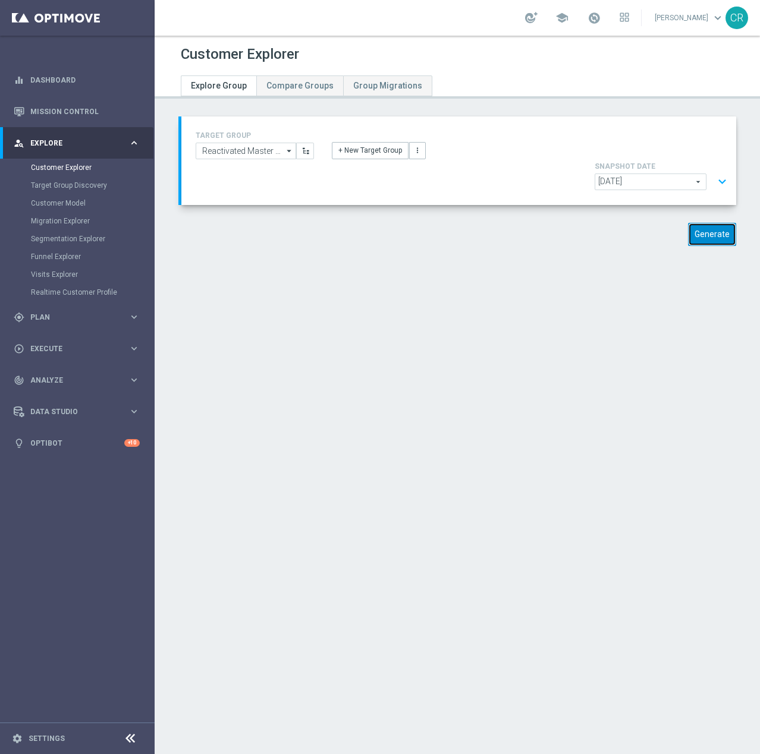
click at [711, 223] on button "Generate" at bounding box center [712, 234] width 48 height 23
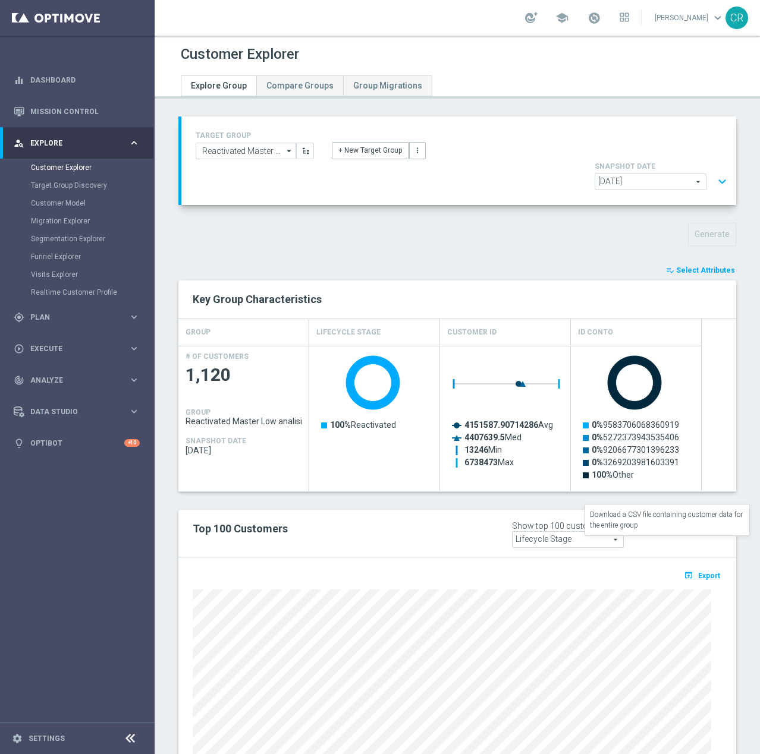
click at [699, 572] on span "Export" at bounding box center [709, 576] width 22 height 8
click at [742, 335] on div "TARGET GROUP Reactivated Master Low analisi Reactivated Master Low analisi arro…" at bounding box center [457, 490] width 605 height 749
click at [714, 171] on button "expand_more" at bounding box center [721, 182] width 17 height 23
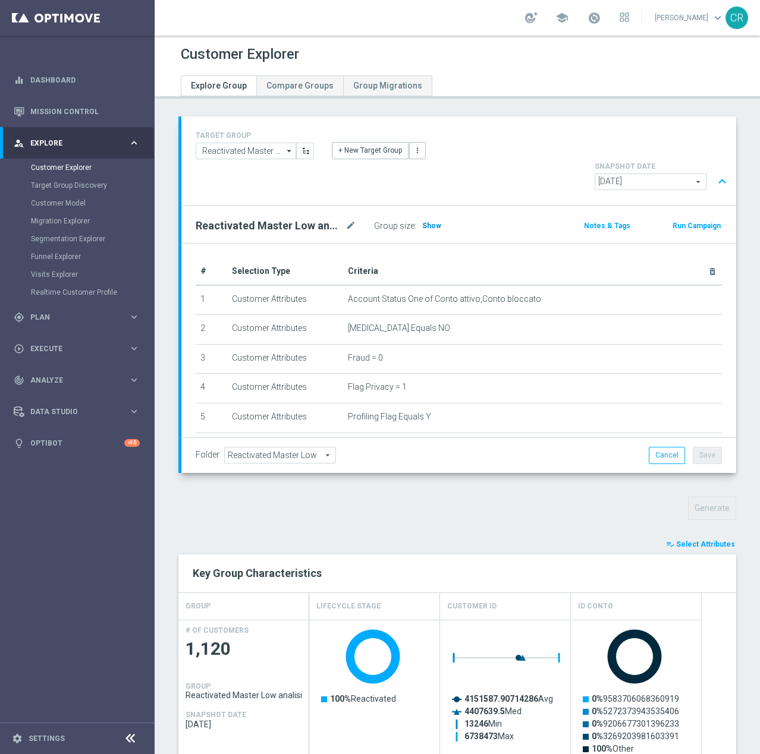
click at [427, 222] on span "Show" at bounding box center [431, 226] width 19 height 8
click at [653, 49] on div "Customer Explorer" at bounding box center [457, 54] width 553 height 23
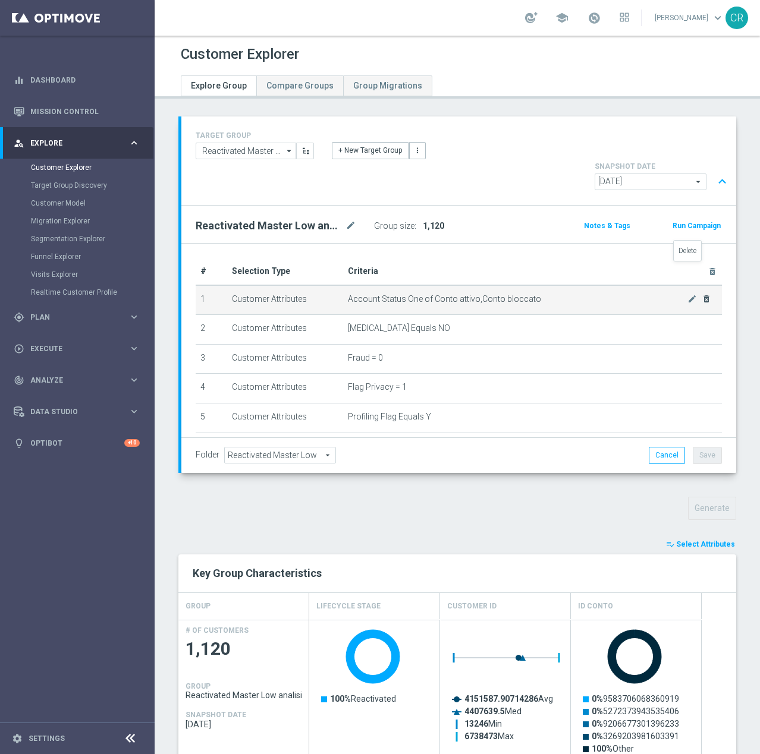
click at [701, 294] on icon "delete_forever" at bounding box center [706, 299] width 10 height 10
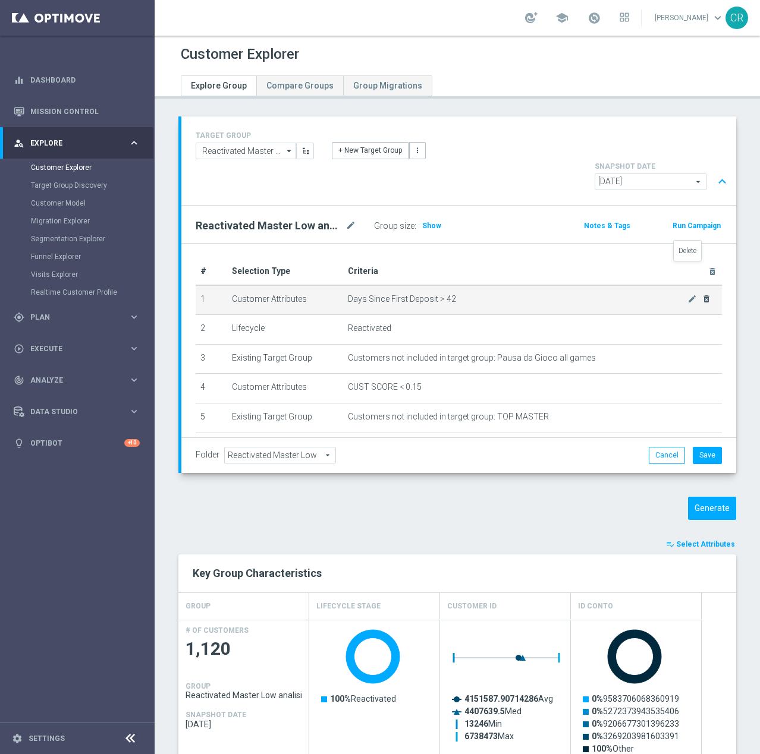
click at [701, 294] on icon "delete_forever" at bounding box center [706, 299] width 10 height 10
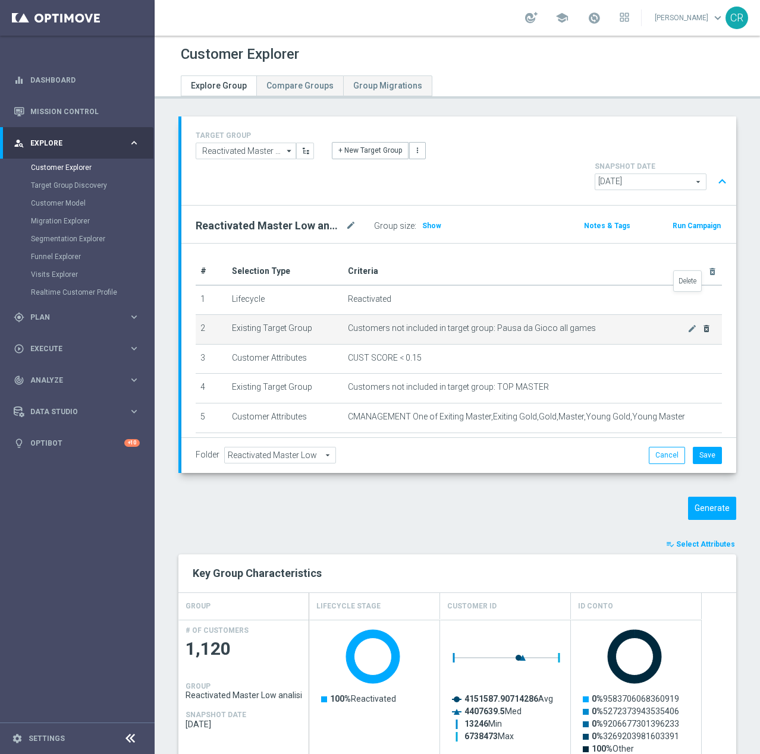
click at [701, 324] on icon "delete_forever" at bounding box center [706, 329] width 10 height 10
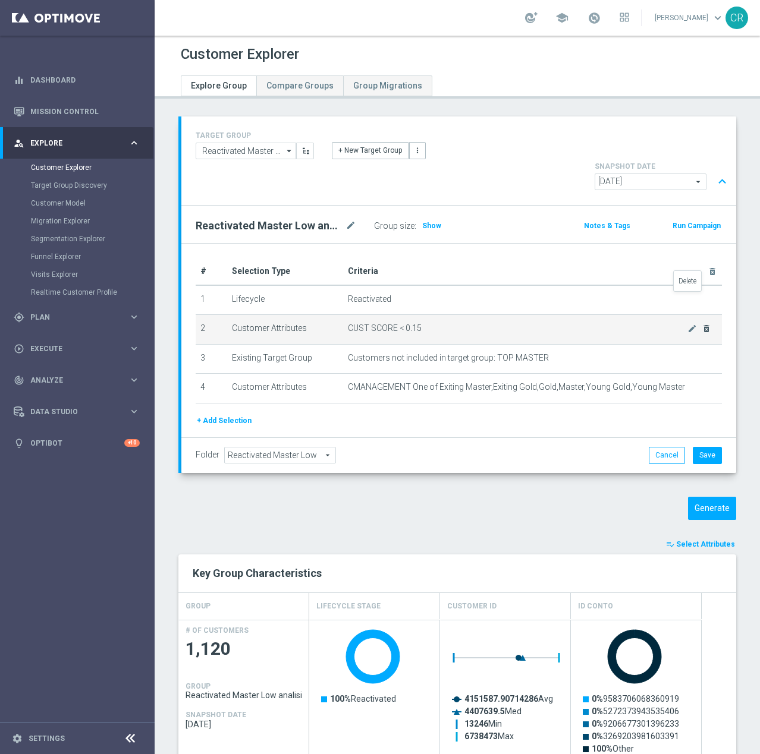
click at [701, 324] on icon "delete_forever" at bounding box center [706, 329] width 10 height 10
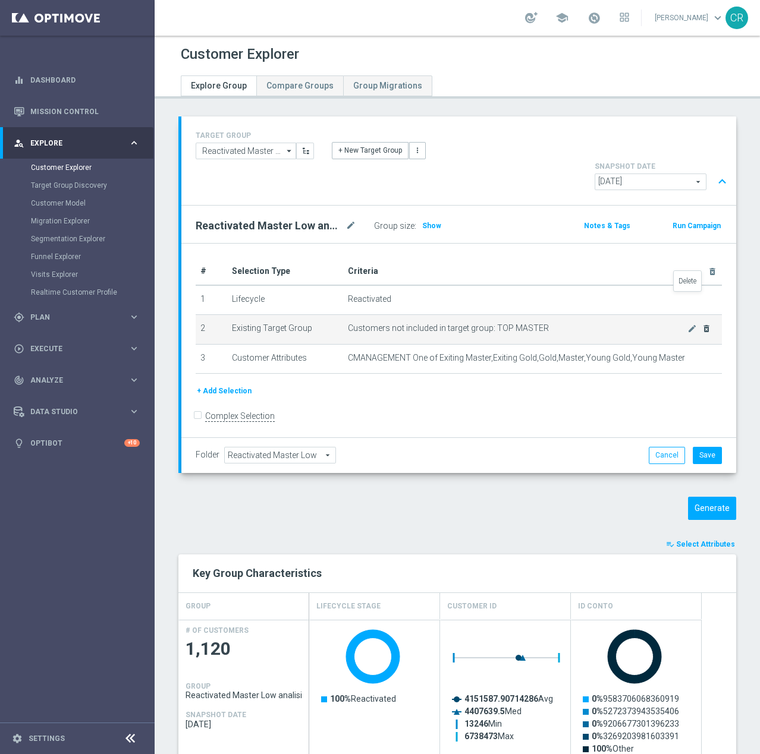
click at [701, 324] on icon "delete_forever" at bounding box center [706, 329] width 10 height 10
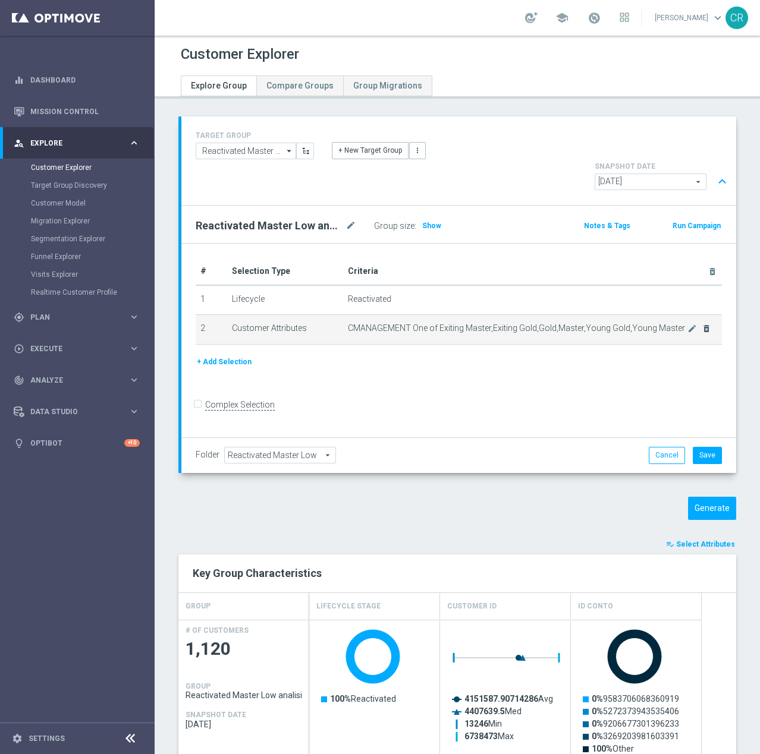
click at [688, 323] on div "mode_edit delete_forever" at bounding box center [699, 328] width 24 height 10
click at [701, 324] on icon "delete_forever" at bounding box center [706, 329] width 10 height 10
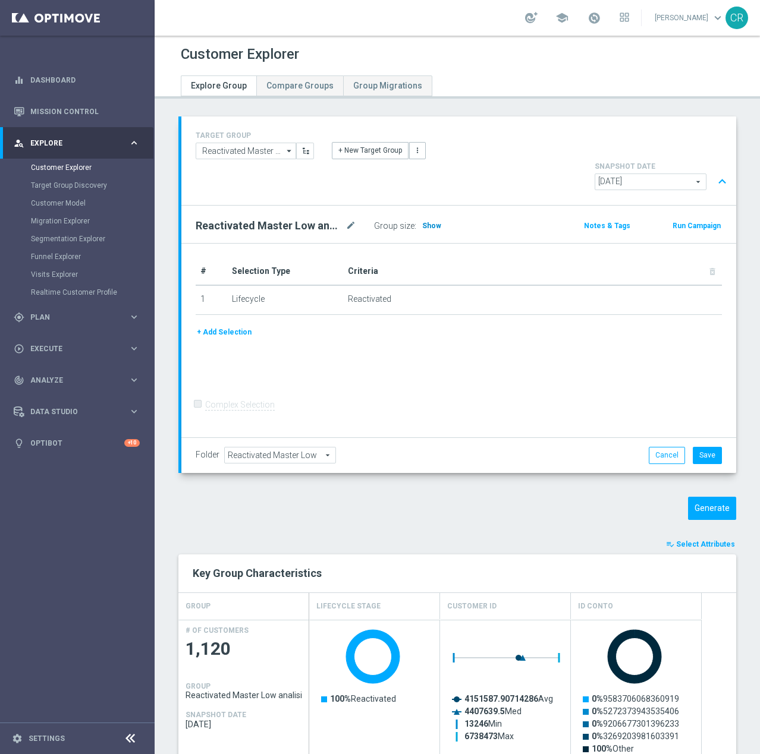
click at [433, 222] on span "Show" at bounding box center [431, 226] width 19 height 8
click at [223, 144] on input "Reactivated Master Low analisi" at bounding box center [246, 151] width 100 height 17
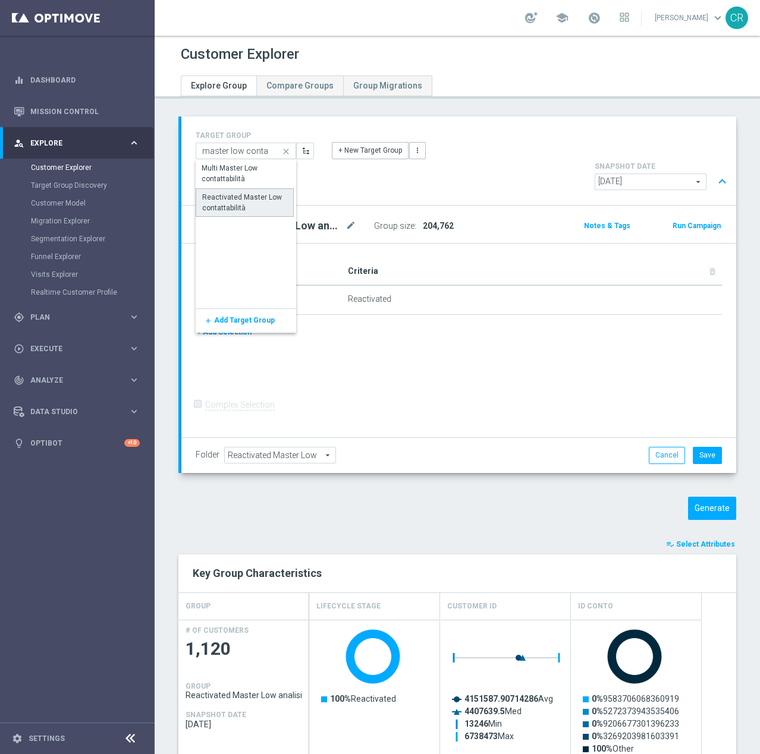
click at [257, 207] on div "Reactivated Master Low contattabilità" at bounding box center [244, 202] width 85 height 21
type input "Reactivated Master Low contattabilità"
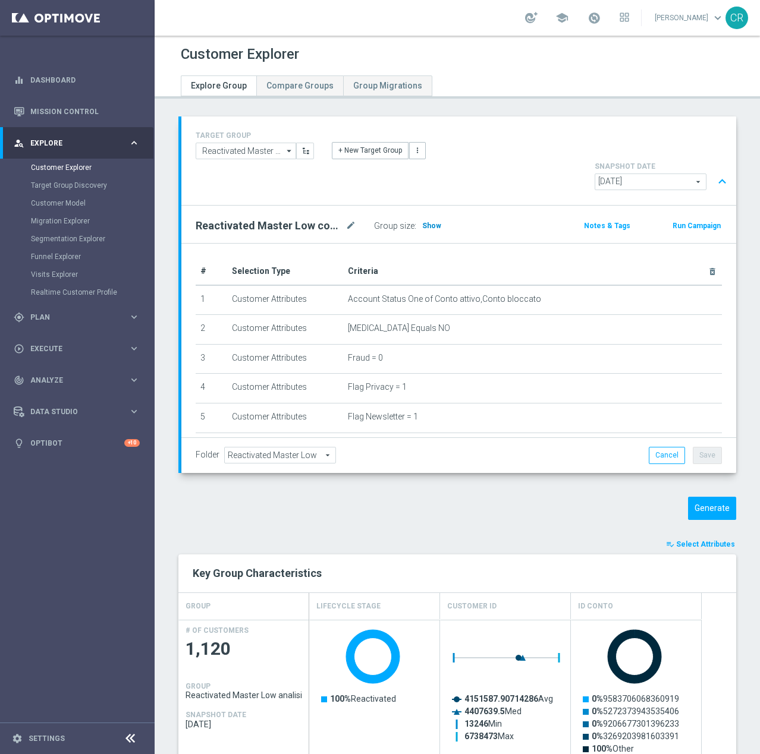
click at [428, 222] on span "Show" at bounding box center [431, 226] width 19 height 8
